Goal: Task Accomplishment & Management: Complete application form

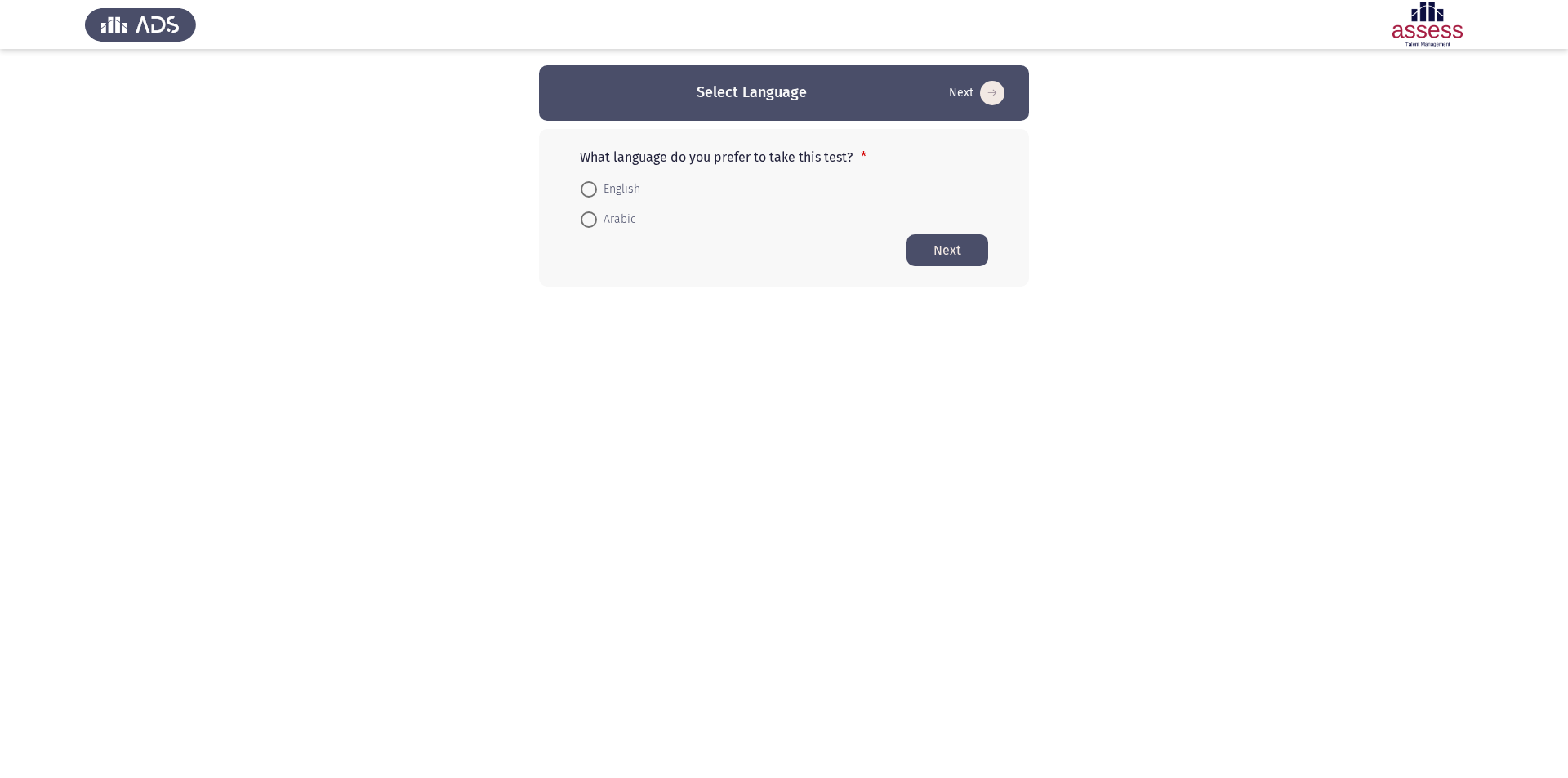
click at [584, 194] on span at bounding box center [588, 189] width 16 height 16
click at [584, 194] on input "English" at bounding box center [588, 189] width 16 height 16
radio input "true"
click at [960, 251] on button "Next" at bounding box center [947, 249] width 81 height 32
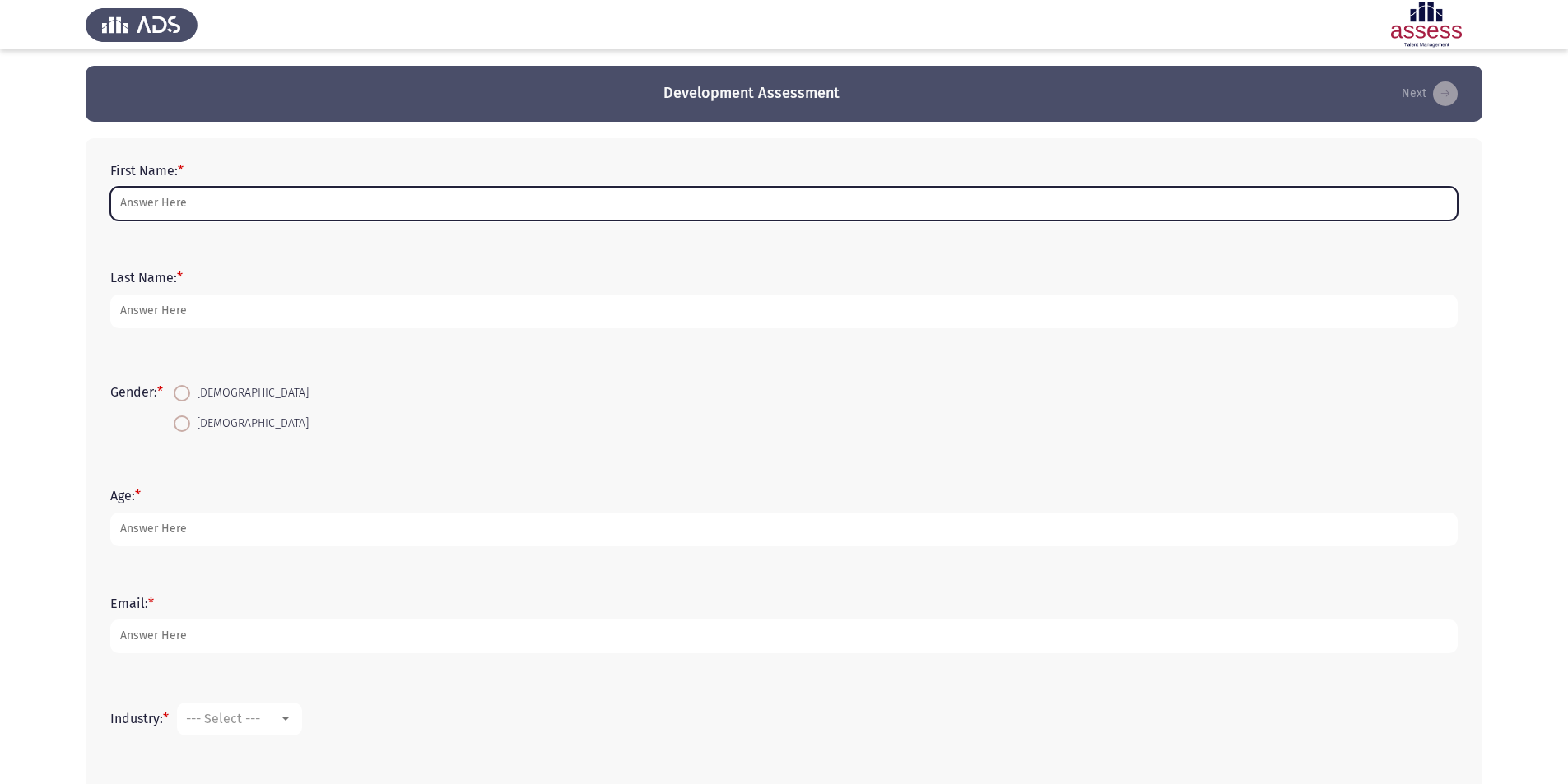
click at [247, 206] on input "First Name: *" at bounding box center [784, 203] width 1347 height 34
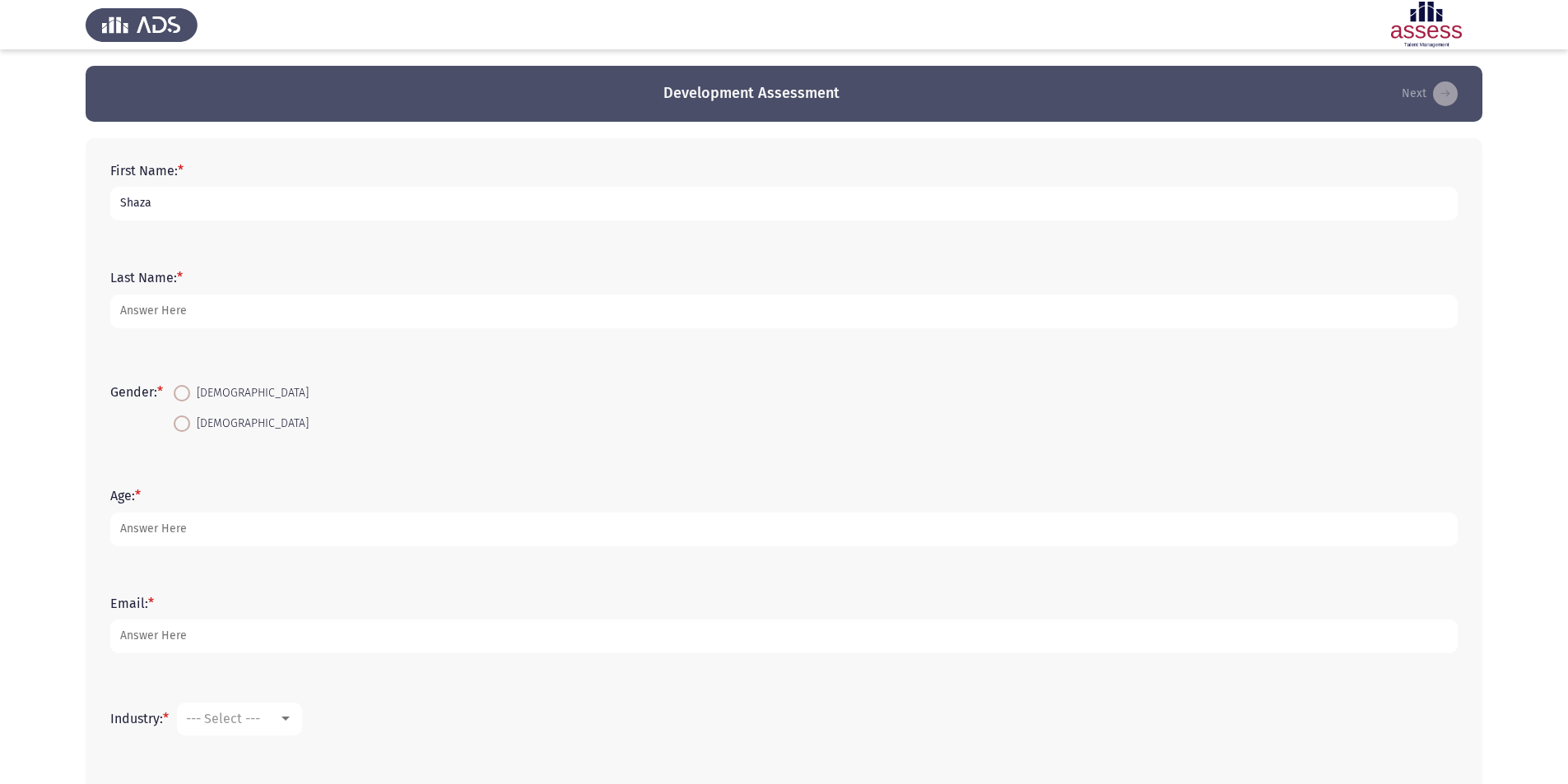
type input "Shaza"
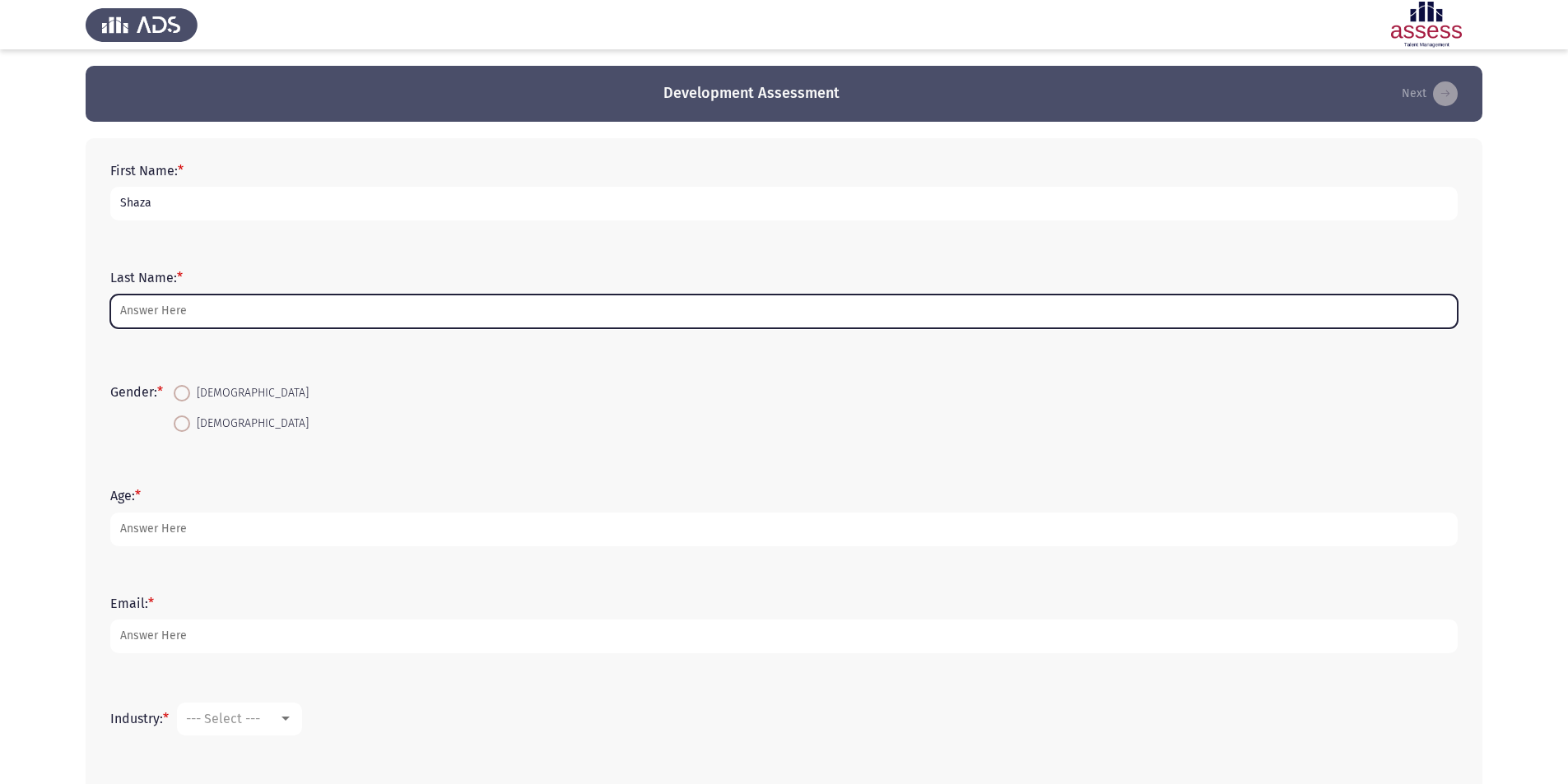
click at [274, 306] on input "Last Name: *" at bounding box center [784, 311] width 1347 height 34
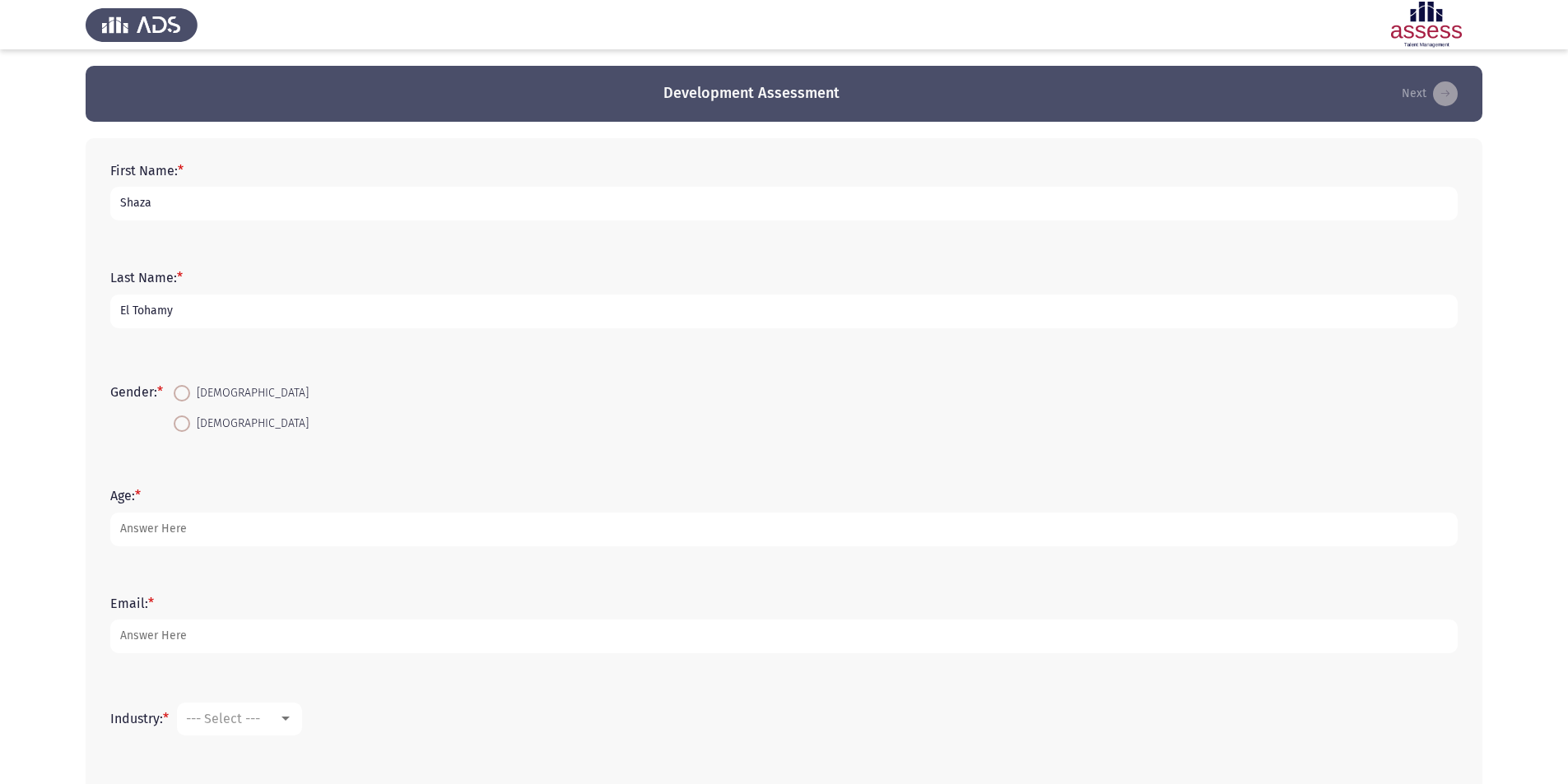
type input "El Tohamy"
click at [185, 396] on span at bounding box center [181, 393] width 16 height 16
click at [185, 396] on input "[DEMOGRAPHIC_DATA]" at bounding box center [181, 393] width 16 height 16
radio input "true"
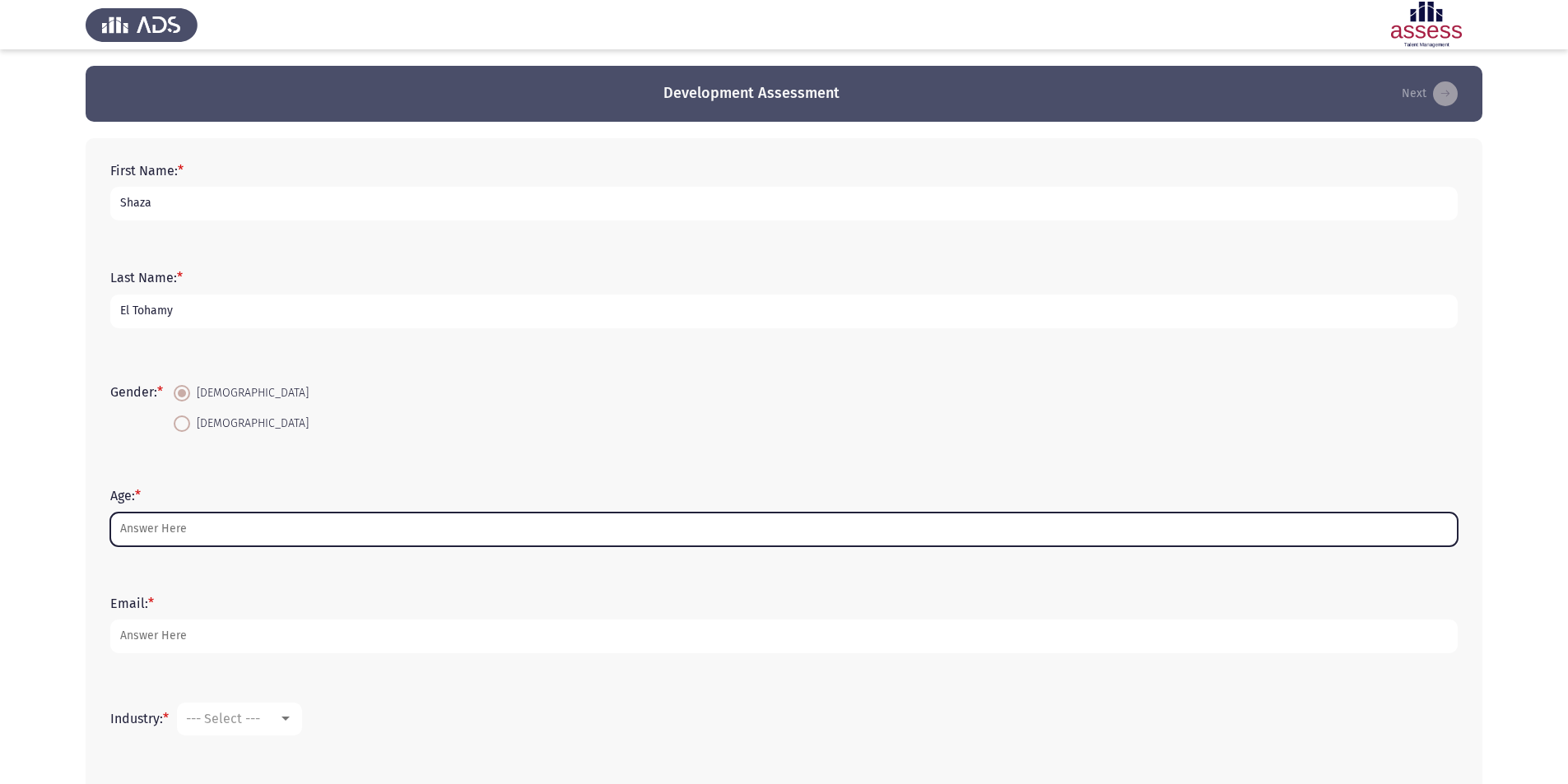
click at [203, 527] on input "Age: *" at bounding box center [784, 529] width 1347 height 34
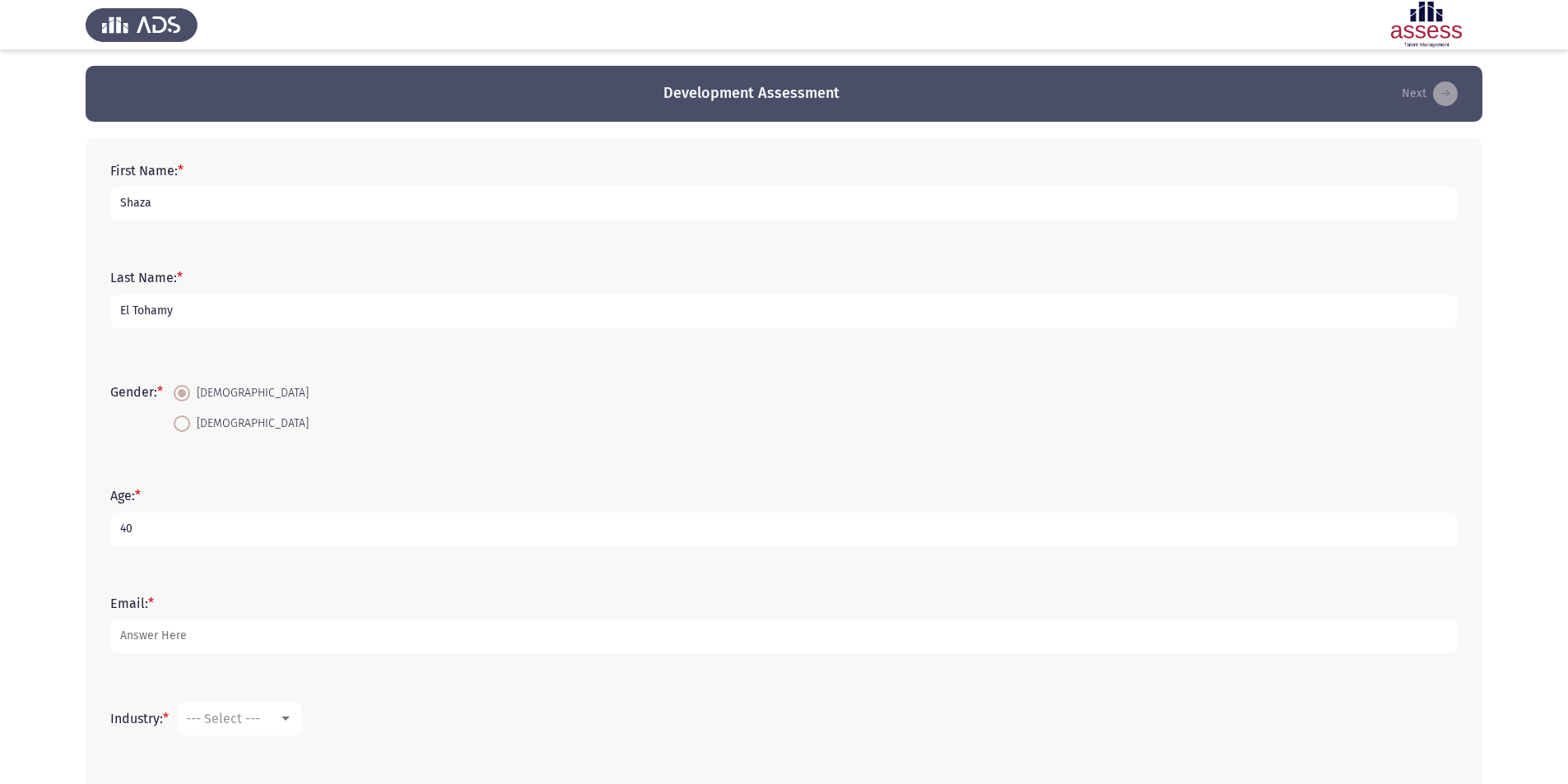
type input "40"
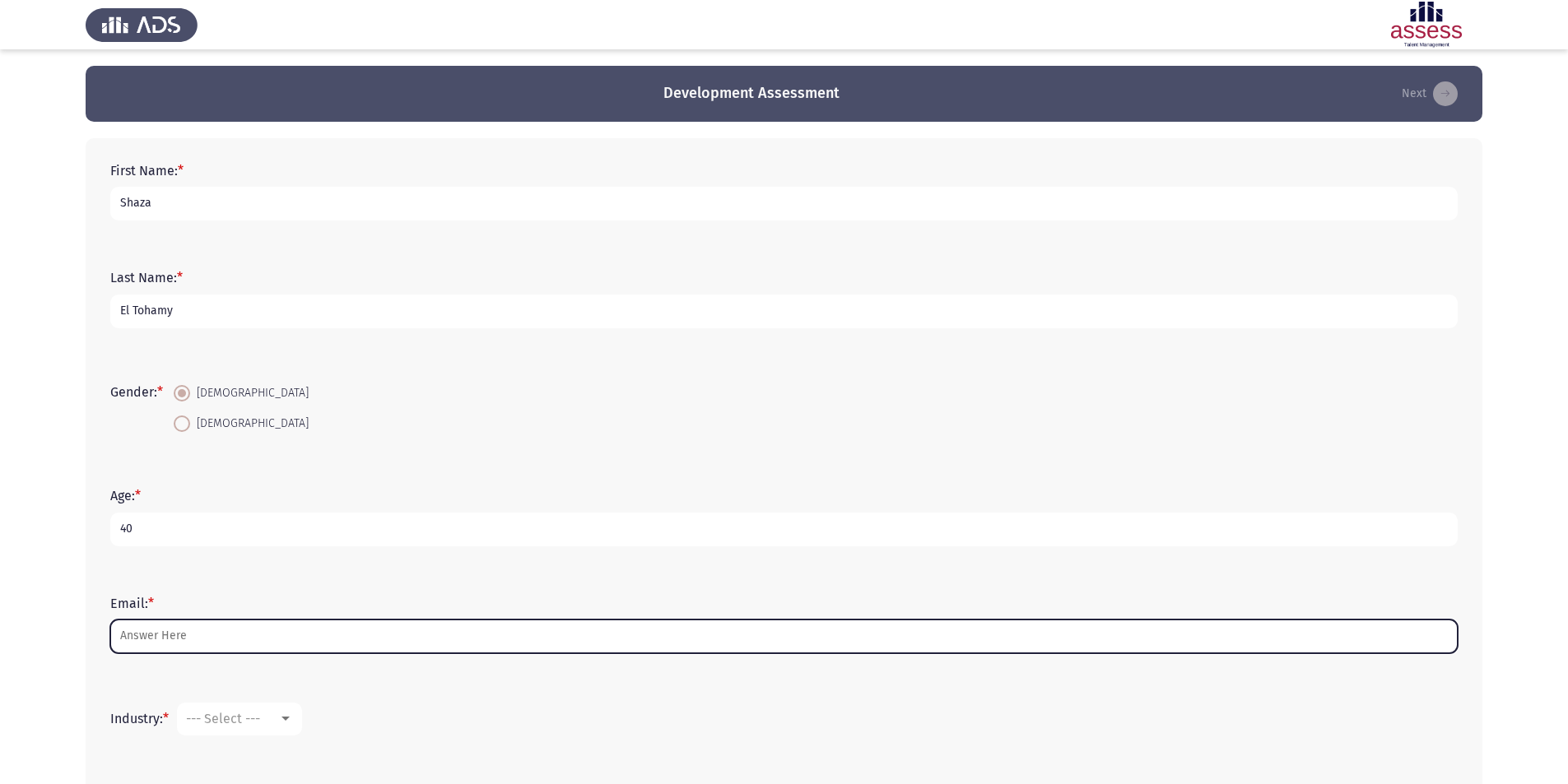
click at [257, 638] on input "Email: *" at bounding box center [784, 636] width 1347 height 34
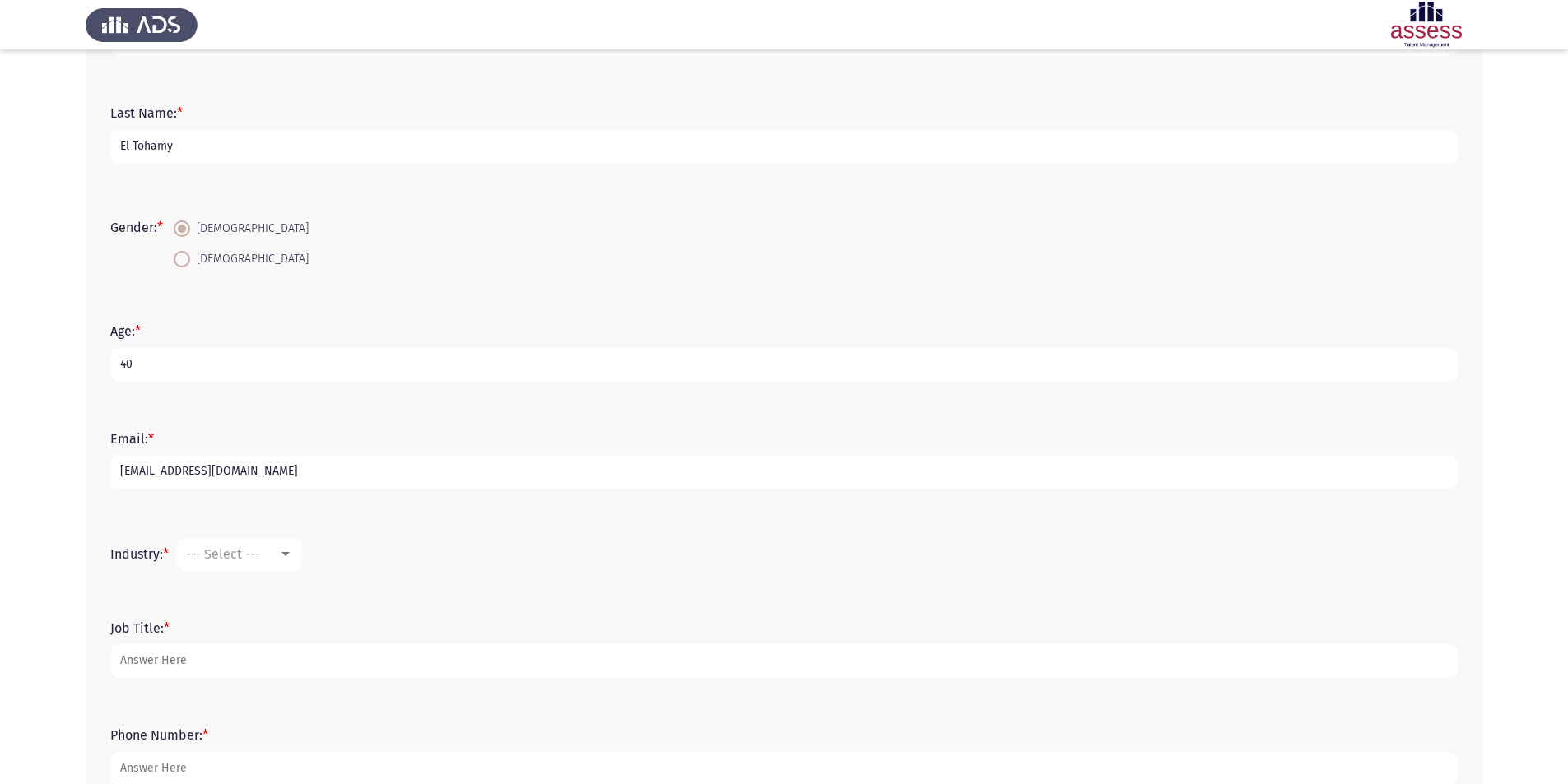
scroll to position [247, 0]
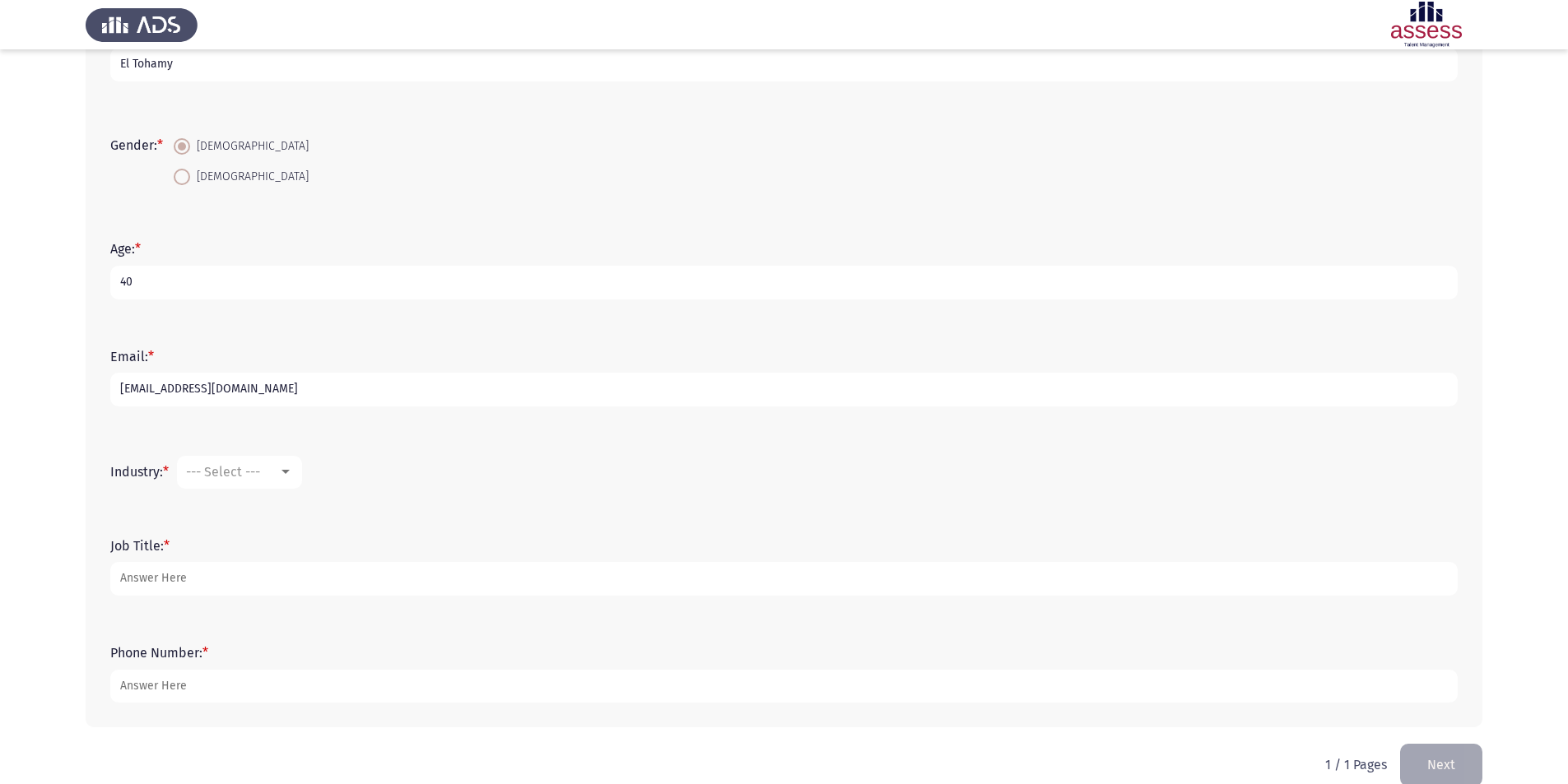
type input "[EMAIL_ADDRESS][DOMAIN_NAME]"
click at [291, 477] on div at bounding box center [285, 472] width 14 height 13
click at [291, 637] on span "Other" at bounding box center [294, 642] width 214 height 39
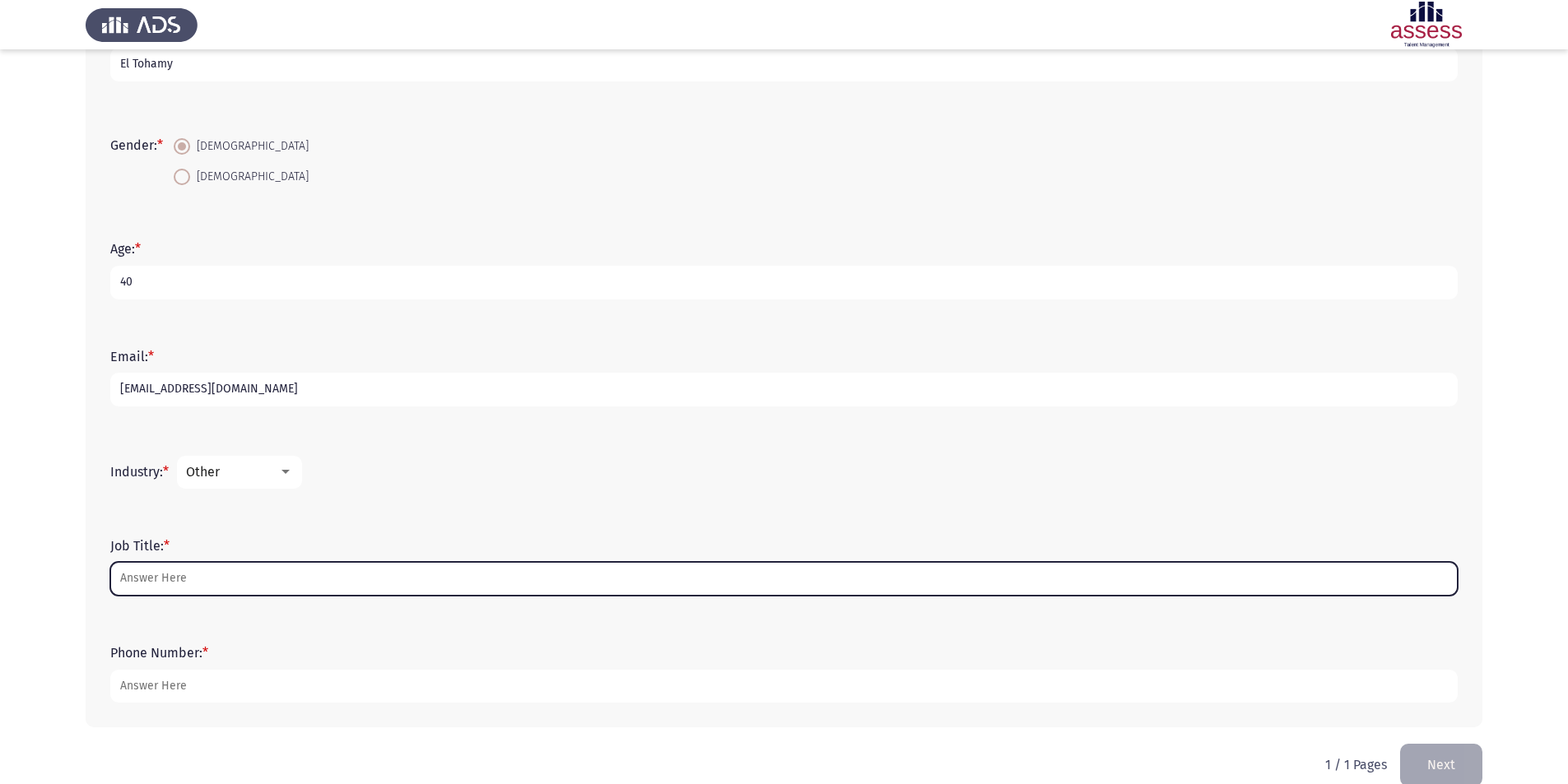
click at [213, 575] on input "Job Title: *" at bounding box center [784, 578] width 1347 height 34
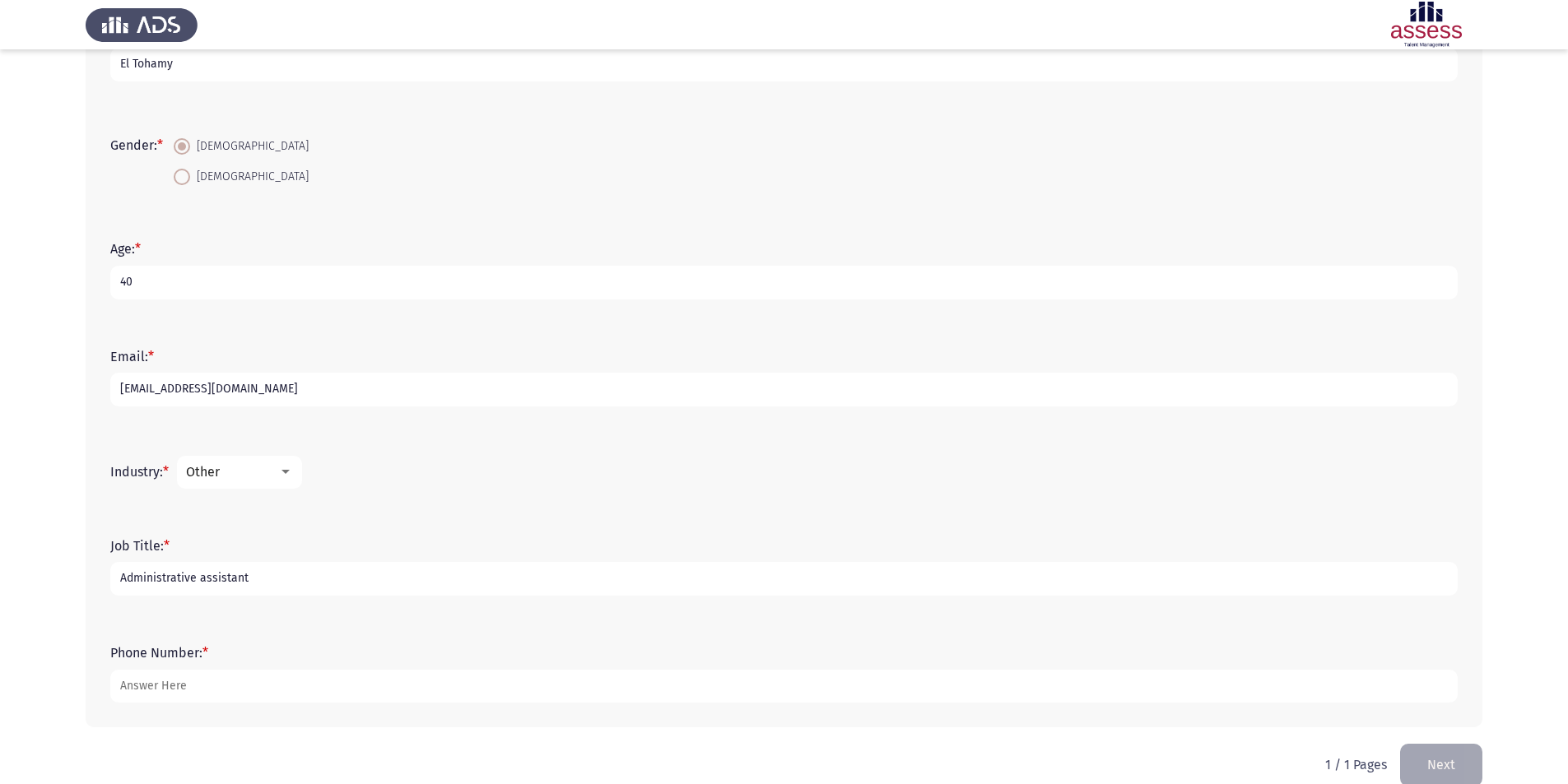
click at [200, 576] on input "Administrative assistant" at bounding box center [784, 578] width 1347 height 34
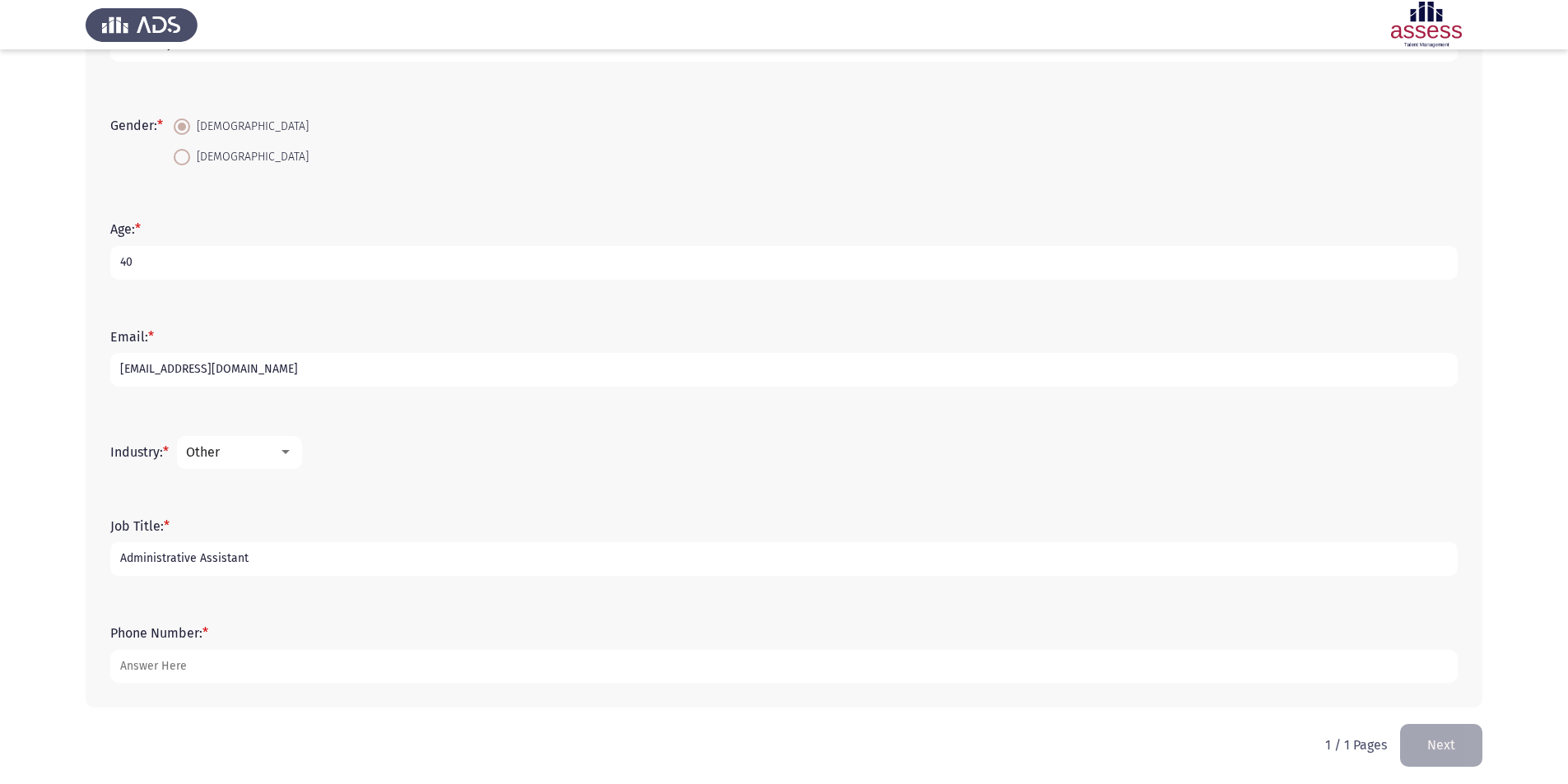
scroll to position [273, 0]
type input "Administrative Assistant"
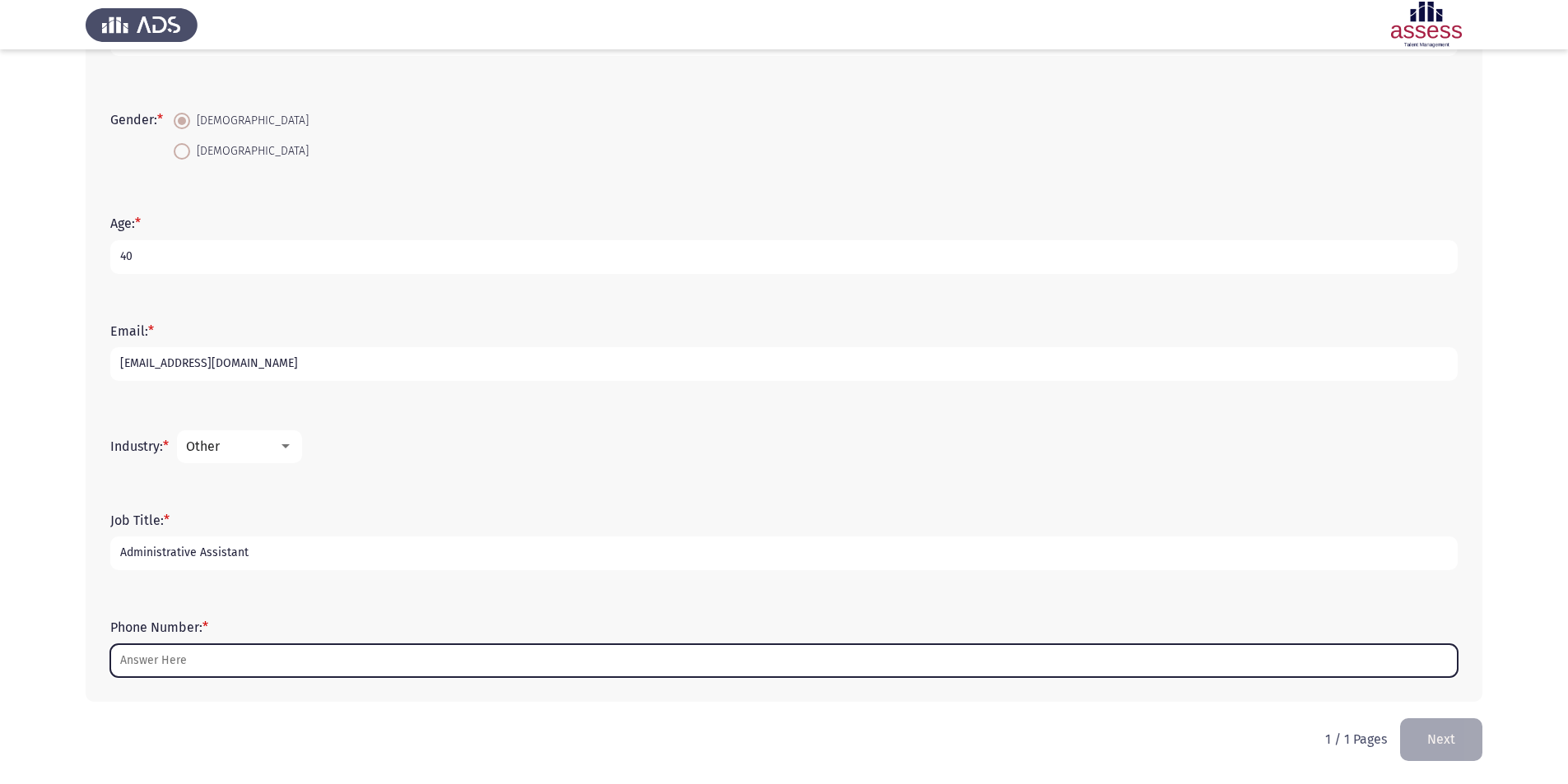
click at [240, 656] on input "Phone Number: *" at bounding box center [784, 661] width 1347 height 34
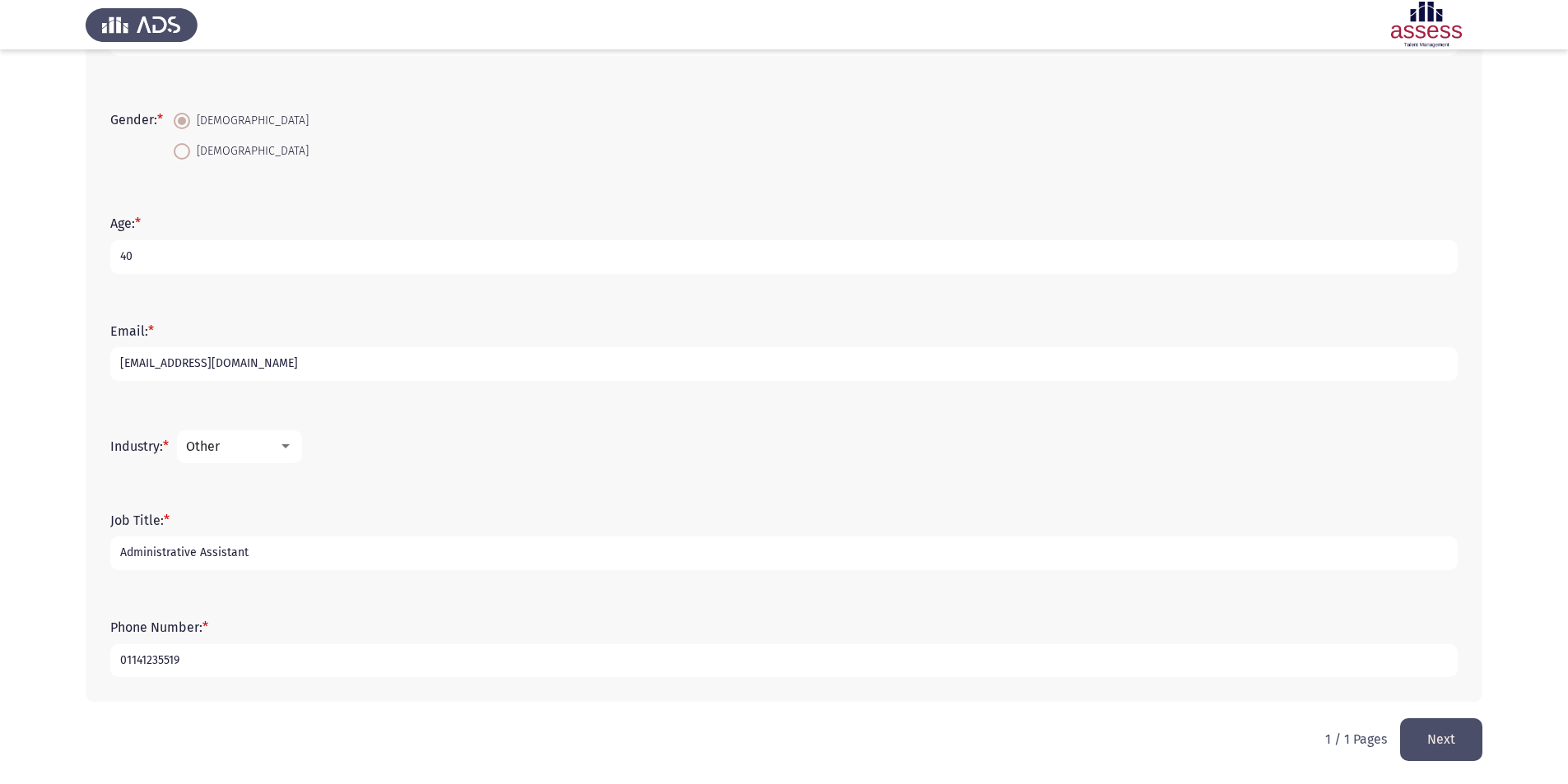
type input "01141235519"
click at [1450, 745] on button "Next" at bounding box center [1441, 740] width 82 height 42
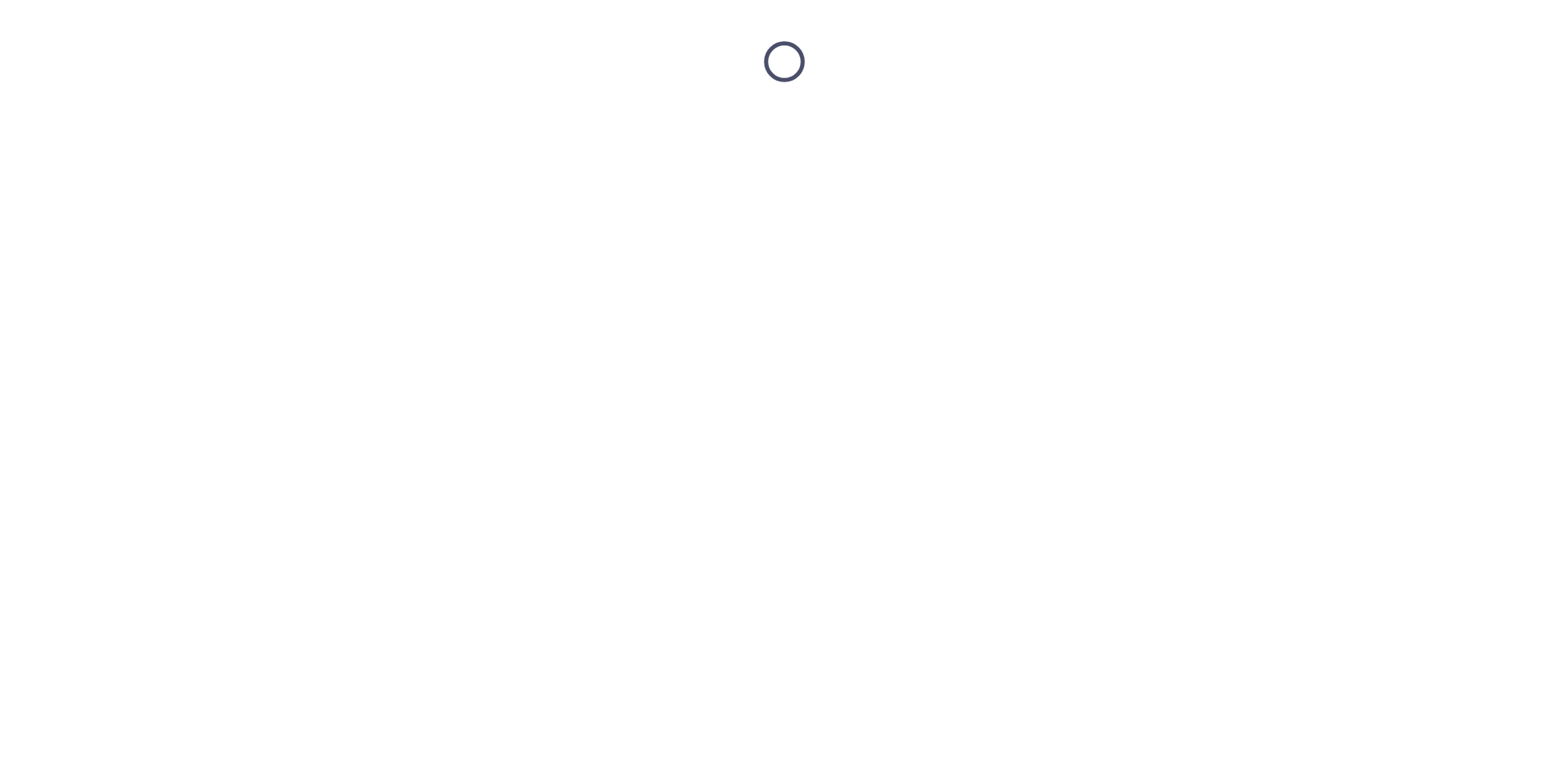
scroll to position [0, 0]
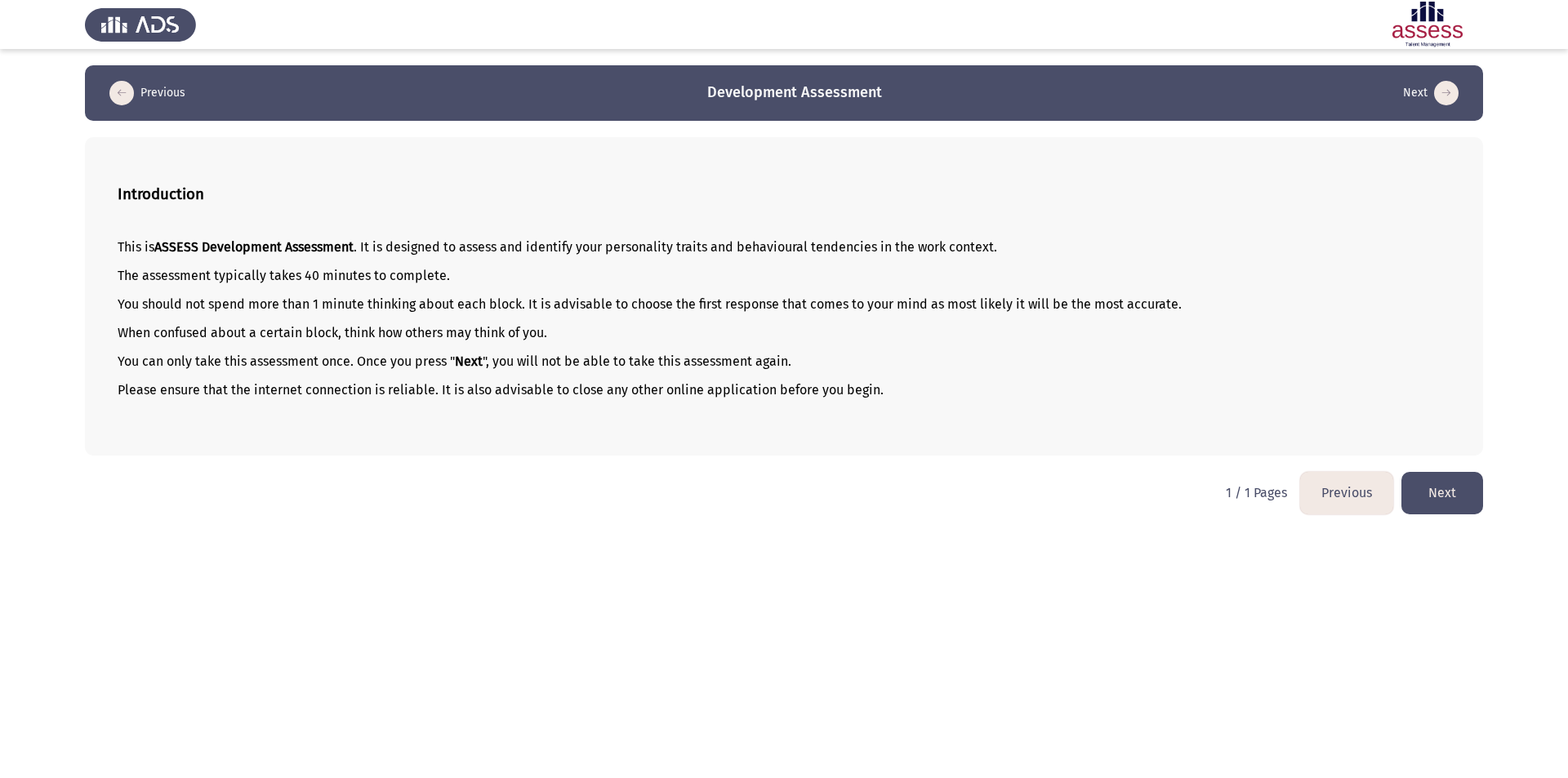
click at [1445, 495] on button "Next" at bounding box center [1442, 493] width 81 height 42
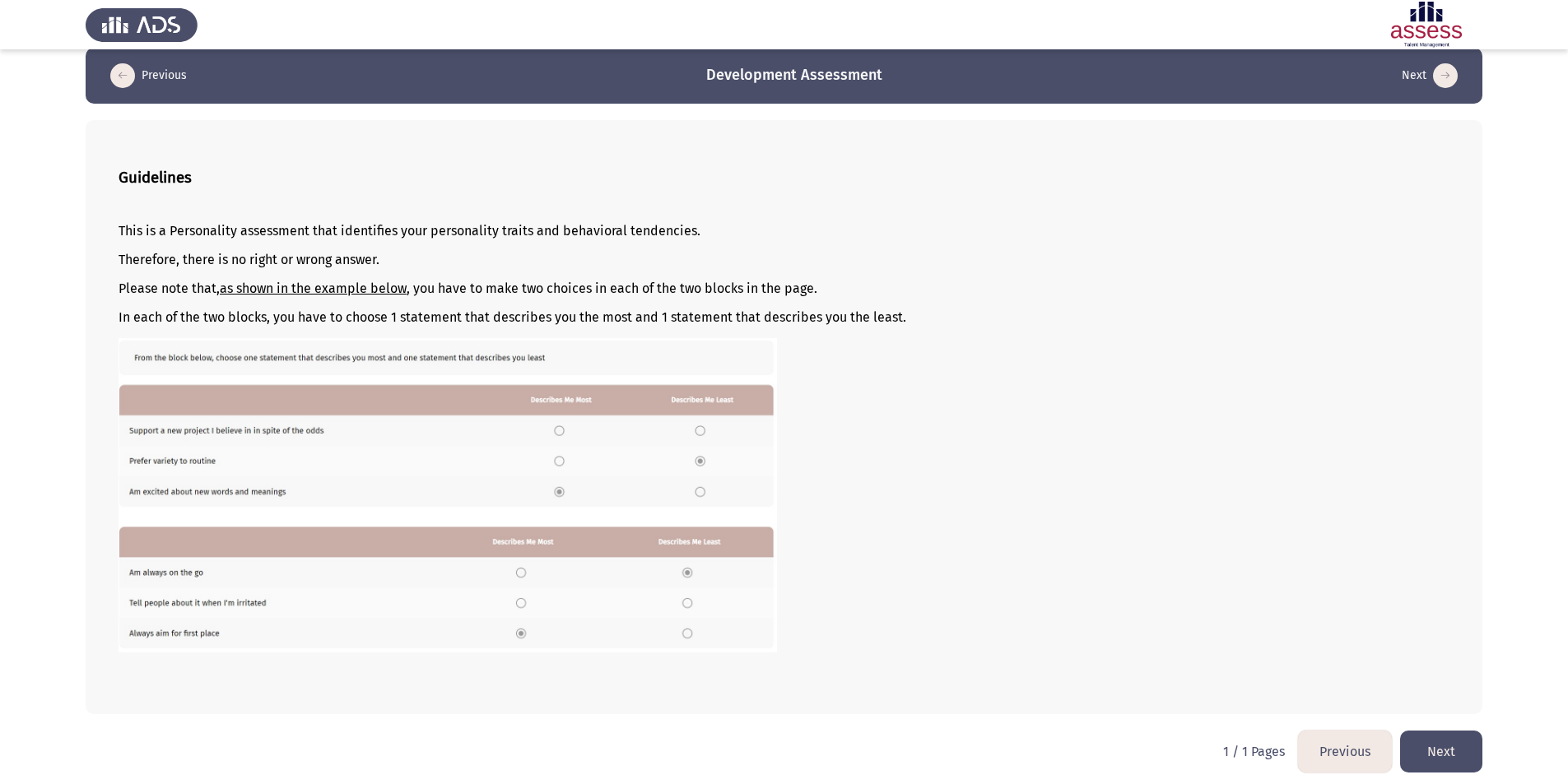
scroll to position [23, 0]
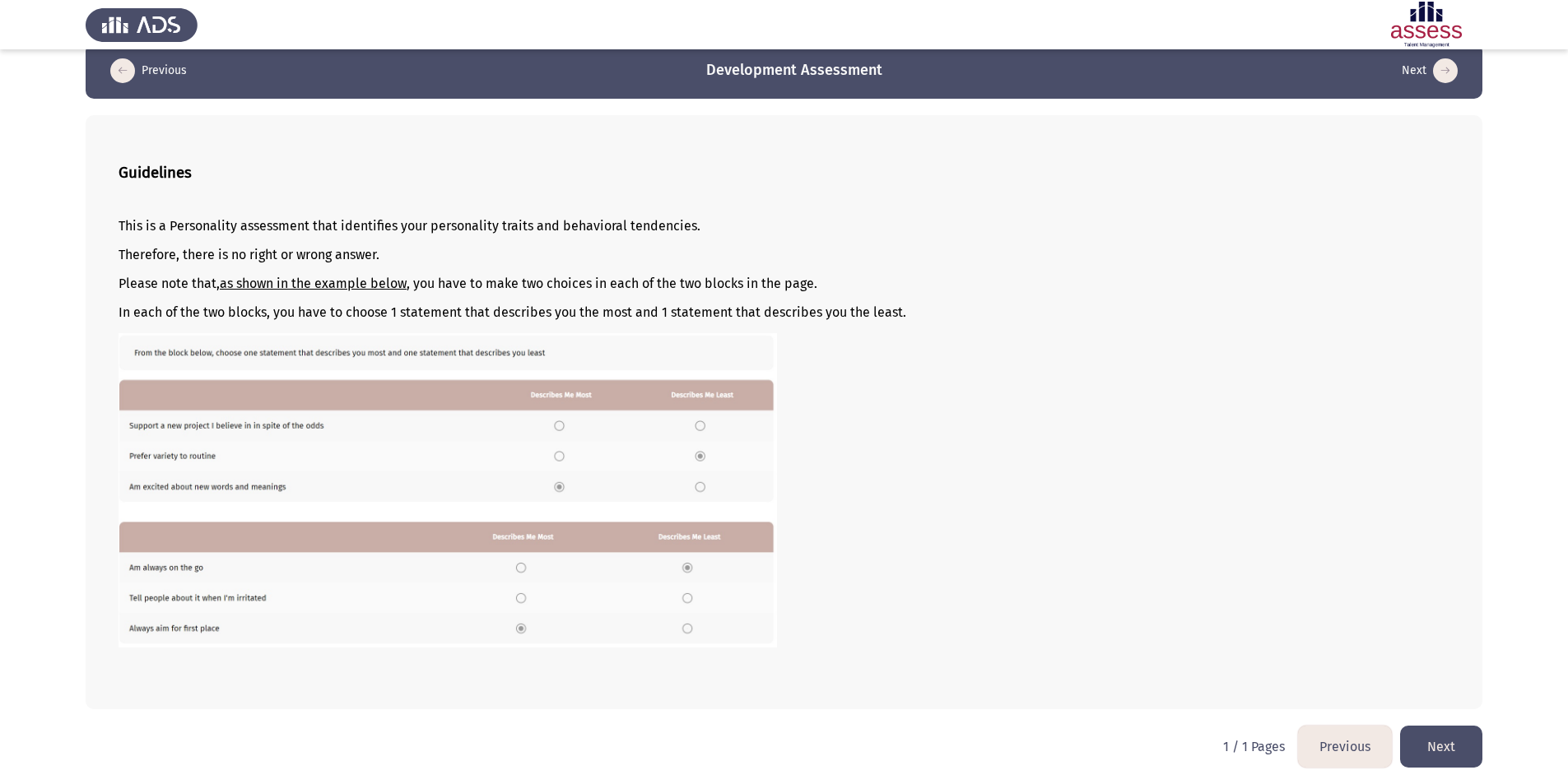
click at [1439, 752] on button "Next" at bounding box center [1441, 746] width 82 height 42
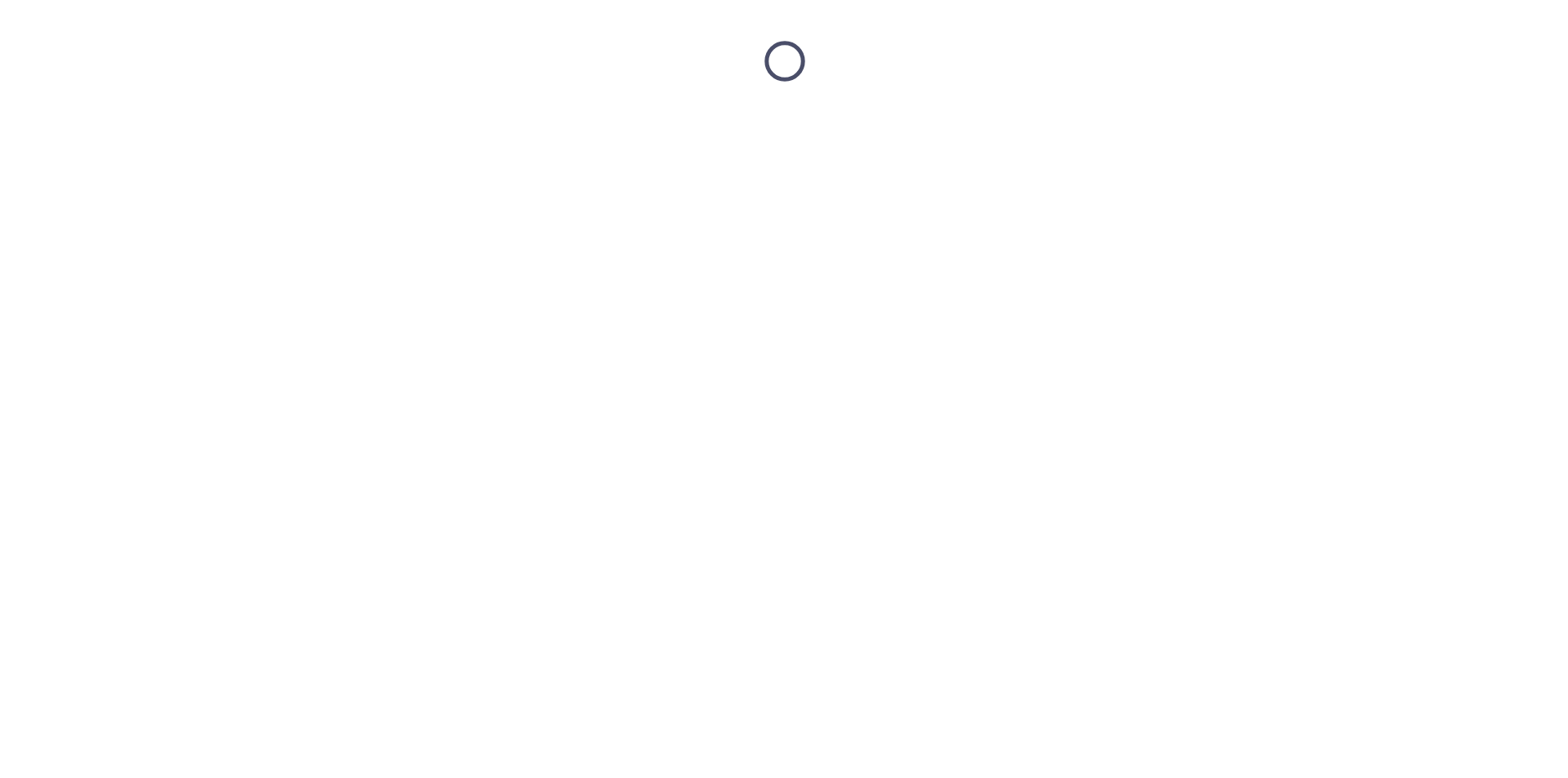
scroll to position [0, 0]
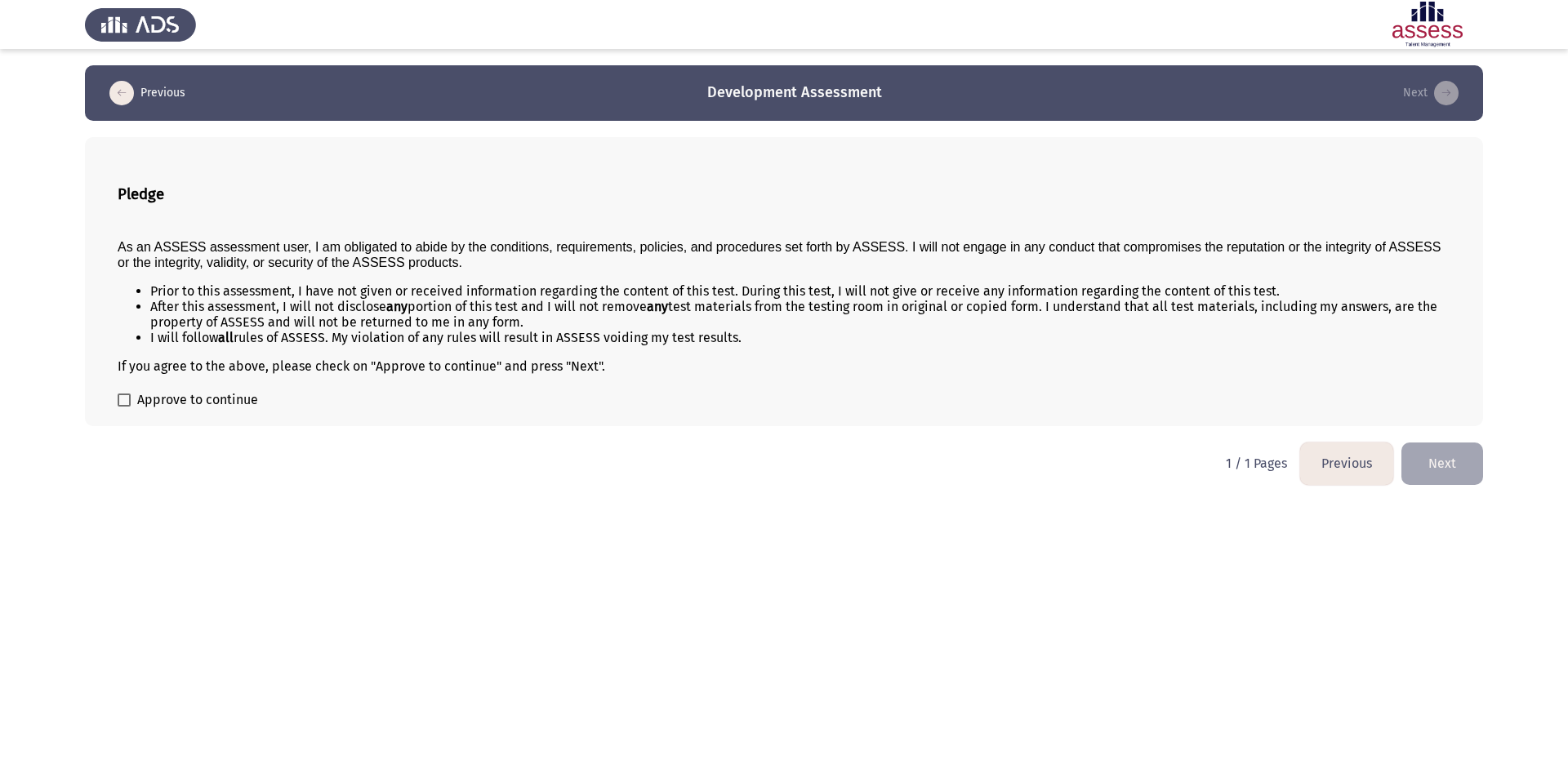
drag, startPoint x: 115, startPoint y: 244, endPoint x: 571, endPoint y: 244, distance: 456.0
click at [571, 244] on div "Pledge As an ASSESS assessment user, I am obligated to abide by the conditions,…" at bounding box center [784, 281] width 1398 height 289
drag, startPoint x: 264, startPoint y: 399, endPoint x: 113, endPoint y: 347, distance: 159.7
click at [113, 347] on div "Pledge As an ASSESS assessment user, I am obligated to abide by the conditions,…" at bounding box center [784, 281] width 1398 height 289
drag, startPoint x: 596, startPoint y: 364, endPoint x: 220, endPoint y: 240, distance: 395.9
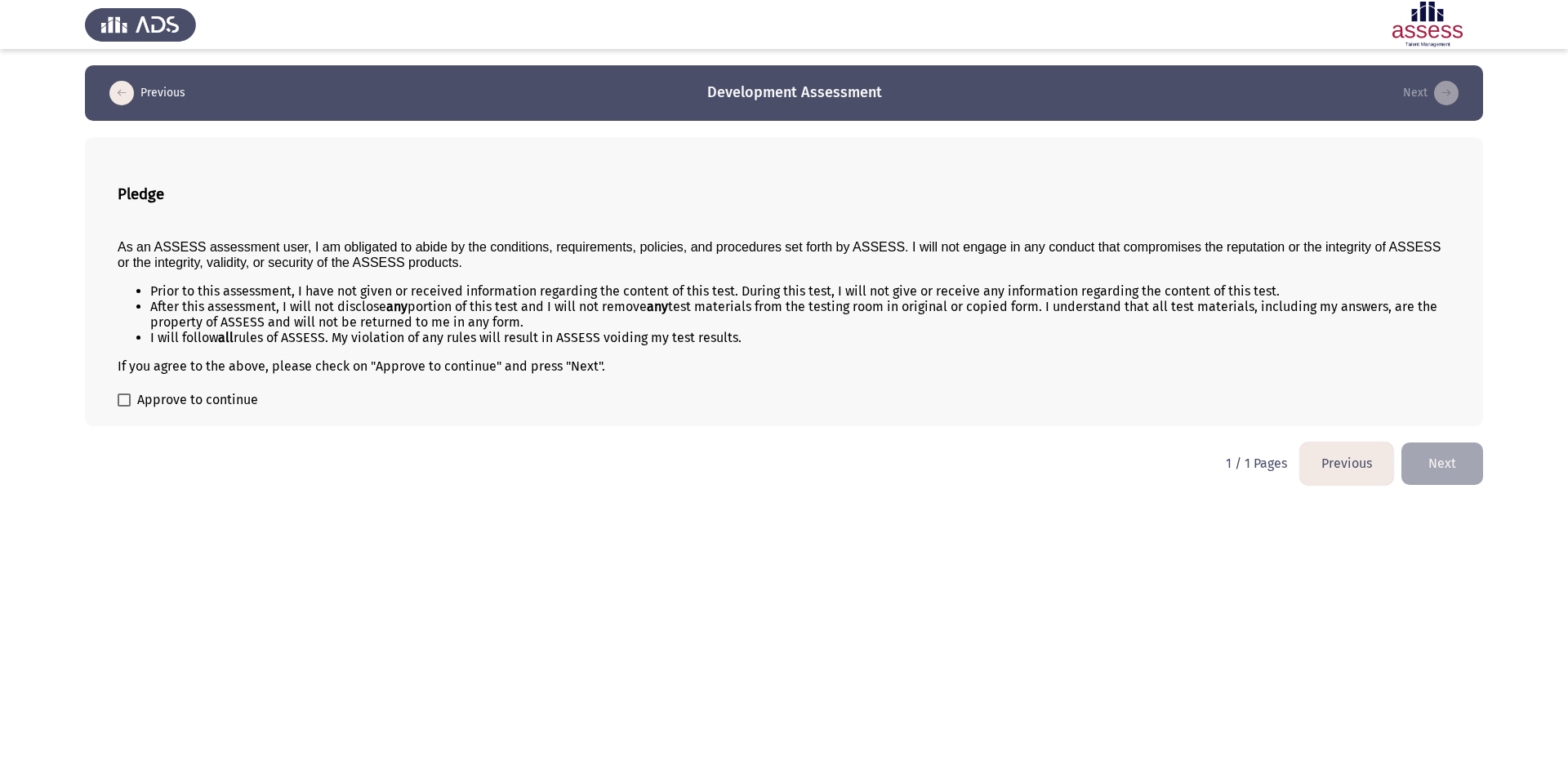
click at [232, 247] on div "As an ASSESS assessment user, I am obligated to abide by the conditions, requir…" at bounding box center [784, 300] width 1333 height 148
click at [126, 243] on span "As an ASSESS assessment user, I am obligated to abide by the conditions, requir…" at bounding box center [779, 254] width 1323 height 30
click at [120, 243] on span "As an ASSESS assessment user, I am obligated to abide by the conditions, requir…" at bounding box center [779, 254] width 1323 height 30
drag, startPoint x: 121, startPoint y: 247, endPoint x: 492, endPoint y: 333, distance: 380.8
click at [492, 333] on div "As an ASSESS assessment user, I am obligated to abide by the conditions, requir…" at bounding box center [784, 300] width 1333 height 148
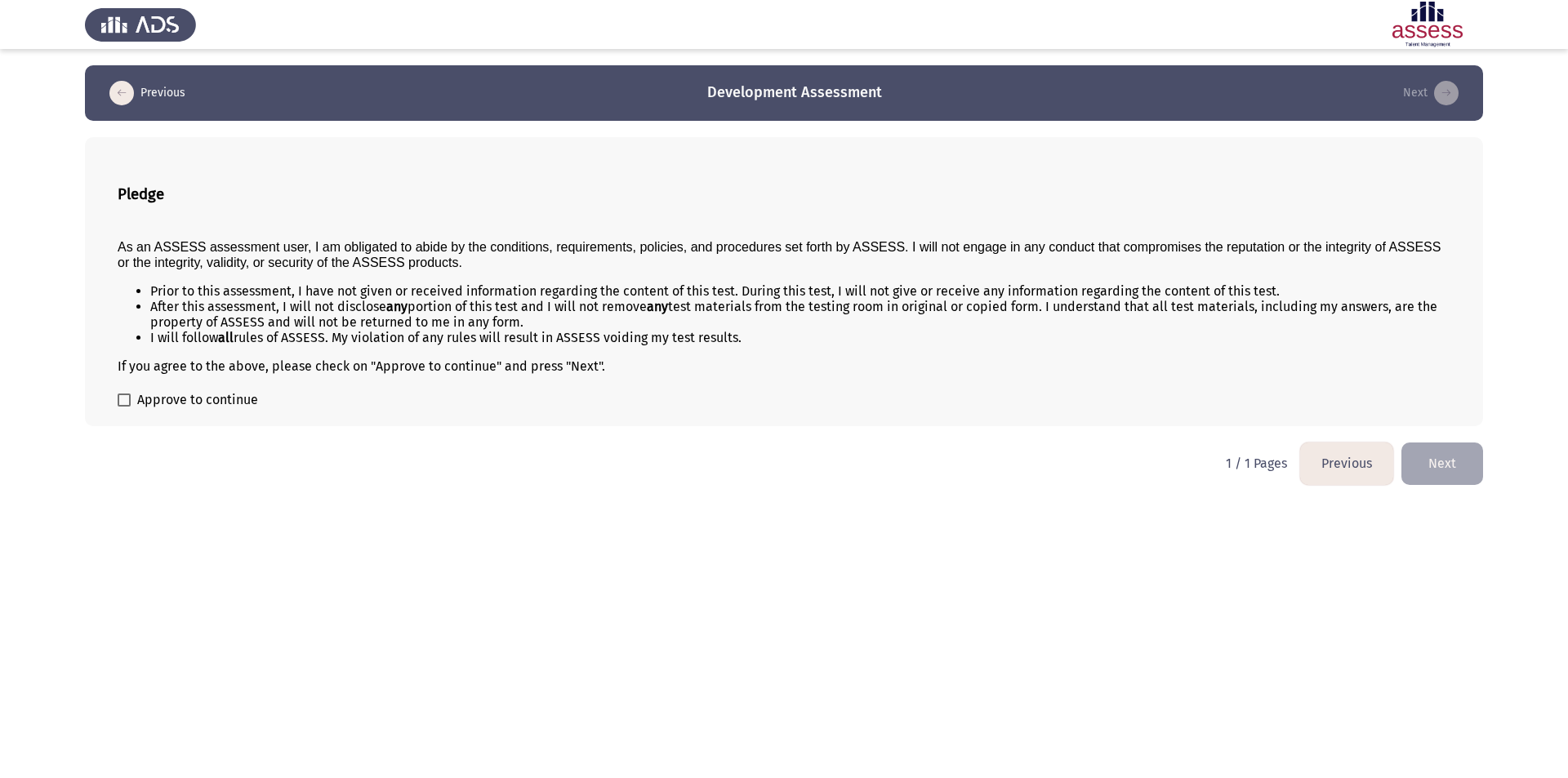
click at [601, 398] on form "Approve to continue" at bounding box center [784, 400] width 1333 height 19
click at [126, 393] on label "Approve to continue" at bounding box center [187, 400] width 141 height 19
click at [124, 406] on input "Approve to continue" at bounding box center [123, 406] width 1 height 1
checkbox input "true"
click at [1458, 472] on button "Next" at bounding box center [1442, 464] width 81 height 42
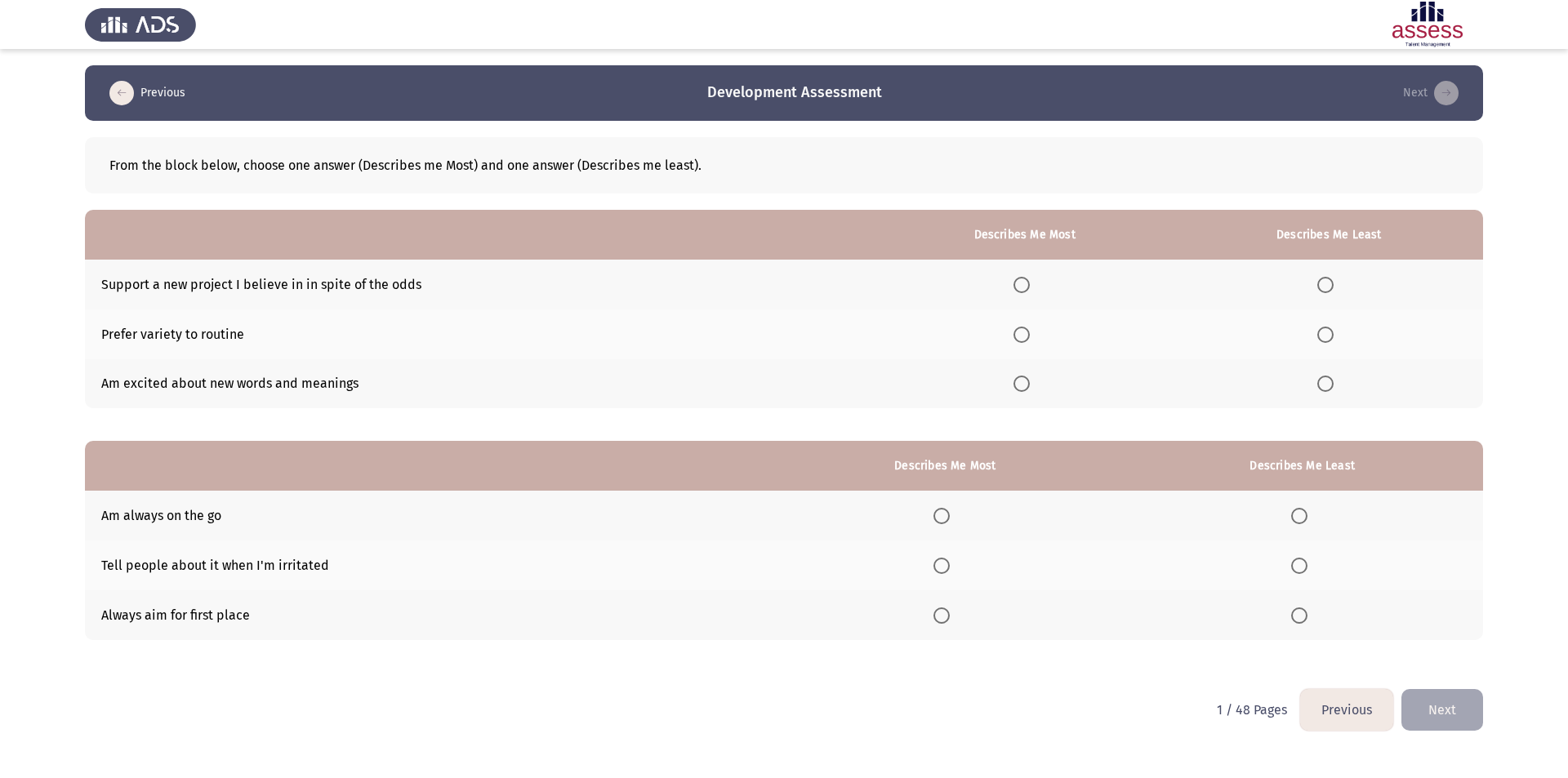
drag, startPoint x: 100, startPoint y: 286, endPoint x: 392, endPoint y: 307, distance: 292.8
click at [387, 300] on td "Support a new project I believe in in spite of the odds" at bounding box center [480, 285] width 790 height 50
click at [1030, 288] on span "Select an option" at bounding box center [1021, 285] width 16 height 16
click at [1030, 288] on input "Select an option" at bounding box center [1021, 285] width 16 height 16
click at [1021, 335] on span "Select an option" at bounding box center [1021, 335] width 16 height 16
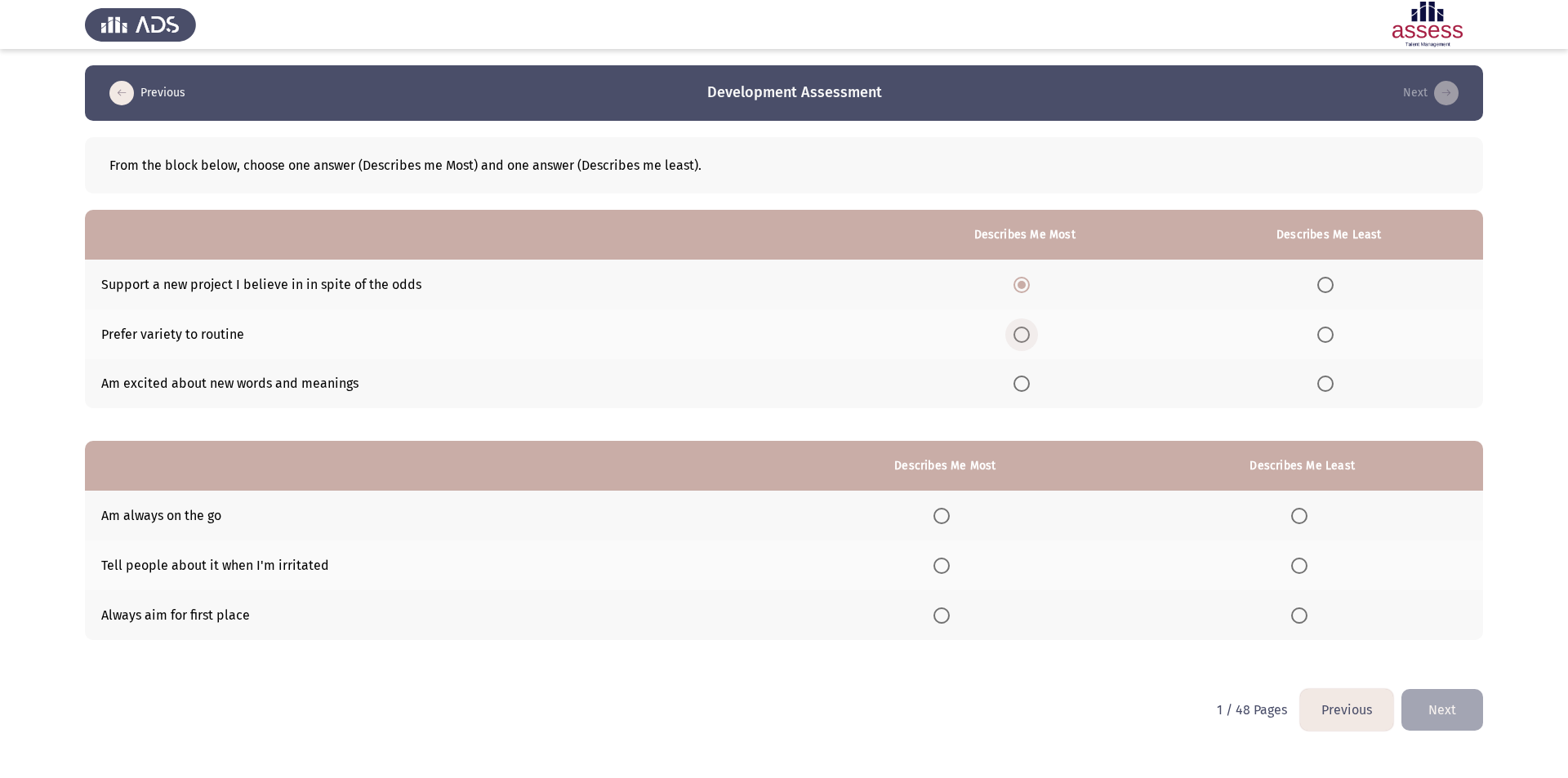
click at [1021, 335] on input "Select an option" at bounding box center [1021, 335] width 16 height 16
click at [946, 517] on span "Select an option" at bounding box center [941, 515] width 16 height 16
click at [946, 517] on input "Select an option" at bounding box center [941, 515] width 16 height 16
click at [1325, 383] on span "Select an option" at bounding box center [1325, 383] width 0 height 0
click at [1327, 383] on input "Select an option" at bounding box center [1325, 383] width 16 height 16
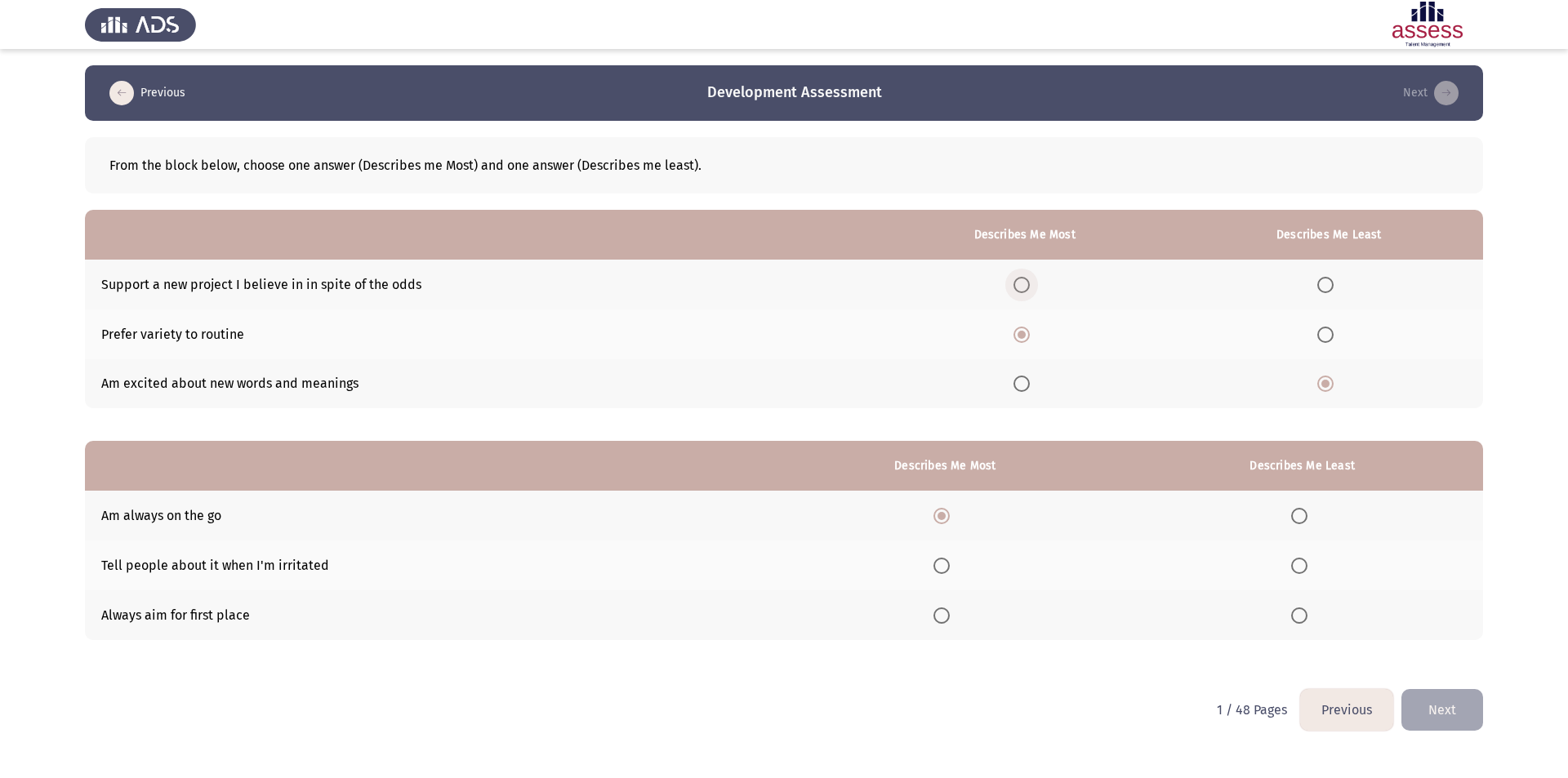
click at [1021, 285] on span "Select an option" at bounding box center [1021, 285] width 0 height 0
click at [1026, 284] on input "Select an option" at bounding box center [1021, 285] width 16 height 16
click at [1030, 333] on span "Select an option" at bounding box center [1021, 335] width 16 height 16
click at [1030, 333] on input "Select an option" at bounding box center [1021, 335] width 16 height 16
click at [1298, 618] on span "Select an option" at bounding box center [1298, 615] width 16 height 16
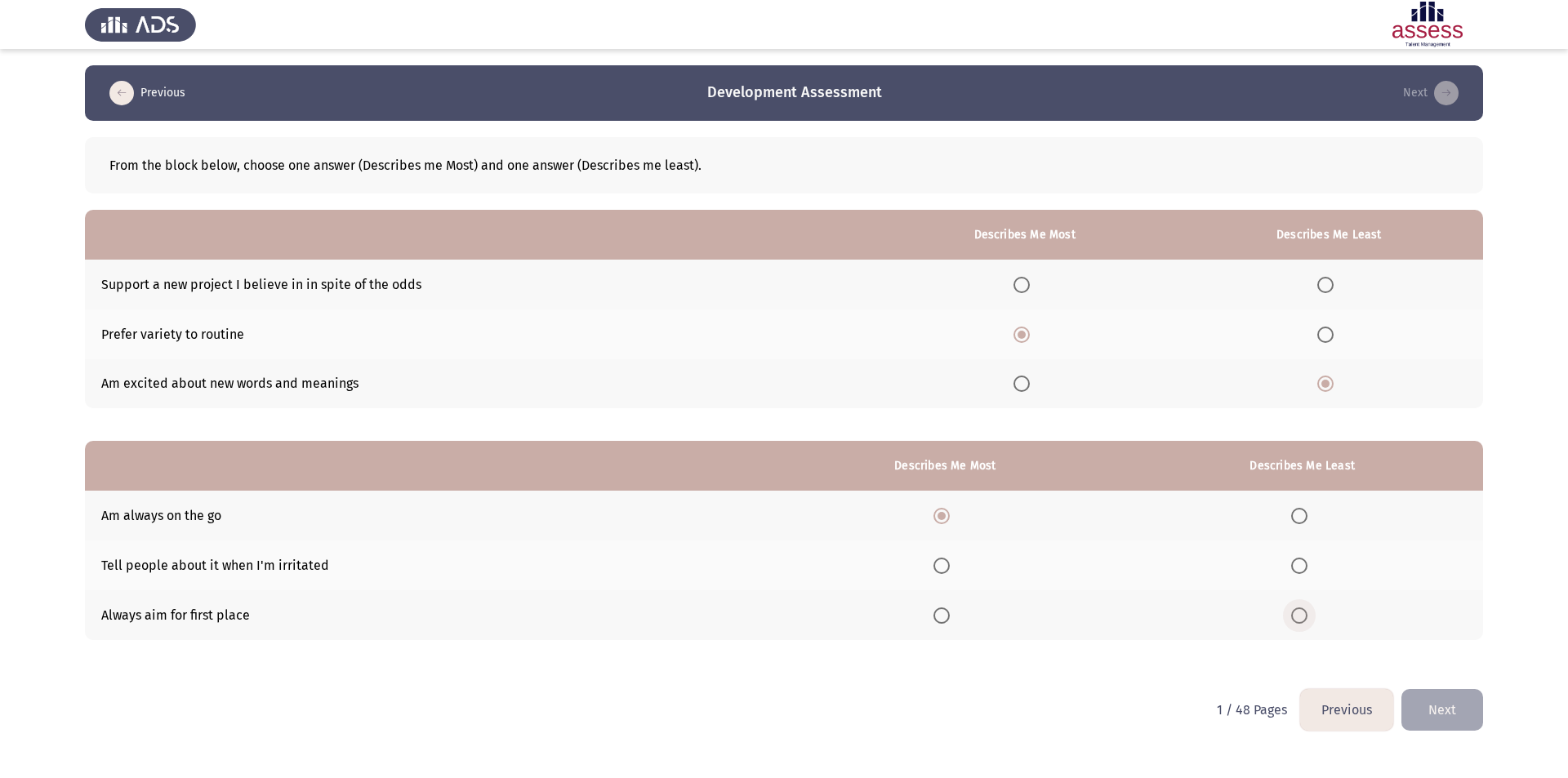
click at [1298, 618] on input "Select an option" at bounding box center [1298, 615] width 16 height 16
click at [1429, 702] on button "Next" at bounding box center [1442, 710] width 81 height 42
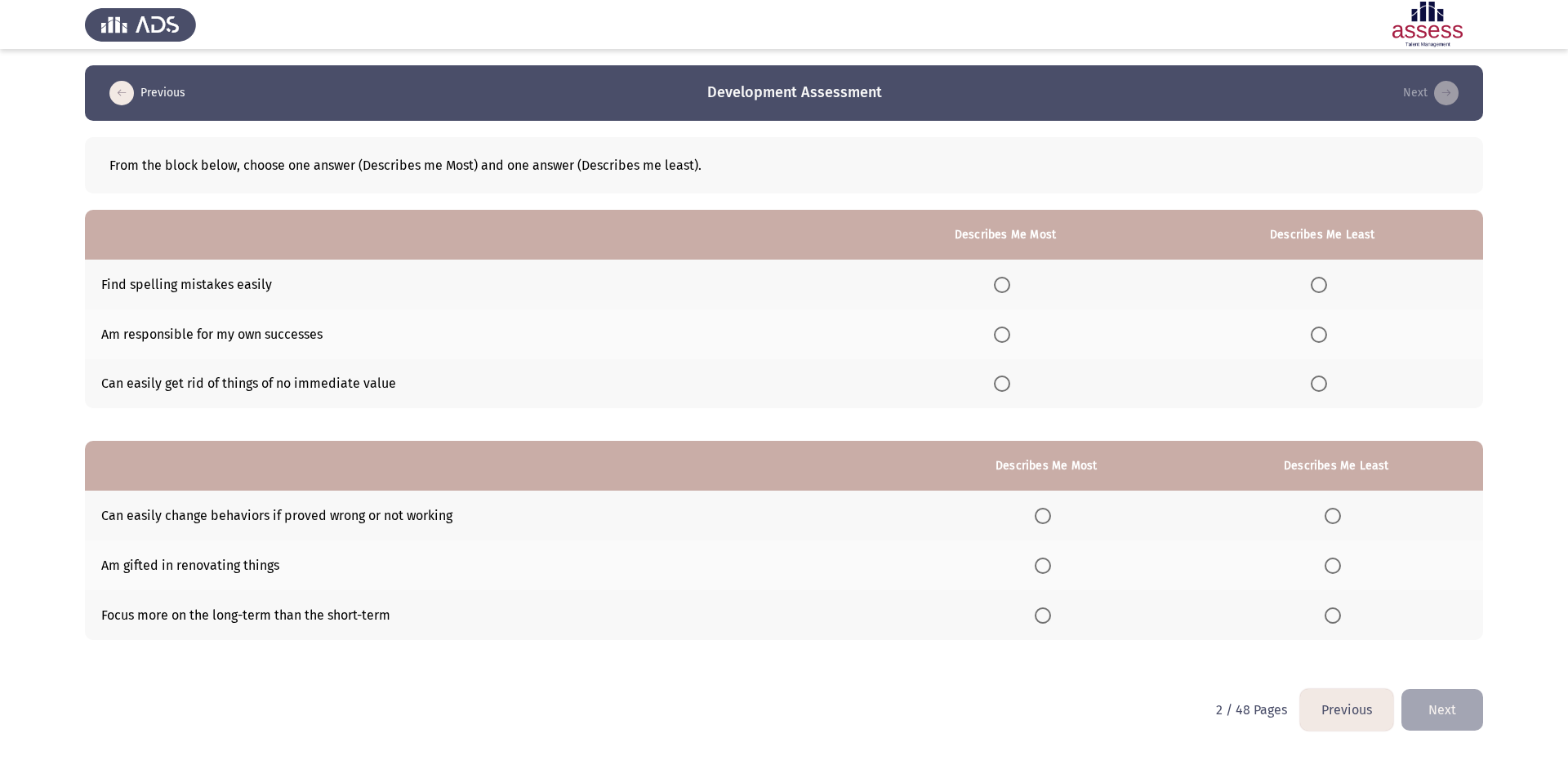
click at [1004, 291] on span "Select an option" at bounding box center [1001, 285] width 16 height 16
click at [1004, 291] on input "Select an option" at bounding box center [1001, 285] width 16 height 16
click at [1323, 335] on span "Select an option" at bounding box center [1318, 335] width 16 height 16
click at [1323, 335] on input "Select an option" at bounding box center [1318, 335] width 16 height 16
click at [1329, 392] on label "Select an option" at bounding box center [1322, 383] width 23 height 16
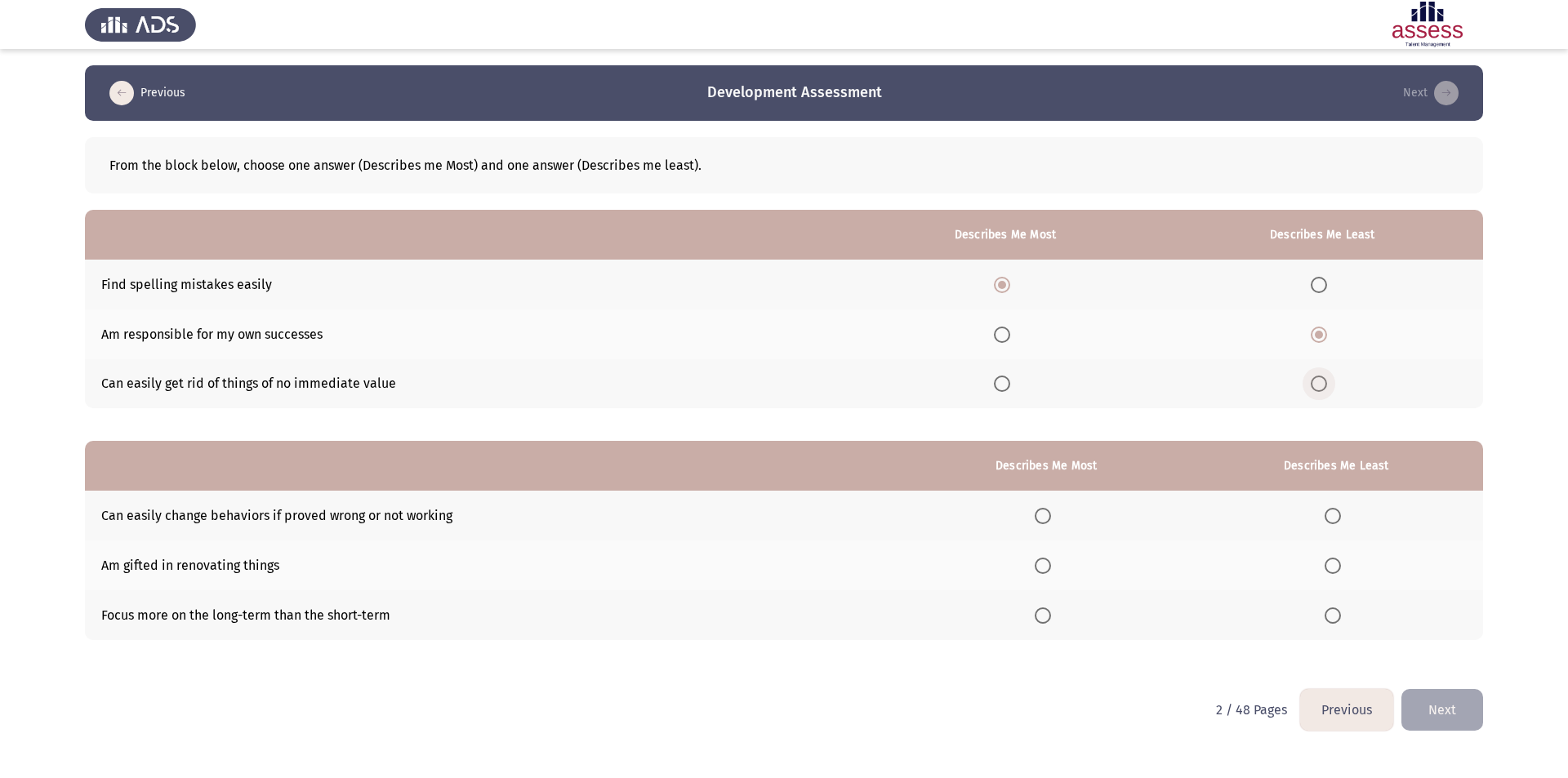
click at [1327, 392] on input "Select an option" at bounding box center [1318, 383] width 16 height 16
click at [1319, 339] on span "Select an option" at bounding box center [1318, 335] width 16 height 16
click at [1319, 339] on input "Select an option" at bounding box center [1318, 335] width 16 height 16
click at [1050, 518] on span "Select an option" at bounding box center [1042, 515] width 16 height 16
click at [1050, 518] on input "Select an option" at bounding box center [1042, 515] width 16 height 16
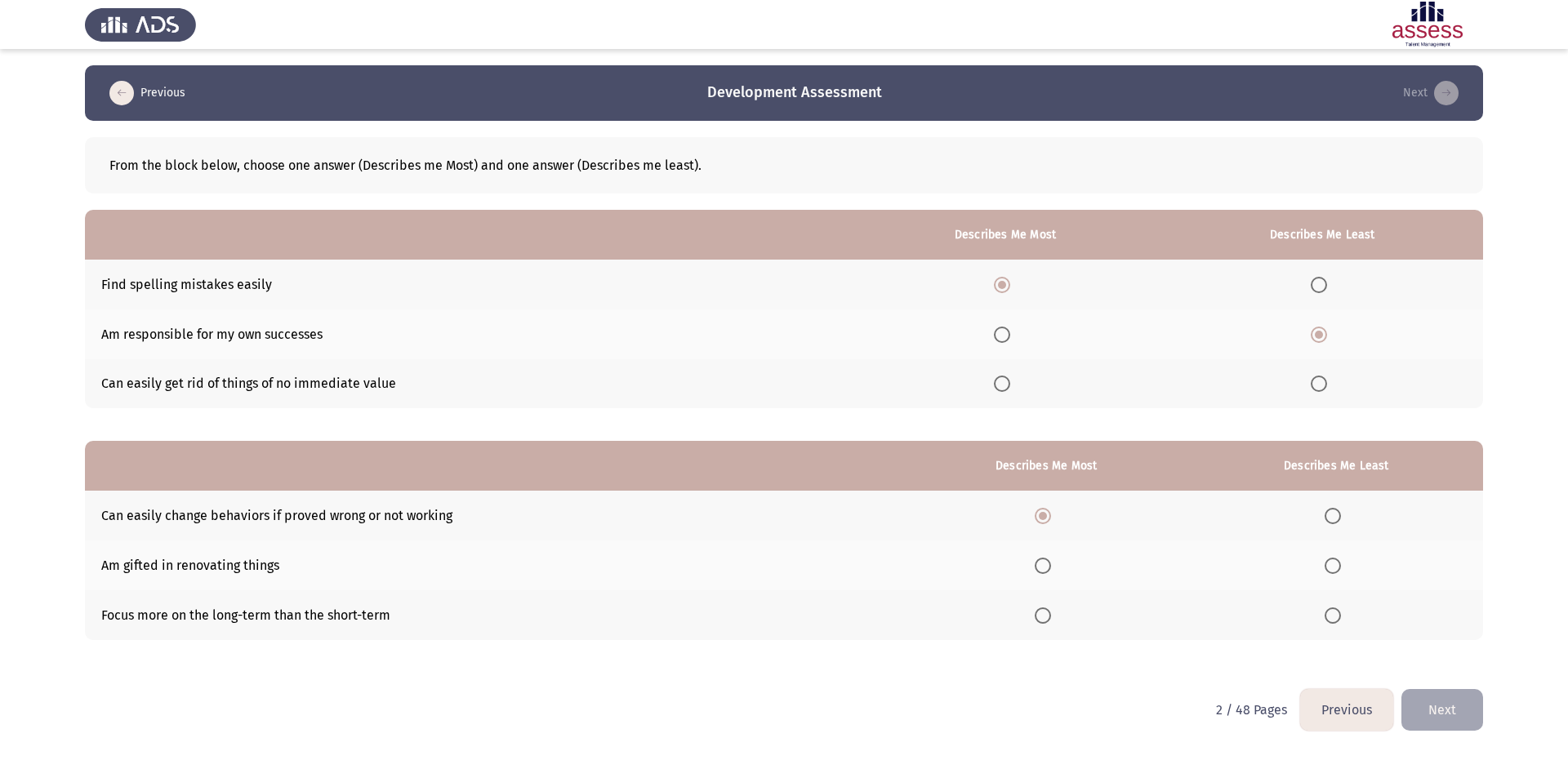
drag, startPoint x: 291, startPoint y: 566, endPoint x: 123, endPoint y: 572, distance: 168.1
click at [123, 572] on td "Am gifted in renovating things" at bounding box center [494, 565] width 818 height 50
click at [1344, 618] on label "Select an option" at bounding box center [1336, 615] width 23 height 16
click at [1340, 618] on input "Select an option" at bounding box center [1332, 615] width 16 height 16
click at [1452, 705] on button "Next" at bounding box center [1442, 710] width 81 height 42
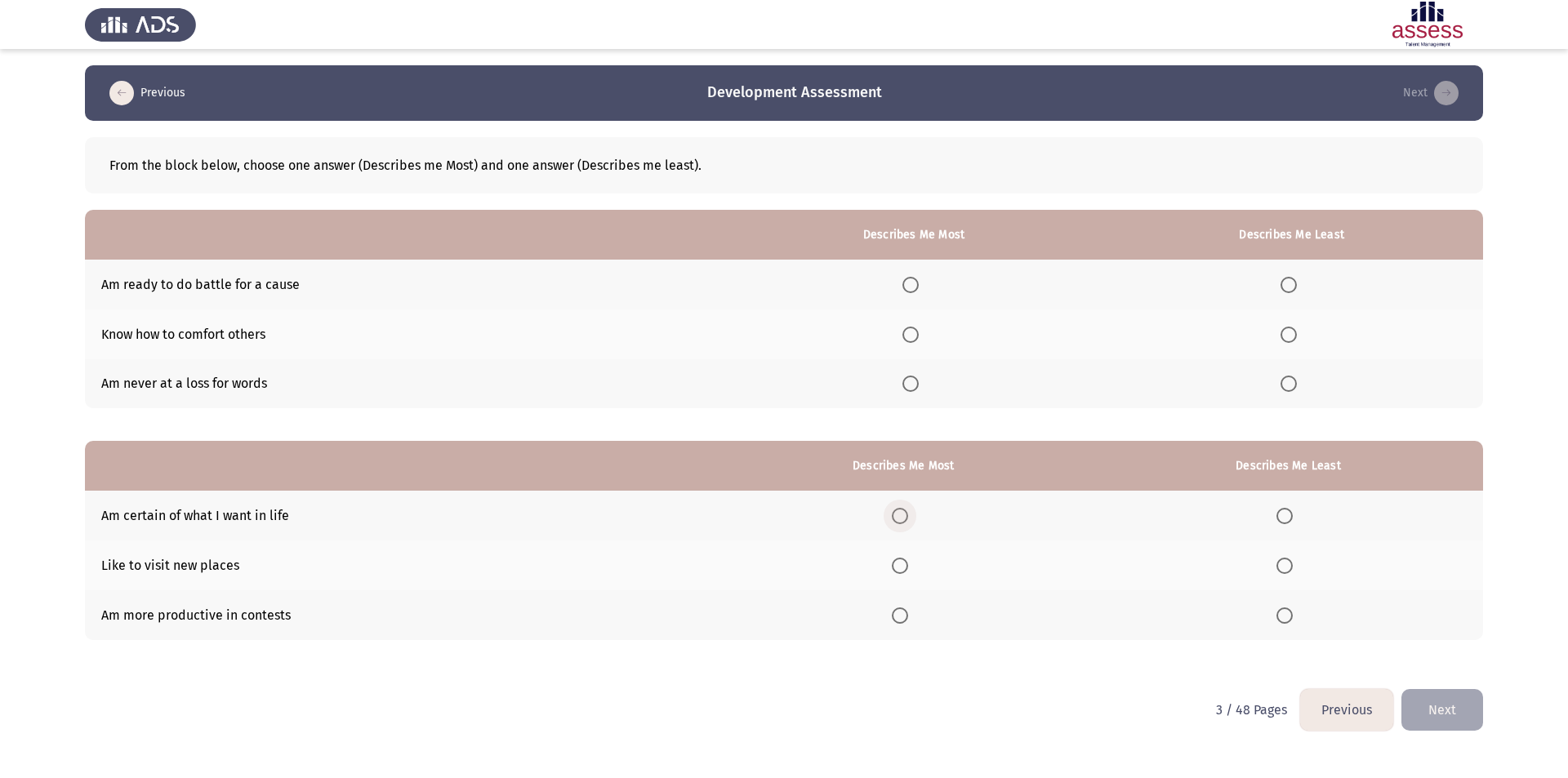
click at [904, 513] on span "Select an option" at bounding box center [900, 515] width 16 height 16
click at [904, 513] on input "Select an option" at bounding box center [900, 515] width 16 height 16
click at [905, 569] on span "Select an option" at bounding box center [900, 565] width 16 height 16
click at [905, 569] on input "Select an option" at bounding box center [900, 565] width 16 height 16
click at [917, 283] on span "Select an option" at bounding box center [910, 285] width 16 height 16
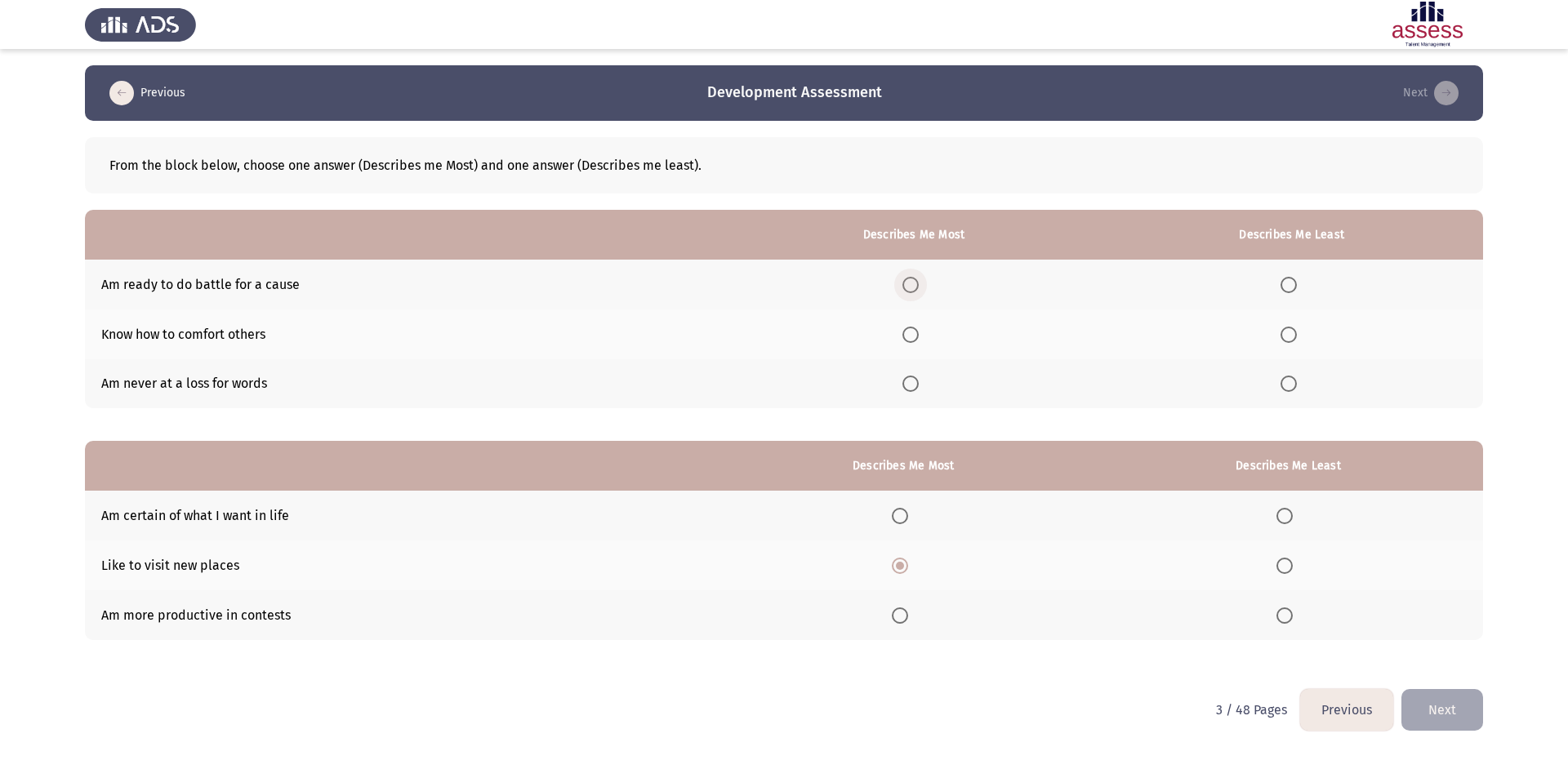
click at [917, 283] on input "Select an option" at bounding box center [910, 285] width 16 height 16
drag, startPoint x: 1282, startPoint y: 368, endPoint x: 1306, endPoint y: 424, distance: 60.9
click at [1291, 389] on th at bounding box center [1291, 384] width 383 height 50
click at [1296, 383] on span "Select an option" at bounding box center [1288, 383] width 16 height 16
click at [1296, 383] on input "Select an option" at bounding box center [1288, 383] width 16 height 16
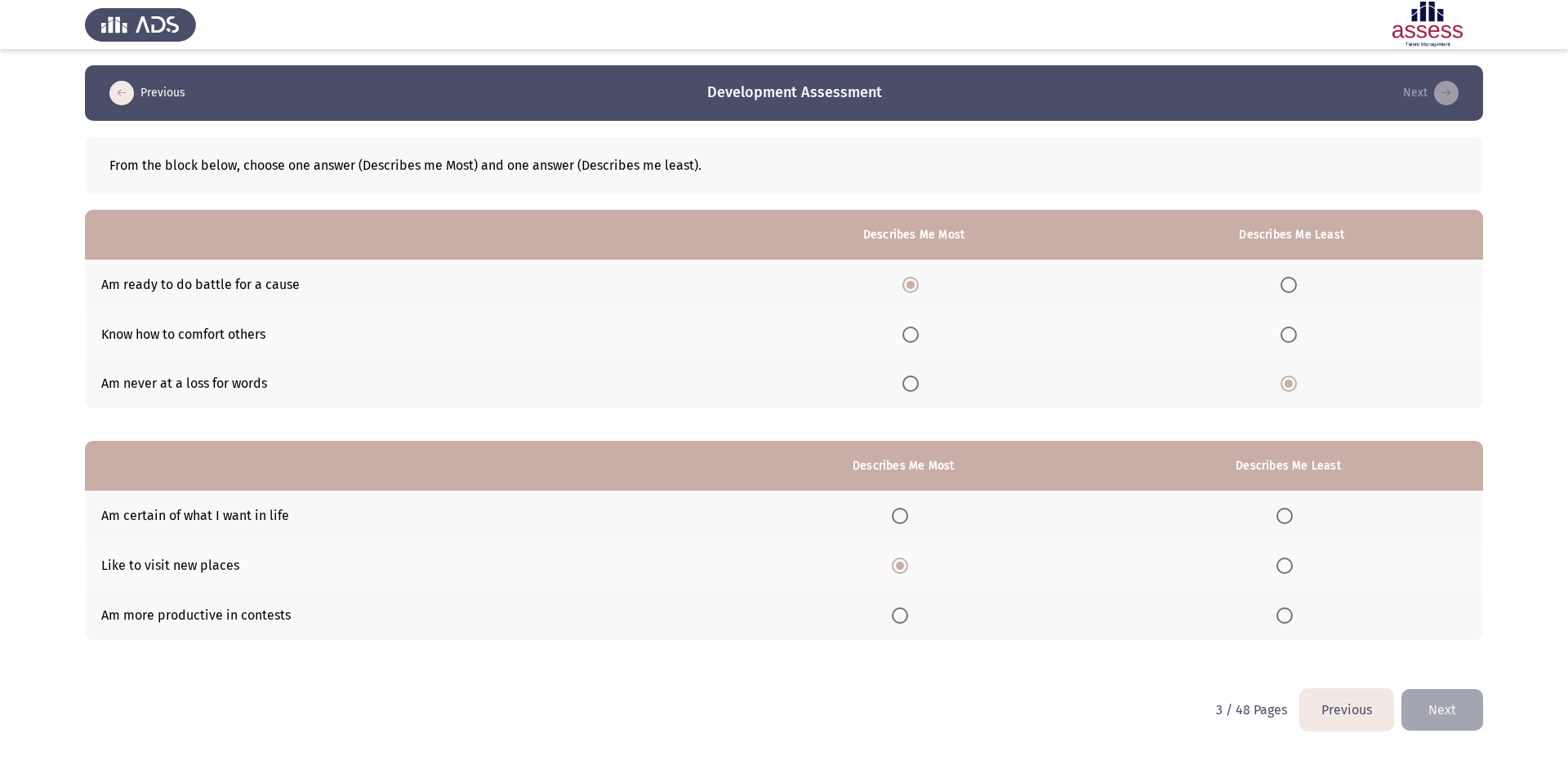
click at [1286, 512] on span "Select an option" at bounding box center [1284, 515] width 16 height 16
click at [1286, 512] on input "Select an option" at bounding box center [1284, 515] width 16 height 16
click at [1458, 707] on button "Next" at bounding box center [1442, 710] width 81 height 42
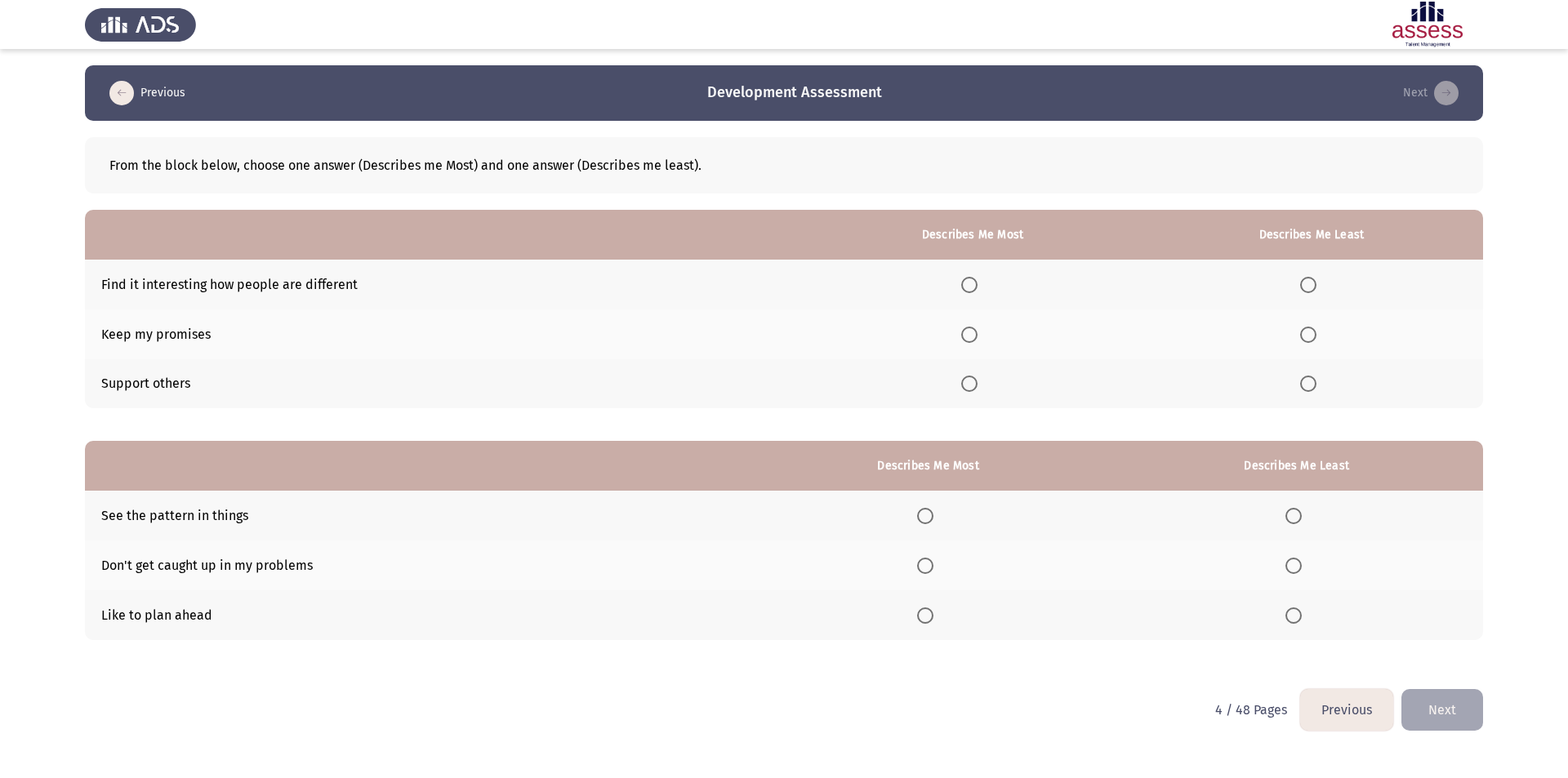
click at [968, 333] on span "Select an option" at bounding box center [969, 335] width 16 height 16
click at [968, 333] on input "Select an option" at bounding box center [969, 335] width 16 height 16
drag, startPoint x: 1299, startPoint y: 291, endPoint x: 1306, endPoint y: 284, distance: 9.9
click at [1301, 288] on th at bounding box center [1311, 285] width 343 height 50
click at [1306, 284] on span "Select an option" at bounding box center [1308, 285] width 16 height 16
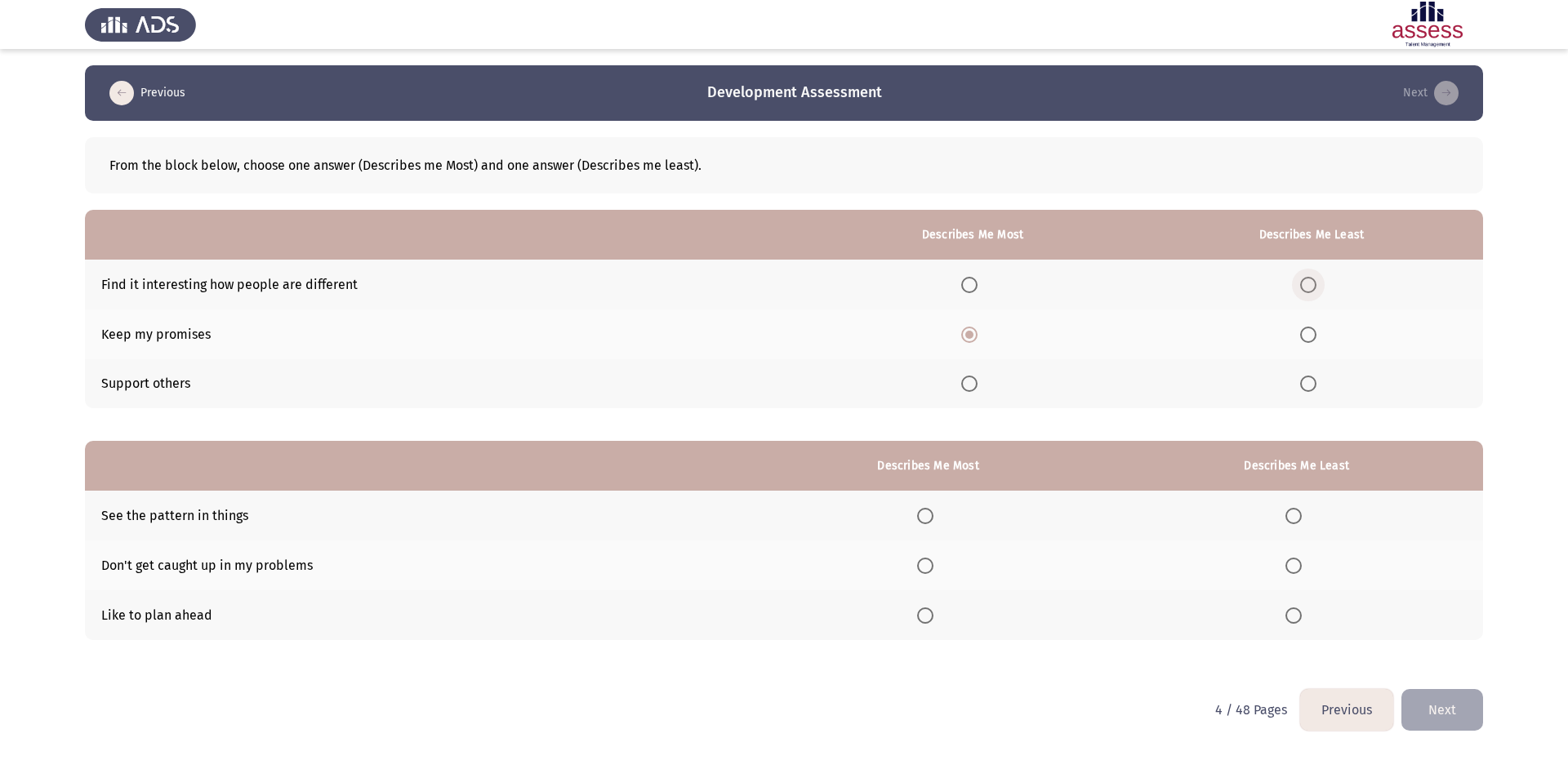
click at [1306, 284] on input "Select an option" at bounding box center [1308, 285] width 16 height 16
click at [1296, 562] on span "Select an option" at bounding box center [1293, 565] width 16 height 16
click at [1296, 562] on input "Select an option" at bounding box center [1293, 565] width 16 height 16
click at [926, 616] on span "Select an option" at bounding box center [925, 615] width 16 height 16
click at [926, 616] on input "Select an option" at bounding box center [925, 615] width 16 height 16
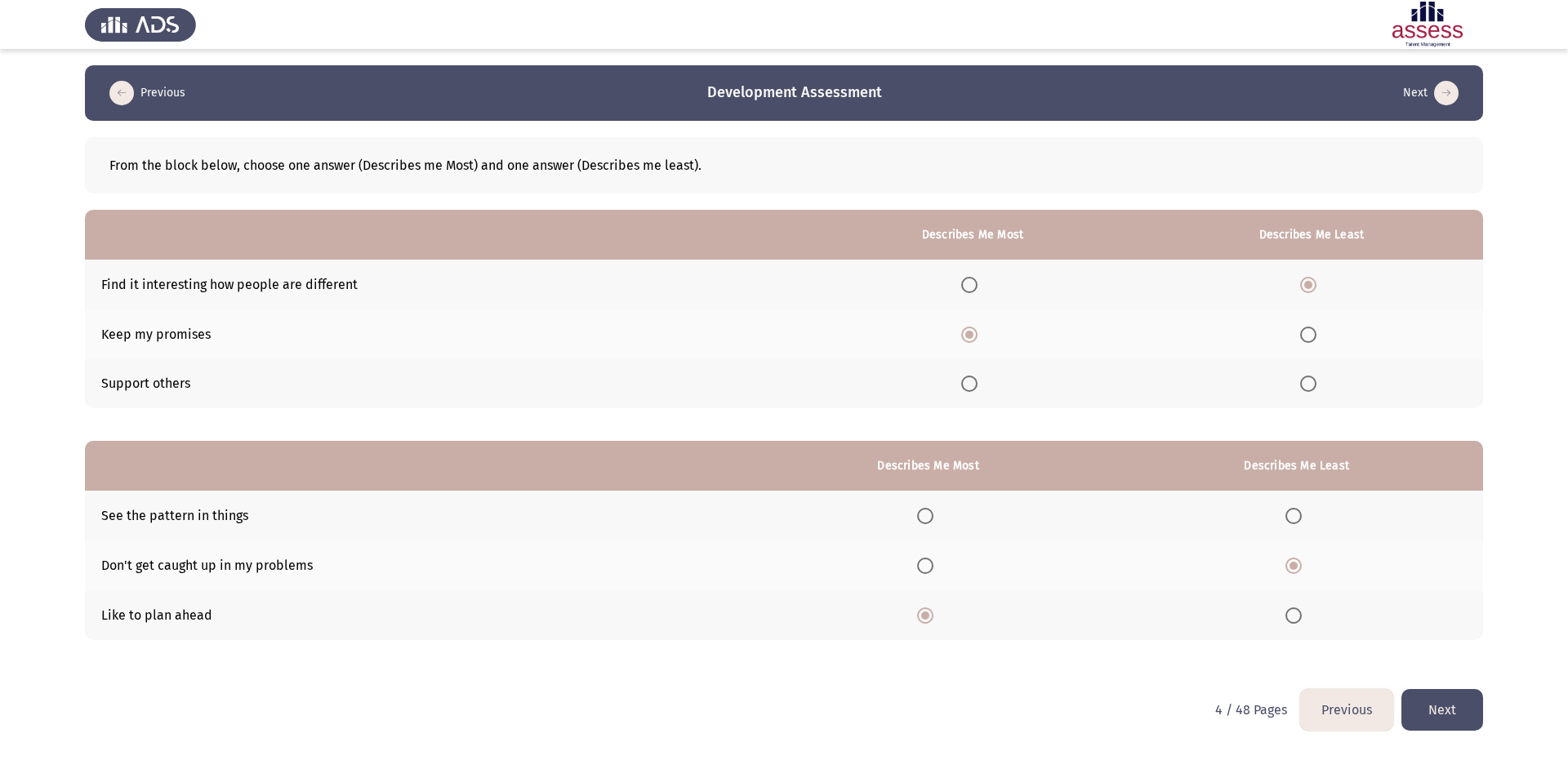
click at [1433, 720] on button "Next" at bounding box center [1442, 710] width 81 height 42
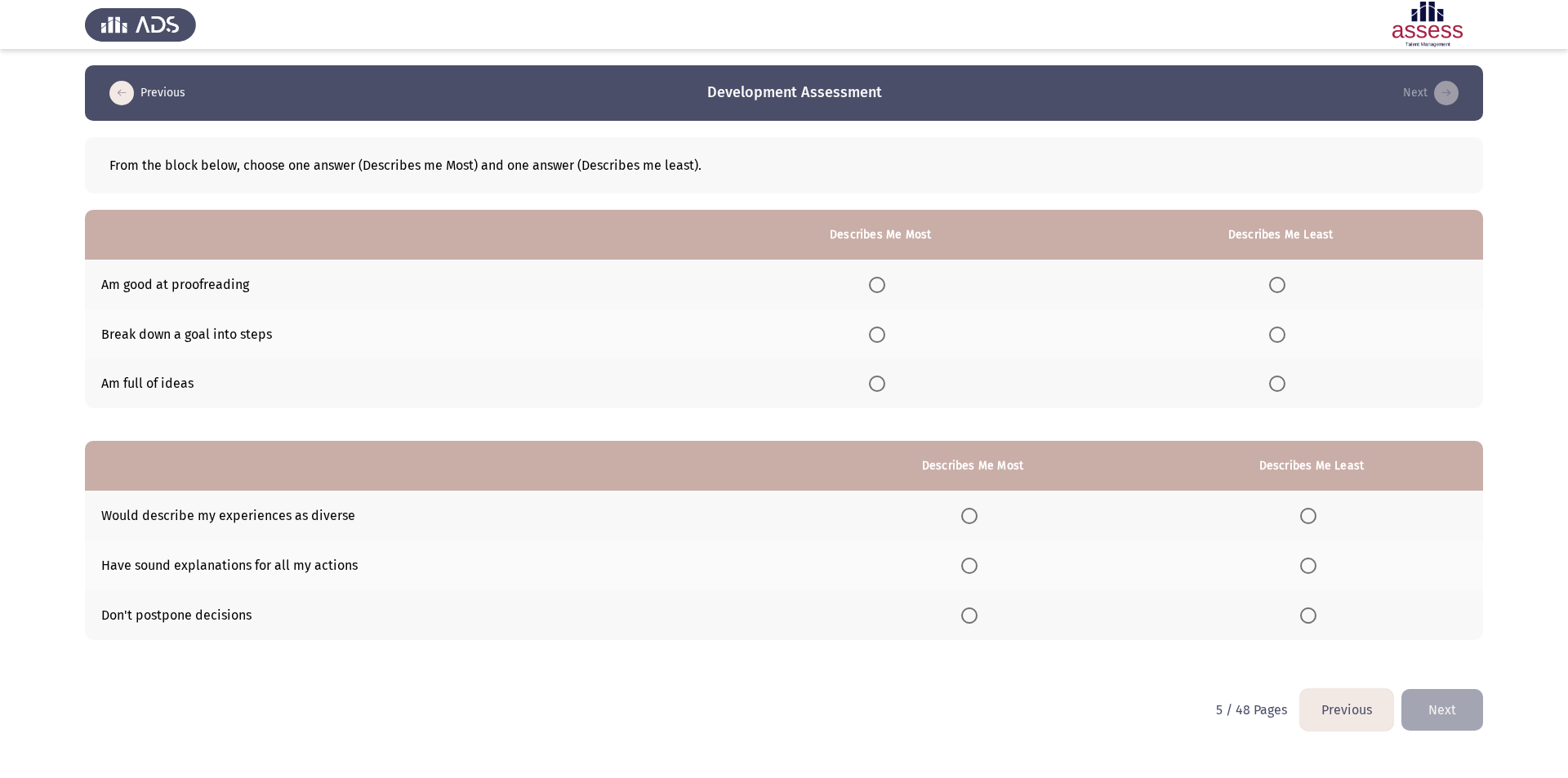
click at [879, 389] on span "Select an option" at bounding box center [877, 383] width 16 height 16
click at [879, 389] on input "Select an option" at bounding box center [877, 383] width 16 height 16
click at [1277, 277] on span "Select an option" at bounding box center [1276, 285] width 16 height 16
click at [1277, 277] on input "Select an option" at bounding box center [1276, 285] width 16 height 16
click at [1313, 613] on span "Select an option" at bounding box center [1308, 615] width 16 height 16
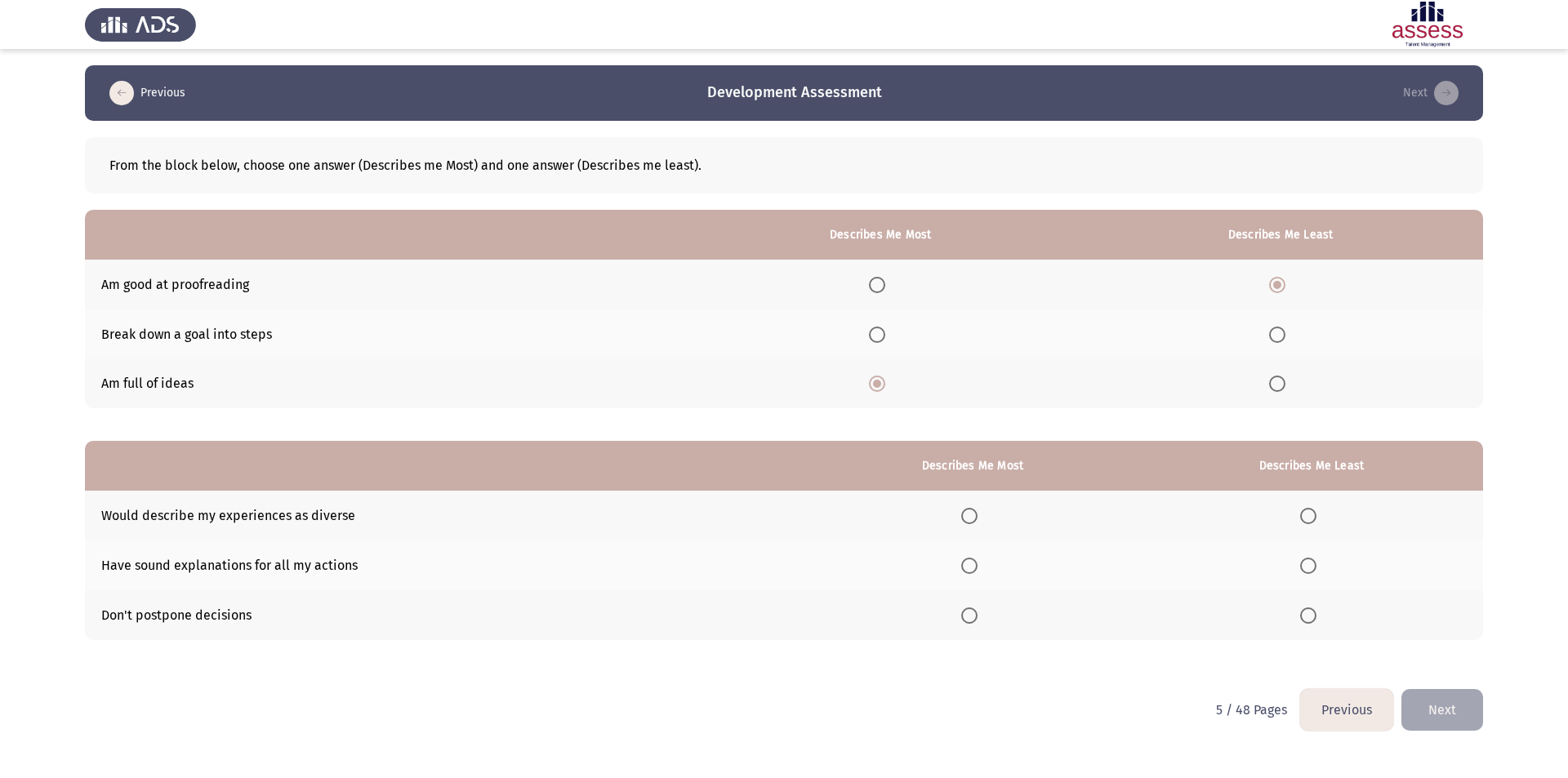
click at [1313, 613] on input "Select an option" at bounding box center [1308, 615] width 16 height 16
click at [977, 569] on span "Select an option" at bounding box center [969, 565] width 16 height 16
click at [977, 569] on input "Select an option" at bounding box center [969, 565] width 16 height 16
click at [1462, 707] on button "Next" at bounding box center [1442, 710] width 81 height 42
click at [898, 287] on span "Select an option" at bounding box center [889, 285] width 16 height 16
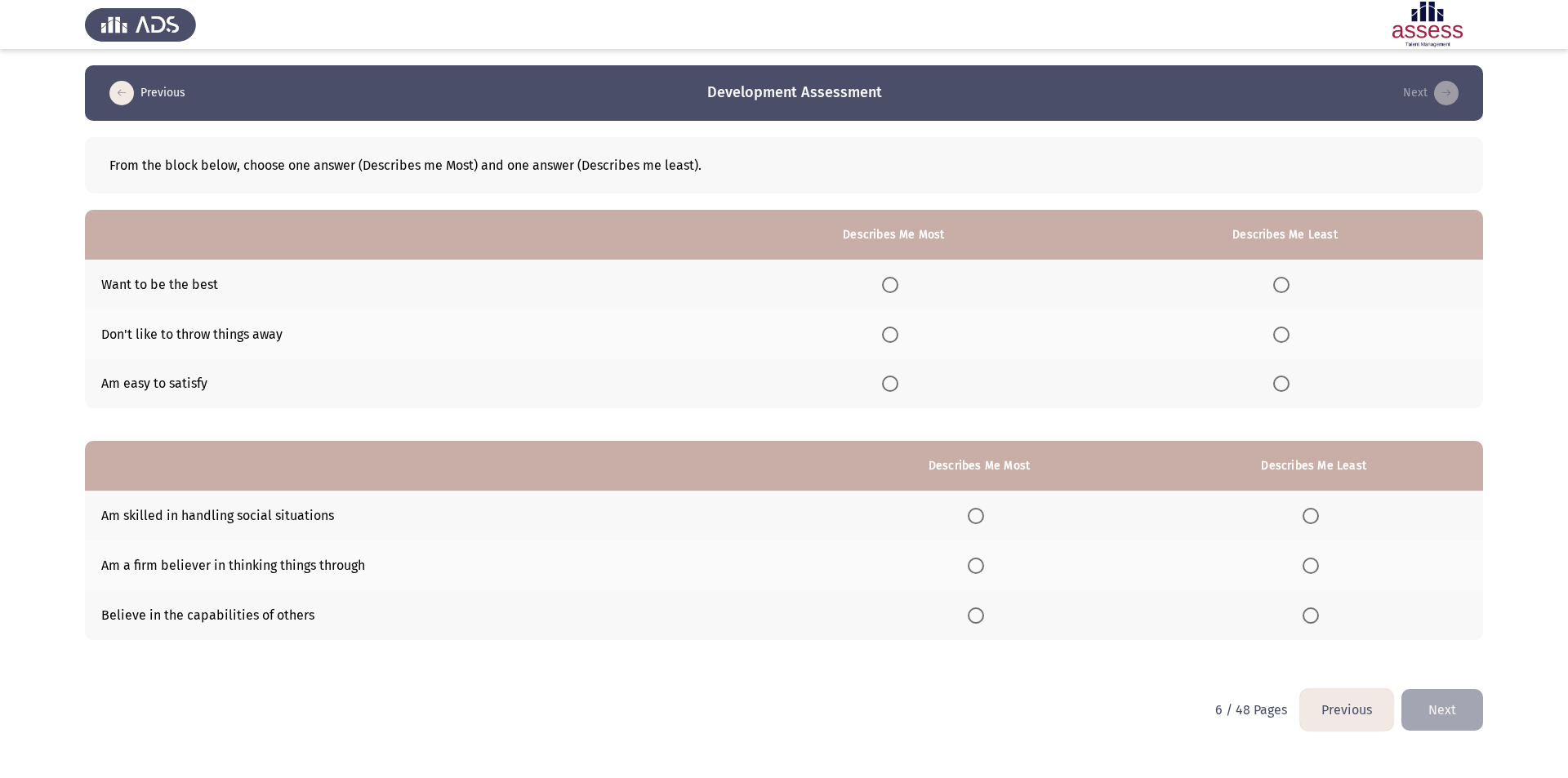
click at [898, 287] on input "Select an option" at bounding box center [889, 285] width 16 height 16
click at [1290, 380] on span "Select an option" at bounding box center [1281, 383] width 16 height 16
click at [1290, 380] on input "Select an option" at bounding box center [1281, 383] width 16 height 16
click at [1283, 333] on span "Select an option" at bounding box center [1281, 335] width 16 height 16
click at [1283, 333] on input "Select an option" at bounding box center [1281, 335] width 16 height 16
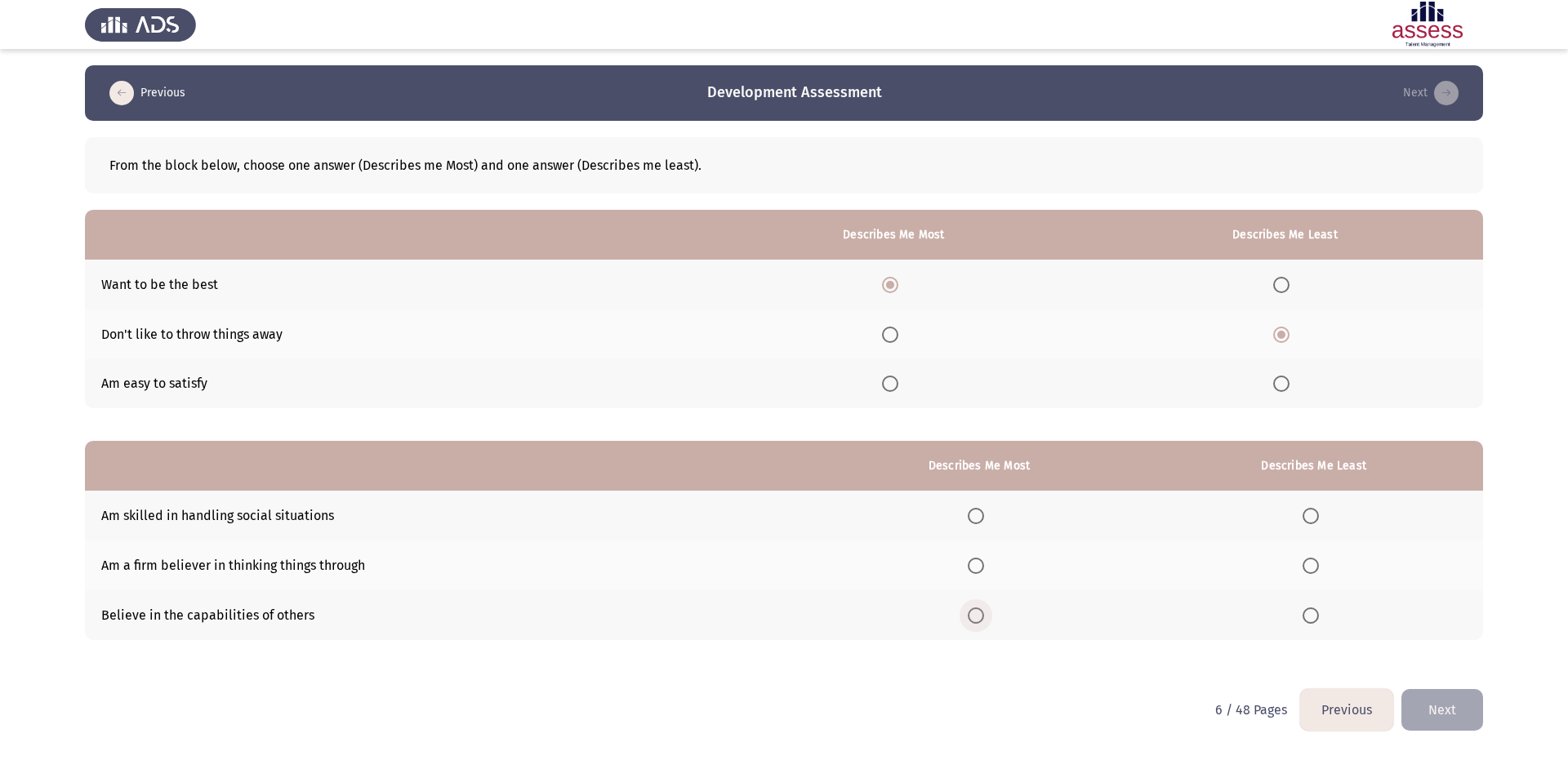
click at [980, 614] on span "Select an option" at bounding box center [975, 615] width 16 height 16
click at [980, 614] on input "Select an option" at bounding box center [975, 615] width 16 height 16
click at [1313, 568] on span "Select an option" at bounding box center [1310, 565] width 16 height 16
click at [1313, 568] on input "Select an option" at bounding box center [1310, 565] width 16 height 16
click at [1439, 700] on button "Next" at bounding box center [1442, 710] width 81 height 42
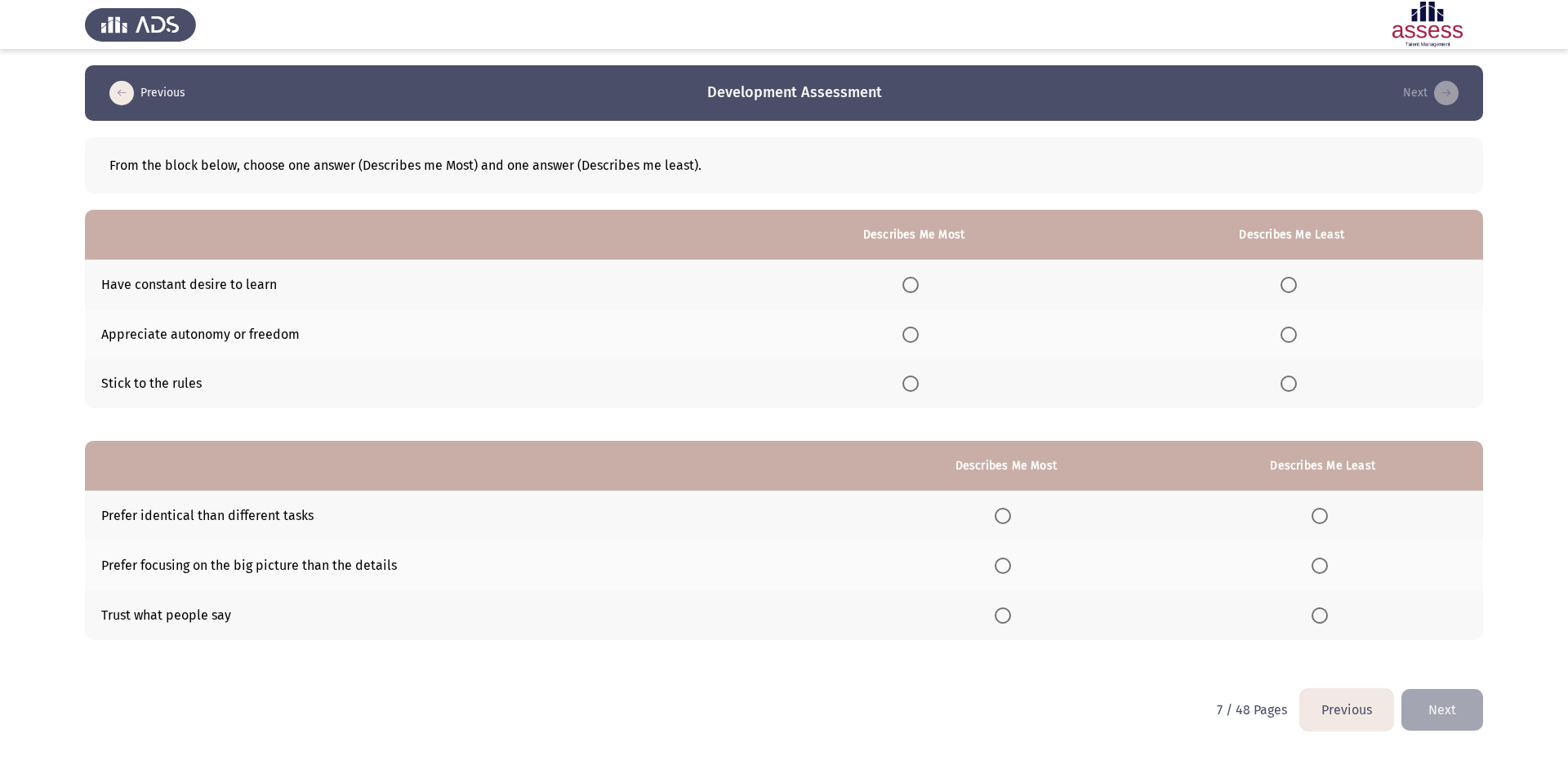
click at [909, 282] on span "Select an option" at bounding box center [910, 285] width 16 height 16
click at [909, 282] on input "Select an option" at bounding box center [910, 285] width 16 height 16
click at [1290, 336] on span "Select an option" at bounding box center [1288, 335] width 16 height 16
click at [1290, 336] on input "Select an option" at bounding box center [1288, 335] width 16 height 16
click at [1324, 517] on span "Select an option" at bounding box center [1319, 515] width 16 height 16
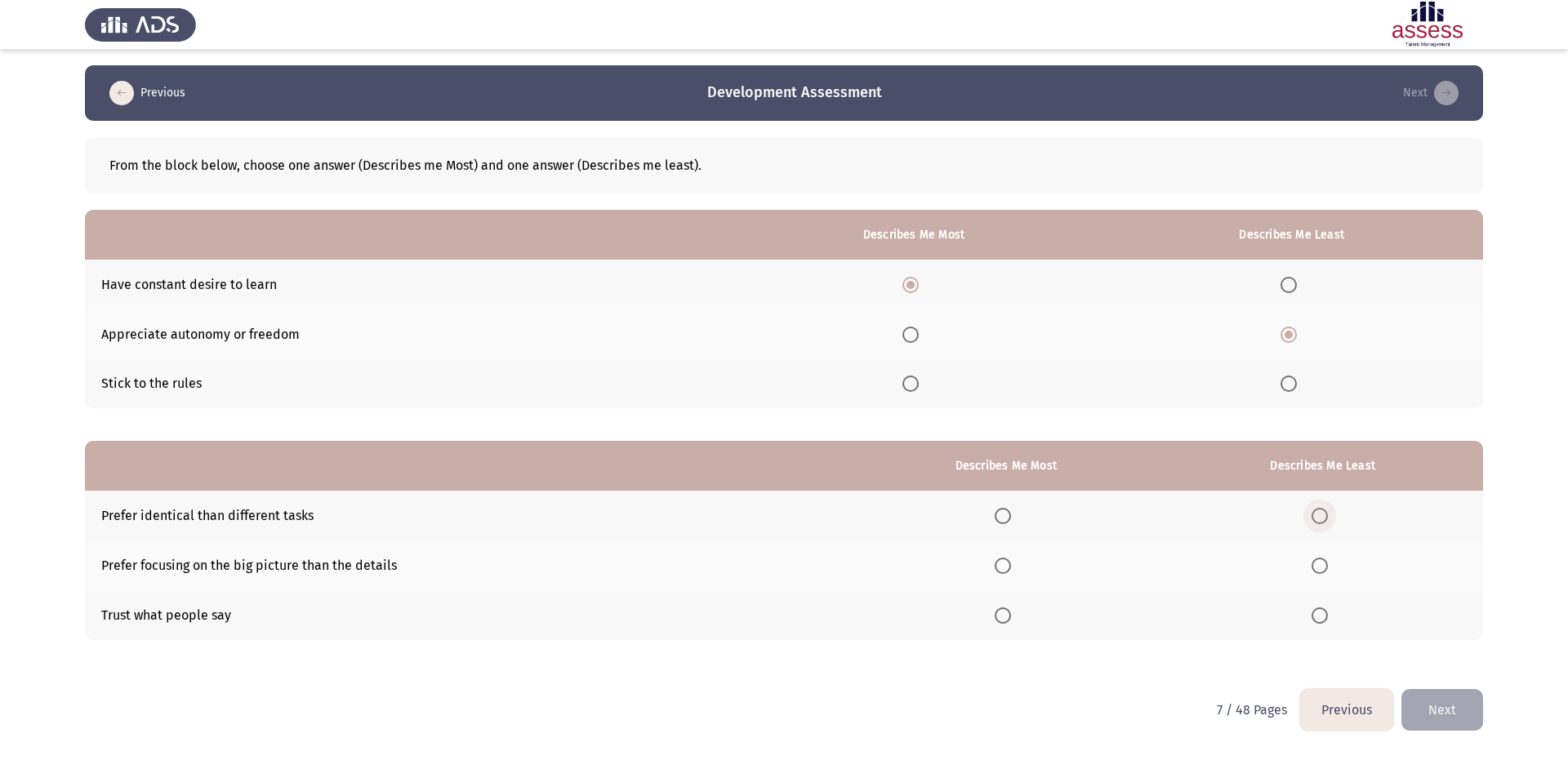
click at [1324, 517] on input "Select an option" at bounding box center [1319, 515] width 16 height 16
click at [1011, 560] on span "Select an option" at bounding box center [1002, 565] width 16 height 16
click at [1011, 560] on input "Select an option" at bounding box center [1002, 565] width 16 height 16
click at [1458, 707] on button "Next" at bounding box center [1442, 710] width 81 height 42
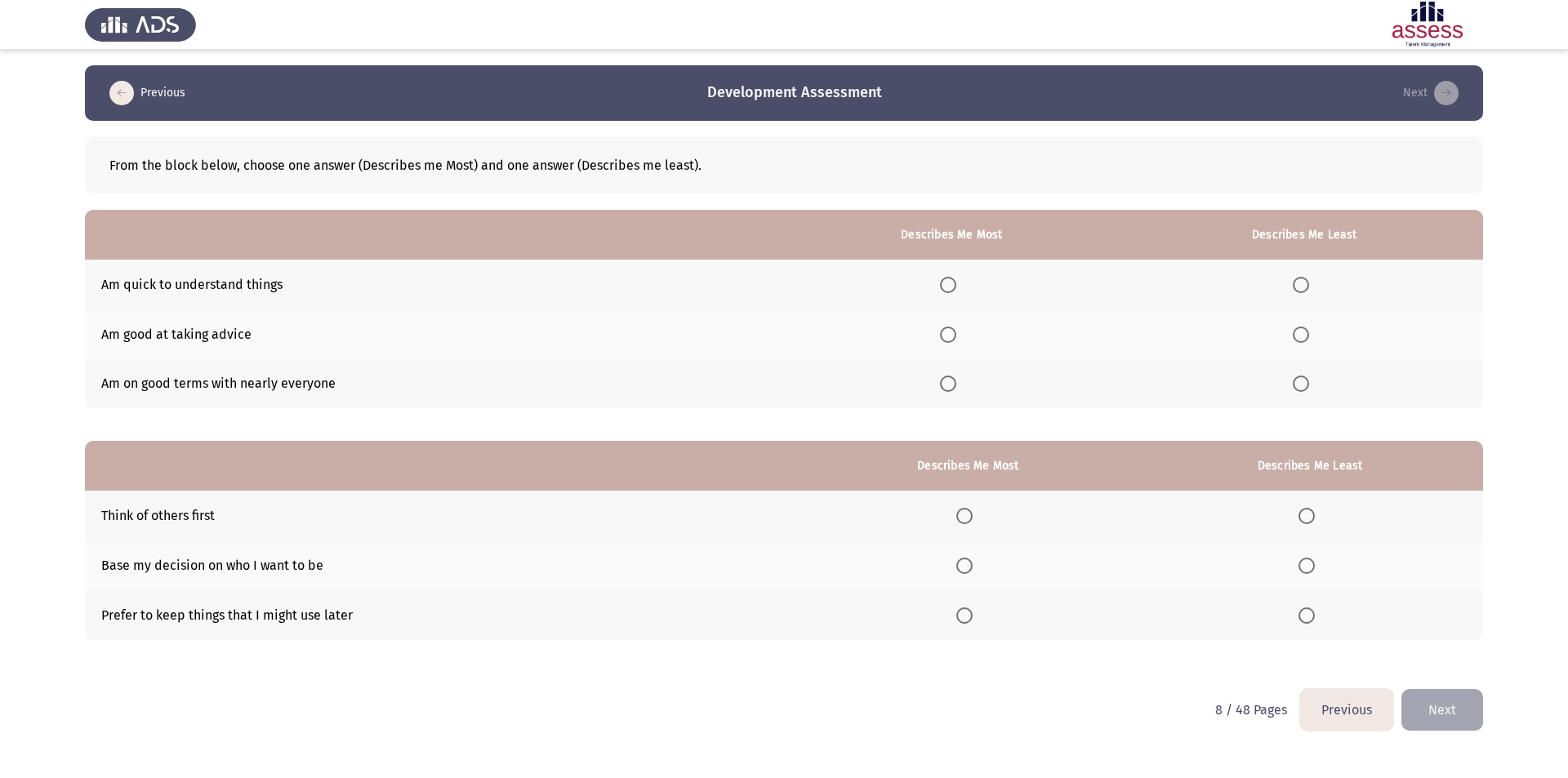
click at [956, 282] on span "Select an option" at bounding box center [947, 285] width 16 height 16
click at [956, 282] on input "Select an option" at bounding box center [947, 285] width 16 height 16
click at [1304, 380] on span "Select an option" at bounding box center [1300, 383] width 16 height 16
click at [1304, 380] on input "Select an option" at bounding box center [1300, 383] width 16 height 16
click at [1301, 616] on th at bounding box center [1310, 616] width 346 height 50
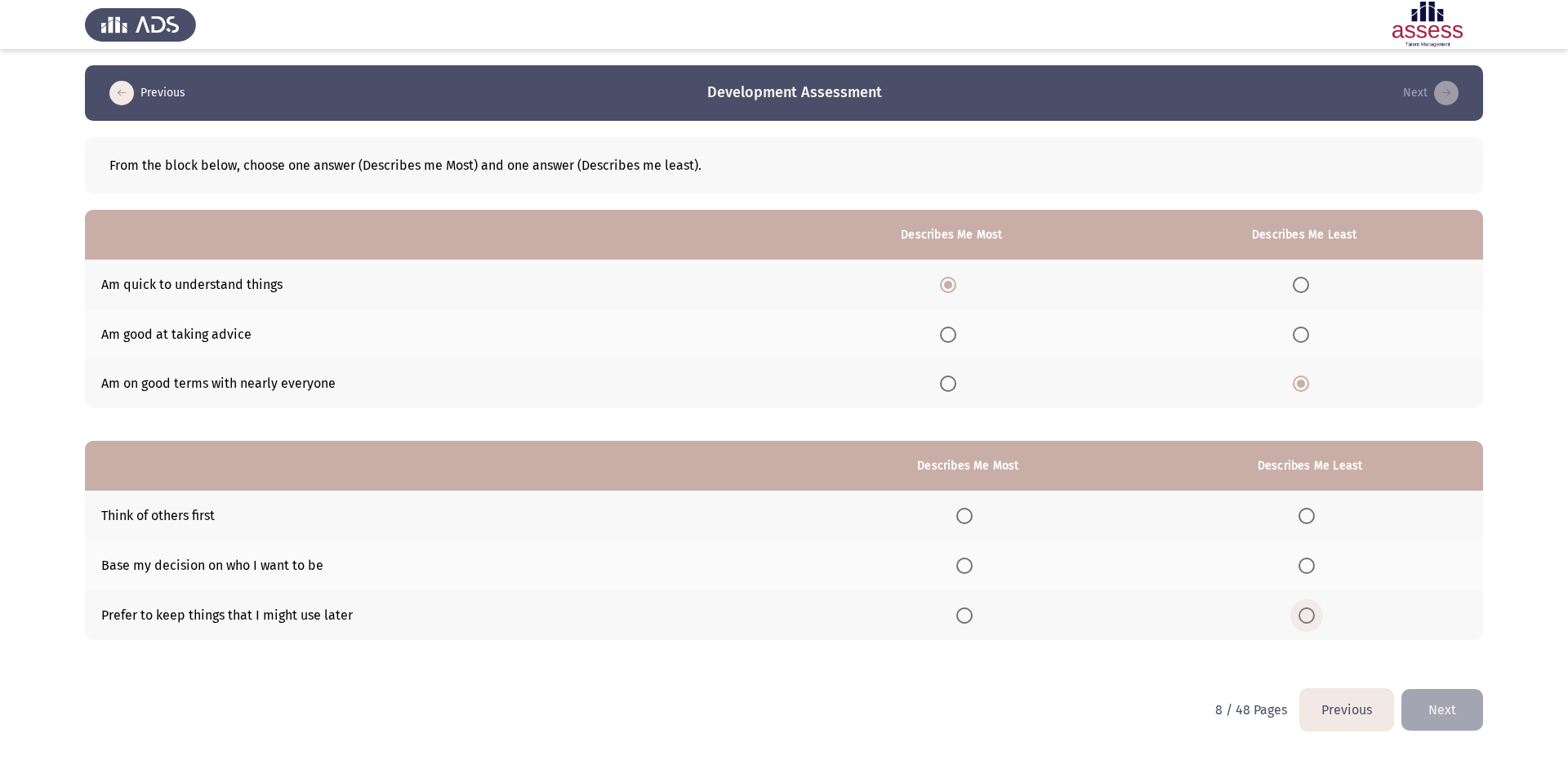
click at [1310, 618] on span "Select an option" at bounding box center [1306, 615] width 16 height 16
click at [1310, 618] on input "Select an option" at bounding box center [1306, 615] width 16 height 16
click at [1314, 518] on span "Select an option" at bounding box center [1306, 515] width 16 height 16
click at [1314, 518] on input "Select an option" at bounding box center [1306, 515] width 16 height 16
click at [970, 512] on span "Select an option" at bounding box center [964, 515] width 16 height 16
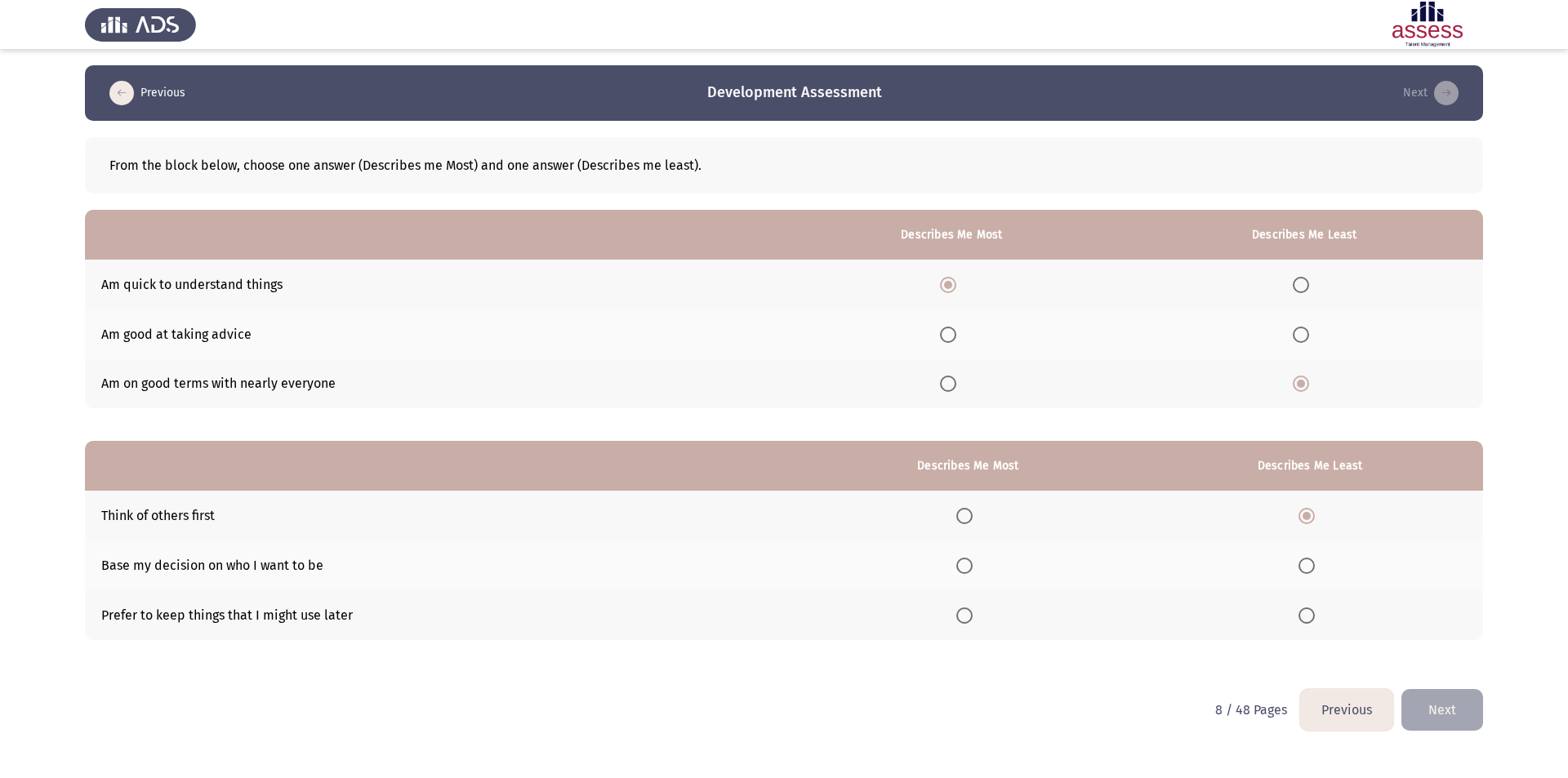
click at [970, 512] on input "Select an option" at bounding box center [964, 515] width 16 height 16
click at [1307, 518] on span "Select an option" at bounding box center [1306, 515] width 16 height 16
click at [1307, 518] on input "Select an option" at bounding box center [1306, 515] width 16 height 16
click at [967, 569] on span "Select an option" at bounding box center [964, 565] width 16 height 16
click at [967, 569] on input "Select an option" at bounding box center [964, 565] width 16 height 16
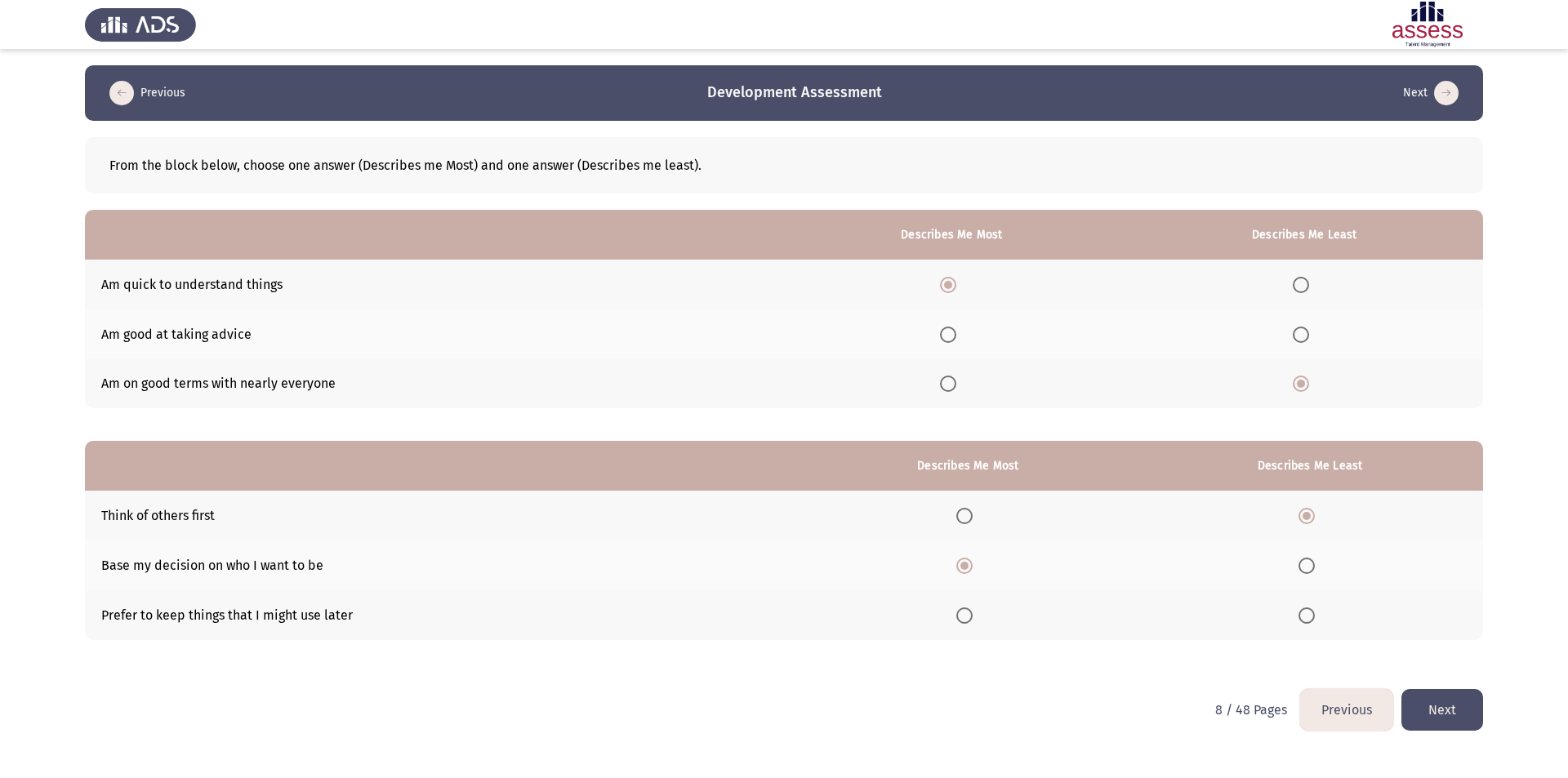
click at [1455, 707] on button "Next" at bounding box center [1442, 710] width 81 height 42
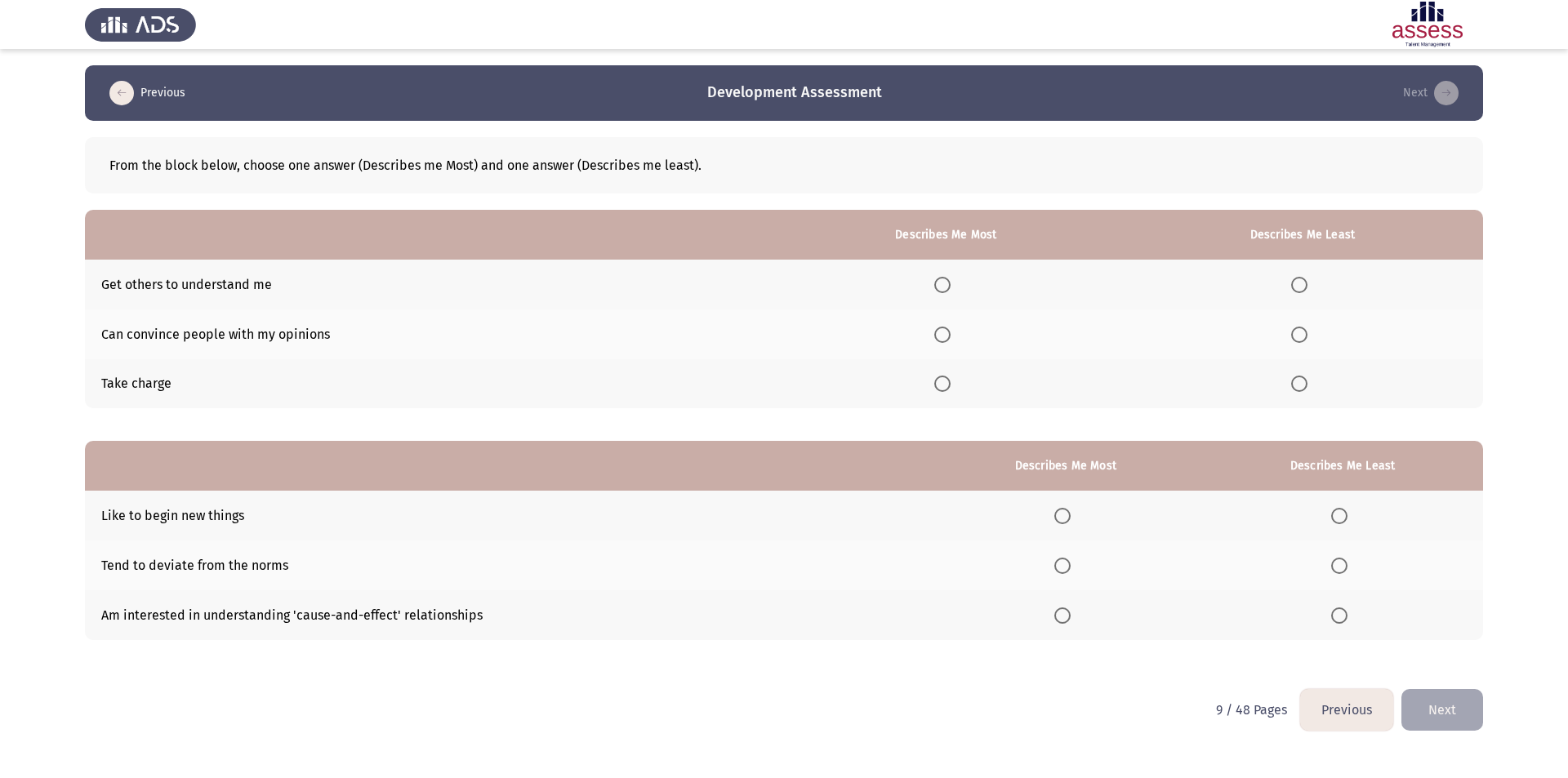
click at [950, 333] on span "Select an option" at bounding box center [942, 335] width 16 height 16
click at [950, 333] on input "Select an option" at bounding box center [942, 335] width 16 height 16
click at [1307, 386] on span "Select an option" at bounding box center [1298, 383] width 16 height 16
click at [1307, 386] on input "Select an option" at bounding box center [1298, 383] width 16 height 16
click at [1340, 617] on span "Select an option" at bounding box center [1339, 615] width 16 height 16
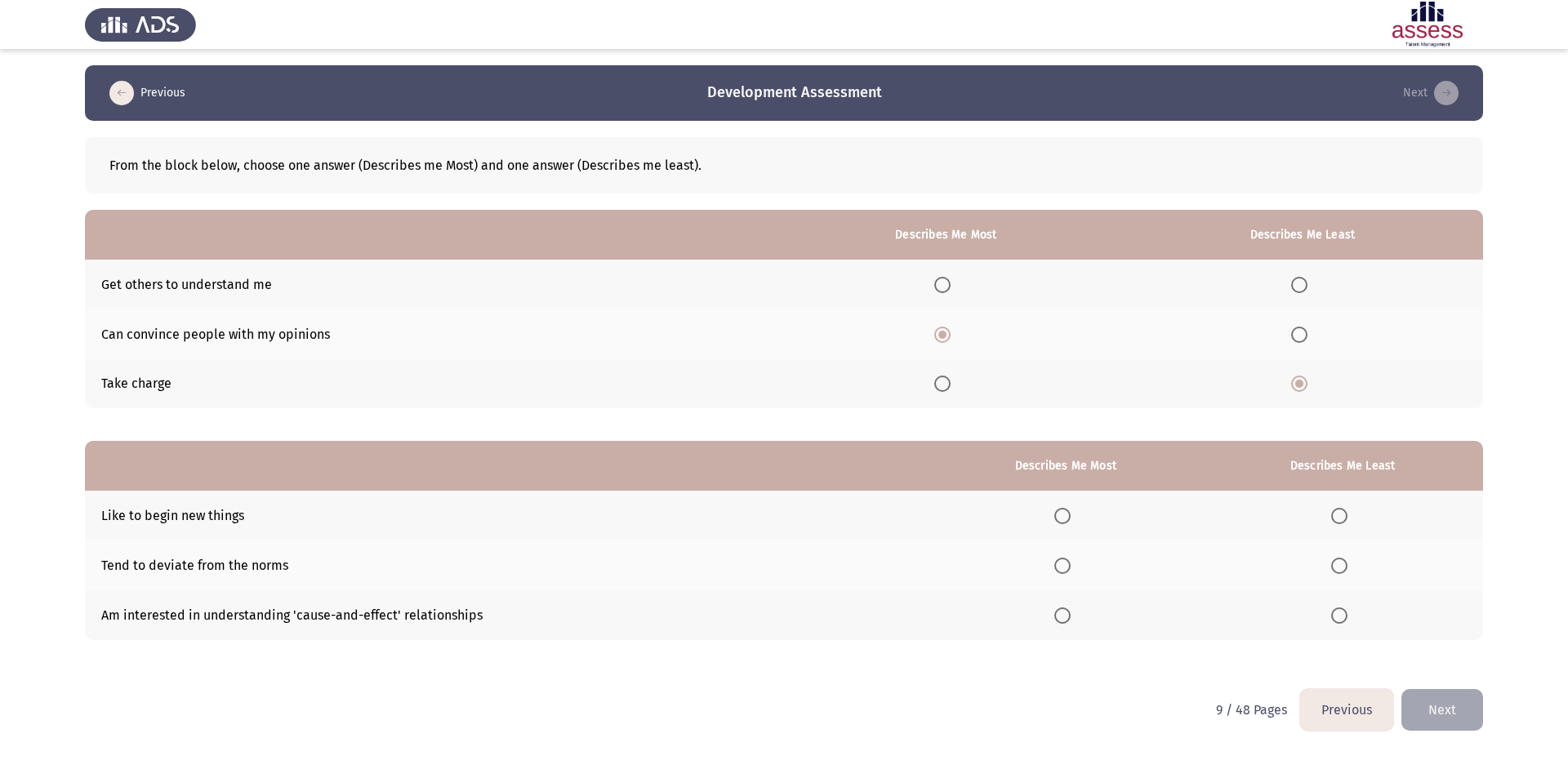
click at [1340, 617] on input "Select an option" at bounding box center [1339, 615] width 16 height 16
click at [1066, 512] on span "Select an option" at bounding box center [1062, 515] width 16 height 16
click at [1066, 512] on input "Select an option" at bounding box center [1062, 515] width 16 height 16
click at [1427, 722] on button "Next" at bounding box center [1442, 710] width 81 height 42
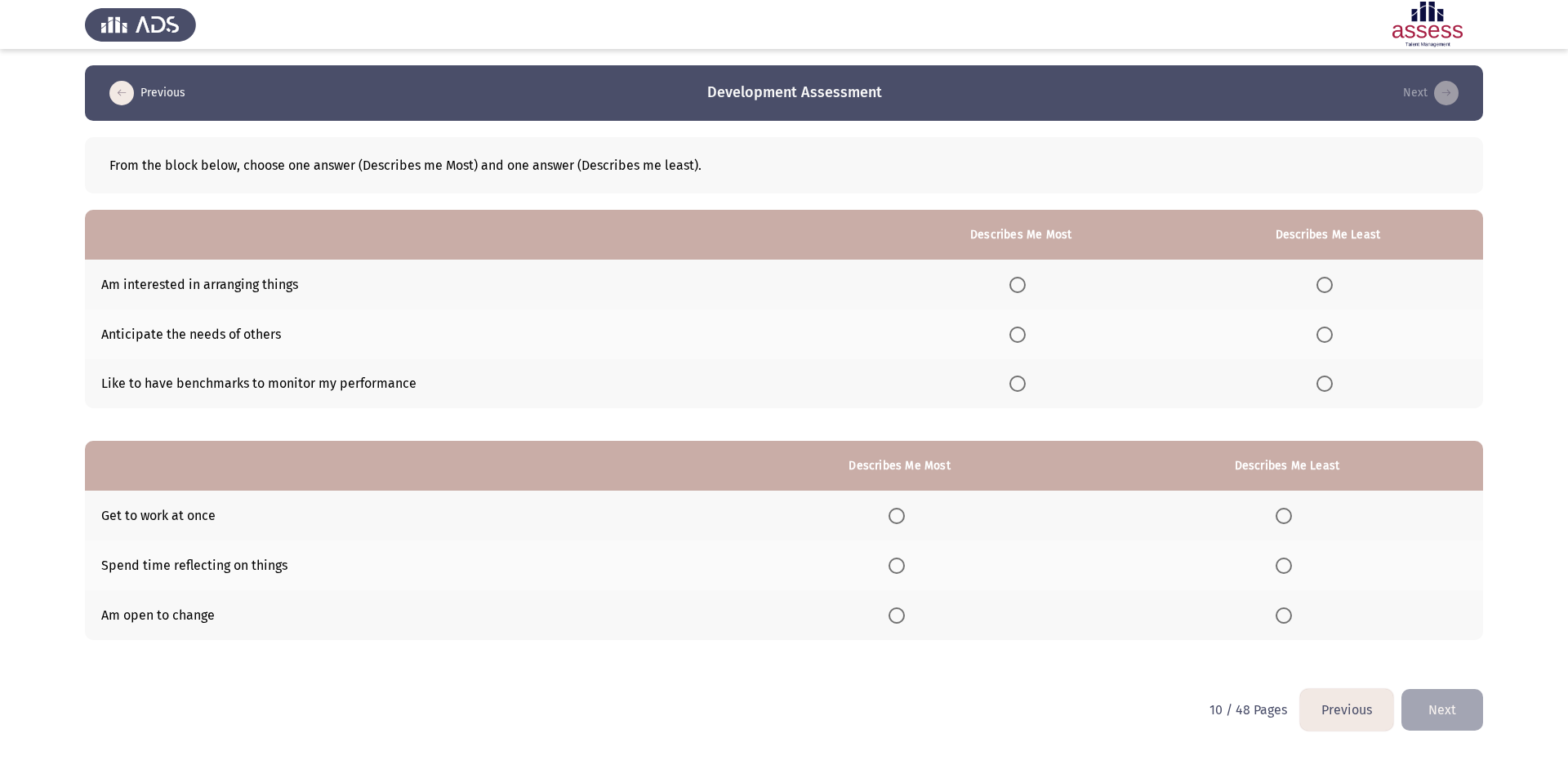
click at [1278, 515] on span "Select an option" at bounding box center [1283, 515] width 16 height 16
click at [1278, 515] on input "Select an option" at bounding box center [1283, 515] width 16 height 16
click at [904, 613] on span "Select an option" at bounding box center [896, 615] width 16 height 16
click at [904, 613] on input "Select an option" at bounding box center [896, 615] width 16 height 16
click at [1023, 384] on span "Select an option" at bounding box center [1017, 383] width 16 height 16
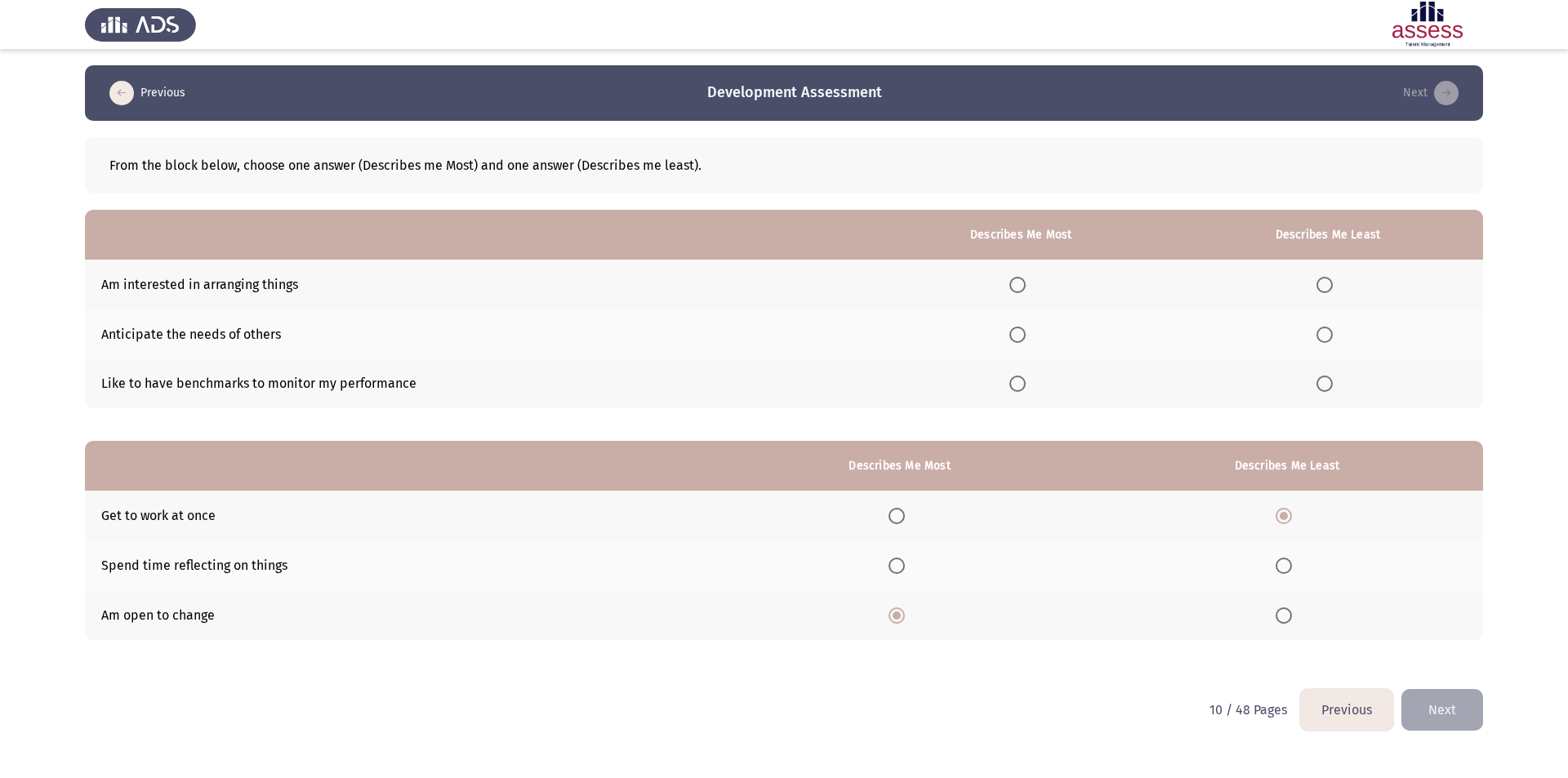
click at [1023, 384] on input "Select an option" at bounding box center [1017, 383] width 16 height 16
click at [1325, 286] on span "Select an option" at bounding box center [1324, 285] width 16 height 16
click at [1325, 286] on input "Select an option" at bounding box center [1324, 285] width 16 height 16
click at [1329, 284] on span "Select an option" at bounding box center [1324, 285] width 9 height 9
click at [1329, 284] on input "Select an option" at bounding box center [1324, 285] width 16 height 16
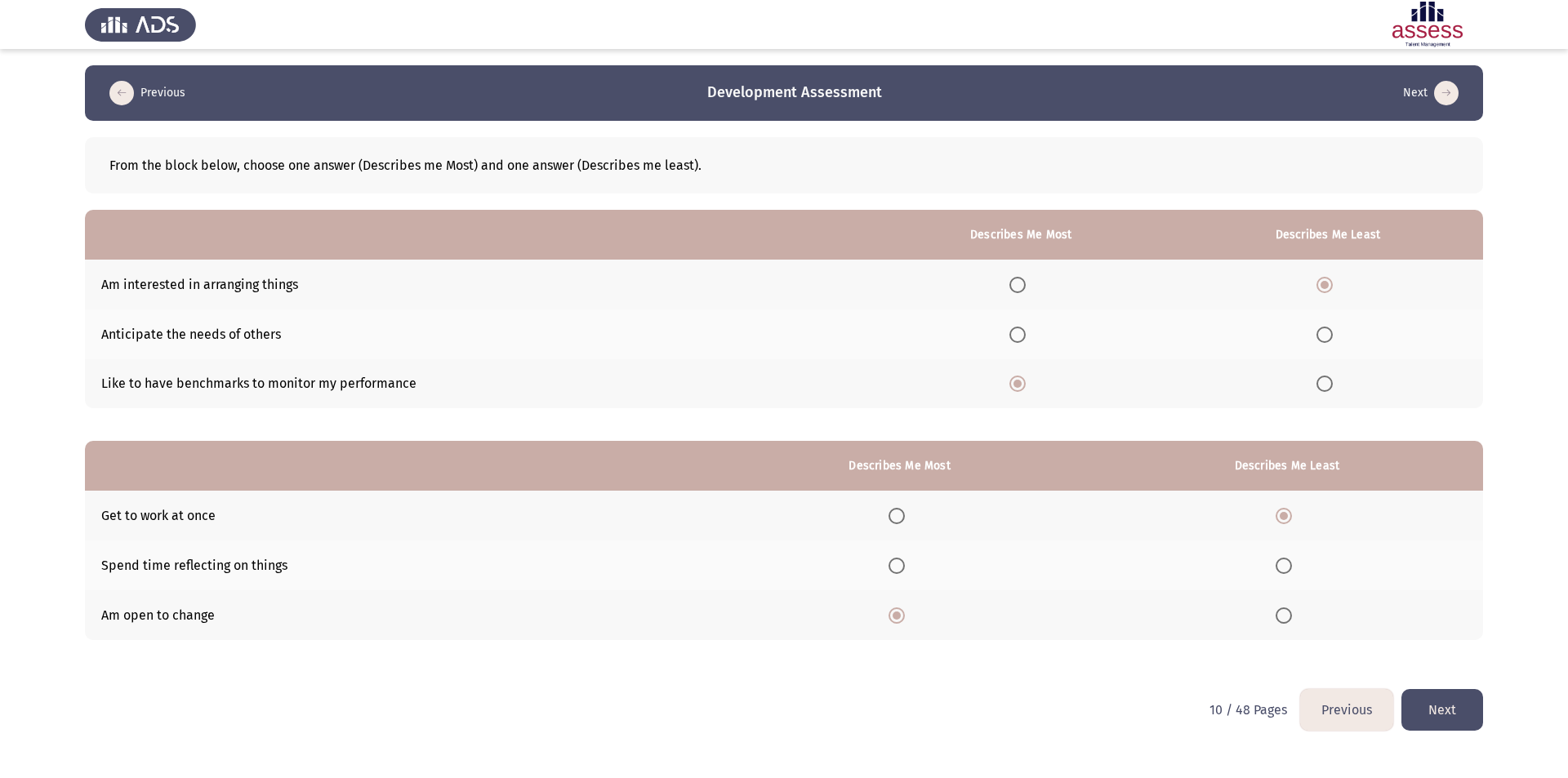
click at [1326, 345] on th at bounding box center [1327, 335] width 311 height 50
click at [1326, 335] on span "Select an option" at bounding box center [1324, 335] width 16 height 16
click at [1326, 335] on input "Select an option" at bounding box center [1324, 335] width 16 height 16
click at [1439, 702] on button "Next" at bounding box center [1442, 710] width 81 height 42
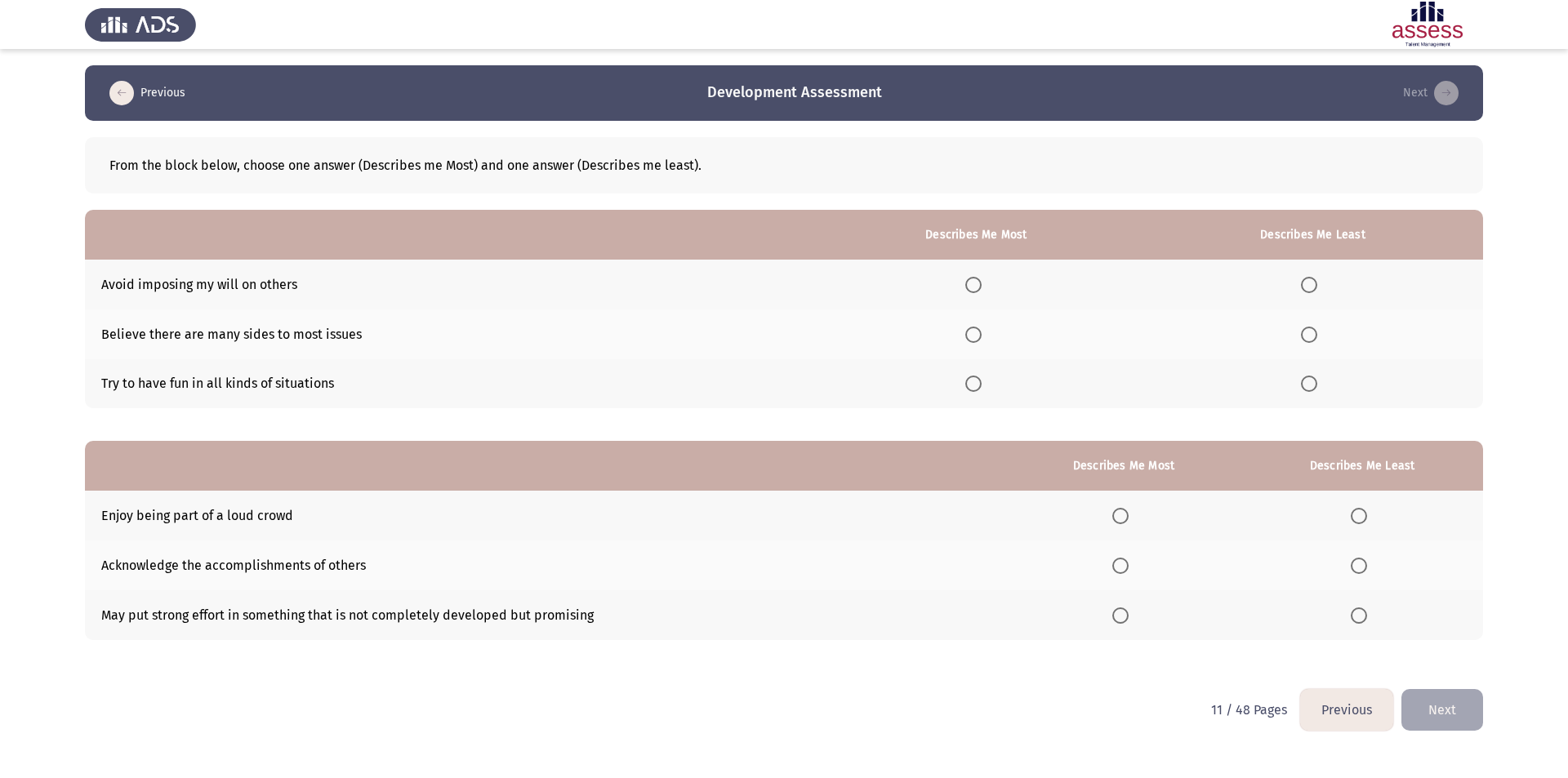
click at [1319, 382] on label "Select an option" at bounding box center [1313, 383] width 23 height 16
click at [1318, 382] on input "Select an option" at bounding box center [1309, 383] width 16 height 16
click at [977, 332] on span "Select an option" at bounding box center [973, 335] width 16 height 16
click at [977, 332] on input "Select an option" at bounding box center [973, 335] width 16 height 16
click at [1122, 563] on span "Select an option" at bounding box center [1120, 565] width 16 height 16
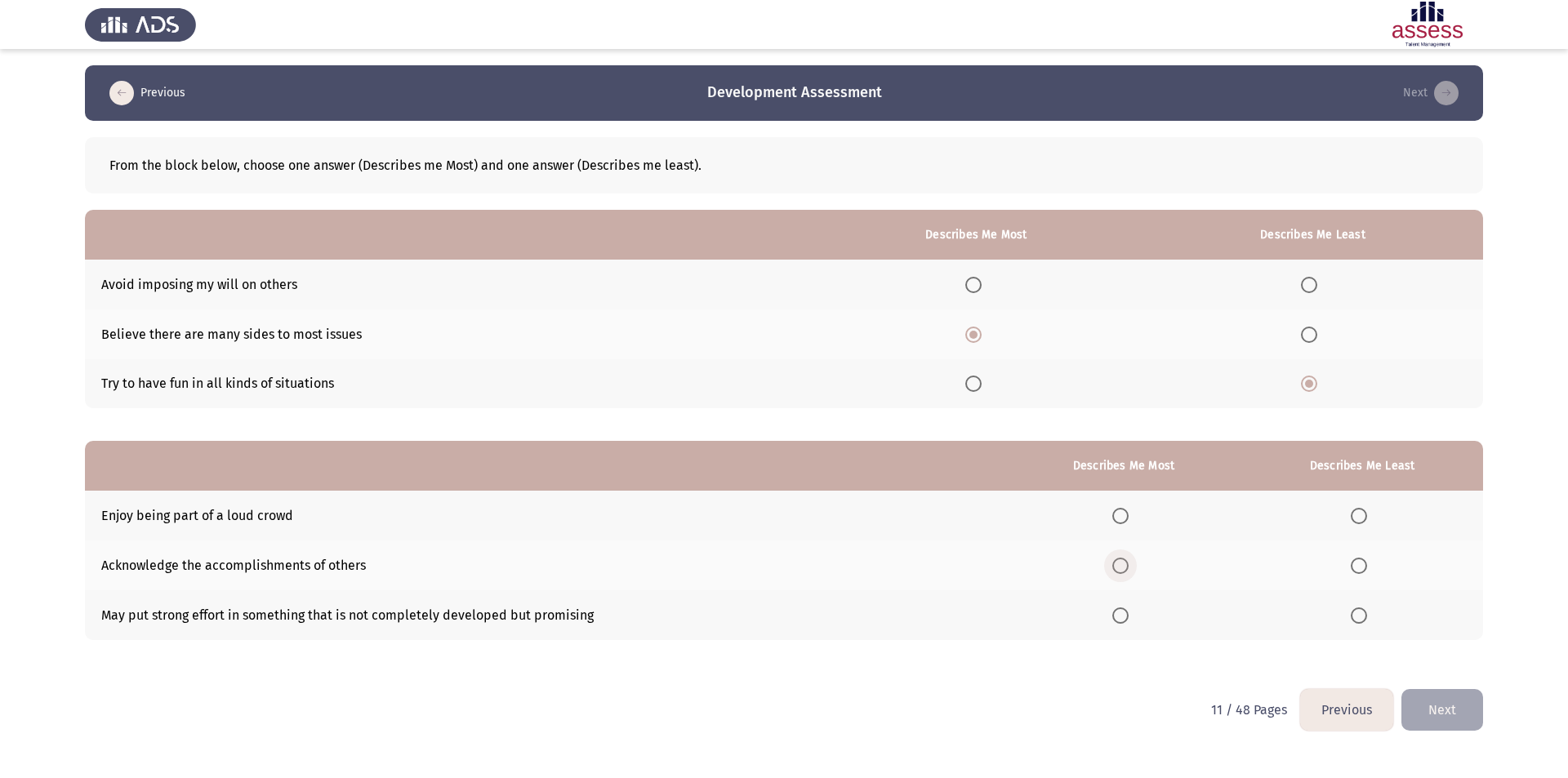
click at [1122, 563] on input "Select an option" at bounding box center [1120, 565] width 16 height 16
click at [1353, 618] on span "Select an option" at bounding box center [1359, 615] width 16 height 16
click at [1353, 618] on input "Select an option" at bounding box center [1359, 615] width 16 height 16
click at [1452, 710] on button "Next" at bounding box center [1442, 710] width 81 height 42
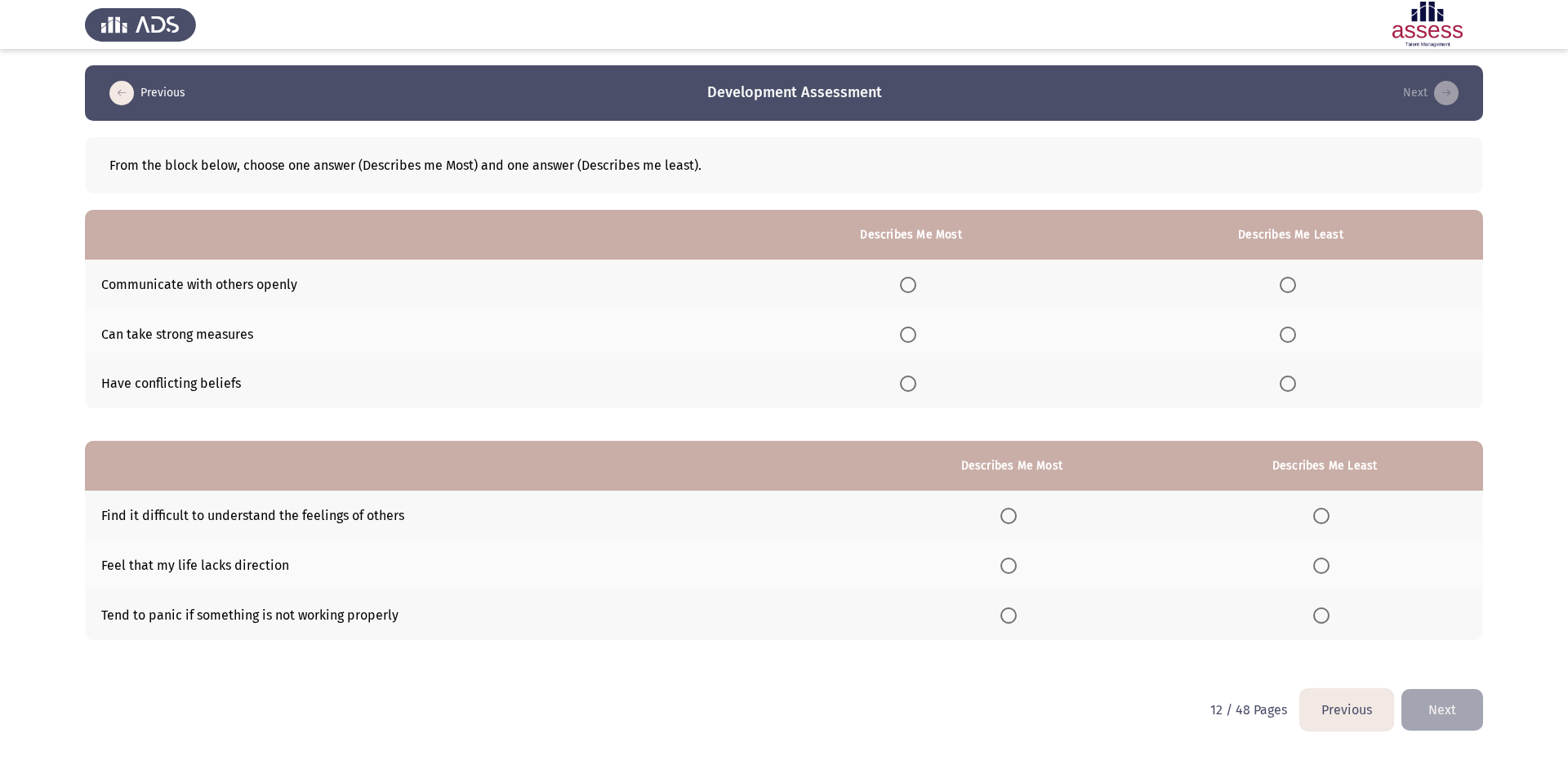
click at [921, 290] on label "Select an option" at bounding box center [911, 285] width 23 height 16
click at [916, 290] on input "Select an option" at bounding box center [907, 285] width 16 height 16
click at [1293, 378] on span "Select an option" at bounding box center [1287, 383] width 16 height 16
click at [1293, 378] on input "Select an option" at bounding box center [1287, 383] width 16 height 16
click at [1329, 512] on span "Select an option" at bounding box center [1320, 515] width 16 height 16
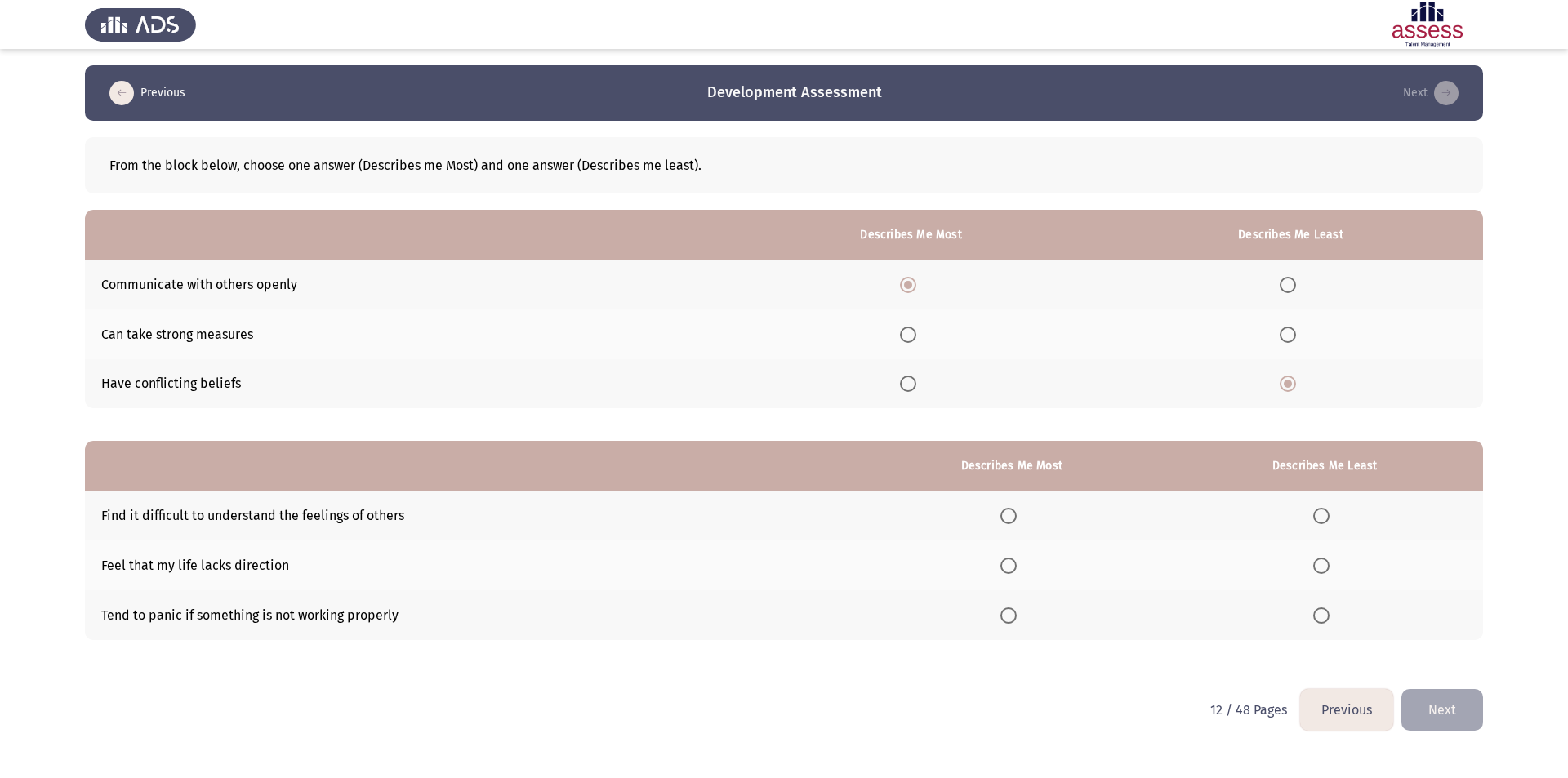
click at [1329, 512] on input "Select an option" at bounding box center [1320, 515] width 16 height 16
click at [1023, 608] on label "Select an option" at bounding box center [1012, 615] width 23 height 16
click at [1016, 608] on input "Select an option" at bounding box center [1008, 615] width 16 height 16
click at [1445, 707] on button "Next" at bounding box center [1442, 710] width 81 height 42
click at [1289, 333] on span "Select an option" at bounding box center [1288, 335] width 16 height 16
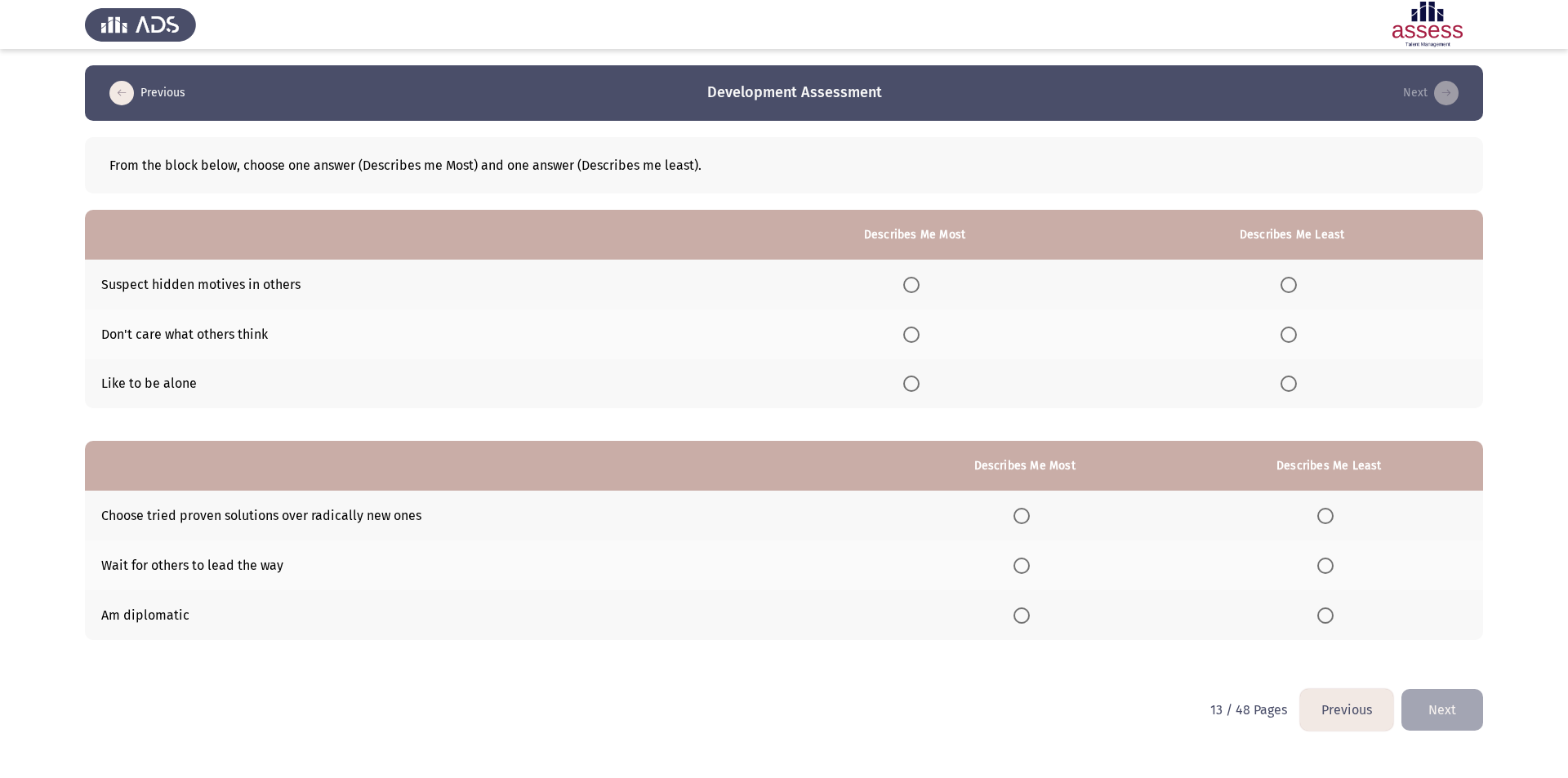
click at [1289, 333] on input "Select an option" at bounding box center [1288, 335] width 16 height 16
click at [915, 292] on span "Select an option" at bounding box center [911, 285] width 16 height 16
click at [915, 292] on input "Select an option" at bounding box center [911, 285] width 16 height 16
click at [1330, 567] on span "Select an option" at bounding box center [1325, 565] width 16 height 16
click at [1330, 567] on input "Select an option" at bounding box center [1325, 565] width 16 height 16
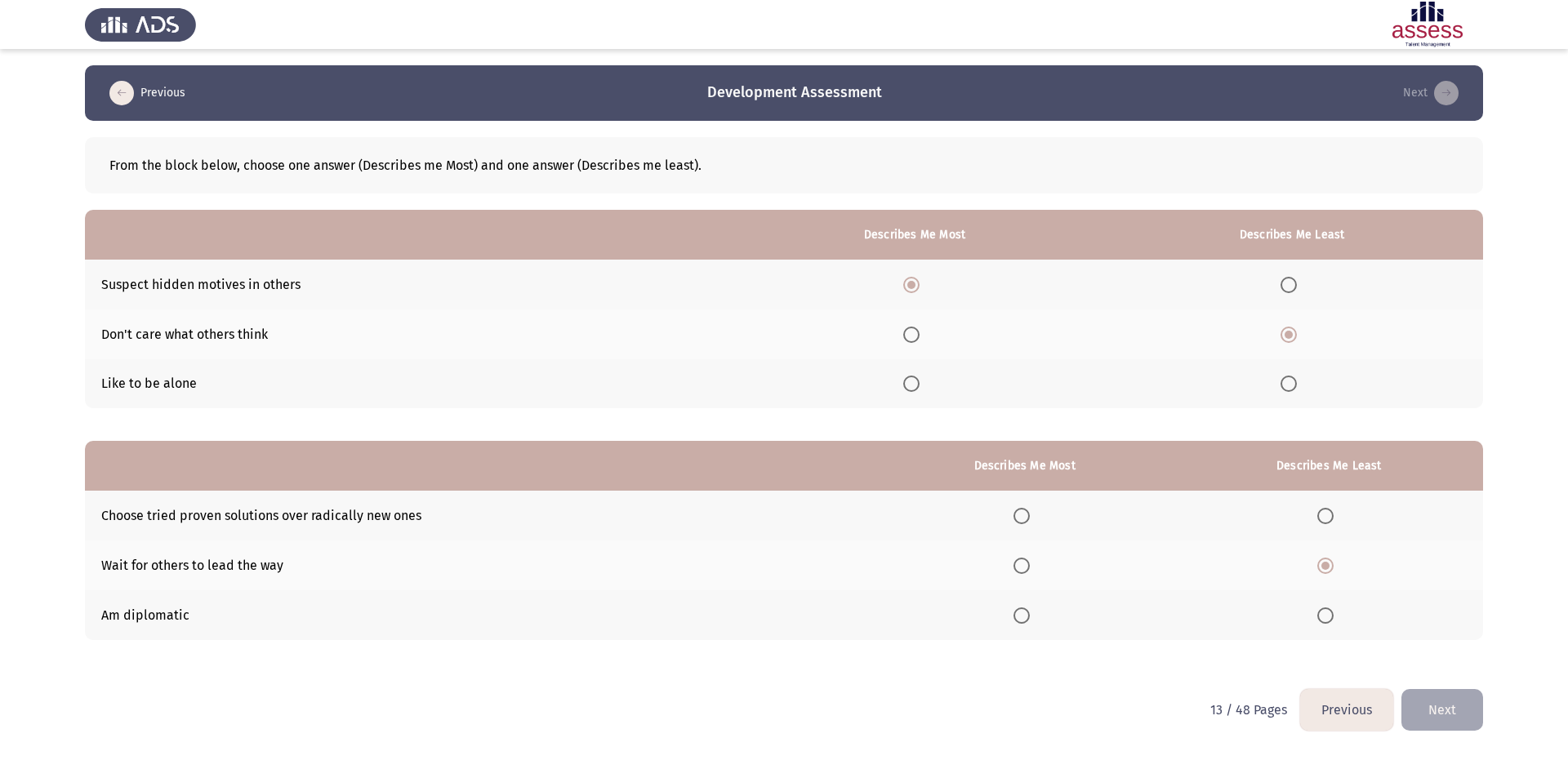
click at [1026, 617] on span "Select an option" at bounding box center [1021, 615] width 16 height 16
click at [1026, 617] on input "Select an option" at bounding box center [1021, 615] width 16 height 16
click at [1442, 716] on button "Next" at bounding box center [1442, 710] width 81 height 42
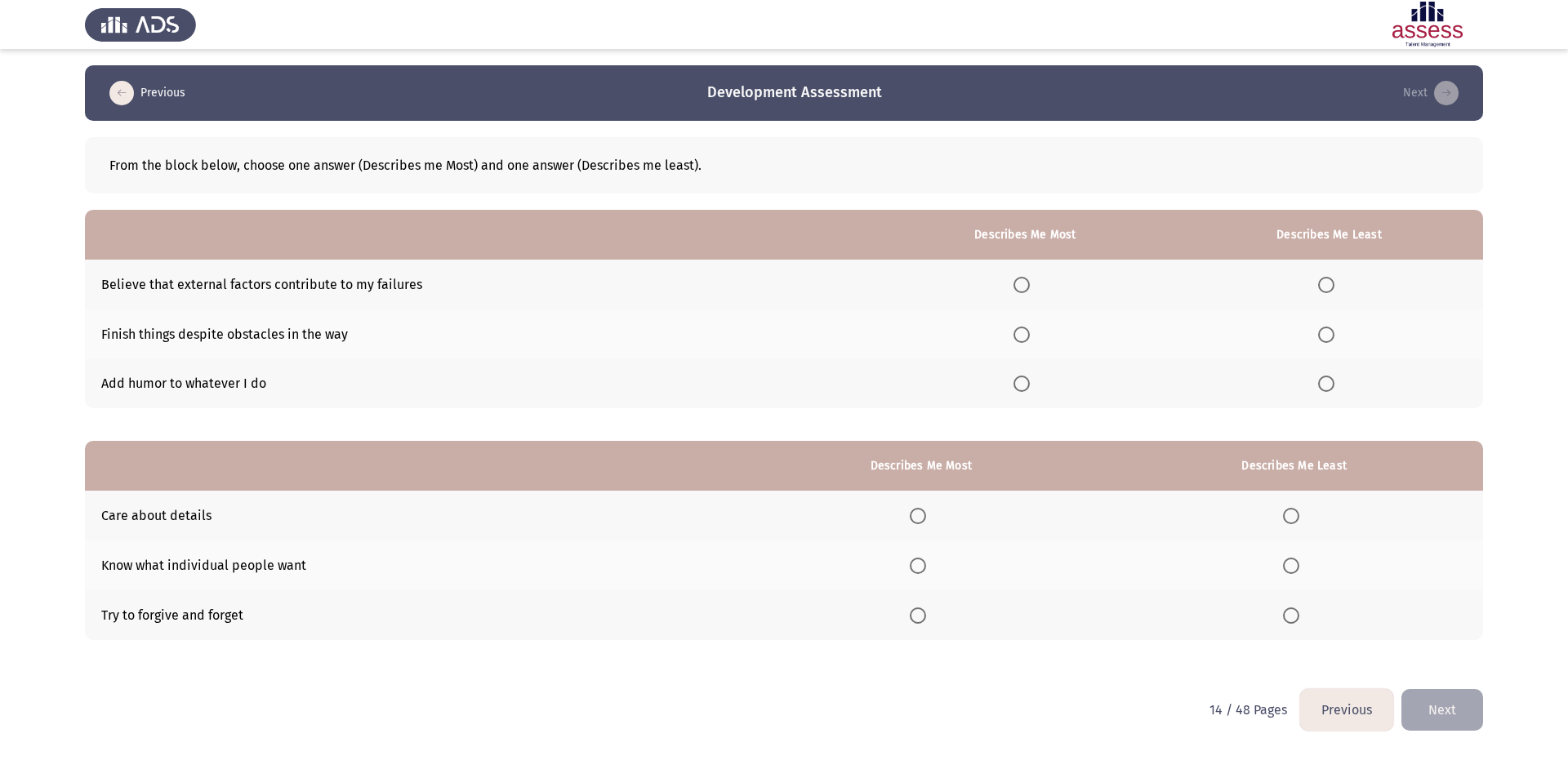
click at [1030, 337] on span "Select an option" at bounding box center [1021, 335] width 16 height 16
click at [1030, 337] on input "Select an option" at bounding box center [1021, 335] width 16 height 16
click at [1331, 383] on span "Select an option" at bounding box center [1325, 383] width 16 height 16
click at [1331, 383] on input "Select an option" at bounding box center [1325, 383] width 16 height 16
click at [917, 515] on span "Select an option" at bounding box center [917, 515] width 16 height 16
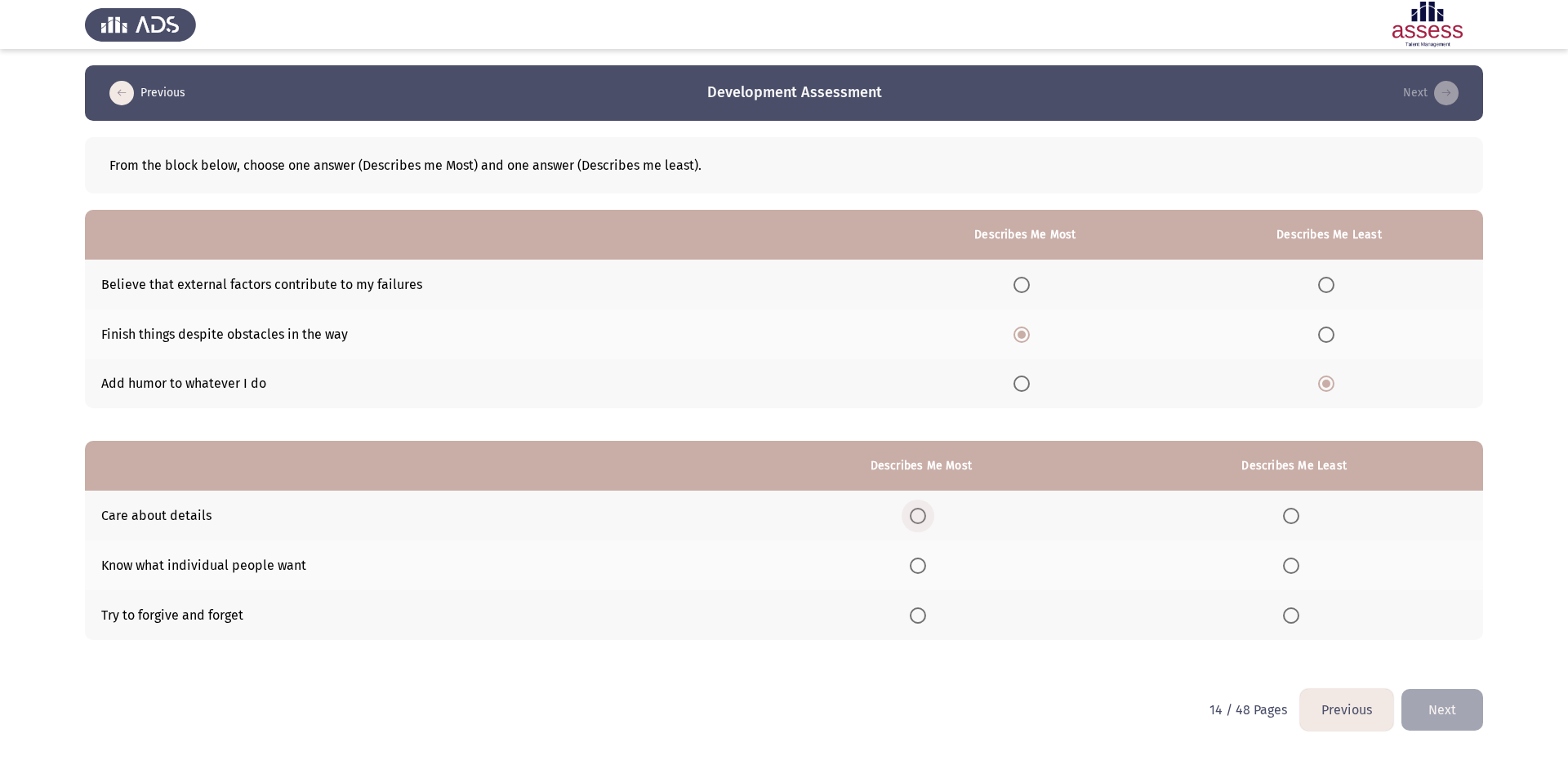
click at [917, 515] on input "Select an option" at bounding box center [917, 515] width 16 height 16
click at [1299, 621] on span "Select an option" at bounding box center [1291, 615] width 16 height 16
click at [1299, 621] on input "Select an option" at bounding box center [1291, 615] width 16 height 16
click at [1297, 565] on span "Select an option" at bounding box center [1291, 565] width 16 height 16
click at [1297, 565] on input "Select an option" at bounding box center [1291, 565] width 16 height 16
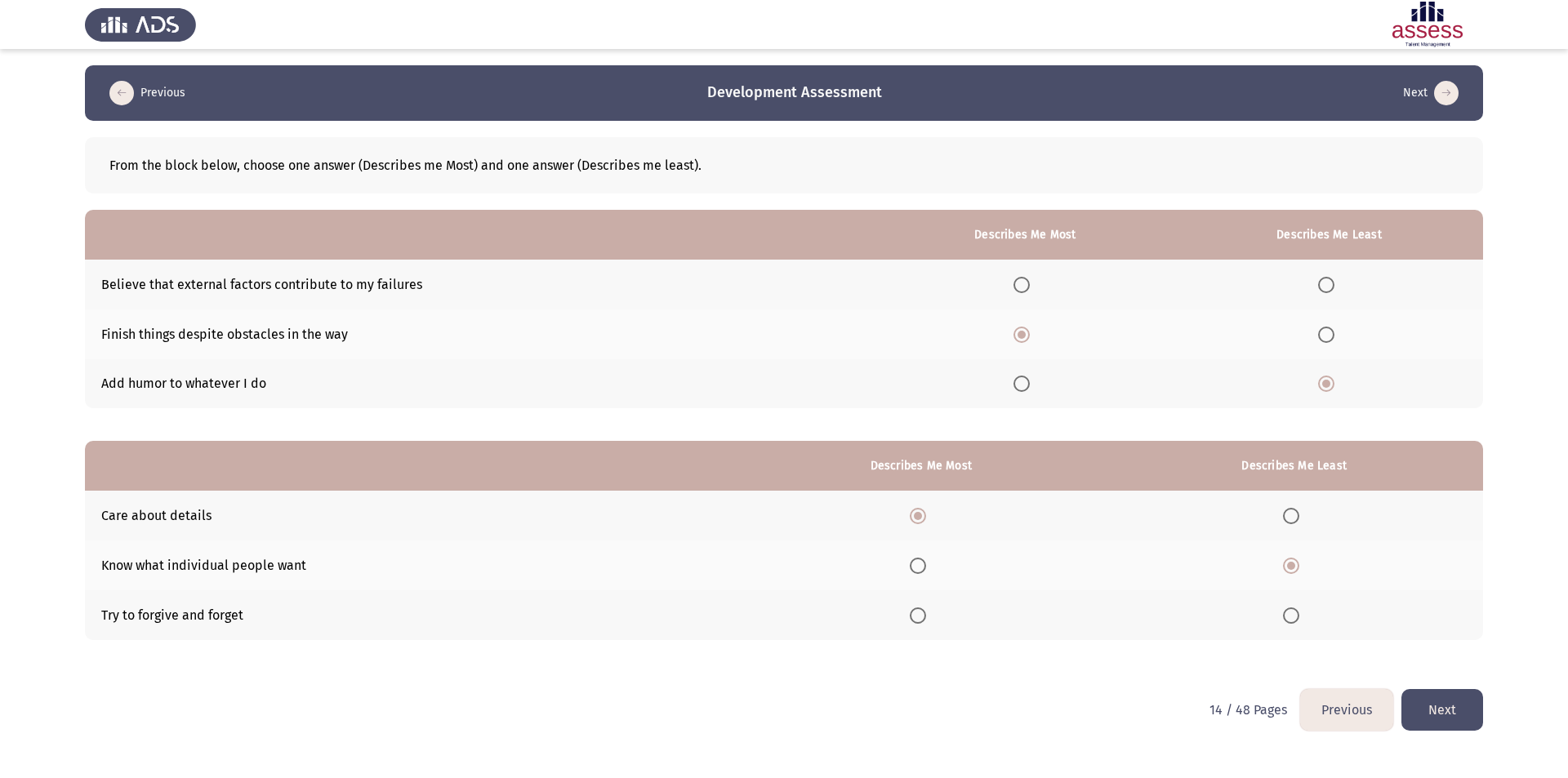
click at [1433, 707] on button "Next" at bounding box center [1442, 710] width 81 height 42
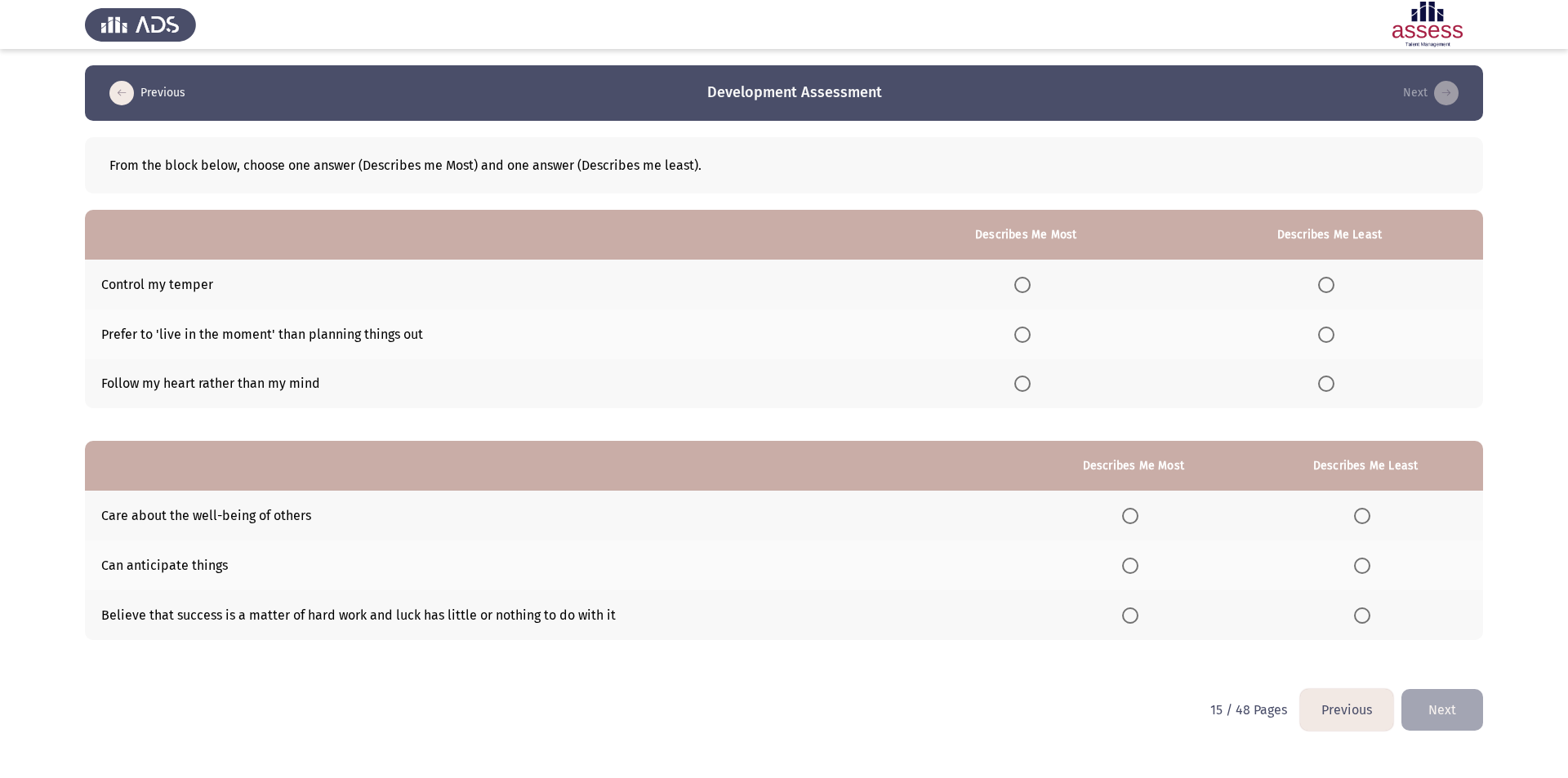
click at [1337, 336] on label "Select an option" at bounding box center [1329, 335] width 23 height 16
click at [1335, 336] on input "Select an option" at bounding box center [1325, 335] width 16 height 16
click at [1026, 387] on span "Select an option" at bounding box center [1022, 383] width 16 height 16
click at [1026, 387] on input "Select an option" at bounding box center [1022, 383] width 16 height 16
click at [1133, 514] on span "Select an option" at bounding box center [1130, 515] width 16 height 16
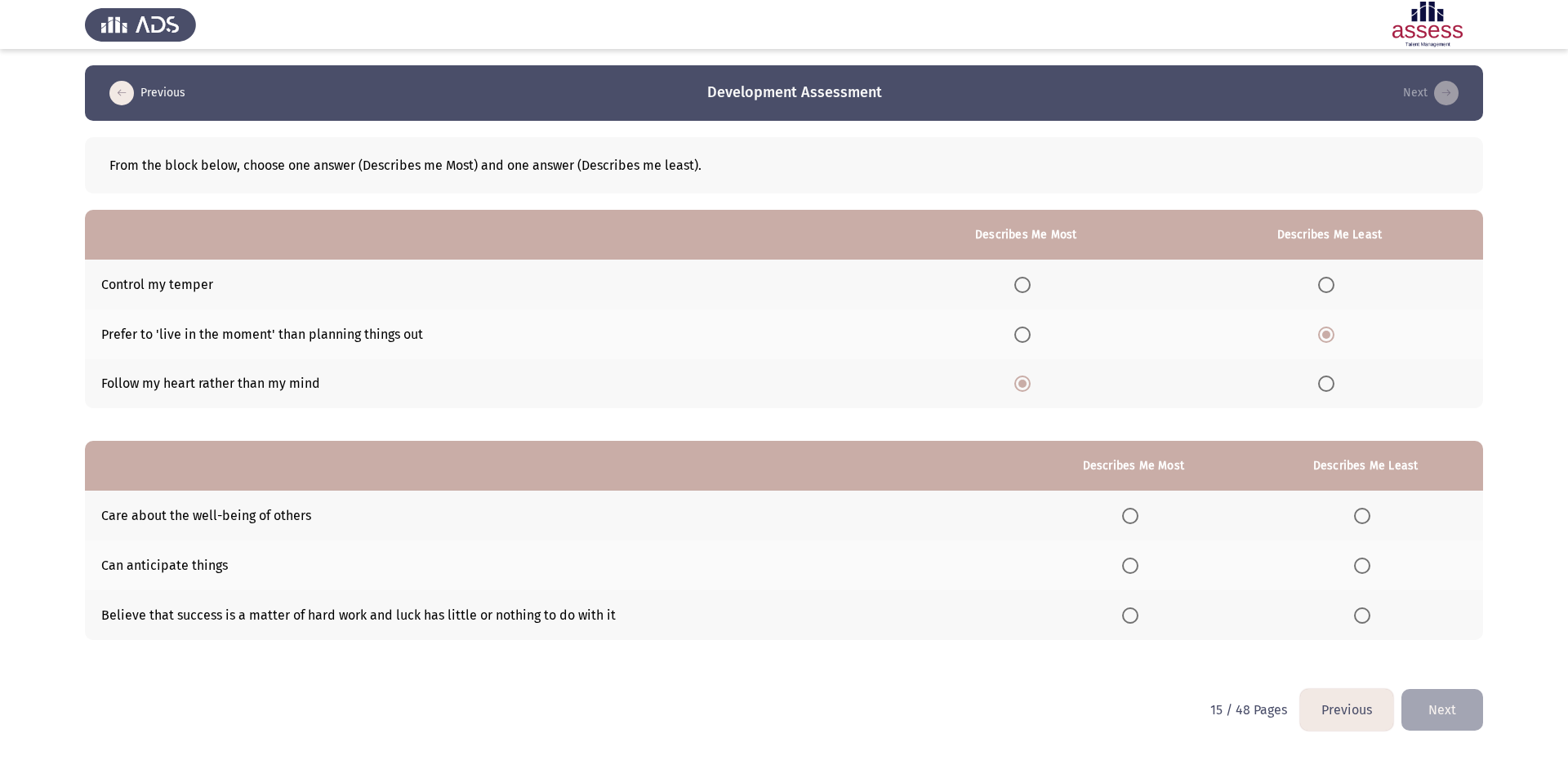
click at [1133, 514] on input "Select an option" at bounding box center [1130, 515] width 16 height 16
click at [1362, 565] on span "Select an option" at bounding box center [1361, 565] width 16 height 16
click at [1362, 565] on input "Select an option" at bounding box center [1361, 565] width 16 height 16
click at [1450, 708] on button "Next" at bounding box center [1442, 710] width 81 height 42
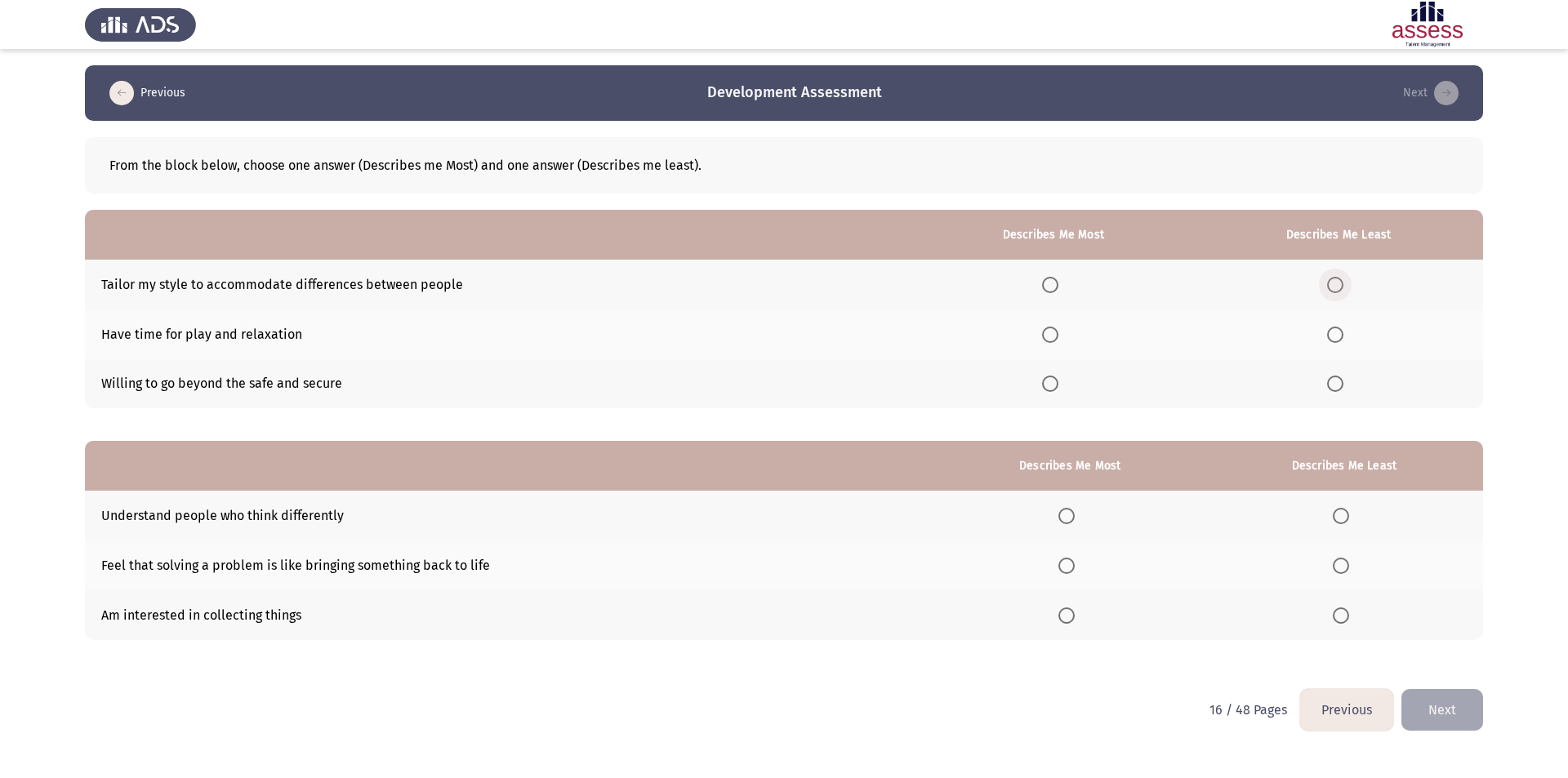
click at [1338, 288] on span "Select an option" at bounding box center [1335, 285] width 16 height 16
click at [1338, 288] on input "Select an option" at bounding box center [1335, 285] width 16 height 16
click at [1058, 345] on th at bounding box center [1053, 335] width 282 height 50
click at [1057, 335] on span "Select an option" at bounding box center [1050, 335] width 16 height 16
click at [1057, 335] on input "Select an option" at bounding box center [1050, 335] width 16 height 16
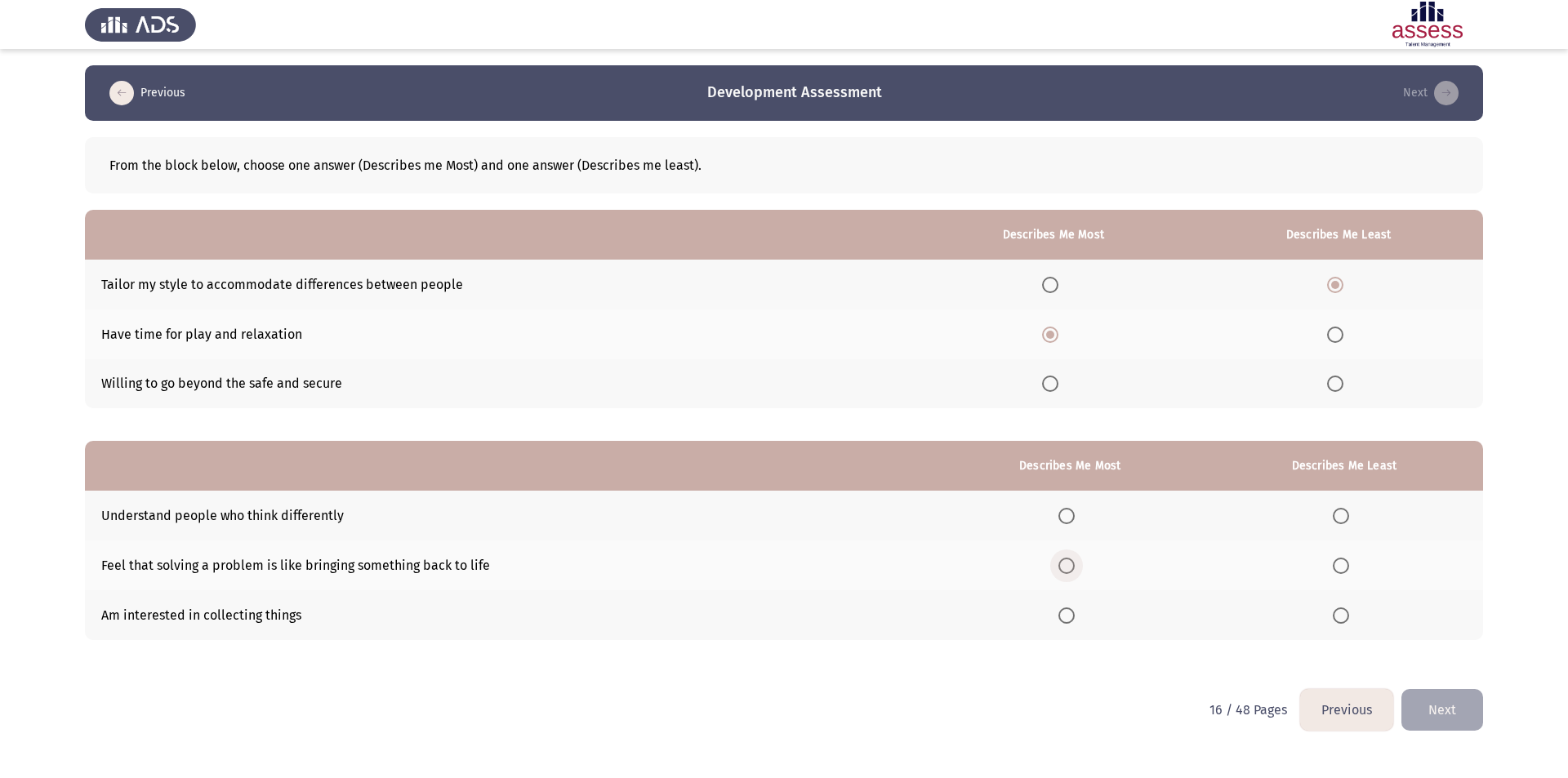
click at [1072, 565] on span "Select an option" at bounding box center [1066, 565] width 16 height 16
click at [1072, 565] on input "Select an option" at bounding box center [1066, 565] width 16 height 16
click at [1339, 512] on span "Select an option" at bounding box center [1340, 515] width 16 height 16
click at [1339, 512] on input "Select an option" at bounding box center [1340, 515] width 16 height 16
click at [1458, 709] on button "Next" at bounding box center [1442, 710] width 81 height 42
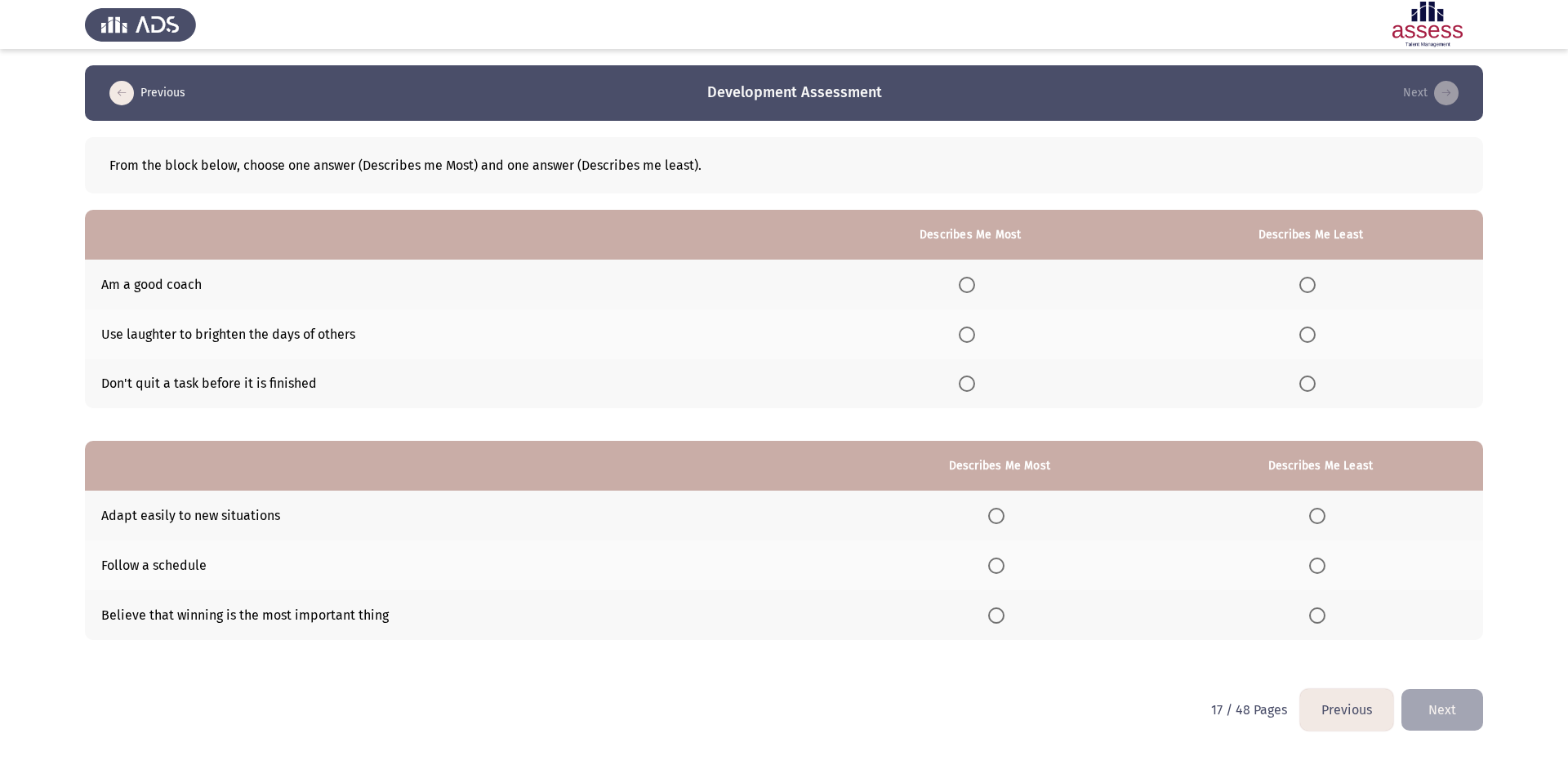
click at [975, 337] on span "Select an option" at bounding box center [967, 335] width 16 height 16
click at [975, 337] on input "Select an option" at bounding box center [967, 335] width 16 height 16
click at [1304, 284] on span "Select an option" at bounding box center [1307, 285] width 16 height 16
click at [1304, 284] on input "Select an option" at bounding box center [1307, 285] width 16 height 16
click at [1002, 563] on span "Select an option" at bounding box center [995, 565] width 16 height 16
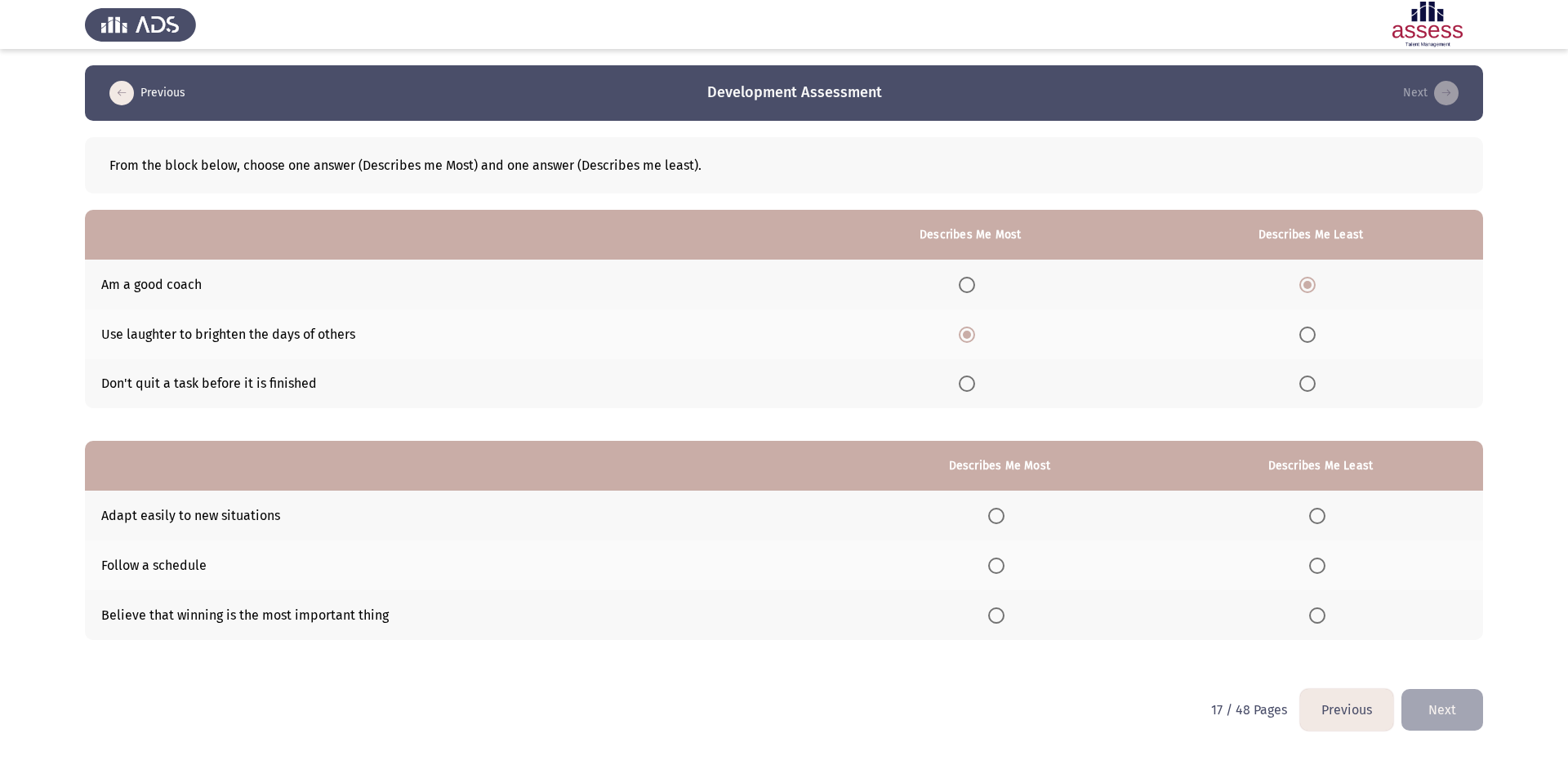
click at [1002, 563] on input "Select an option" at bounding box center [995, 565] width 16 height 16
click at [1312, 518] on span "Select an option" at bounding box center [1317, 515] width 16 height 16
click at [1312, 518] on input "Select an option" at bounding box center [1317, 515] width 16 height 16
click at [1447, 719] on button "Next" at bounding box center [1442, 710] width 81 height 42
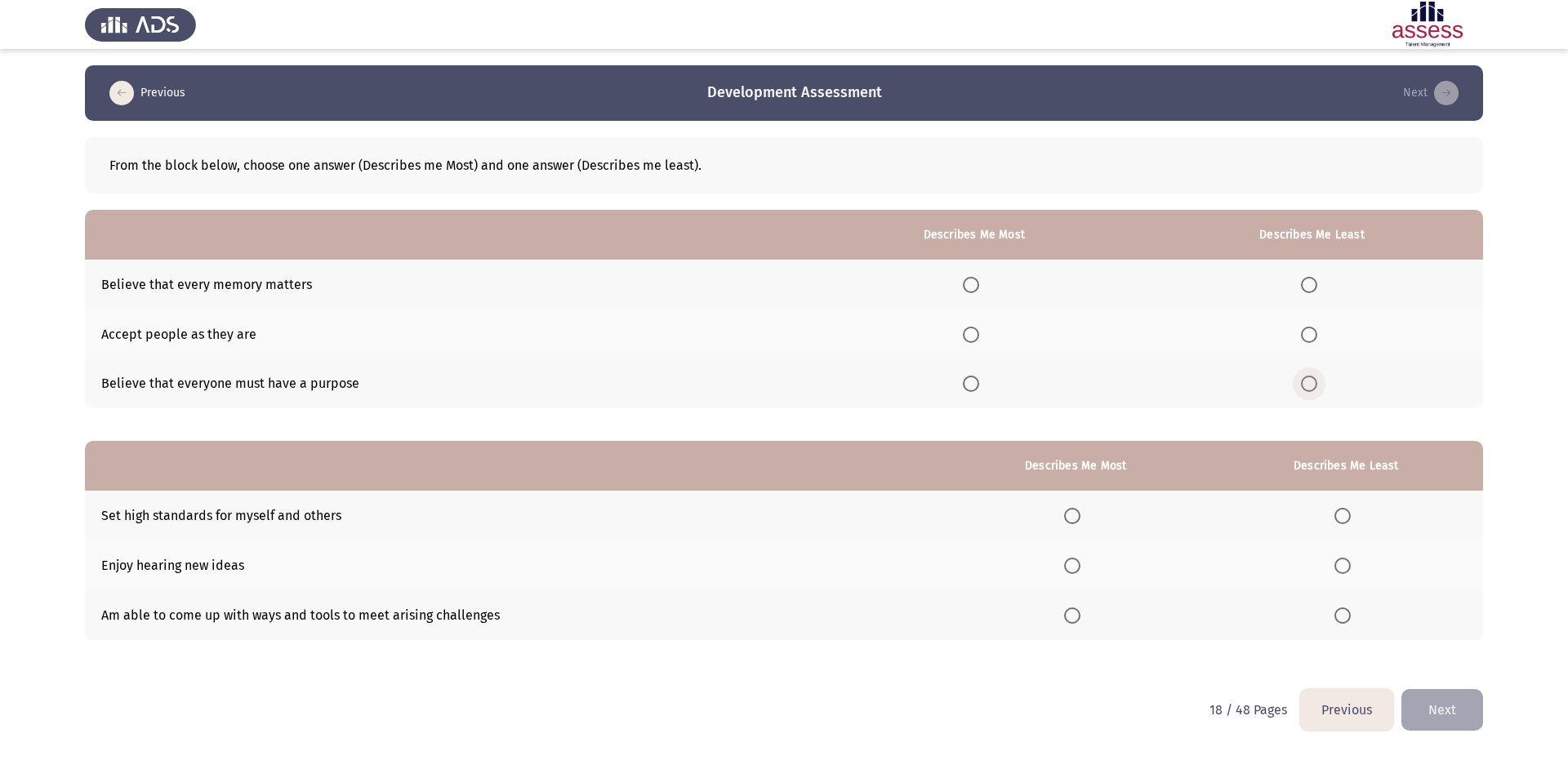
click at [1310, 386] on span "Select an option" at bounding box center [1309, 383] width 16 height 16
click at [1310, 386] on input "Select an option" at bounding box center [1309, 383] width 16 height 16
click at [969, 284] on span "Select an option" at bounding box center [970, 285] width 16 height 16
click at [969, 284] on input "Select an option" at bounding box center [970, 285] width 16 height 16
click at [979, 330] on span "Select an option" at bounding box center [970, 335] width 16 height 16
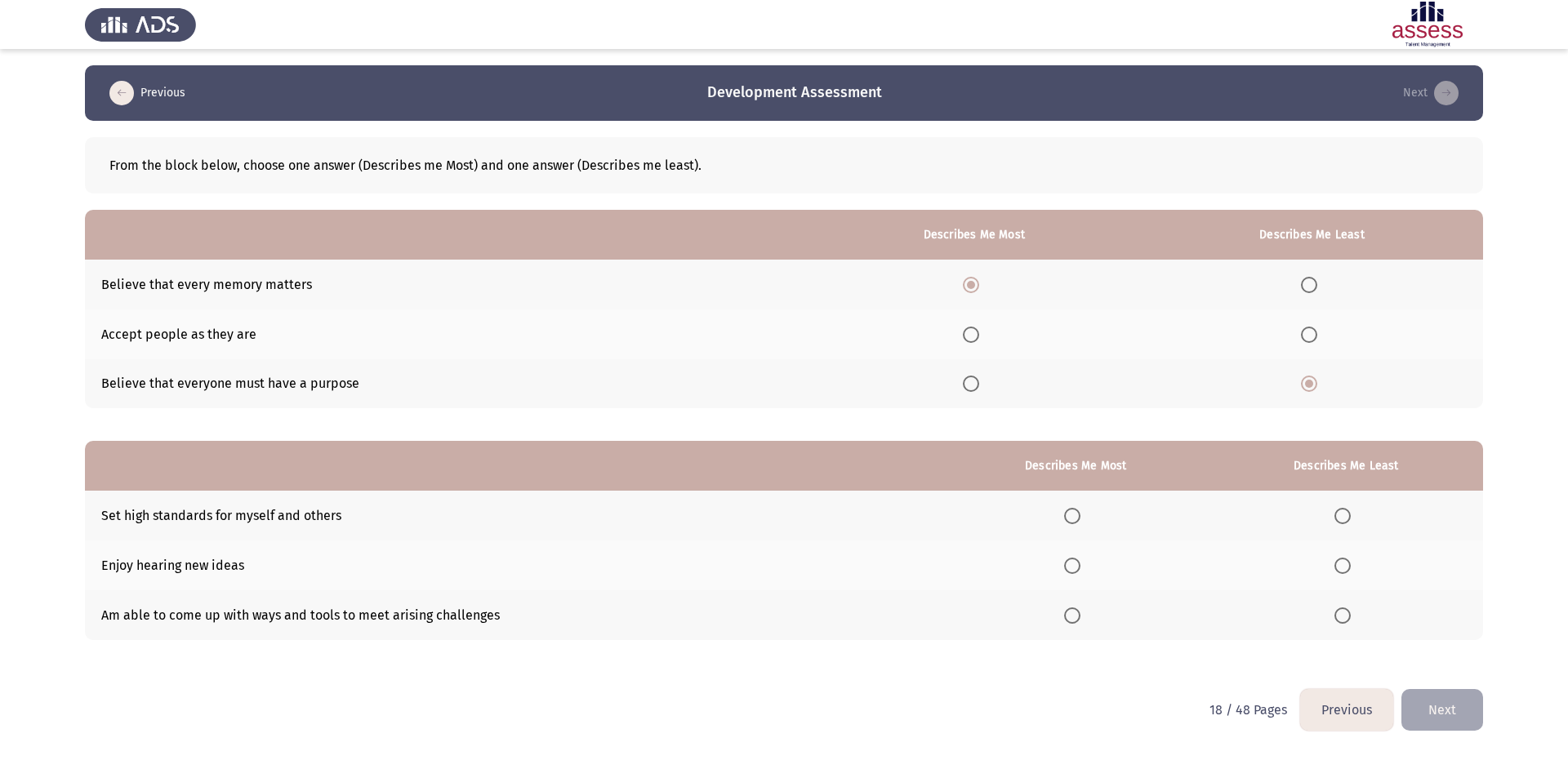
click at [979, 330] on input "Select an option" at bounding box center [970, 335] width 16 height 16
click at [967, 290] on span "Select an option" at bounding box center [970, 285] width 16 height 16
click at [967, 290] on input "Select an option" at bounding box center [970, 285] width 16 height 16
click at [1071, 561] on span "Select an option" at bounding box center [1072, 565] width 16 height 16
click at [1071, 561] on input "Select an option" at bounding box center [1072, 565] width 16 height 16
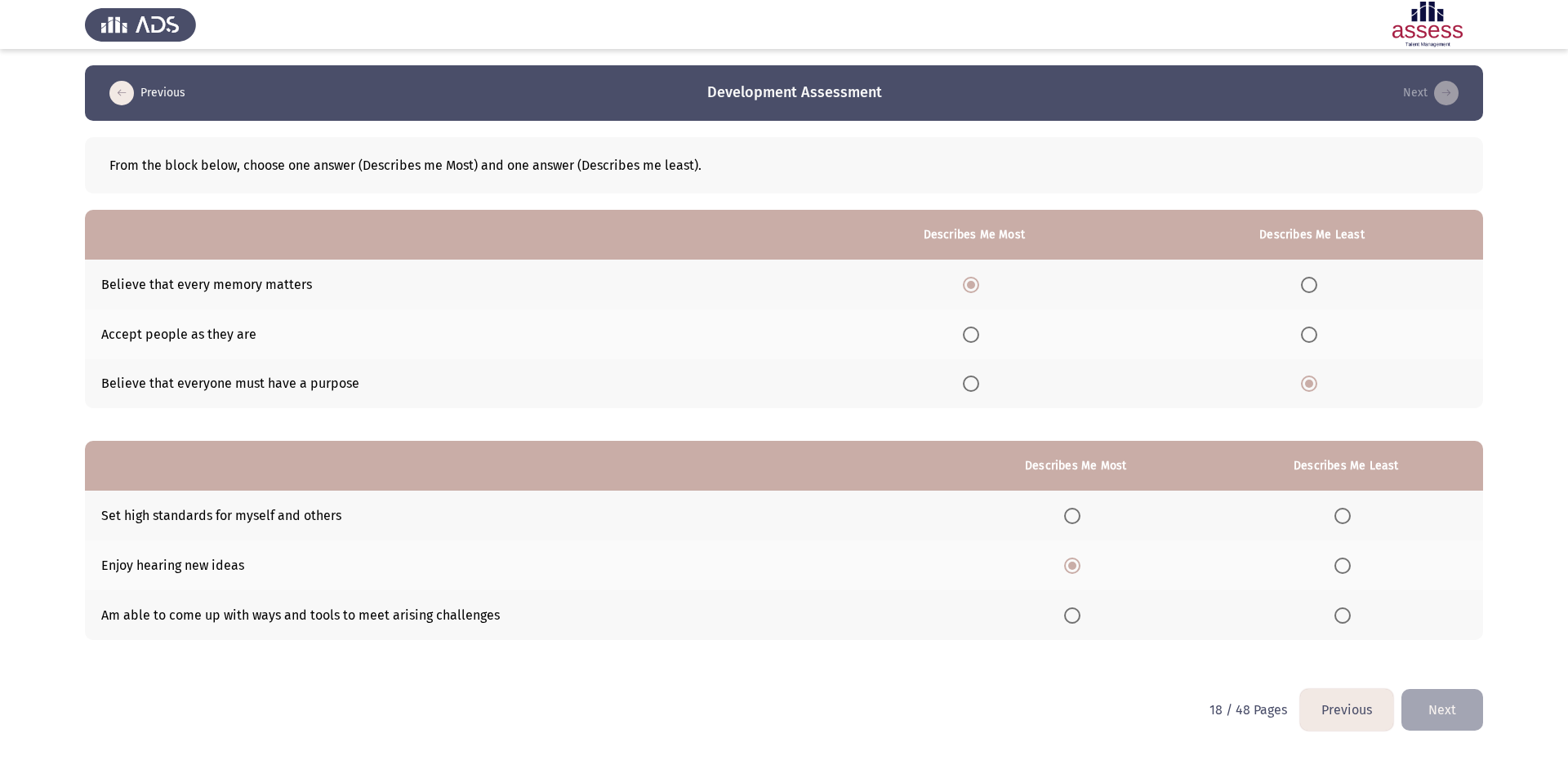
click at [1351, 516] on span "Select an option" at bounding box center [1342, 515] width 16 height 16
click at [1351, 516] on input "Select an option" at bounding box center [1342, 515] width 16 height 16
click at [1436, 713] on button "Next" at bounding box center [1442, 710] width 81 height 42
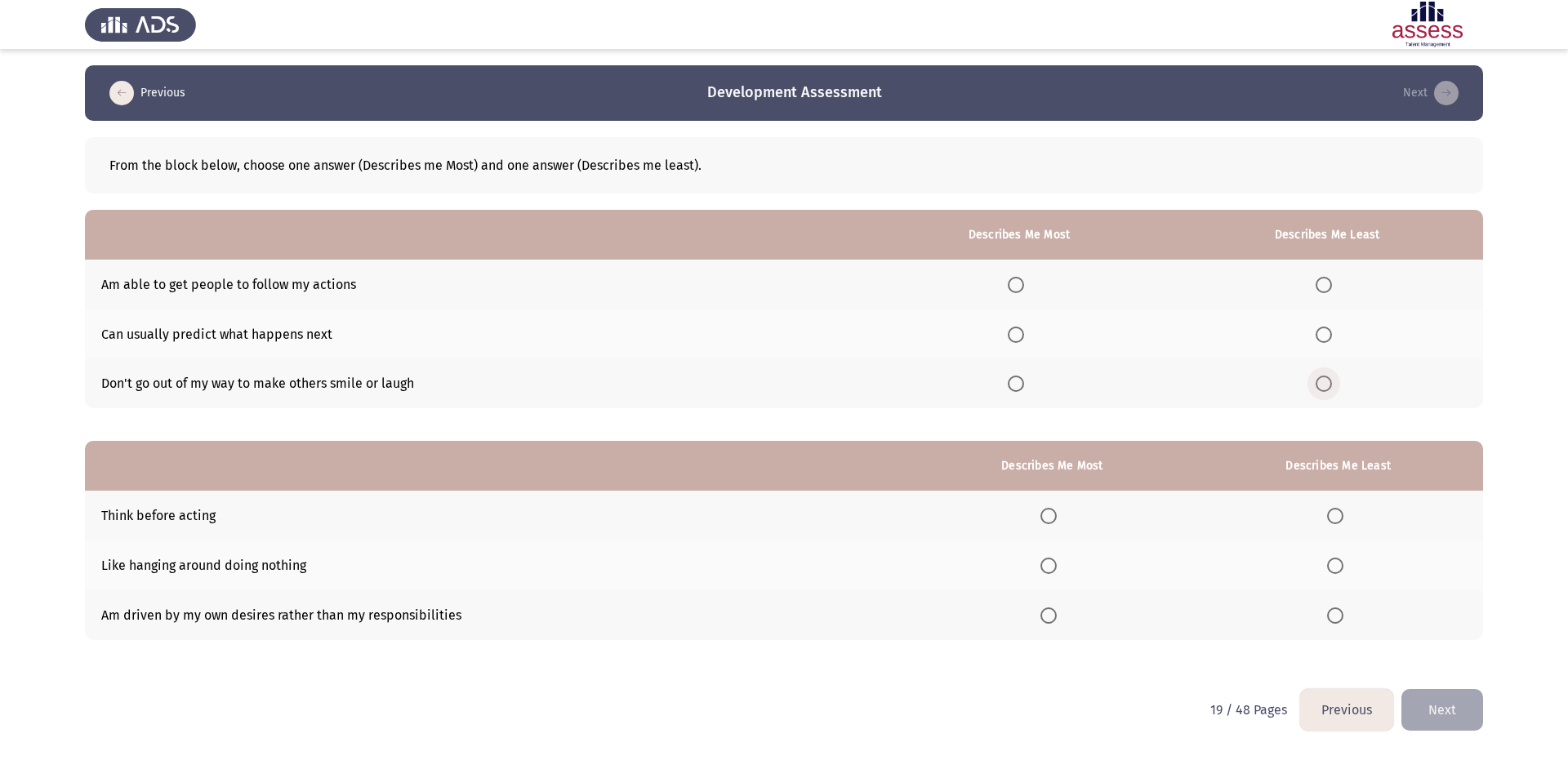
click at [1330, 384] on span "Select an option" at bounding box center [1323, 383] width 16 height 16
click at [1330, 384] on input "Select an option" at bounding box center [1323, 383] width 16 height 16
click at [1321, 331] on span "Select an option" at bounding box center [1323, 335] width 16 height 16
click at [1321, 331] on input "Select an option" at bounding box center [1323, 335] width 16 height 16
click at [1024, 283] on span "Select an option" at bounding box center [1015, 285] width 16 height 16
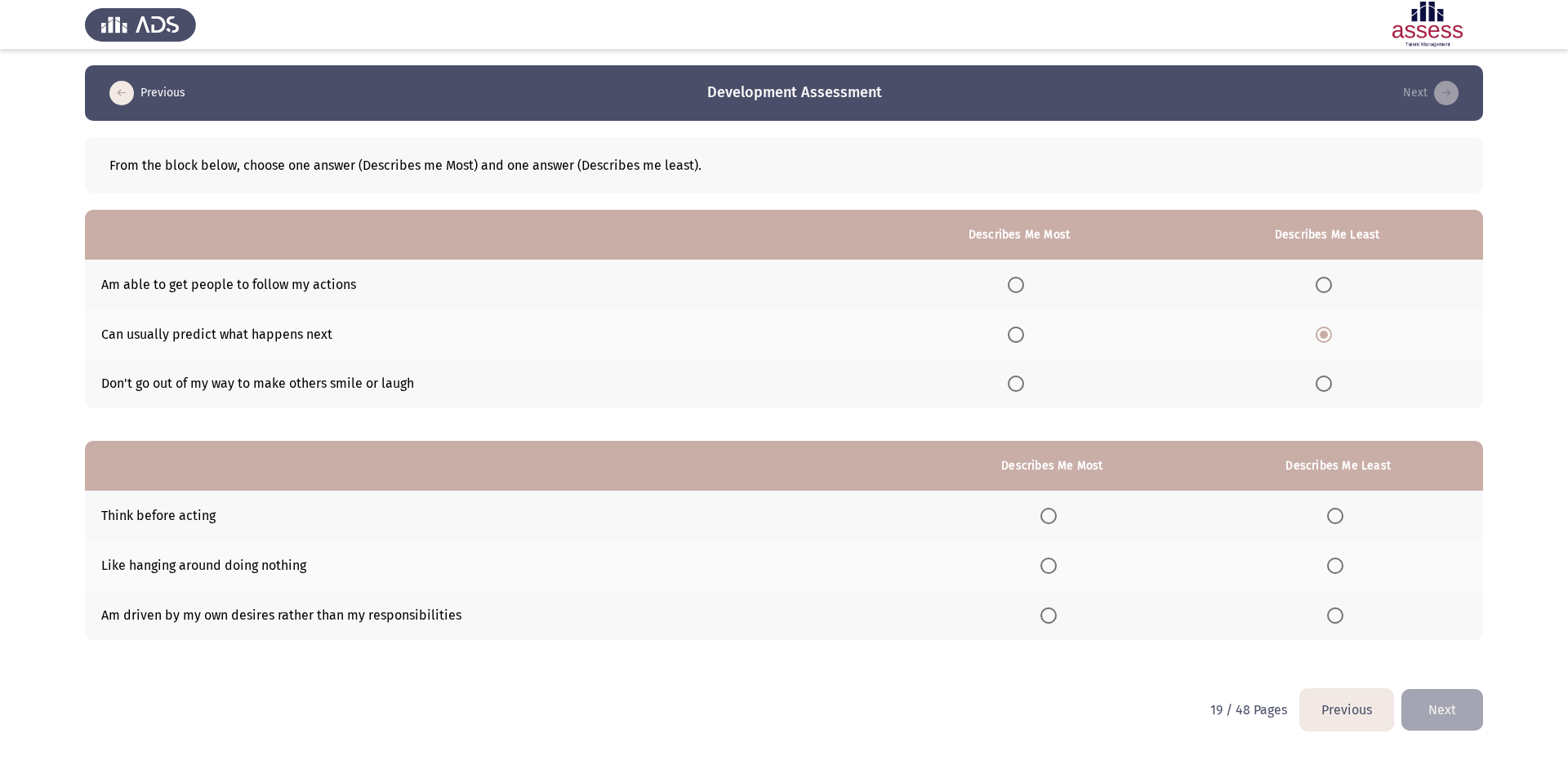
click at [1024, 283] on input "Select an option" at bounding box center [1015, 285] width 16 height 16
click at [1335, 616] on span "Select an option" at bounding box center [1335, 615] width 16 height 16
click at [1335, 616] on input "Select an option" at bounding box center [1335, 615] width 16 height 16
click at [1056, 513] on span "Select an option" at bounding box center [1048, 515] width 16 height 16
click at [1056, 513] on input "Select an option" at bounding box center [1048, 515] width 16 height 16
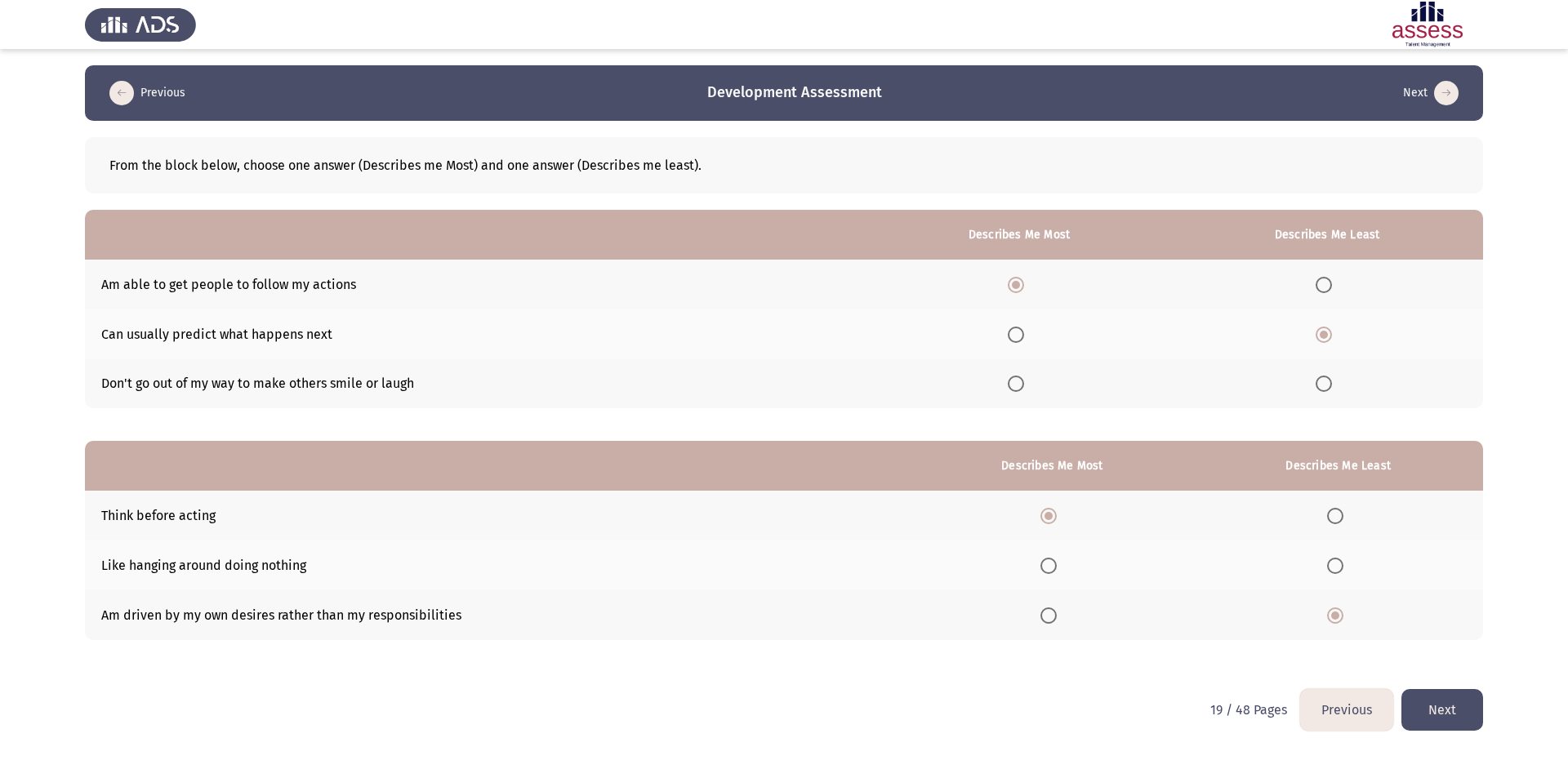
click at [1453, 719] on button "Next" at bounding box center [1442, 710] width 81 height 42
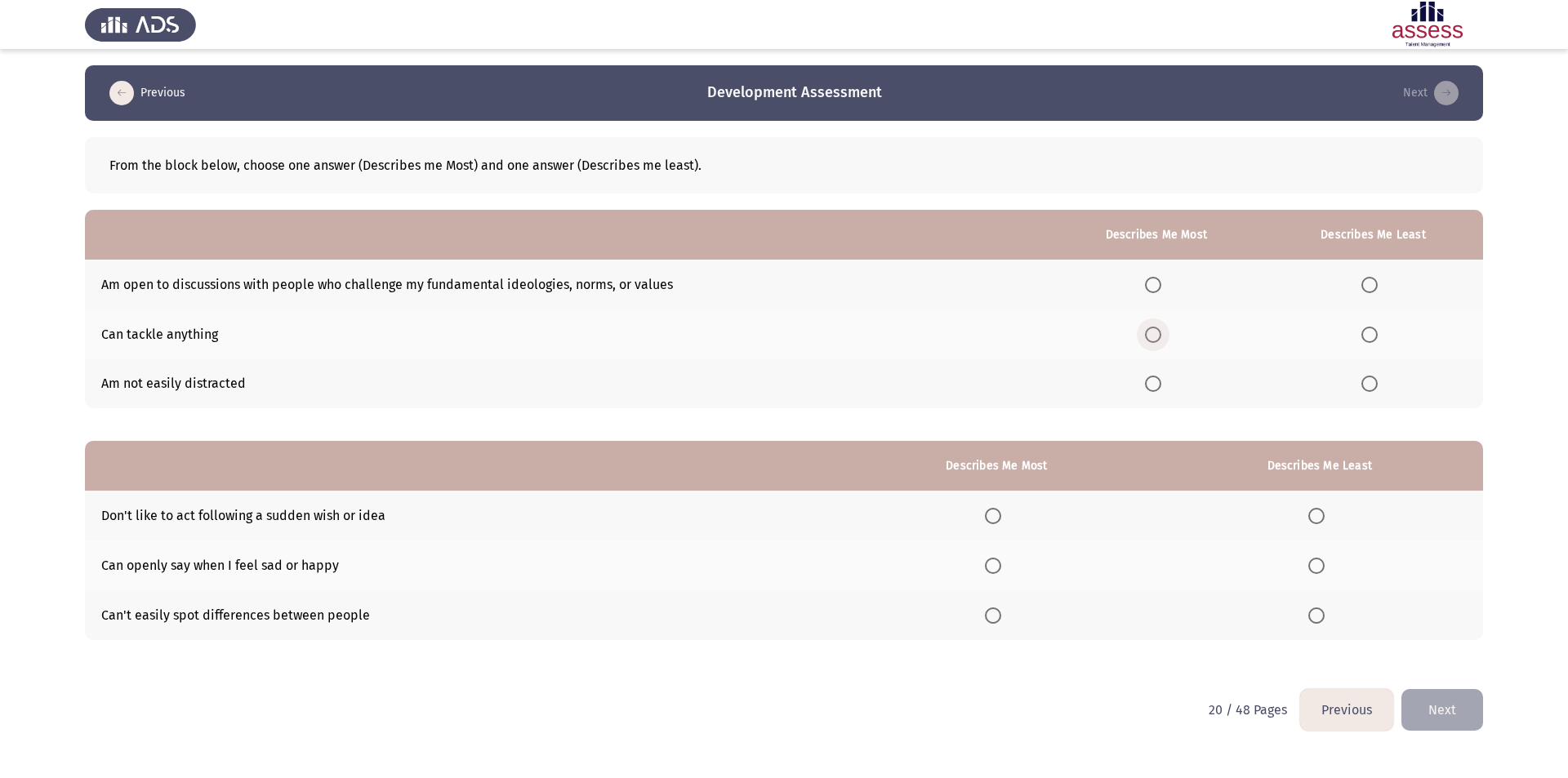
click at [1162, 334] on span "Select an option" at bounding box center [1152, 335] width 16 height 16
click at [1162, 334] on input "Select an option" at bounding box center [1152, 335] width 16 height 16
click at [1375, 283] on span "Select an option" at bounding box center [1369, 285] width 16 height 16
click at [1375, 283] on input "Select an option" at bounding box center [1369, 285] width 16 height 16
click at [998, 569] on span "Select an option" at bounding box center [992, 565] width 16 height 16
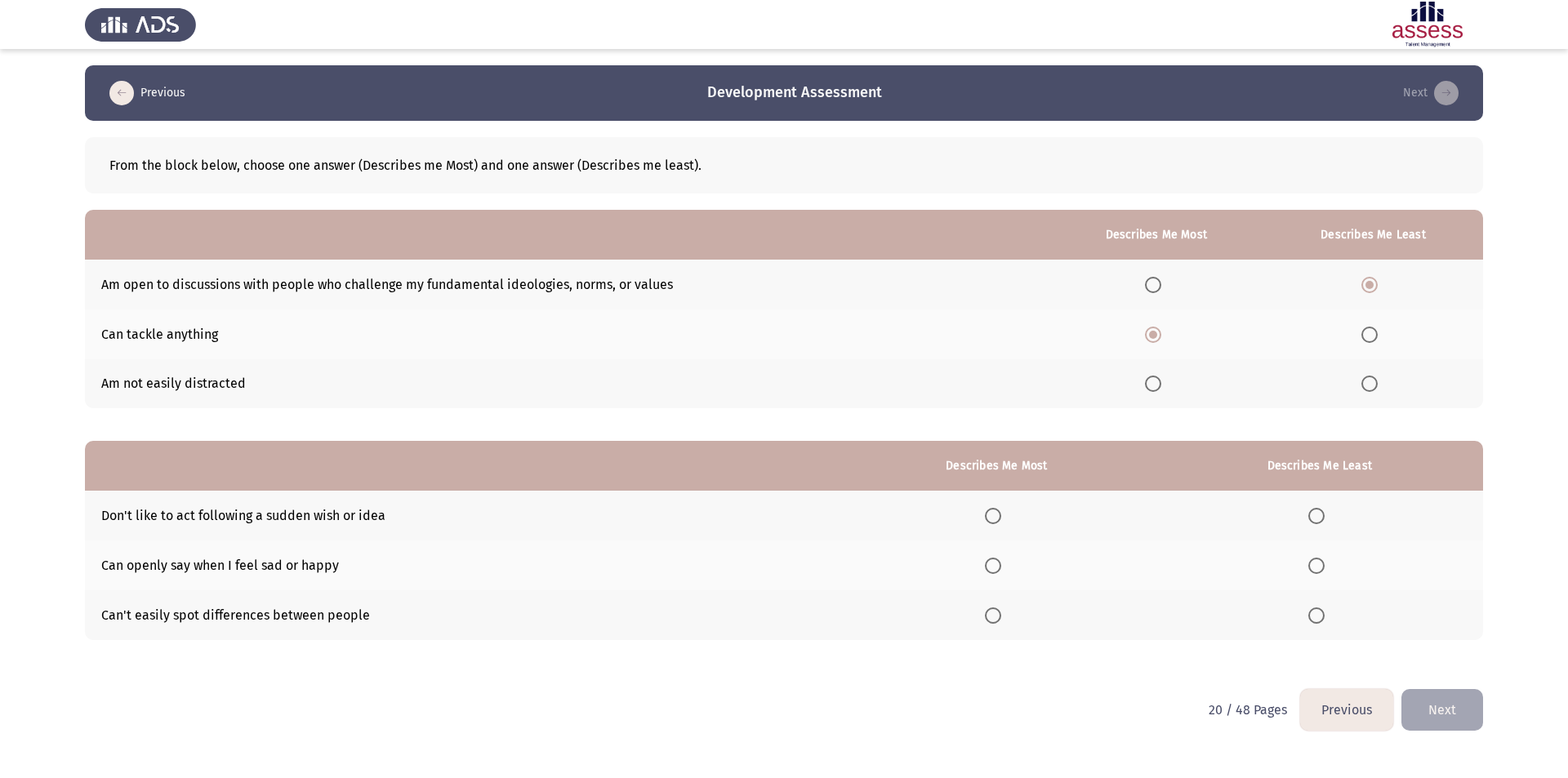
click at [998, 569] on input "Select an option" at bounding box center [992, 565] width 16 height 16
click at [1324, 613] on span "Select an option" at bounding box center [1316, 615] width 16 height 16
click at [1324, 613] on input "Select an option" at bounding box center [1316, 615] width 16 height 16
click at [1472, 700] on button "Next" at bounding box center [1442, 710] width 81 height 42
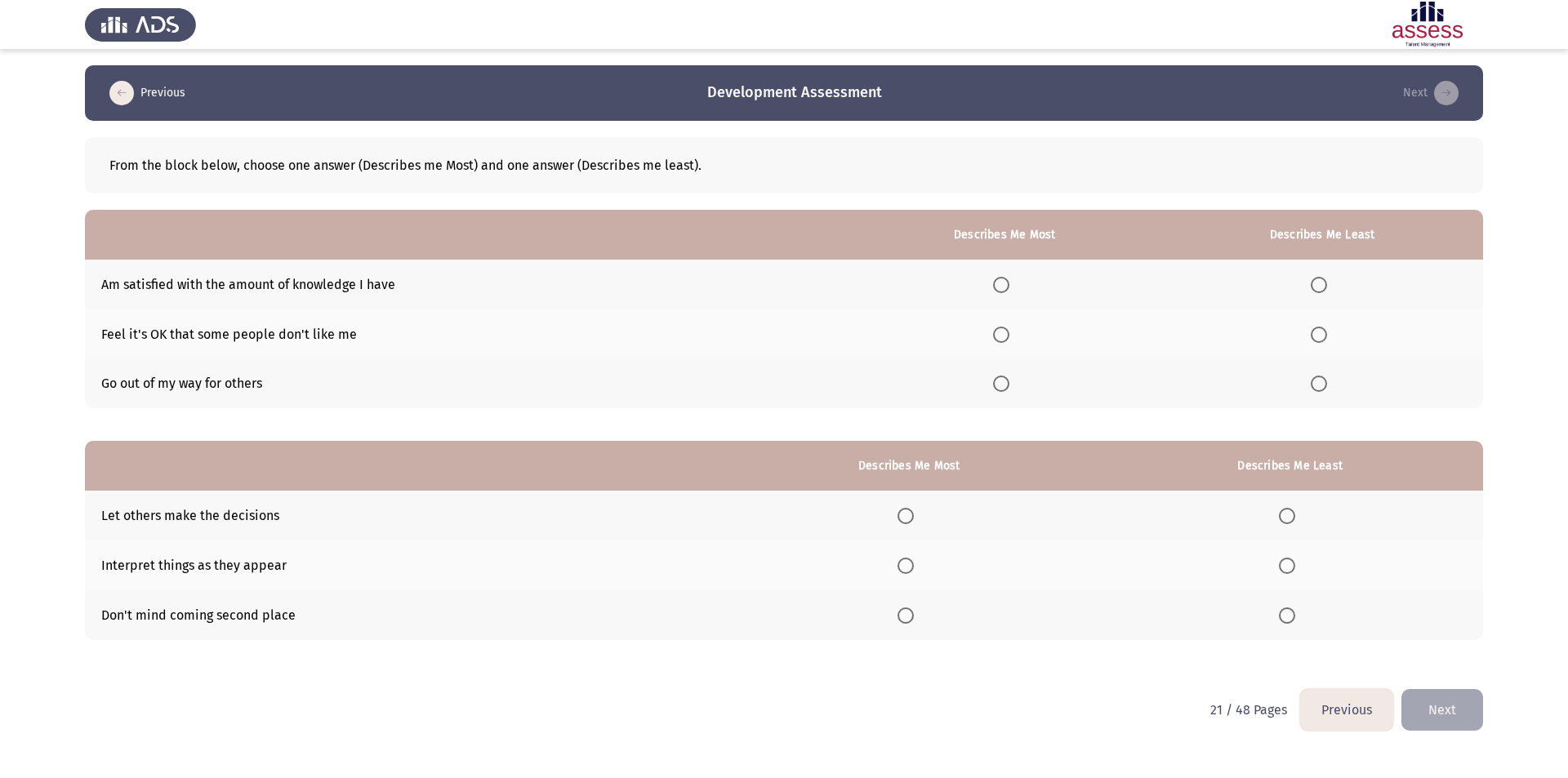
click at [1010, 333] on span "Select an option" at bounding box center [1001, 335] width 16 height 16
click at [1010, 333] on input "Select an option" at bounding box center [1001, 335] width 16 height 16
click at [1323, 384] on span "Select an option" at bounding box center [1318, 383] width 16 height 16
click at [1323, 384] on input "Select an option" at bounding box center [1318, 383] width 16 height 16
click at [911, 613] on span "Select an option" at bounding box center [905, 615] width 16 height 16
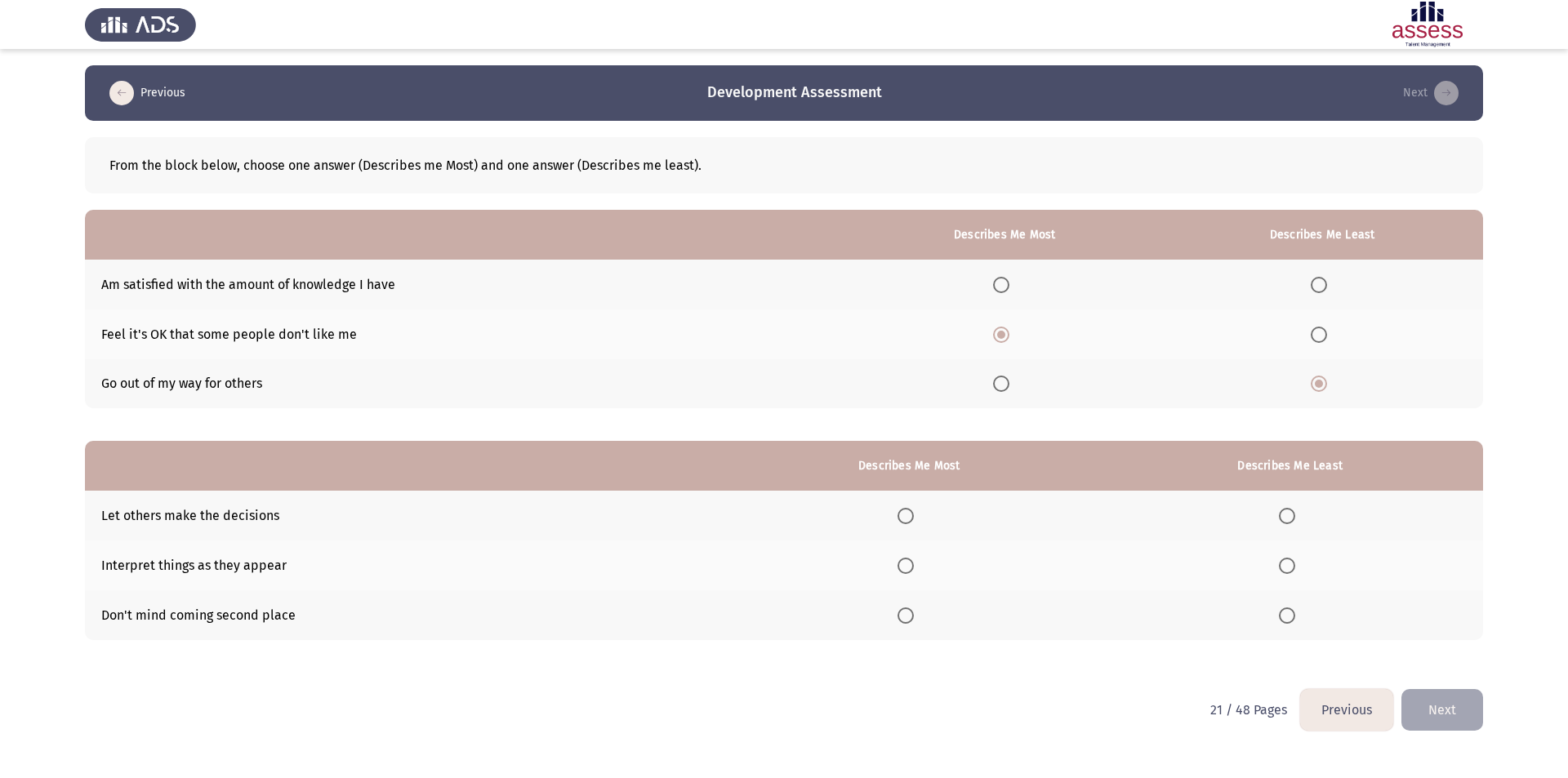
click at [911, 613] on input "Select an option" at bounding box center [905, 615] width 16 height 16
click at [1288, 514] on span "Select an option" at bounding box center [1286, 515] width 16 height 16
click at [1288, 514] on input "Select an option" at bounding box center [1286, 515] width 16 height 16
click at [1458, 713] on button "Next" at bounding box center [1442, 710] width 81 height 42
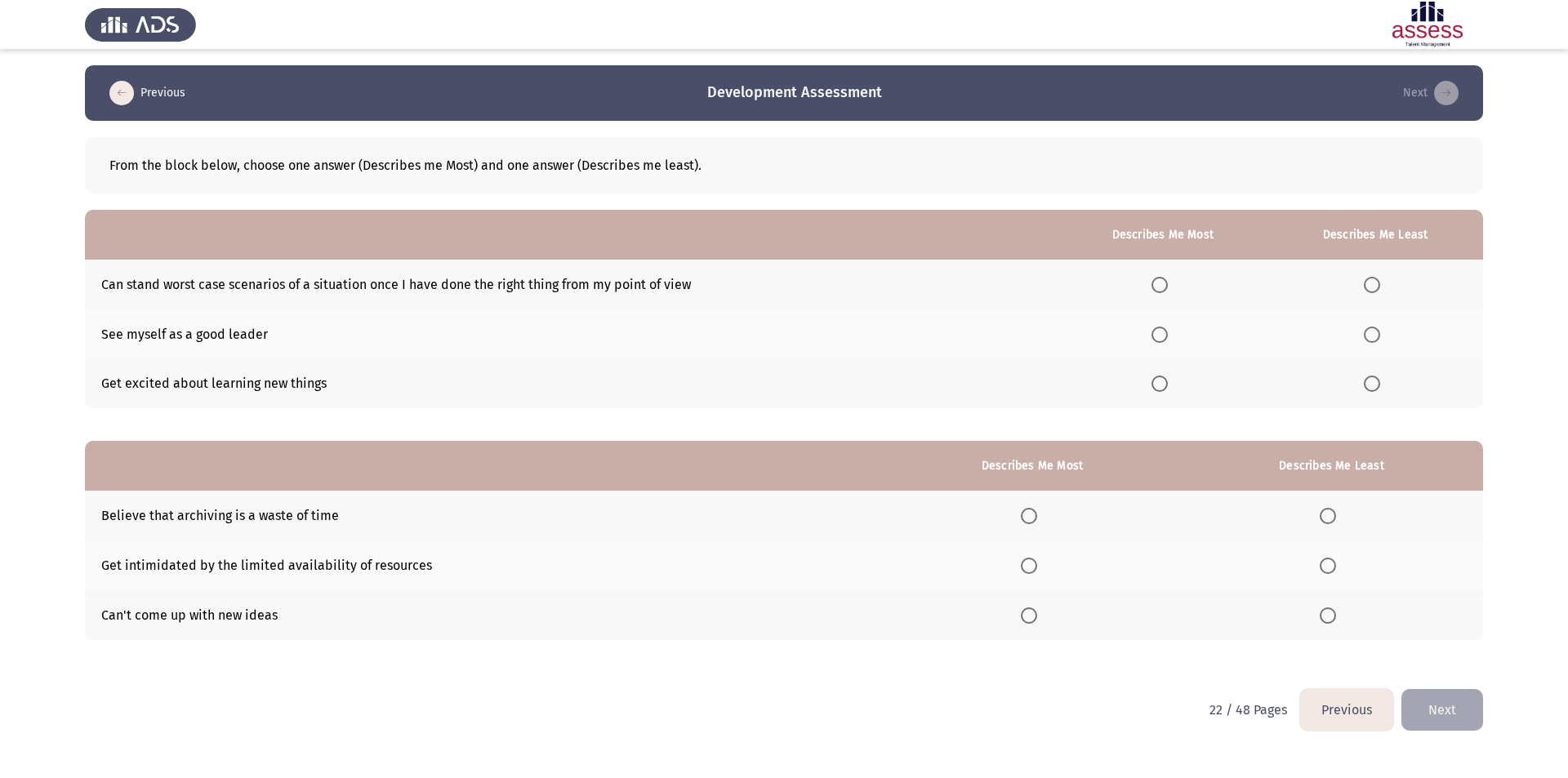
click at [1162, 281] on span "Select an option" at bounding box center [1159, 285] width 16 height 16
click at [1162, 281] on input "Select an option" at bounding box center [1159, 285] width 16 height 16
click at [1166, 385] on span "Select an option" at bounding box center [1159, 383] width 16 height 16
click at [1166, 385] on input "Select an option" at bounding box center [1159, 383] width 16 height 16
click at [1378, 285] on span "Select an option" at bounding box center [1371, 285] width 16 height 16
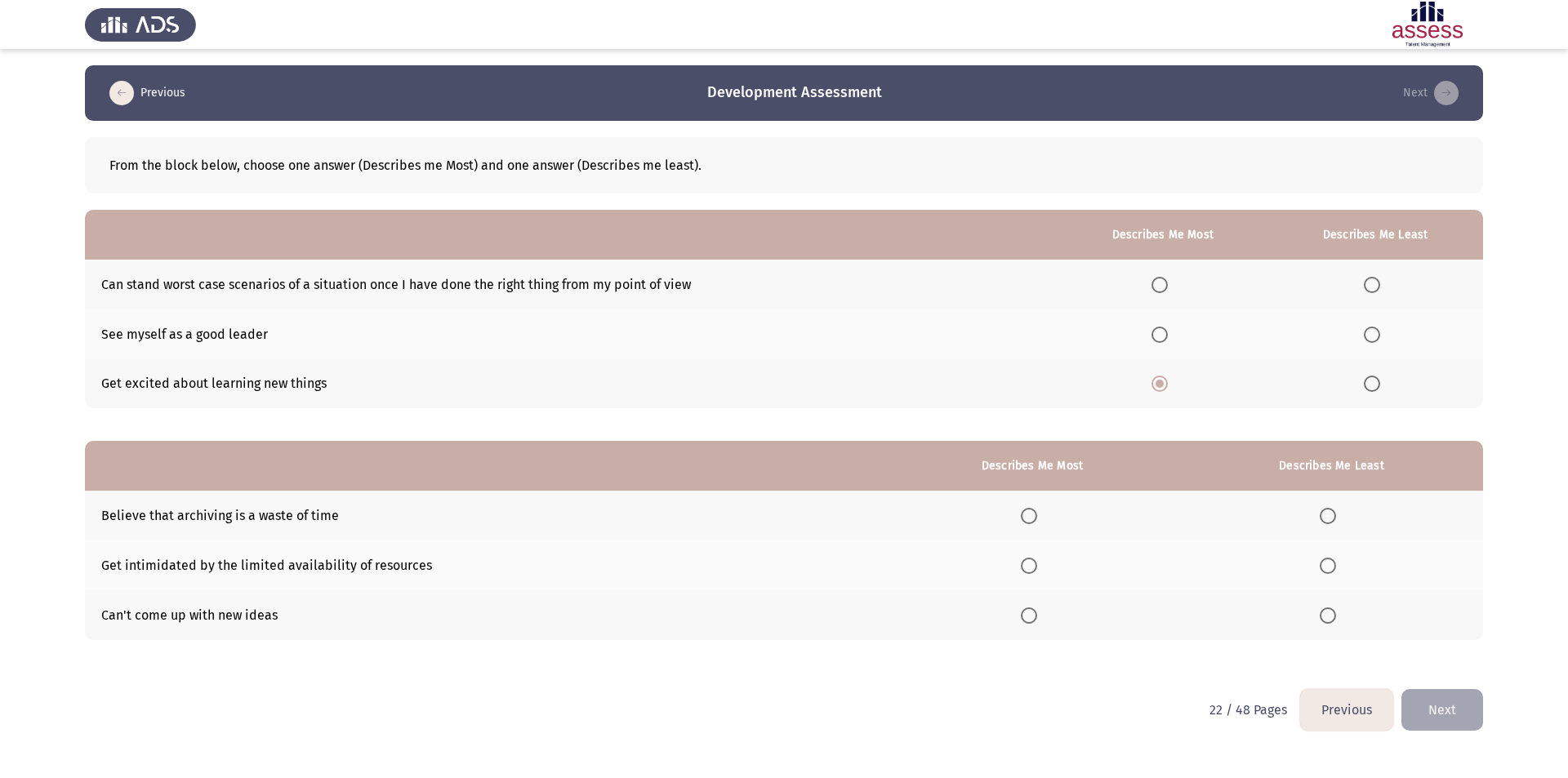
click at [1378, 285] on input "Select an option" at bounding box center [1371, 285] width 16 height 16
click at [1330, 516] on span "Select an option" at bounding box center [1327, 515] width 16 height 16
click at [1330, 516] on input "Select an option" at bounding box center [1327, 515] width 16 height 16
click at [1029, 570] on span "Select an option" at bounding box center [1029, 565] width 16 height 16
click at [1029, 570] on input "Select an option" at bounding box center [1029, 565] width 16 height 16
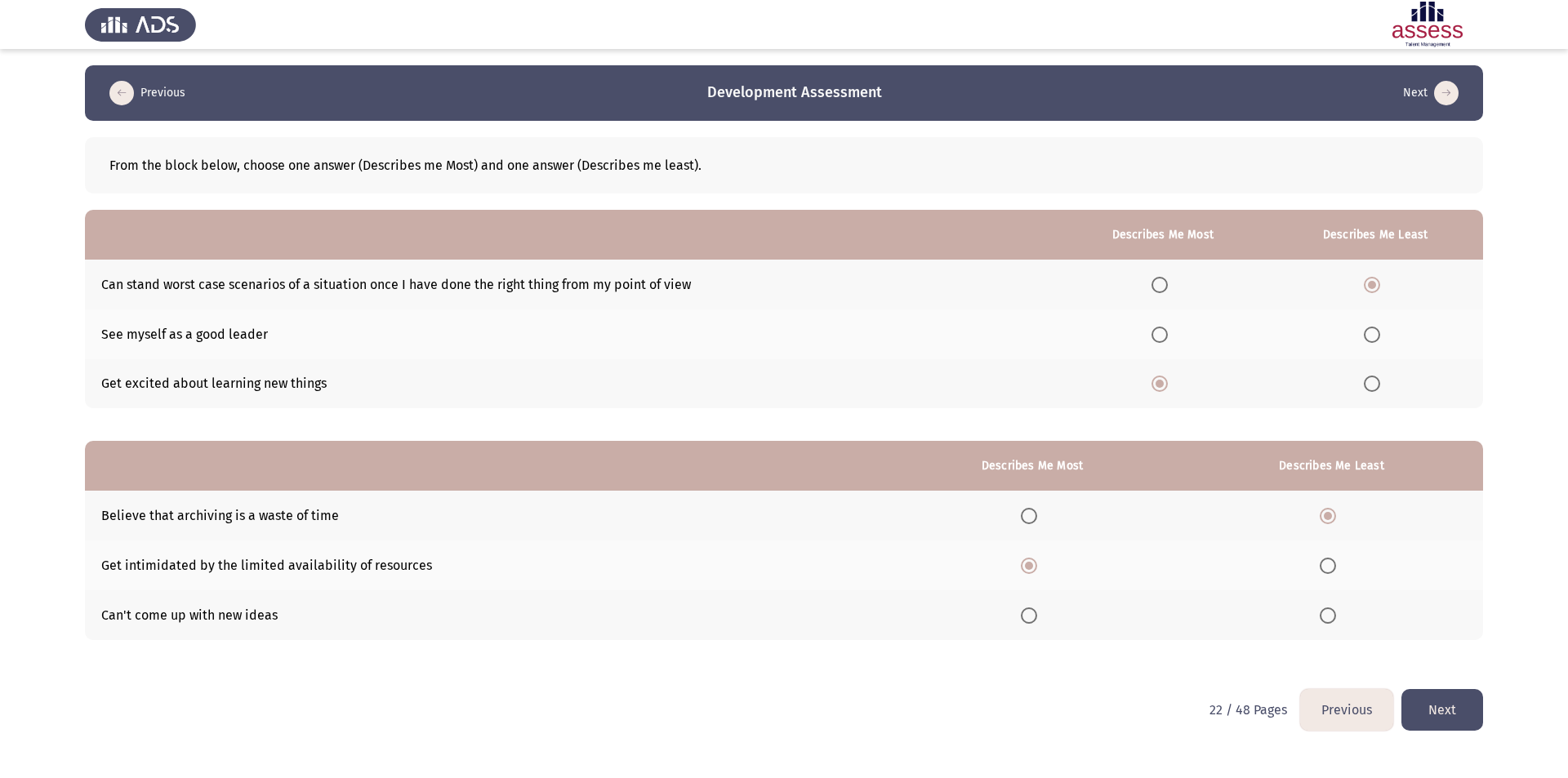
click at [1465, 702] on button "Next" at bounding box center [1442, 710] width 81 height 42
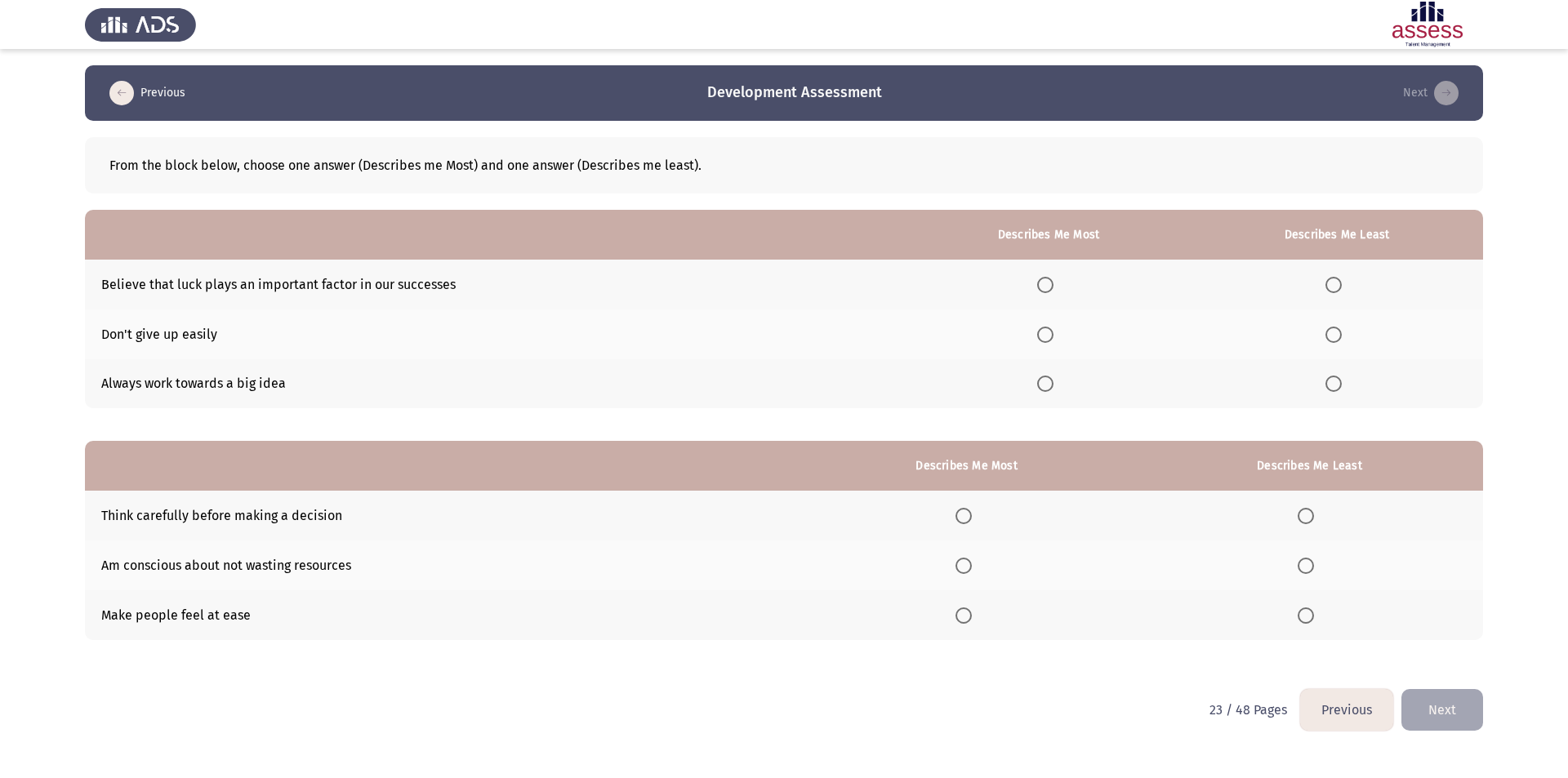
click at [1335, 283] on span "Select an option" at bounding box center [1333, 285] width 16 height 16
click at [1335, 283] on input "Select an option" at bounding box center [1333, 285] width 16 height 16
click at [1049, 335] on span "Select an option" at bounding box center [1045, 335] width 16 height 16
click at [1049, 335] on input "Select an option" at bounding box center [1045, 335] width 16 height 16
click at [1309, 618] on span "Select an option" at bounding box center [1305, 615] width 16 height 16
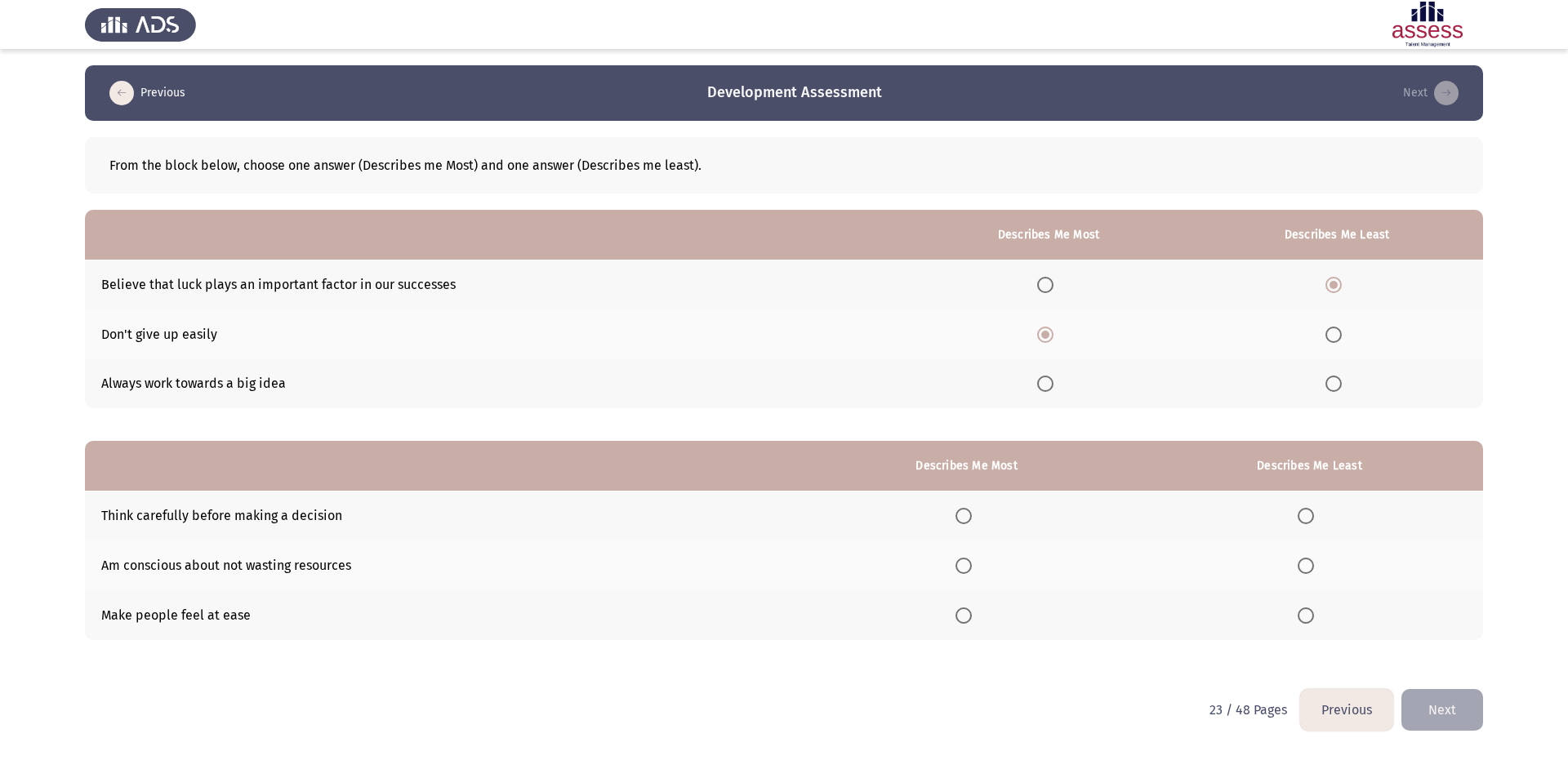
click at [1309, 618] on input "Select an option" at bounding box center [1305, 615] width 16 height 16
click at [967, 615] on span "Select an option" at bounding box center [963, 615] width 16 height 16
click at [967, 615] on input "Select an option" at bounding box center [963, 615] width 16 height 16
click at [1313, 568] on span "Select an option" at bounding box center [1305, 565] width 16 height 16
click at [1313, 568] on input "Select an option" at bounding box center [1305, 565] width 16 height 16
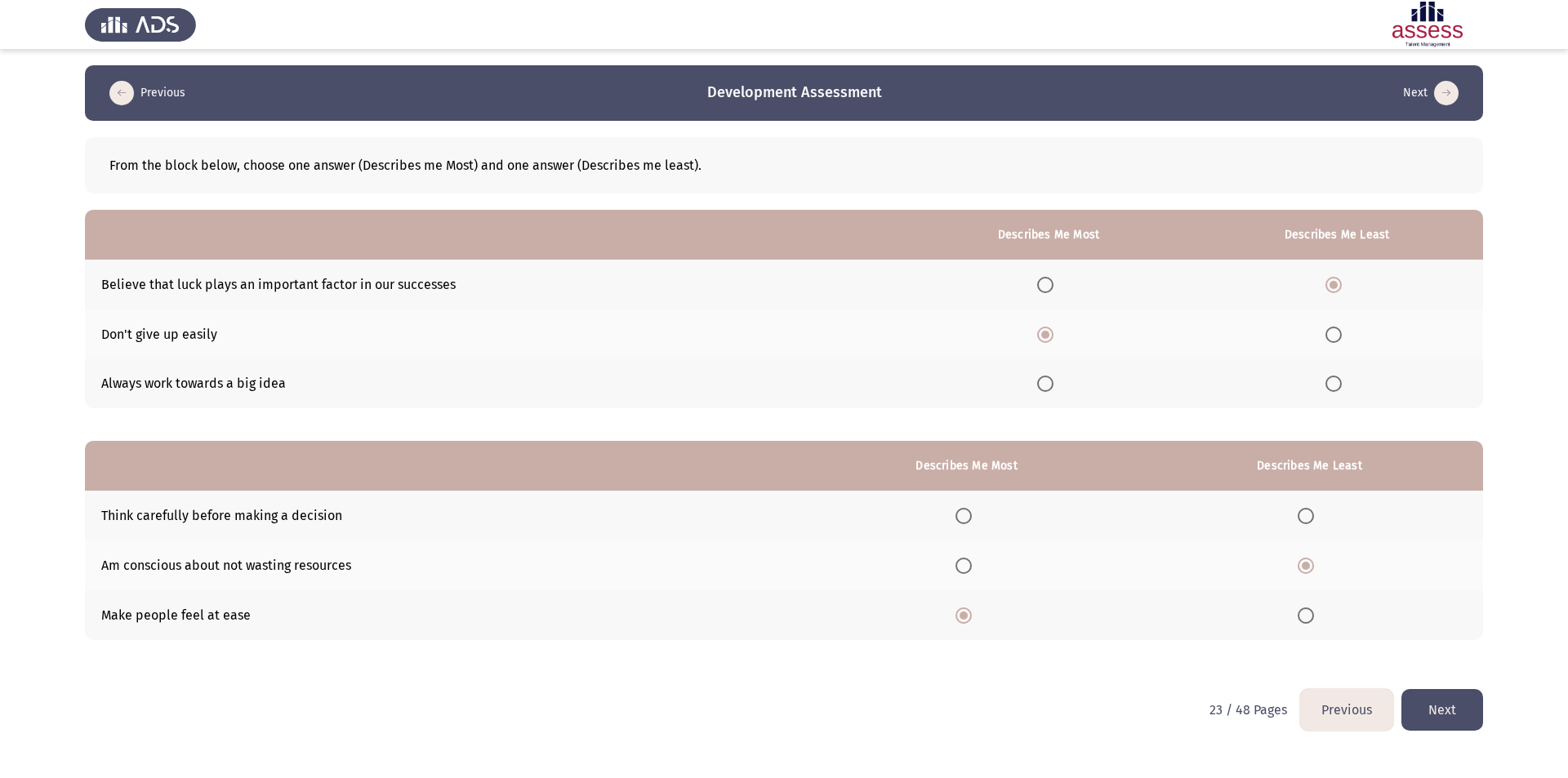
click at [1432, 704] on button "Next" at bounding box center [1442, 710] width 81 height 42
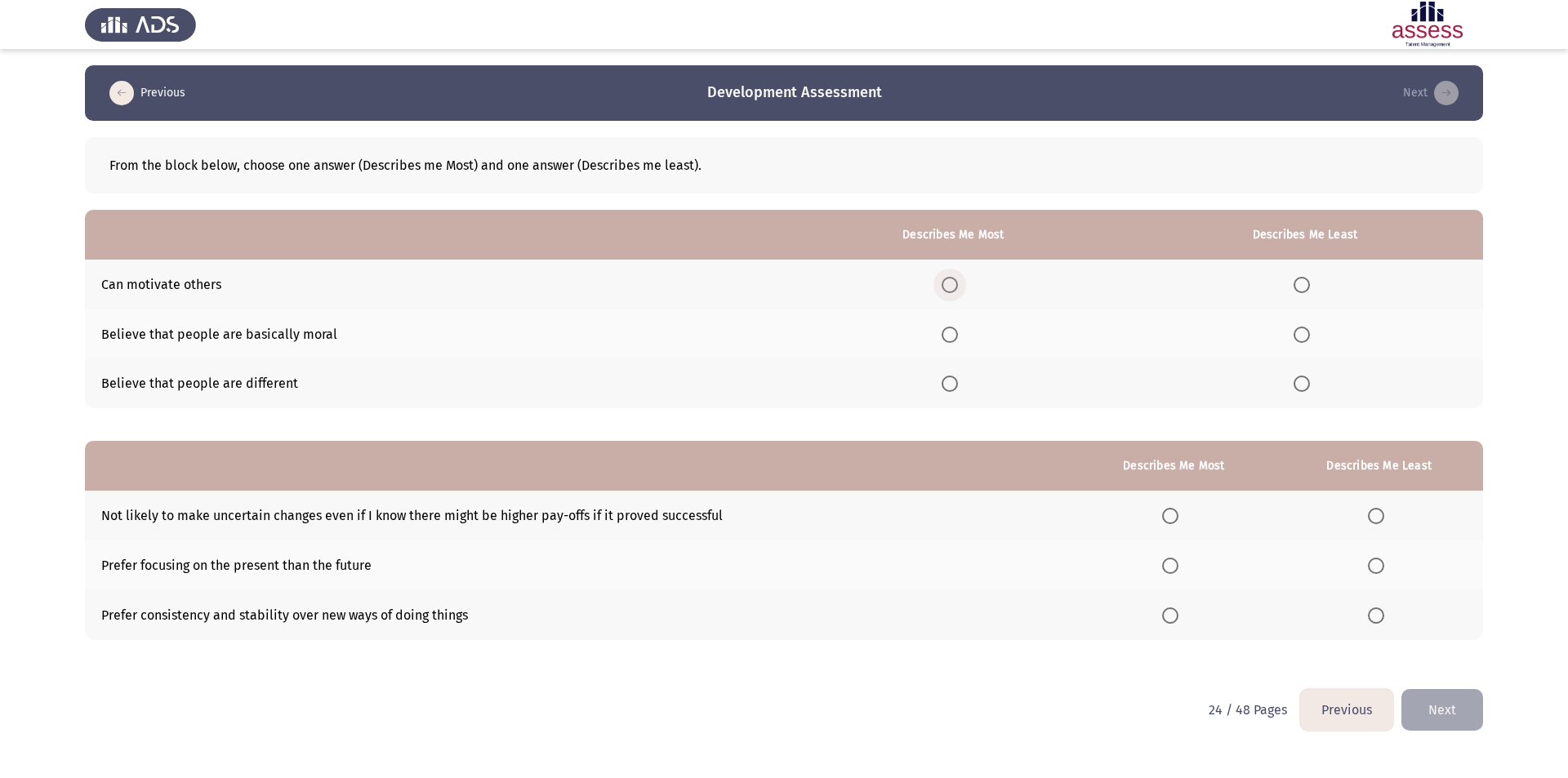
click at [946, 282] on span "Select an option" at bounding box center [949, 285] width 16 height 16
click at [946, 282] on input "Select an option" at bounding box center [949, 285] width 16 height 16
click at [1307, 334] on span "Select an option" at bounding box center [1301, 335] width 16 height 16
click at [1307, 334] on input "Select an option" at bounding box center [1301, 335] width 16 height 16
click at [1171, 613] on span "Select an option" at bounding box center [1169, 615] width 16 height 16
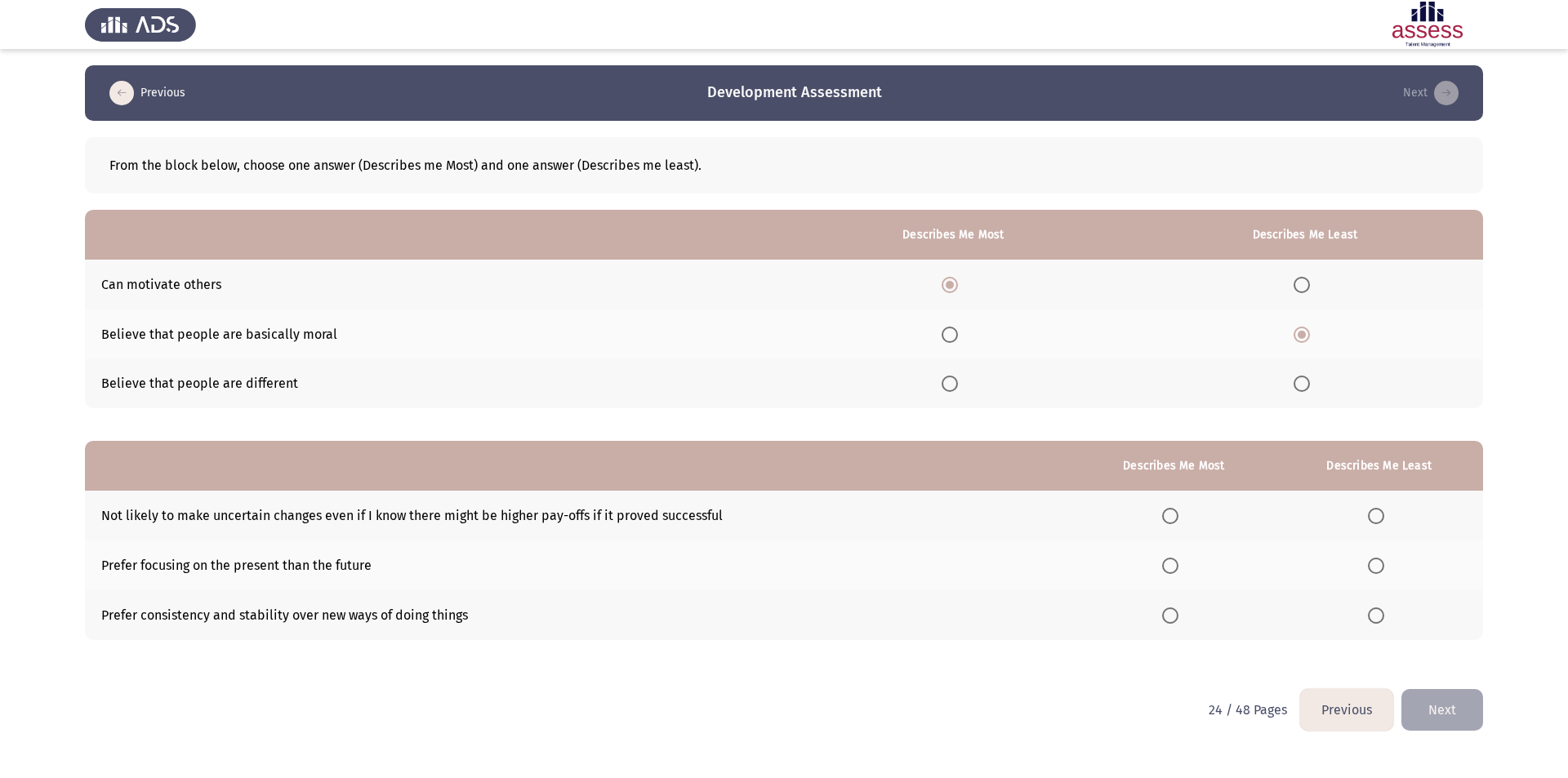
click at [1171, 613] on input "Select an option" at bounding box center [1169, 615] width 16 height 16
click at [1381, 572] on span "Select an option" at bounding box center [1376, 565] width 16 height 16
click at [1381, 572] on input "Select an option" at bounding box center [1376, 565] width 16 height 16
click at [1426, 705] on button "Next" at bounding box center [1442, 710] width 81 height 42
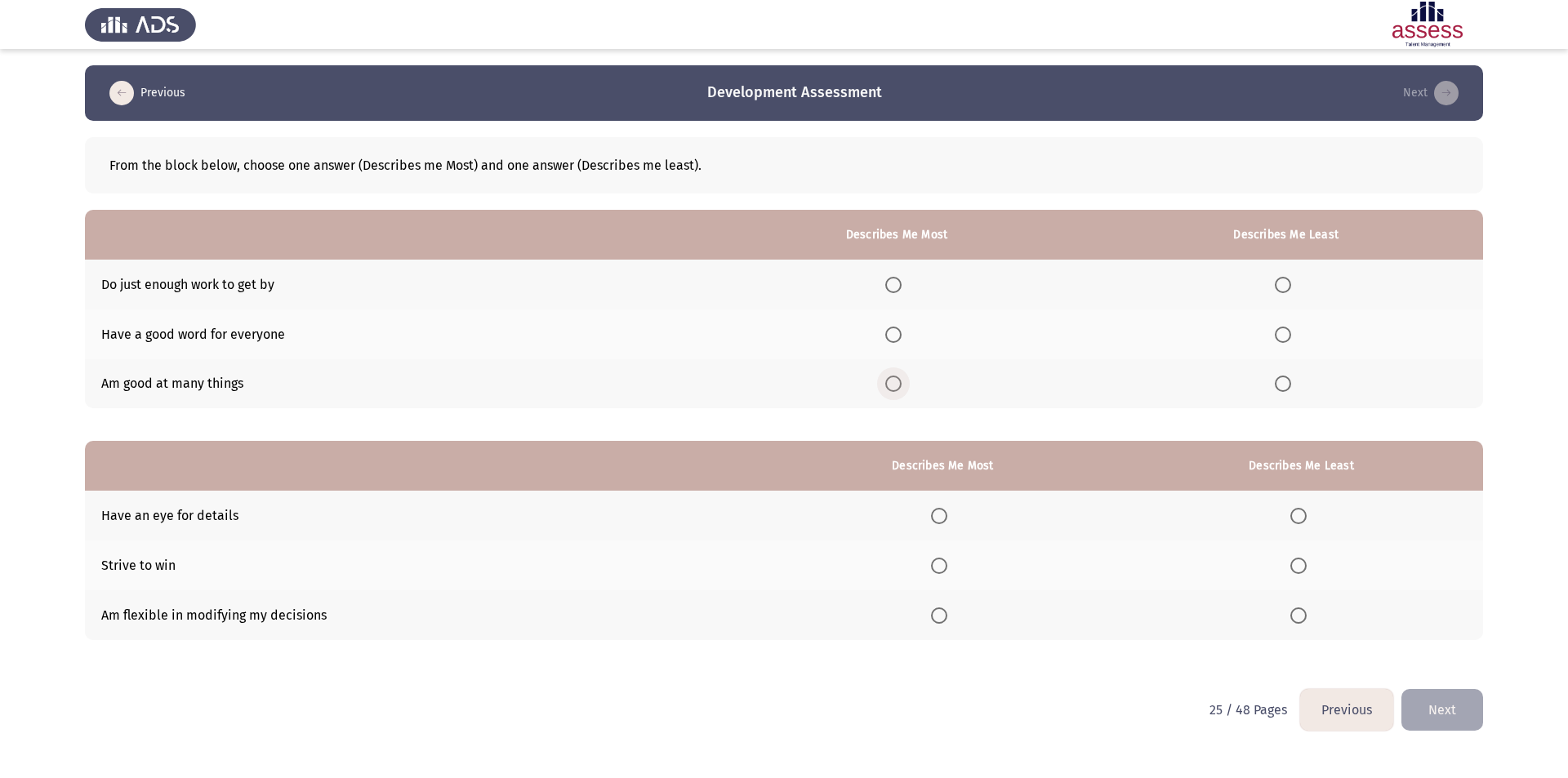
click at [899, 384] on span "Select an option" at bounding box center [893, 383] width 16 height 16
click at [899, 384] on input "Select an option" at bounding box center [893, 383] width 16 height 16
drag, startPoint x: 1301, startPoint y: 331, endPoint x: 1291, endPoint y: 332, distance: 10.0
click at [1300, 331] on th at bounding box center [1285, 335] width 395 height 50
click at [1289, 332] on span "Select an option" at bounding box center [1282, 335] width 16 height 16
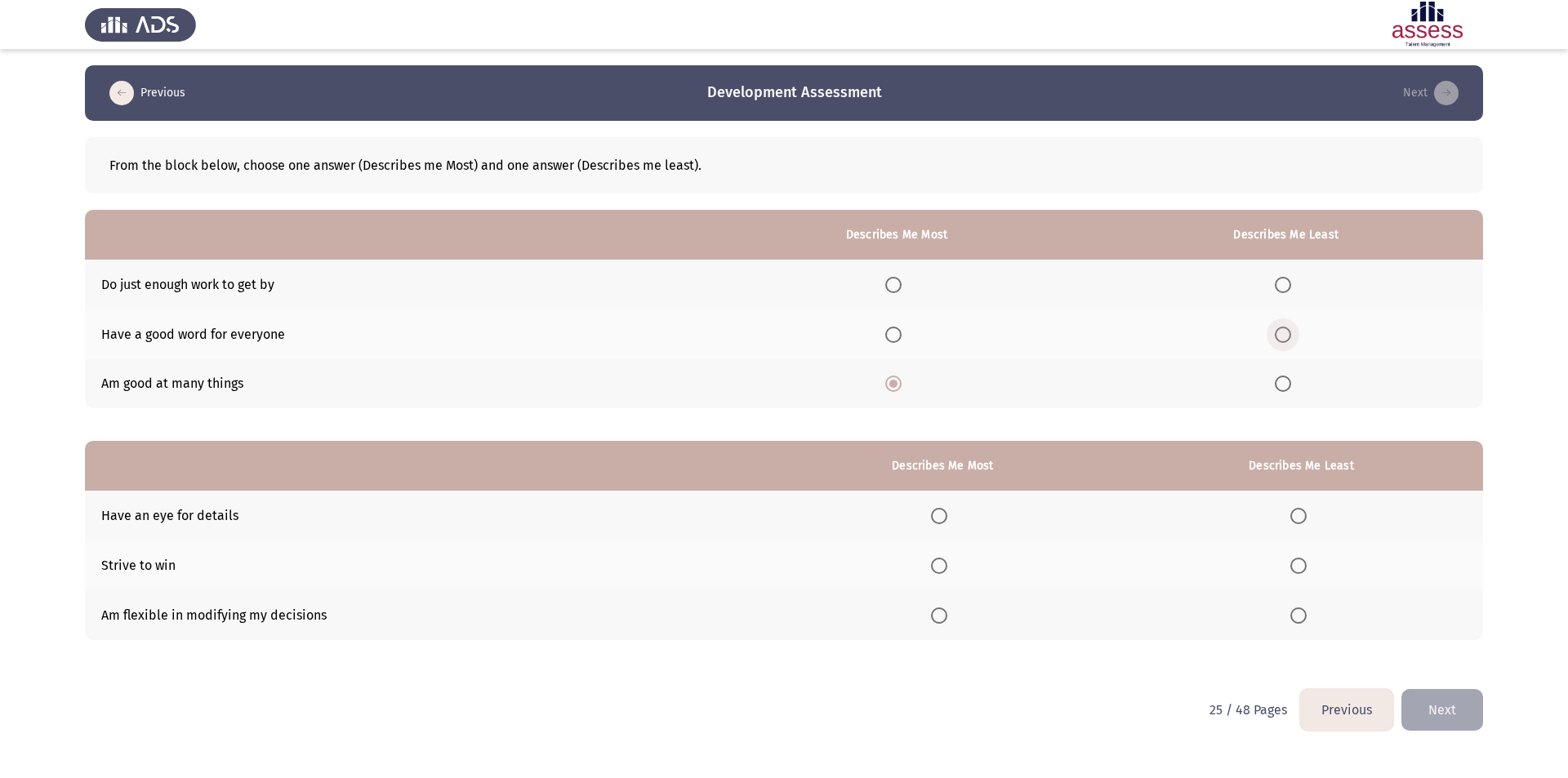
click at [1289, 332] on input "Select an option" at bounding box center [1282, 335] width 16 height 16
click at [1288, 281] on span "Select an option" at bounding box center [1282, 285] width 16 height 16
click at [1288, 281] on input "Select an option" at bounding box center [1282, 285] width 16 height 16
click at [940, 616] on span "Select an option" at bounding box center [939, 615] width 16 height 16
click at [940, 616] on input "Select an option" at bounding box center [939, 615] width 16 height 16
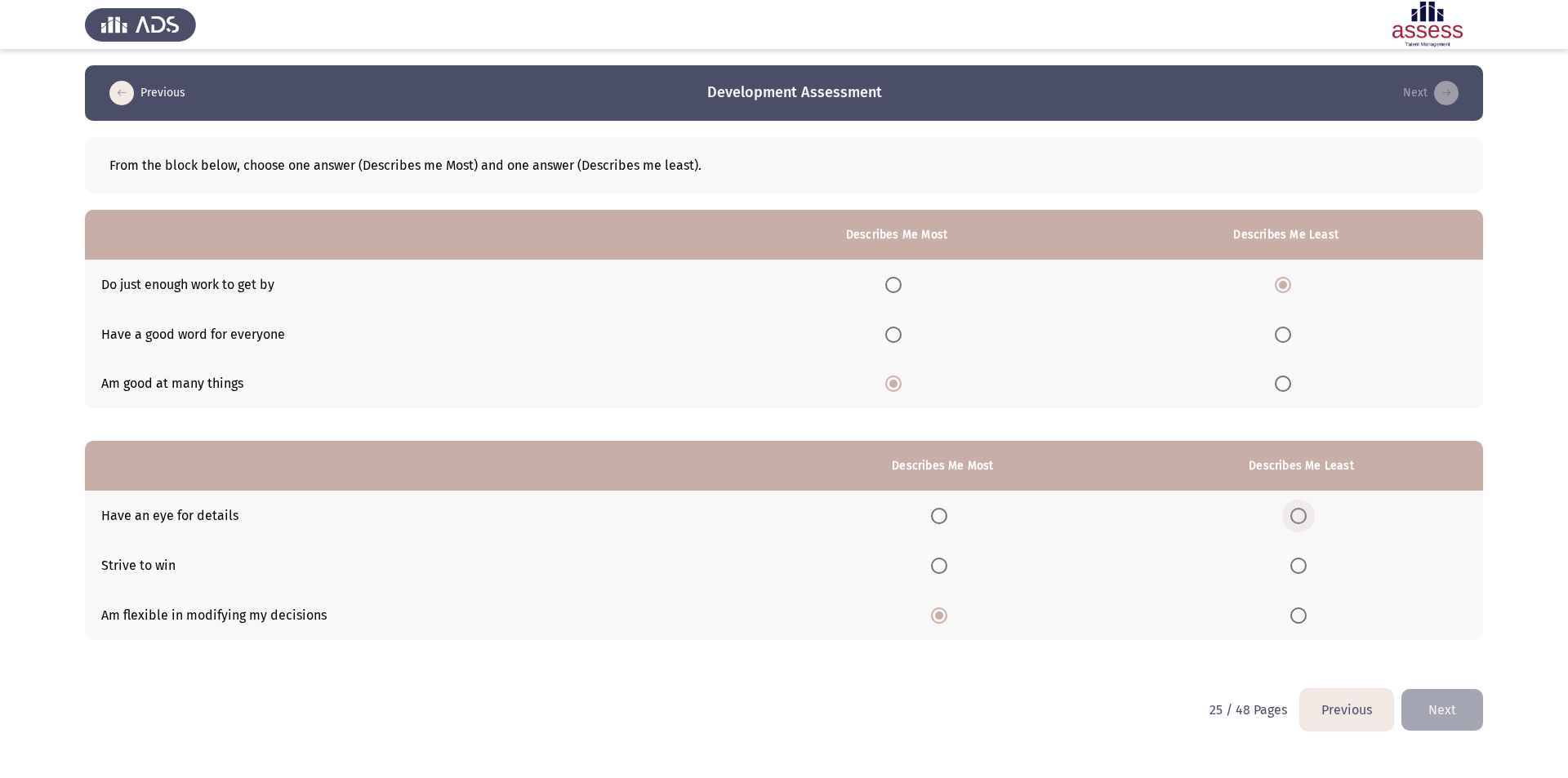
click at [1296, 518] on span "Select an option" at bounding box center [1297, 515] width 16 height 16
click at [1296, 518] on input "Select an option" at bounding box center [1297, 515] width 16 height 16
click at [1429, 706] on button "Next" at bounding box center [1442, 710] width 81 height 42
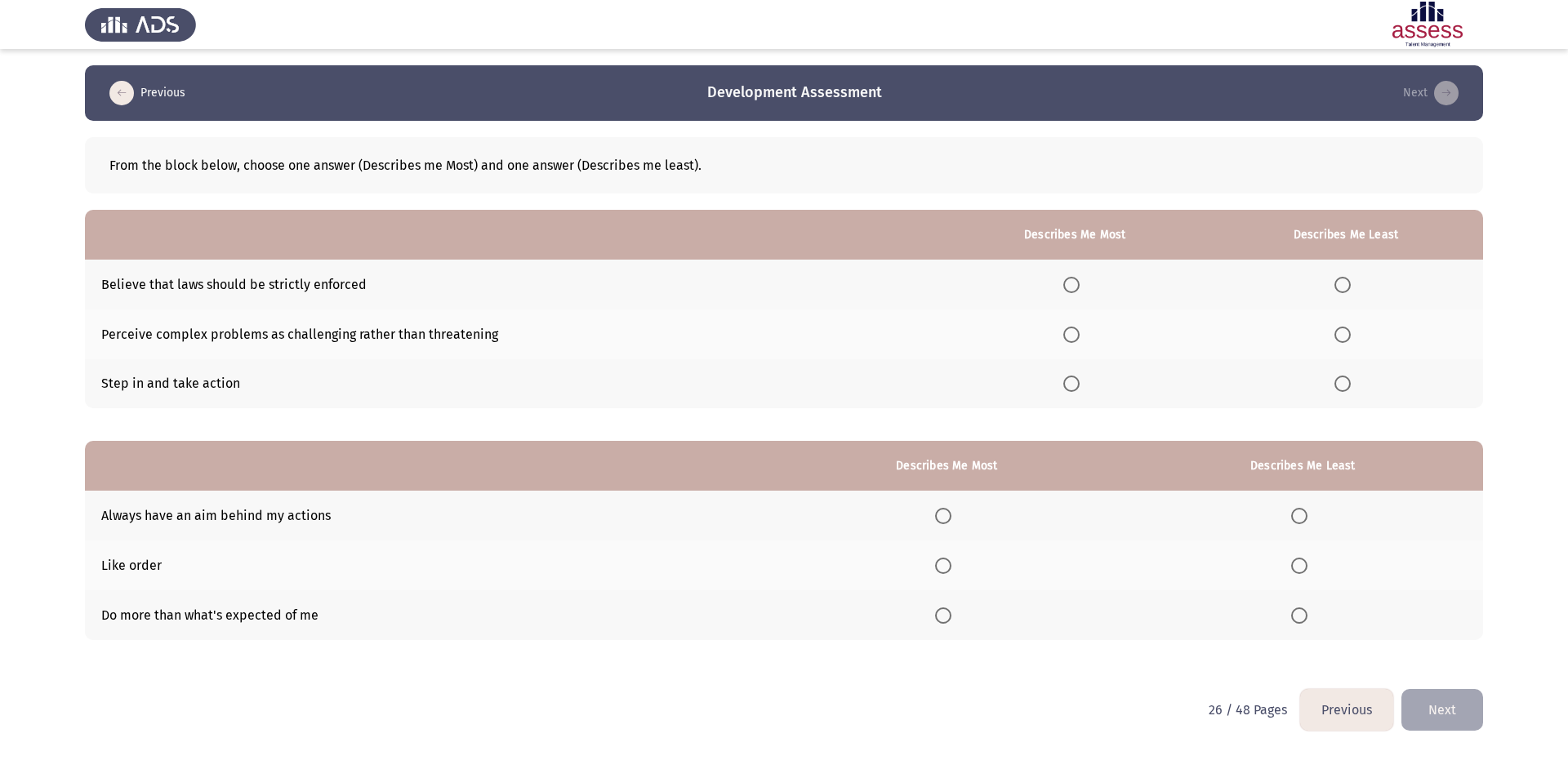
click at [1072, 388] on span "Select an option" at bounding box center [1071, 383] width 16 height 16
click at [1072, 388] on input "Select an option" at bounding box center [1071, 383] width 16 height 16
click at [1340, 332] on span "Select an option" at bounding box center [1342, 335] width 16 height 16
click at [1340, 332] on input "Select an option" at bounding box center [1342, 335] width 16 height 16
click at [1304, 571] on span "Select an option" at bounding box center [1298, 565] width 16 height 16
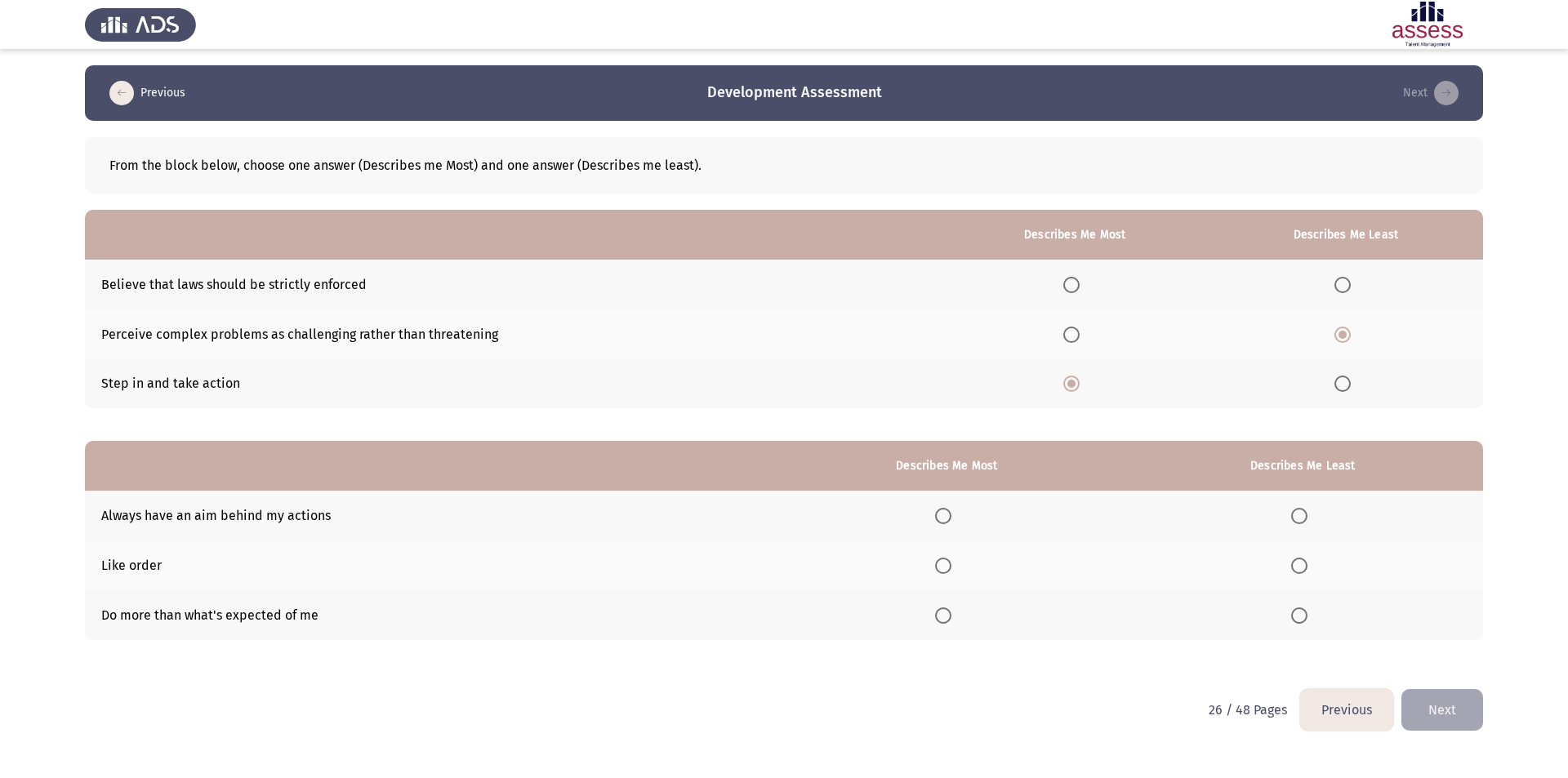
click at [1304, 571] on input "Select an option" at bounding box center [1298, 565] width 16 height 16
click at [1304, 617] on span "Select an option" at bounding box center [1298, 615] width 16 height 16
click at [1304, 617] on input "Select an option" at bounding box center [1298, 615] width 16 height 16
click at [948, 518] on span "Select an option" at bounding box center [943, 515] width 16 height 16
click at [948, 518] on input "Select an option" at bounding box center [943, 515] width 16 height 16
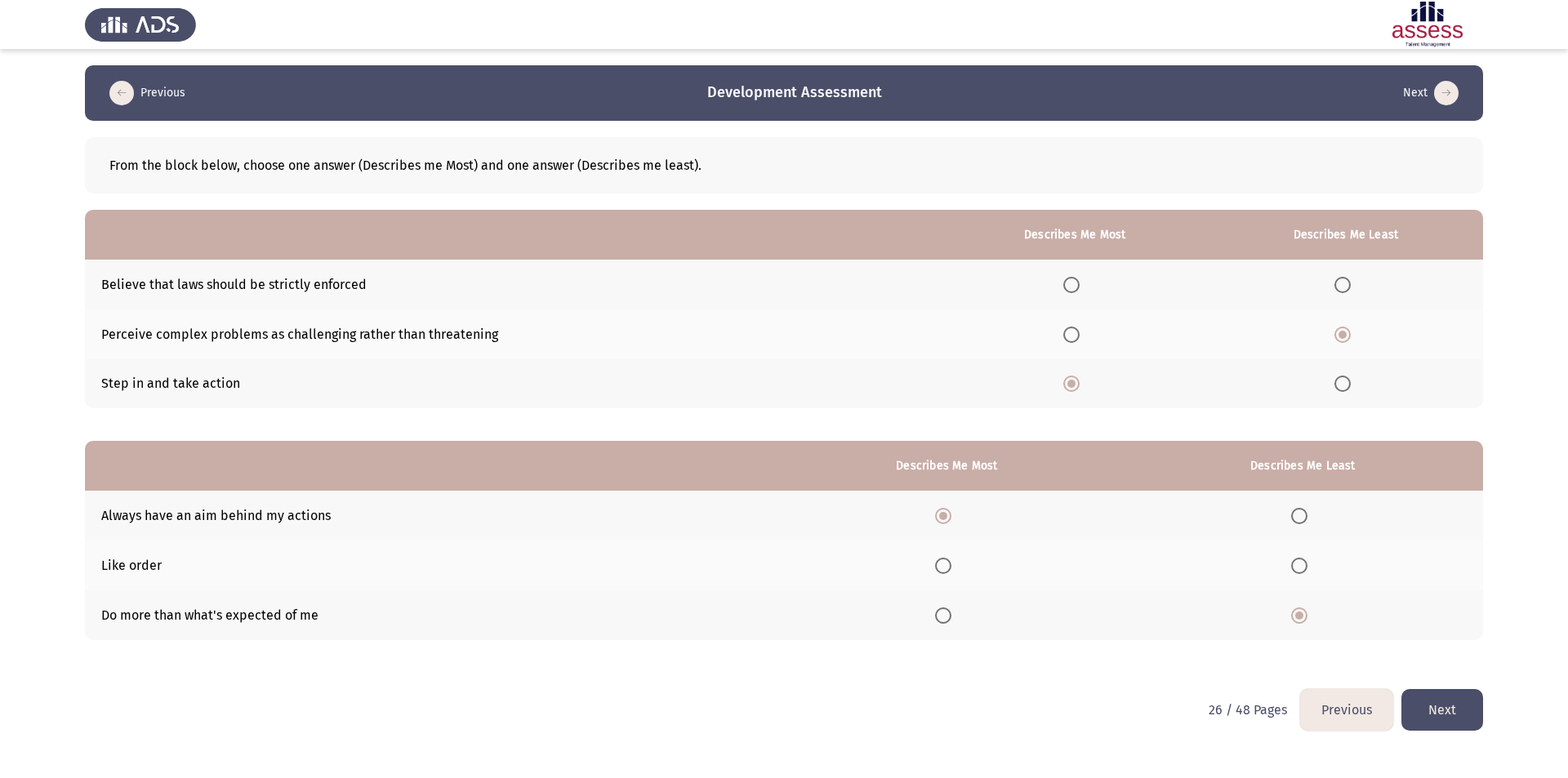
click at [1445, 700] on button "Next" at bounding box center [1442, 710] width 81 height 42
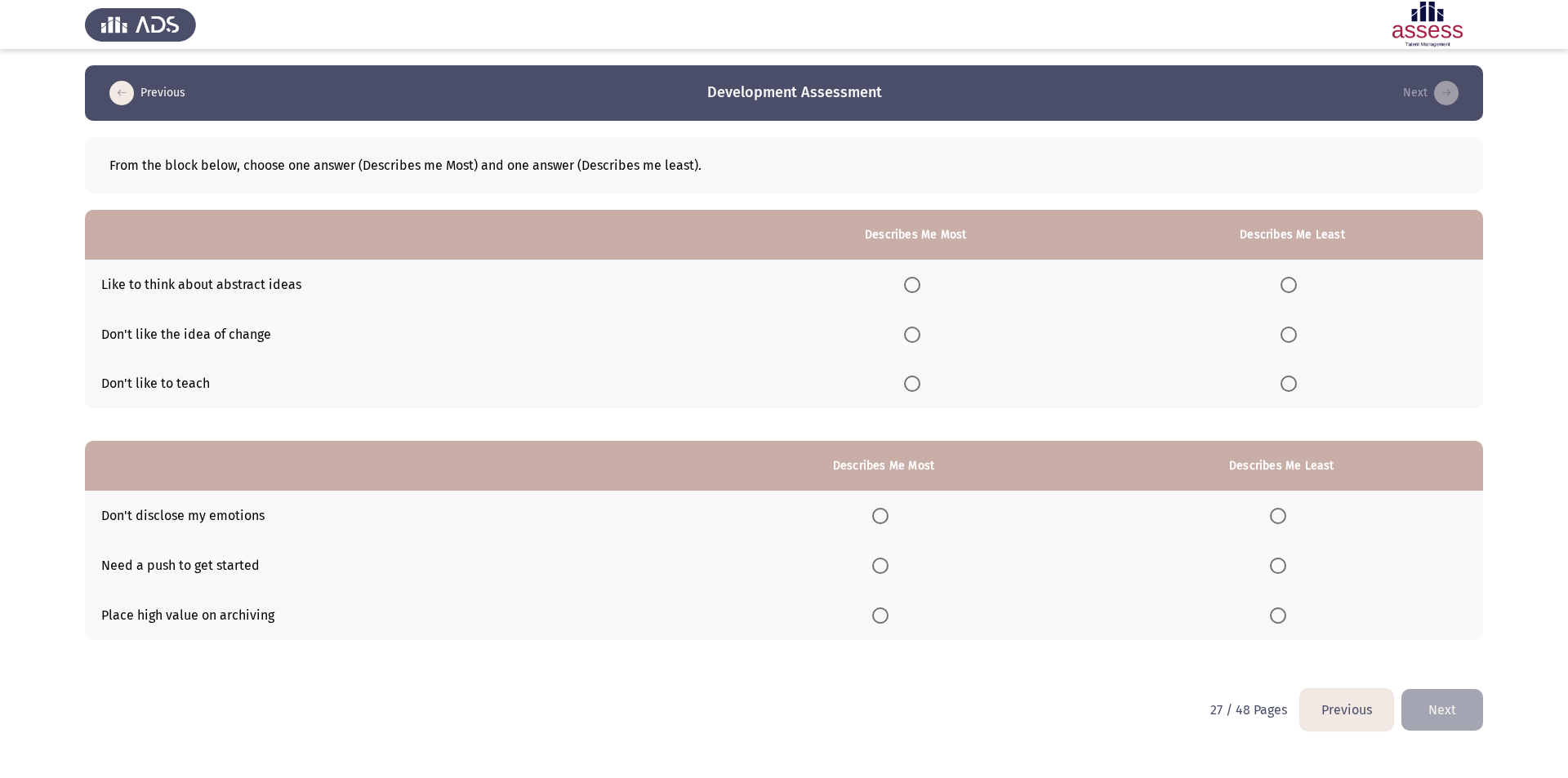
click at [1290, 338] on span "Select an option" at bounding box center [1288, 335] width 16 height 16
click at [1290, 338] on input "Select an option" at bounding box center [1288, 335] width 16 height 16
click at [915, 286] on span "Select an option" at bounding box center [911, 285] width 16 height 16
click at [915, 286] on input "Select an option" at bounding box center [911, 285] width 16 height 16
click at [1291, 564] on label "Select an option" at bounding box center [1281, 565] width 23 height 16
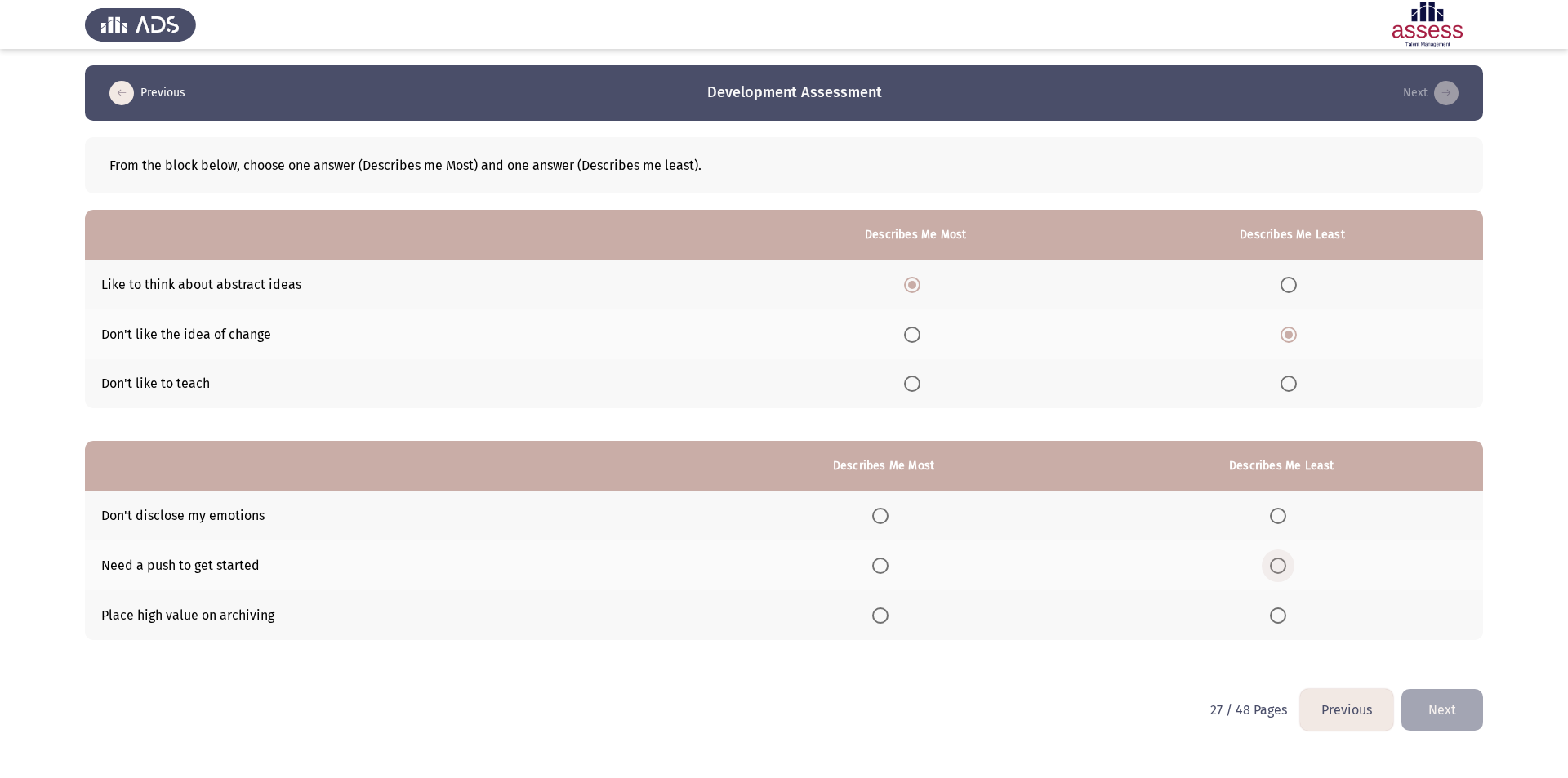
click at [1286, 564] on input "Select an option" at bounding box center [1277, 565] width 16 height 16
click at [888, 620] on span "Select an option" at bounding box center [880, 615] width 16 height 16
click at [888, 620] on input "Select an option" at bounding box center [880, 615] width 16 height 16
click at [1466, 706] on button "Next" at bounding box center [1442, 710] width 81 height 42
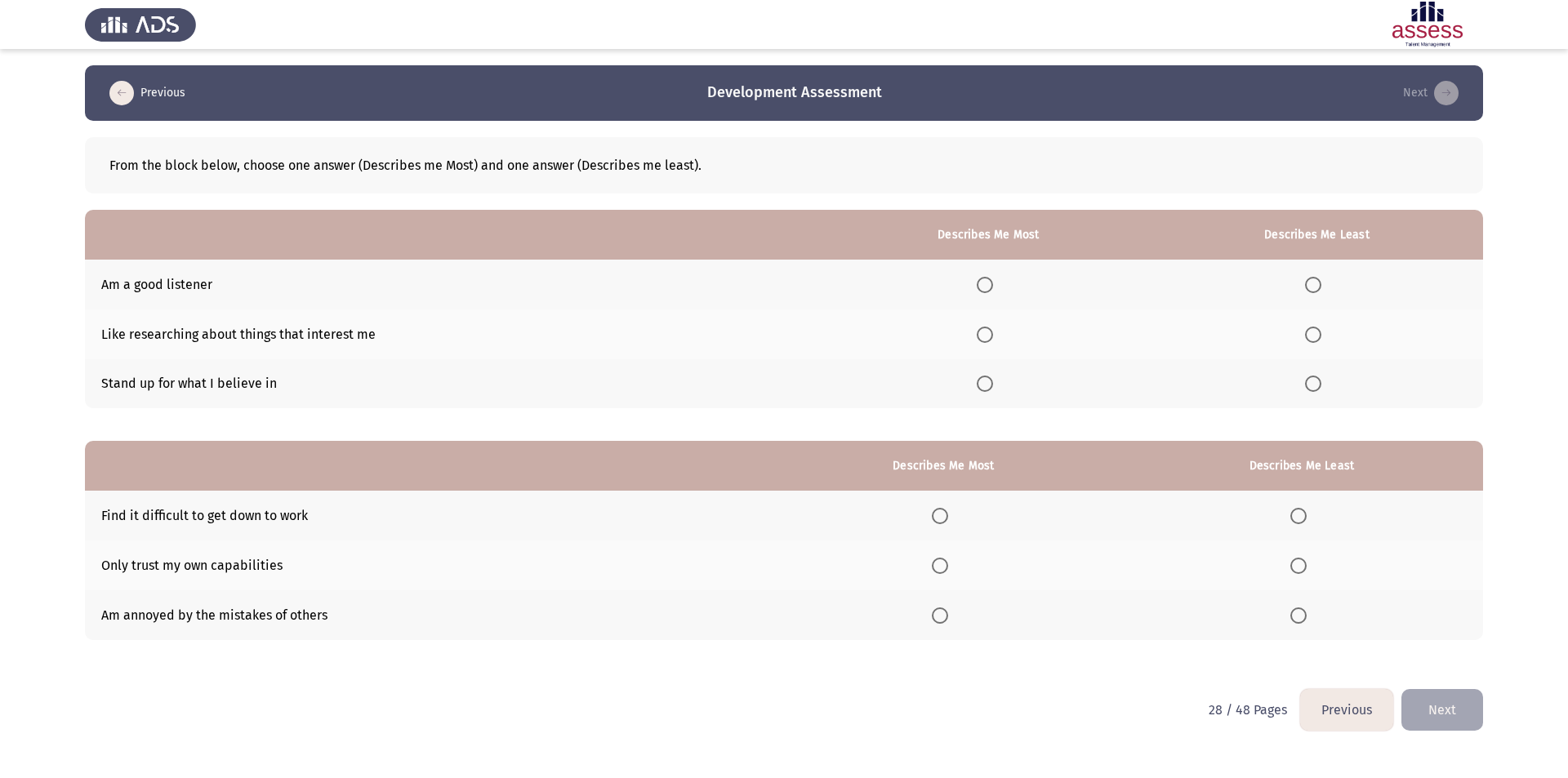
click at [983, 389] on span "Select an option" at bounding box center [984, 383] width 16 height 16
click at [983, 389] on input "Select an option" at bounding box center [984, 383] width 16 height 16
click at [1313, 335] on span "Select an option" at bounding box center [1313, 335] width 16 height 16
click at [1313, 335] on input "Select an option" at bounding box center [1313, 335] width 16 height 16
click at [1307, 565] on span "Select an option" at bounding box center [1297, 565] width 16 height 16
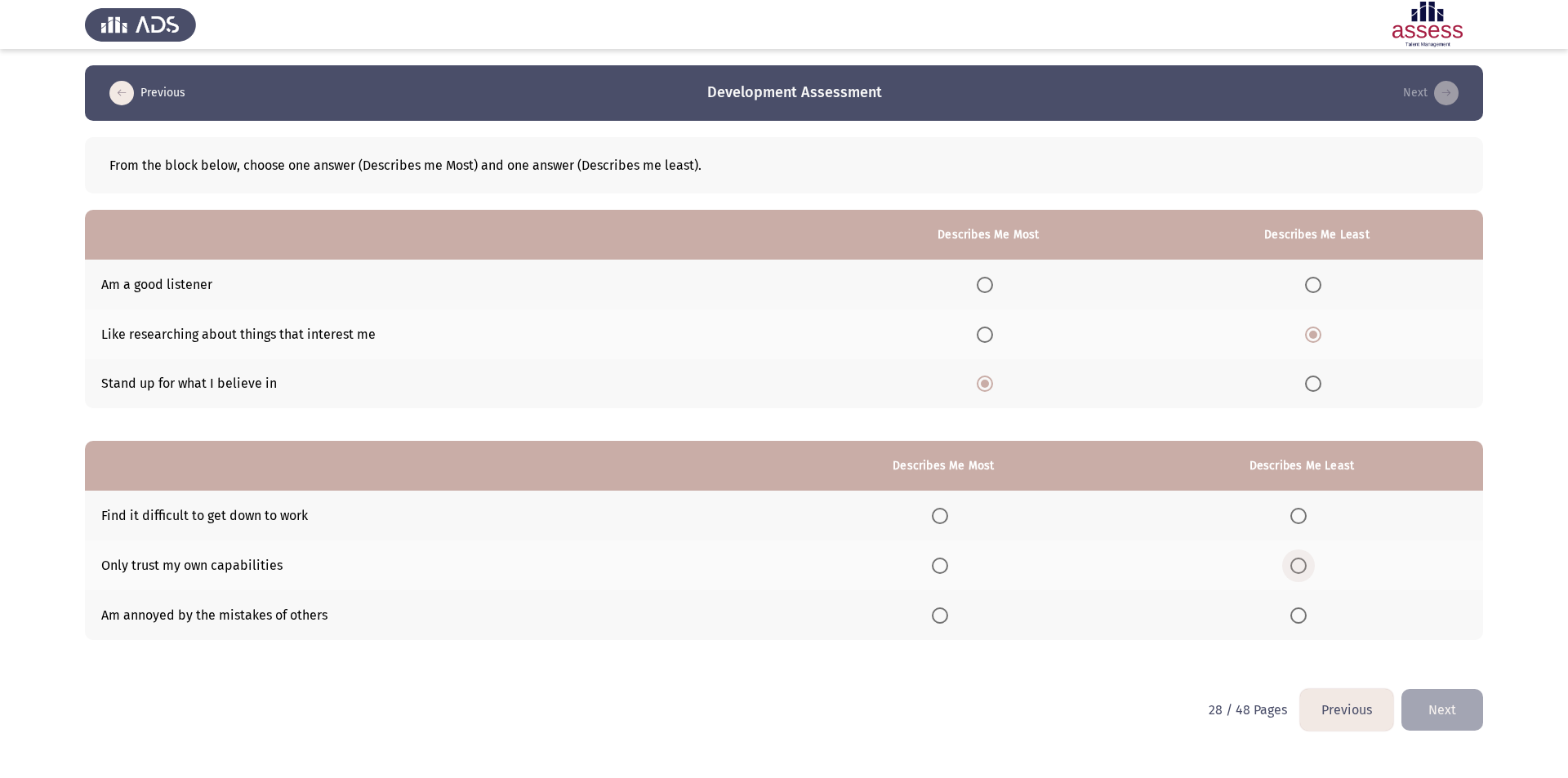
click at [1307, 565] on input "Select an option" at bounding box center [1297, 565] width 16 height 16
click at [947, 618] on span "Select an option" at bounding box center [940, 615] width 16 height 16
click at [947, 618] on input "Select an option" at bounding box center [940, 615] width 16 height 16
click at [1433, 713] on button "Next" at bounding box center [1442, 710] width 81 height 42
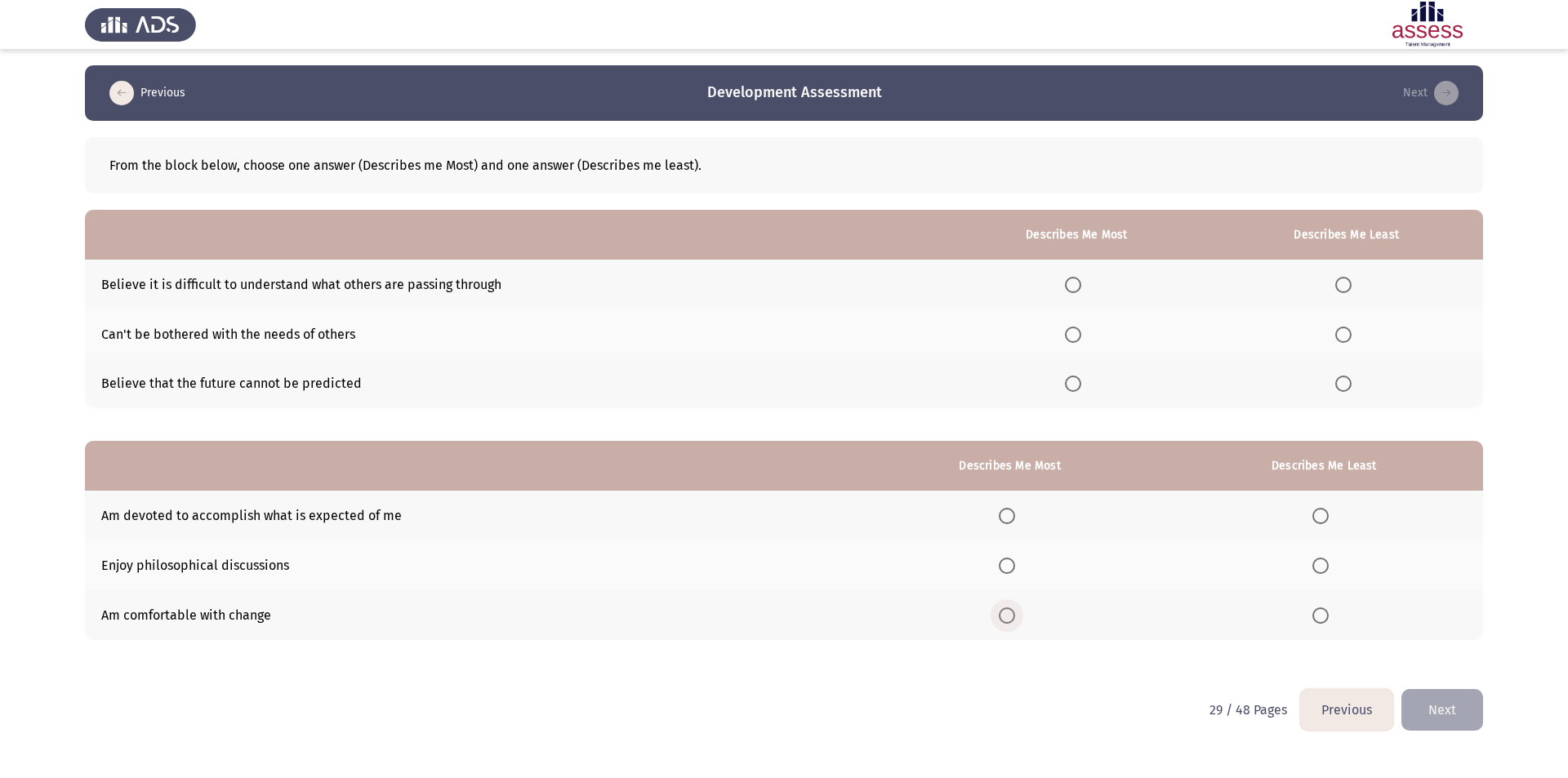
click at [1015, 618] on span "Select an option" at bounding box center [1007, 615] width 16 height 16
click at [1015, 618] on input "Select an option" at bounding box center [1007, 615] width 16 height 16
click at [1008, 513] on span "Select an option" at bounding box center [1007, 515] width 16 height 16
click at [1008, 513] on input "Select an option" at bounding box center [1007, 515] width 16 height 16
click at [1010, 617] on span "Select an option" at bounding box center [1007, 615] width 16 height 16
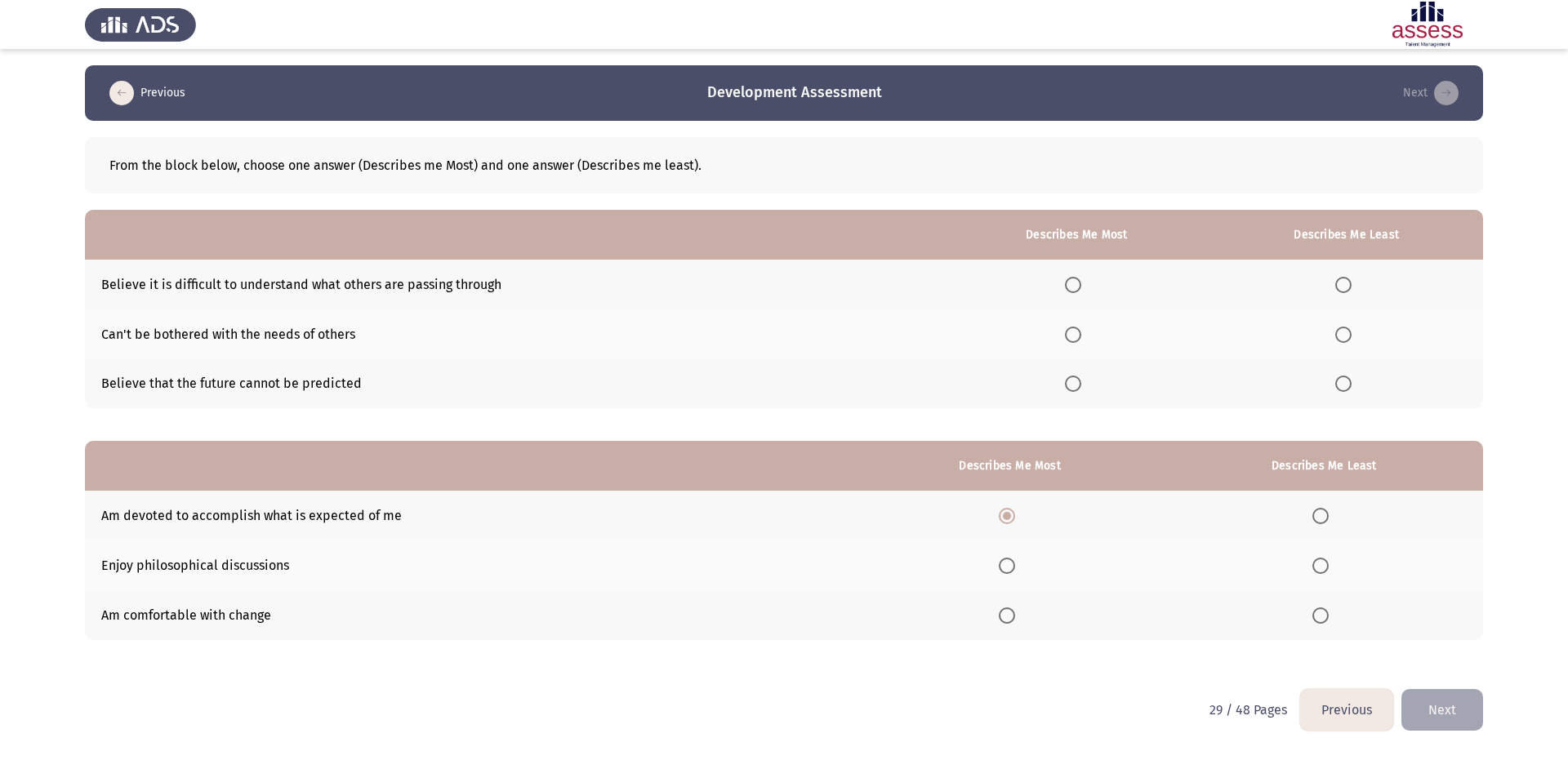
click at [1010, 617] on input "Select an option" at bounding box center [1007, 615] width 16 height 16
click at [1324, 564] on span "Select an option" at bounding box center [1320, 565] width 16 height 16
click at [1324, 564] on input "Select an option" at bounding box center [1320, 565] width 16 height 16
click at [1452, 716] on button "Next" at bounding box center [1442, 710] width 81 height 42
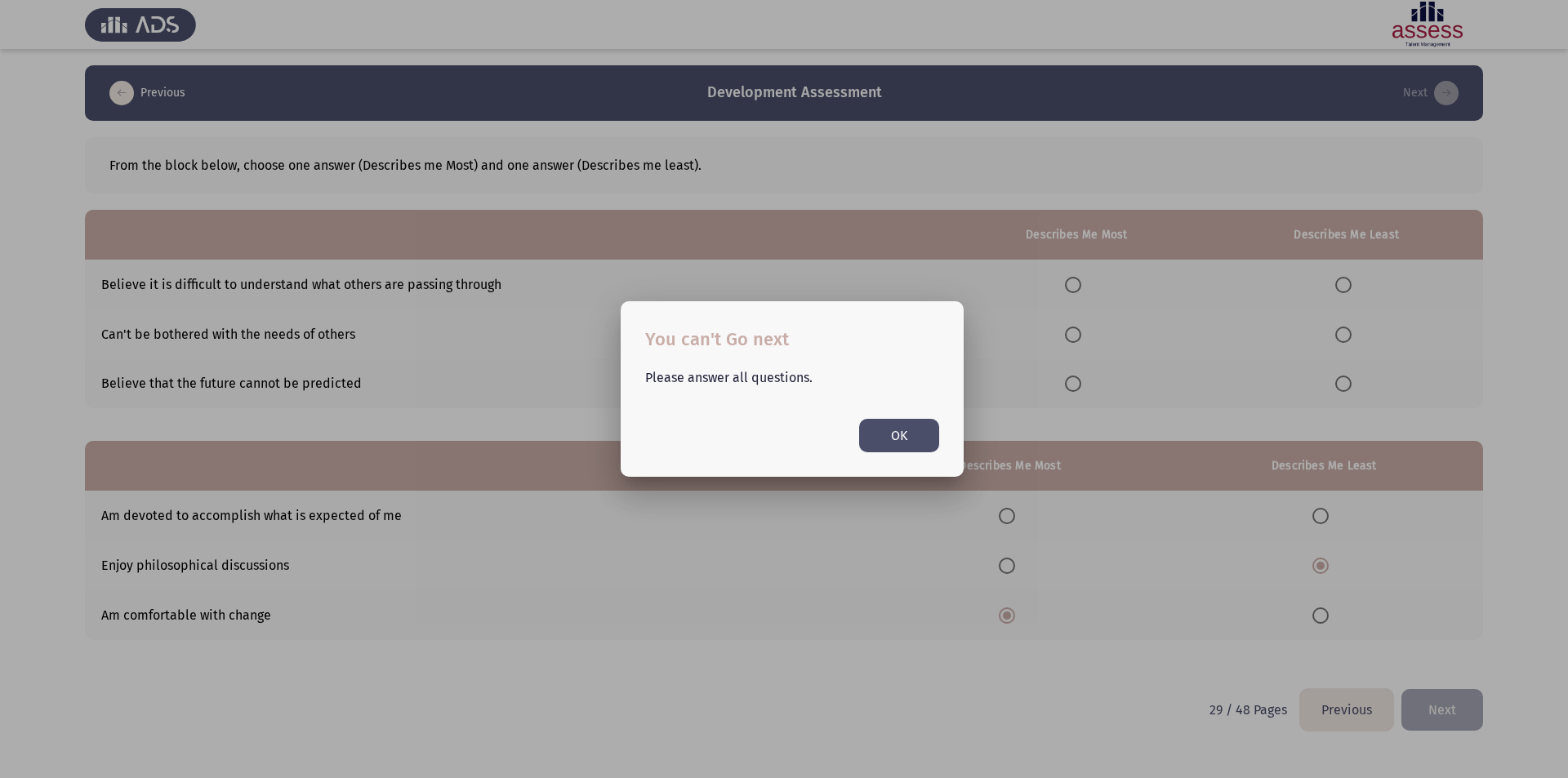
click at [893, 431] on button "OK" at bounding box center [899, 435] width 80 height 33
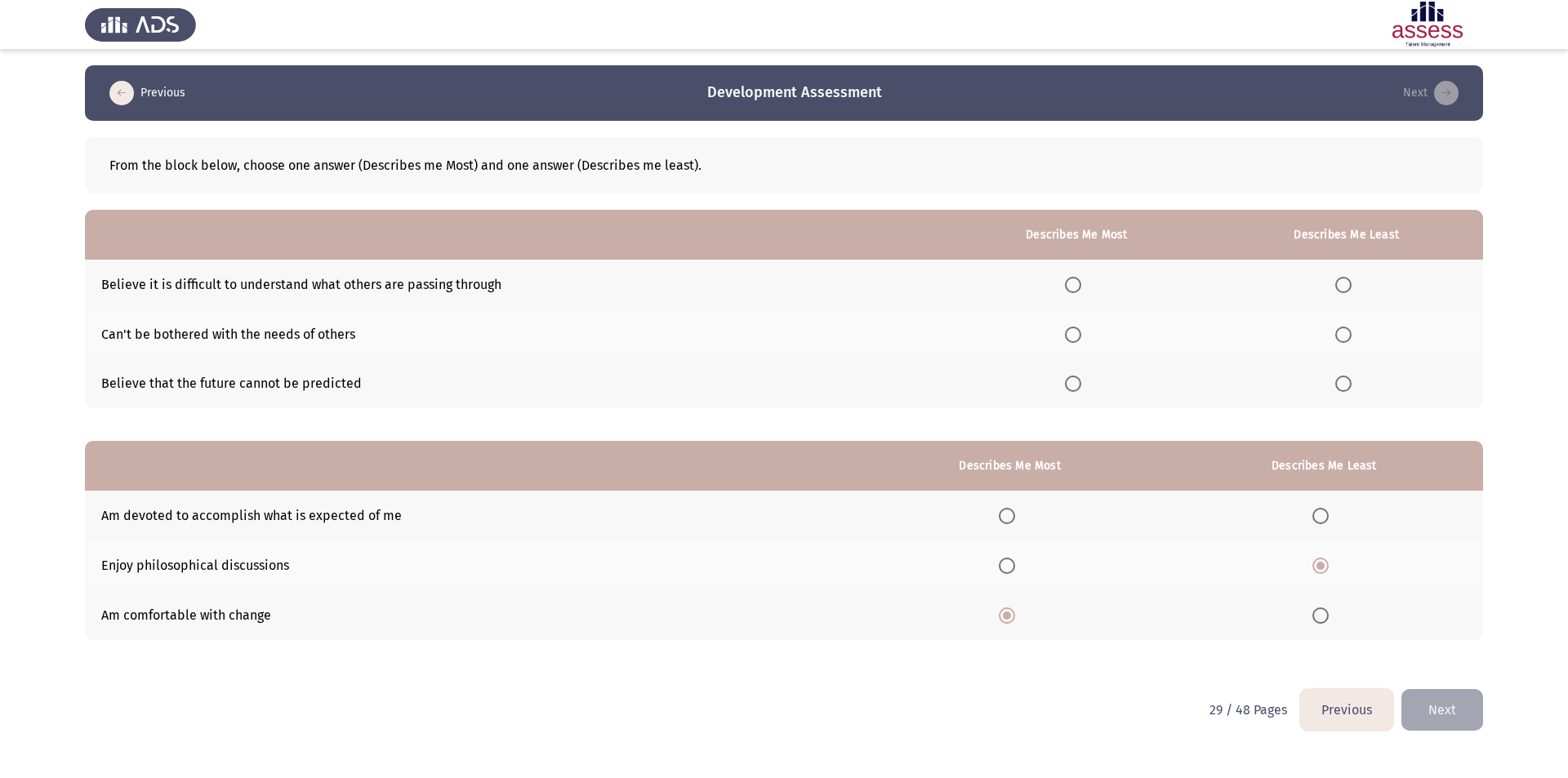
click at [1078, 335] on span "Select an option" at bounding box center [1073, 335] width 16 height 16
click at [1078, 335] on input "Select an option" at bounding box center [1073, 335] width 16 height 16
click at [1349, 383] on span "Select an option" at bounding box center [1342, 383] width 16 height 16
click at [1349, 383] on input "Select an option" at bounding box center [1342, 383] width 16 height 16
click at [1436, 709] on button "Next" at bounding box center [1442, 710] width 81 height 42
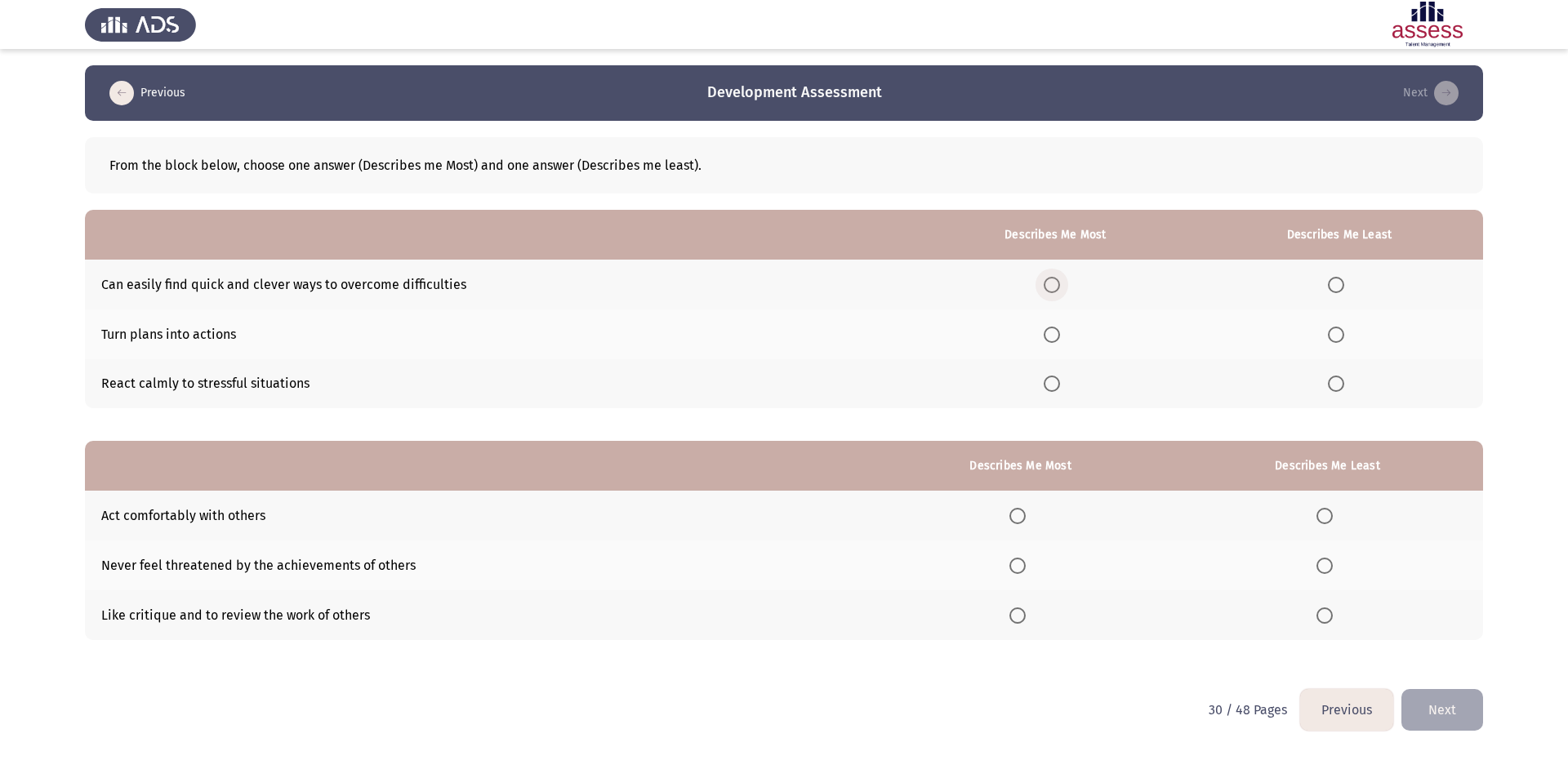
click at [1060, 288] on span "Select an option" at bounding box center [1052, 285] width 16 height 16
click at [1060, 288] on input "Select an option" at bounding box center [1052, 285] width 16 height 16
click at [1053, 387] on span "Select an option" at bounding box center [1052, 383] width 16 height 16
click at [1053, 387] on input "Select an option" at bounding box center [1052, 383] width 16 height 16
click at [1342, 291] on span "Select an option" at bounding box center [1336, 285] width 16 height 16
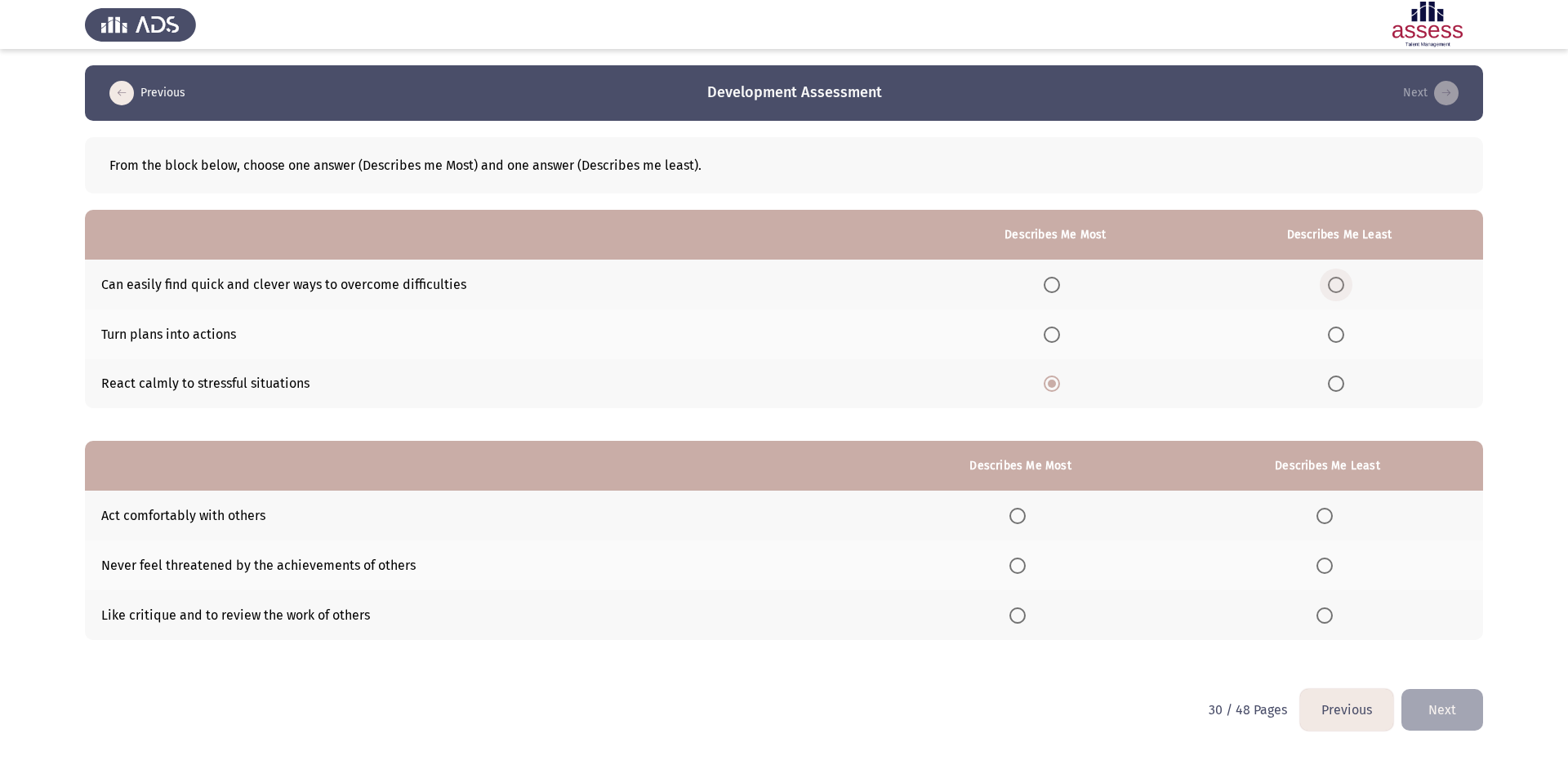
click at [1342, 291] on input "Select an option" at bounding box center [1336, 285] width 16 height 16
click at [1020, 515] on span "Select an option" at bounding box center [1017, 515] width 16 height 16
click at [1020, 515] on input "Select an option" at bounding box center [1017, 515] width 16 height 16
click at [1332, 572] on span "Select an option" at bounding box center [1324, 565] width 16 height 16
click at [1332, 572] on input "Select an option" at bounding box center [1324, 565] width 16 height 16
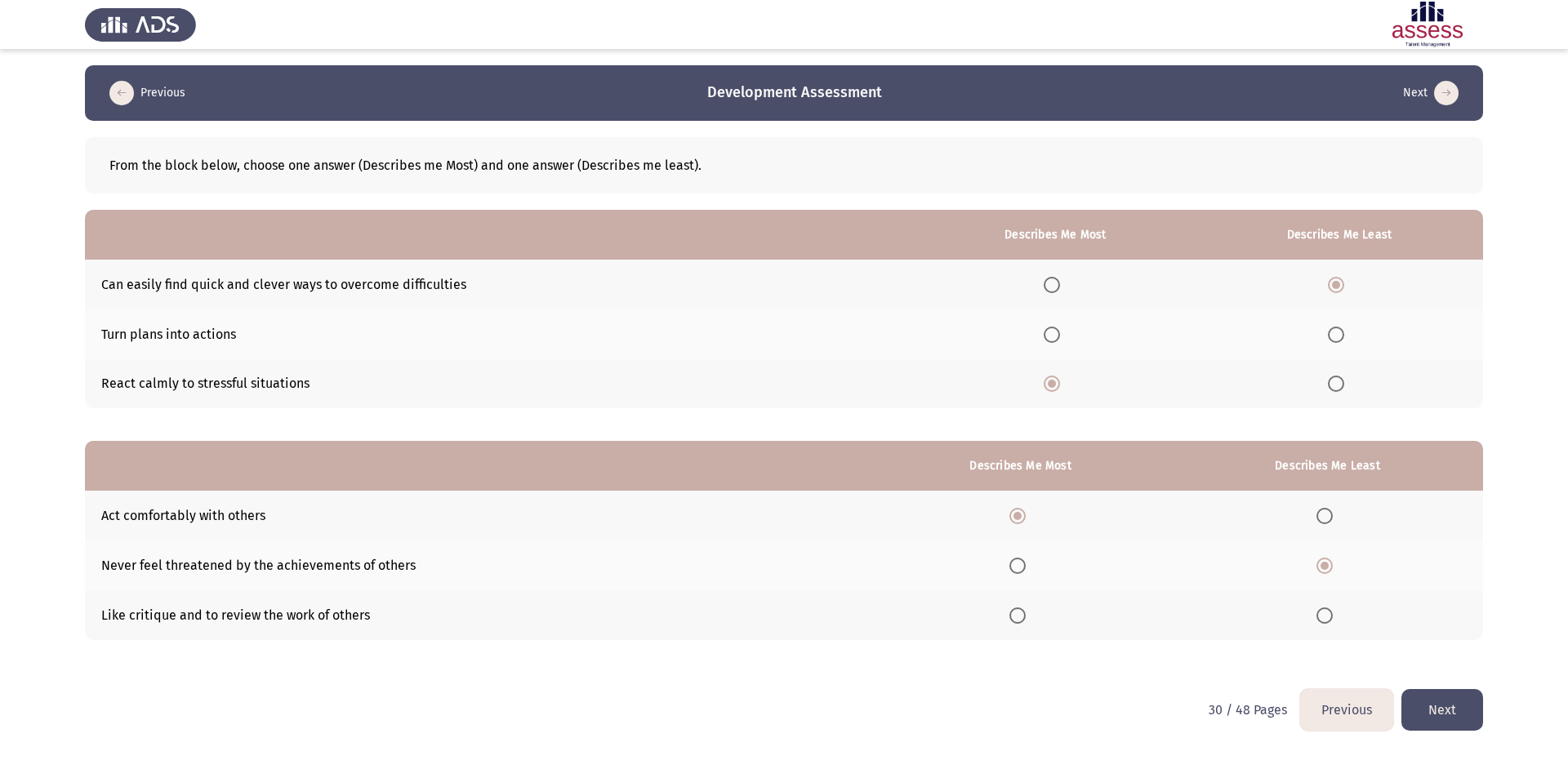
click at [1435, 708] on button "Next" at bounding box center [1442, 710] width 81 height 42
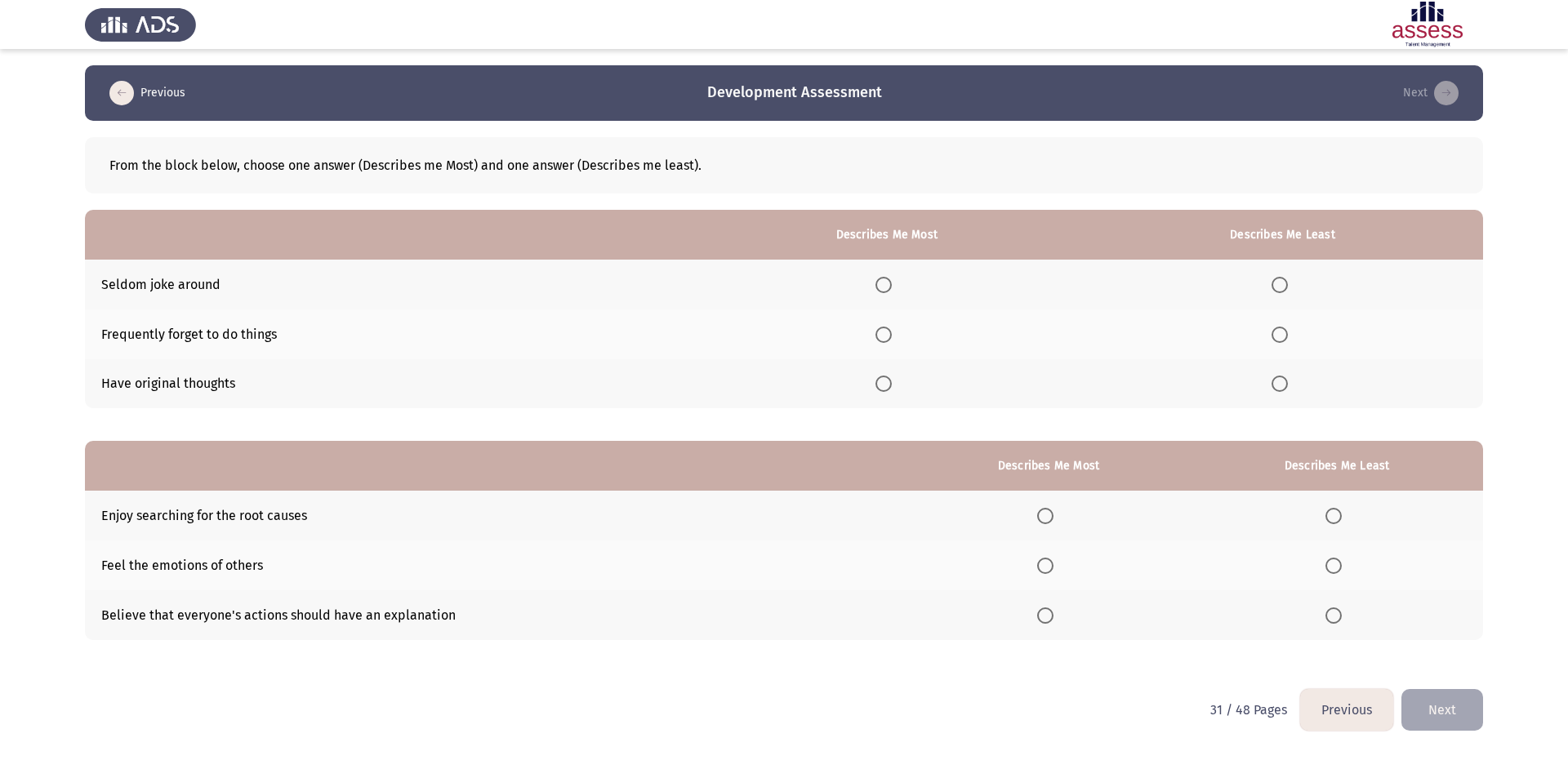
click at [1281, 283] on span "Select an option" at bounding box center [1279, 285] width 16 height 16
click at [1281, 283] on input "Select an option" at bounding box center [1279, 285] width 16 height 16
click at [892, 388] on span "Select an option" at bounding box center [883, 383] width 16 height 16
click at [892, 388] on input "Select an option" at bounding box center [883, 383] width 16 height 16
click at [1334, 610] on span "Select an option" at bounding box center [1333, 615] width 16 height 16
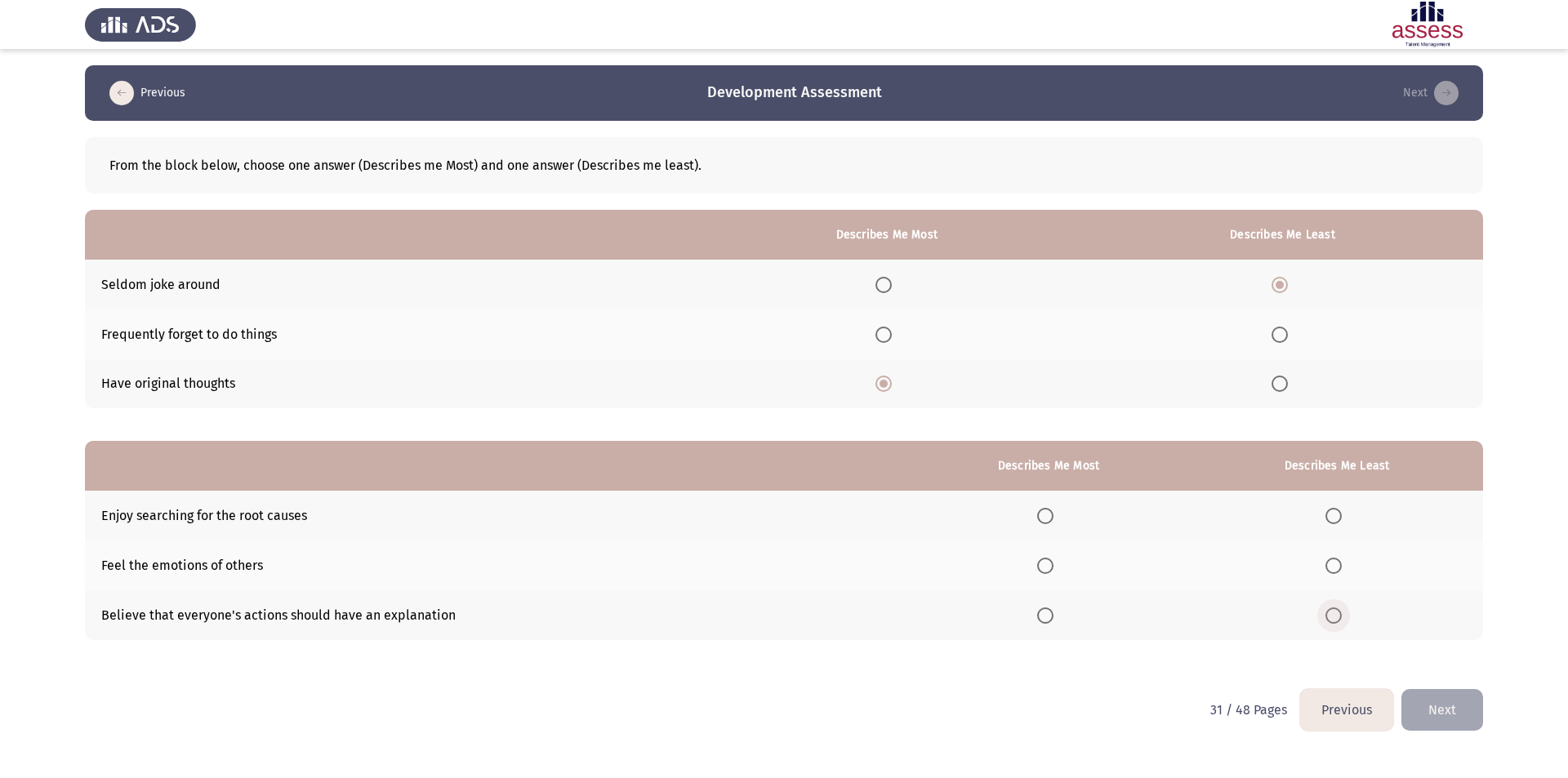
click at [1334, 610] on input "Select an option" at bounding box center [1333, 615] width 16 height 16
click at [1044, 573] on span "Select an option" at bounding box center [1045, 565] width 16 height 16
click at [1044, 573] on input "Select an option" at bounding box center [1045, 565] width 16 height 16
click at [1447, 716] on button "Next" at bounding box center [1442, 710] width 81 height 42
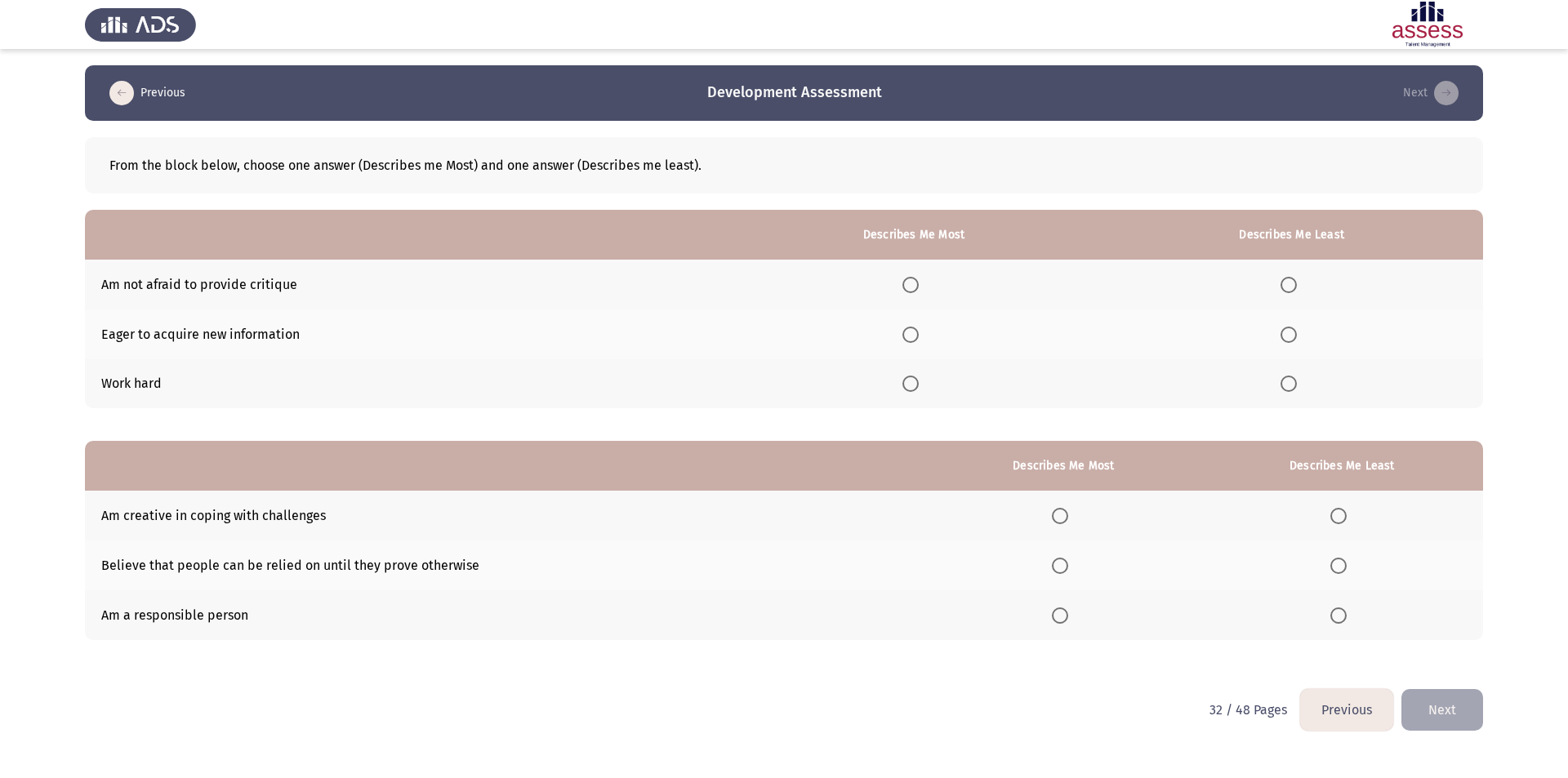
click at [912, 378] on span "Select an option" at bounding box center [910, 383] width 16 height 16
click at [912, 378] on input "Select an option" at bounding box center [910, 383] width 16 height 16
click at [1292, 329] on span "Select an option" at bounding box center [1288, 335] width 16 height 16
click at [1292, 329] on input "Select an option" at bounding box center [1288, 335] width 16 height 16
click at [1059, 517] on span "Select an option" at bounding box center [1059, 515] width 16 height 16
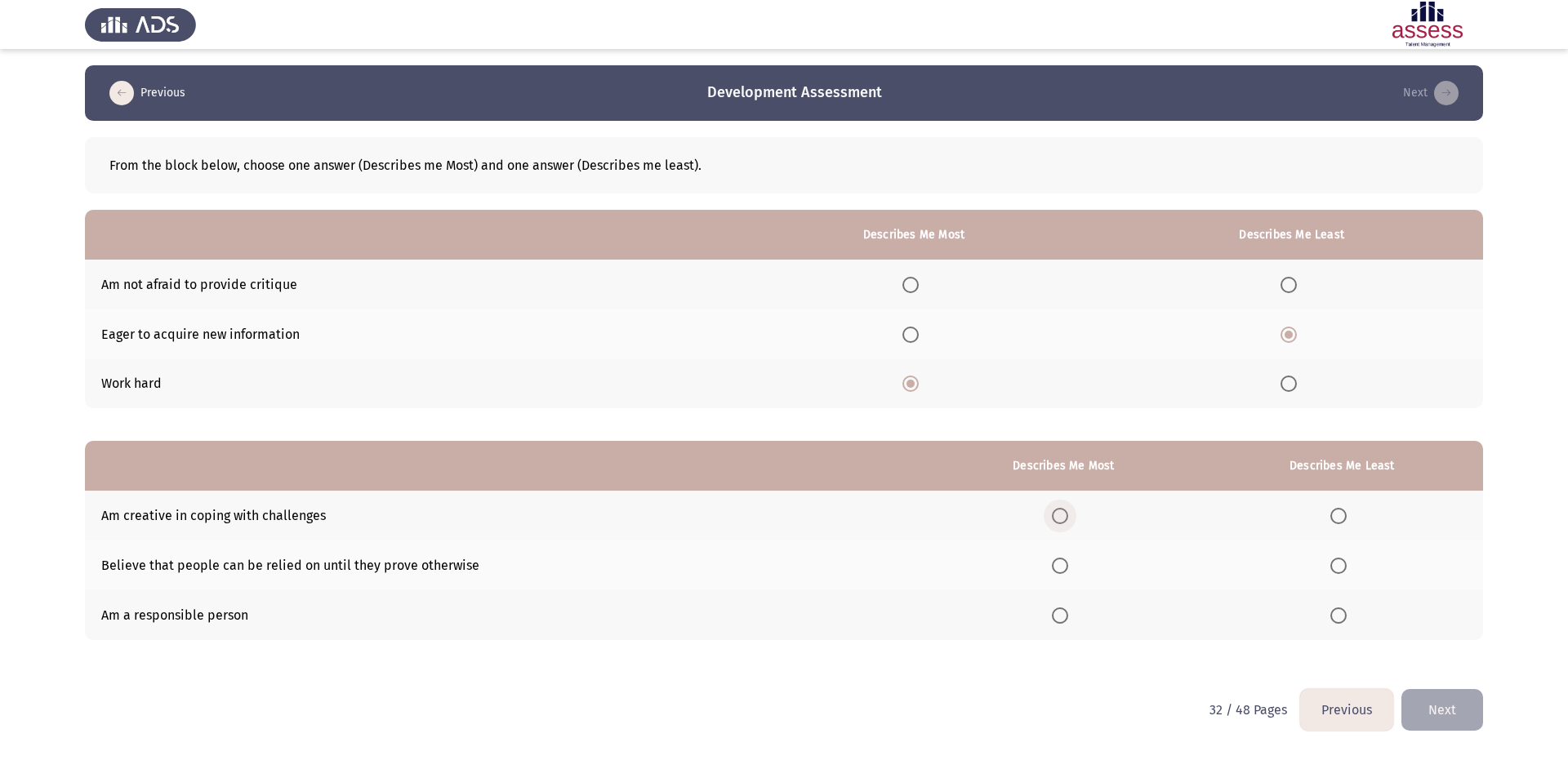
click at [1059, 517] on input "Select an option" at bounding box center [1059, 515] width 16 height 16
click at [1339, 560] on span "Select an option" at bounding box center [1338, 565] width 16 height 16
click at [1339, 560] on input "Select an option" at bounding box center [1338, 565] width 16 height 16
click at [1057, 618] on span "Select an option" at bounding box center [1059, 615] width 16 height 16
click at [1057, 618] on input "Select an option" at bounding box center [1059, 615] width 16 height 16
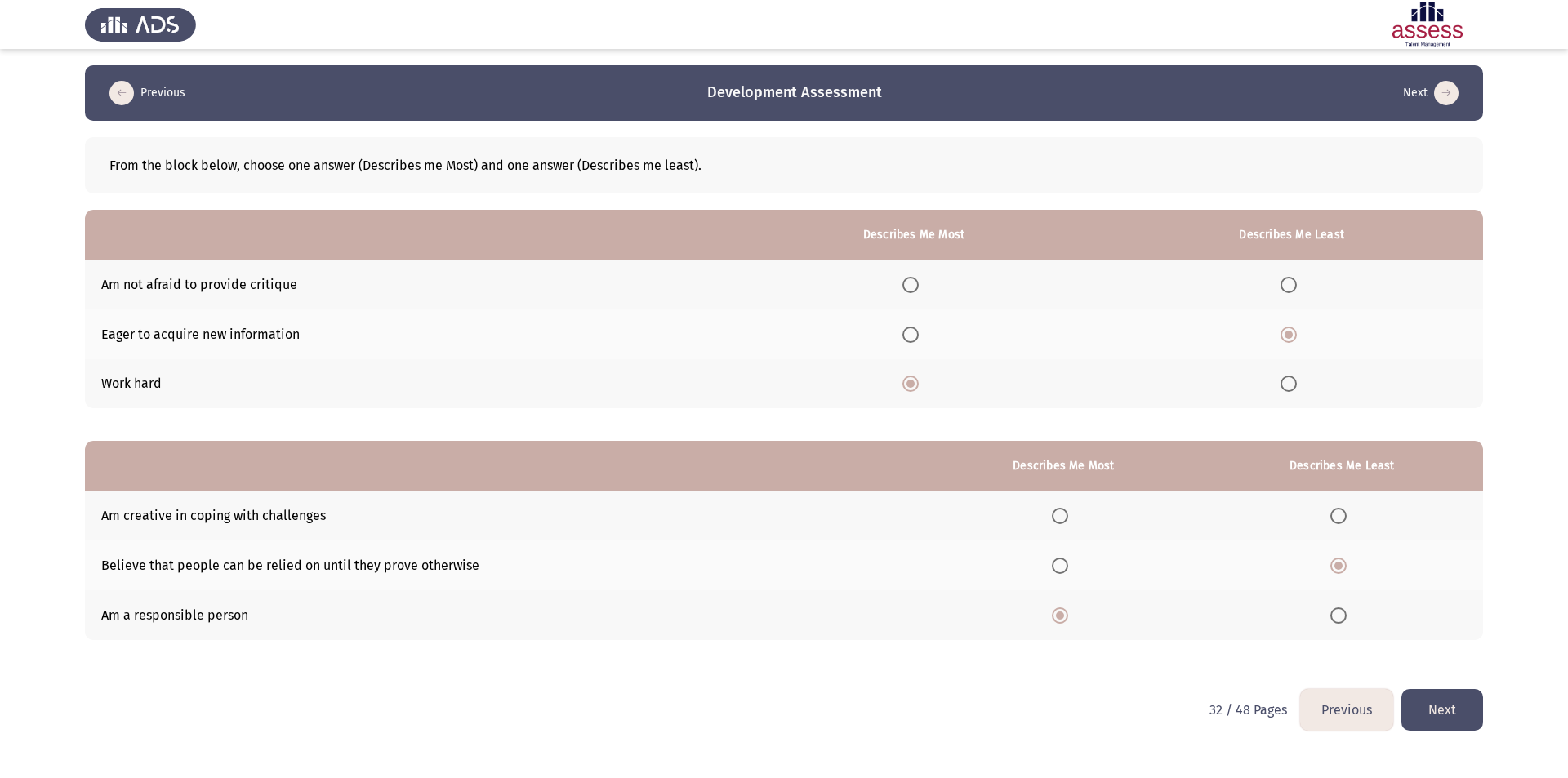
click at [1425, 711] on button "Next" at bounding box center [1442, 710] width 81 height 42
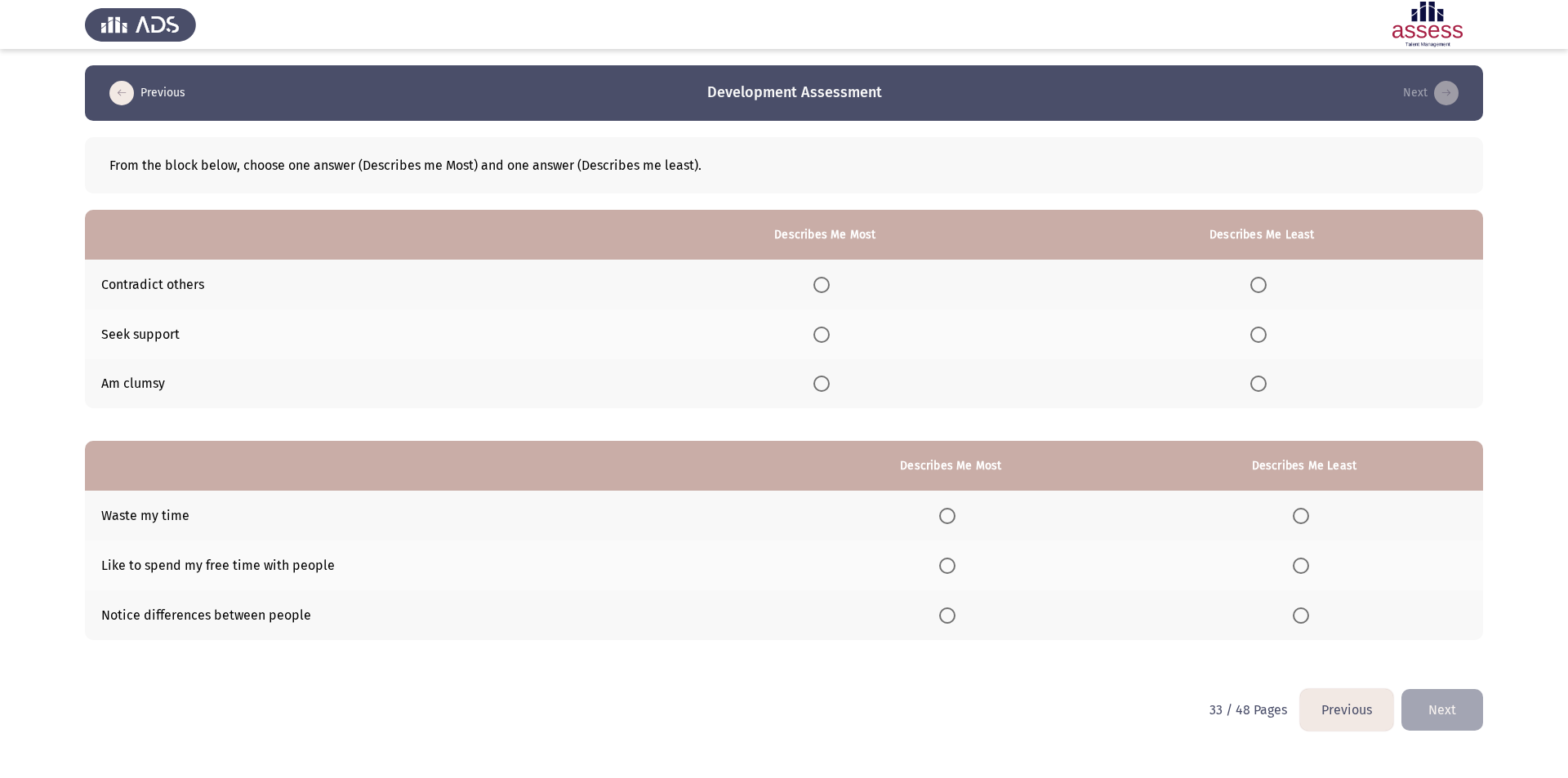
click at [1261, 386] on span "Select an option" at bounding box center [1258, 383] width 16 height 16
click at [1261, 386] on input "Select an option" at bounding box center [1258, 383] width 16 height 16
click at [1262, 279] on span "Select an option" at bounding box center [1258, 285] width 16 height 16
click at [1262, 279] on input "Select an option" at bounding box center [1258, 285] width 16 height 16
click at [821, 335] on span "Select an option" at bounding box center [821, 335] width 0 height 0
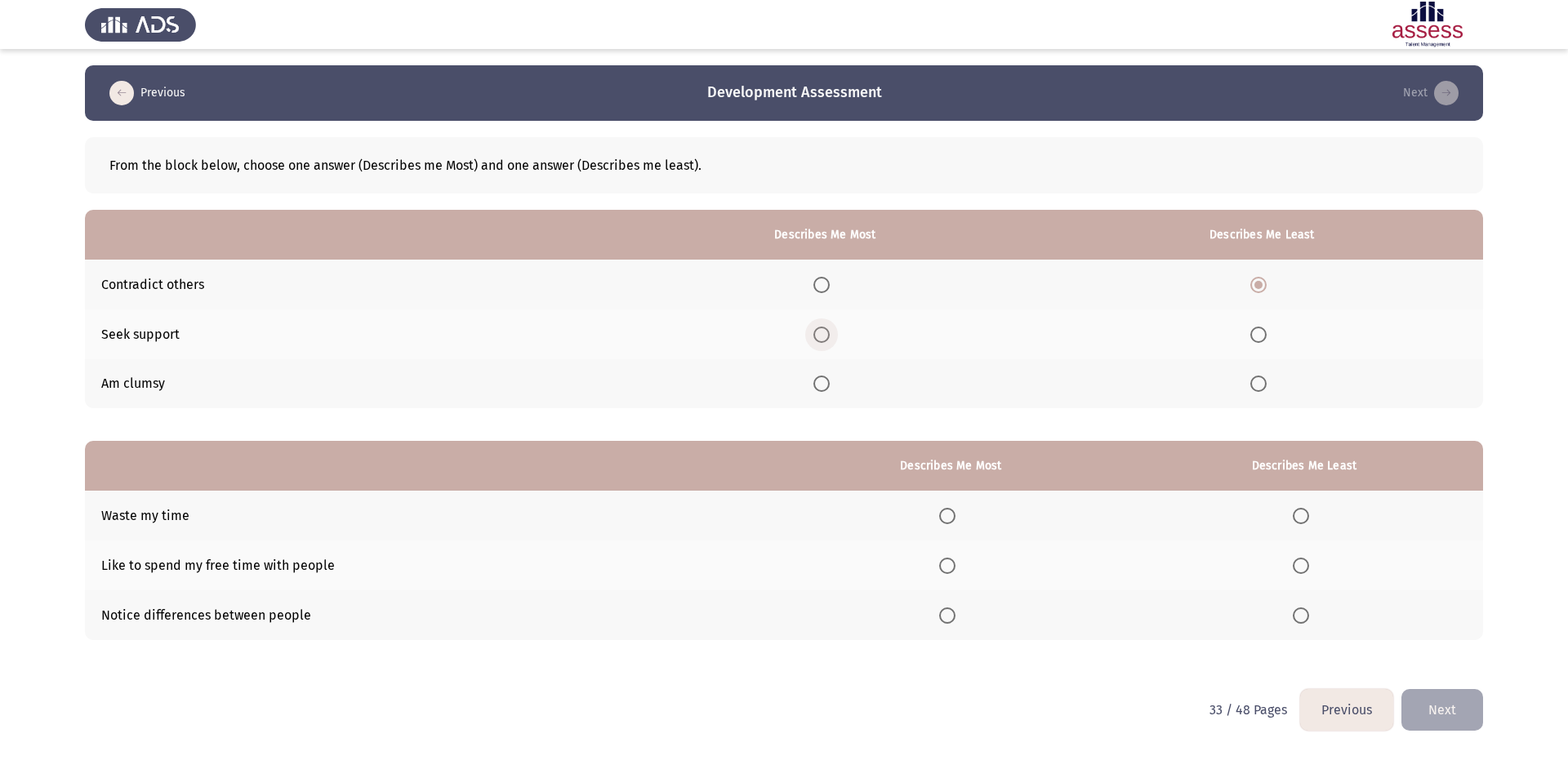
click at [827, 335] on input "Select an option" at bounding box center [821, 335] width 16 height 16
click at [1293, 517] on th at bounding box center [1304, 515] width 358 height 50
click at [1306, 515] on span "Select an option" at bounding box center [1300, 515] width 16 height 16
click at [1306, 515] on input "Select an option" at bounding box center [1300, 515] width 16 height 16
click at [947, 566] on span "Select an option" at bounding box center [947, 566] width 0 height 0
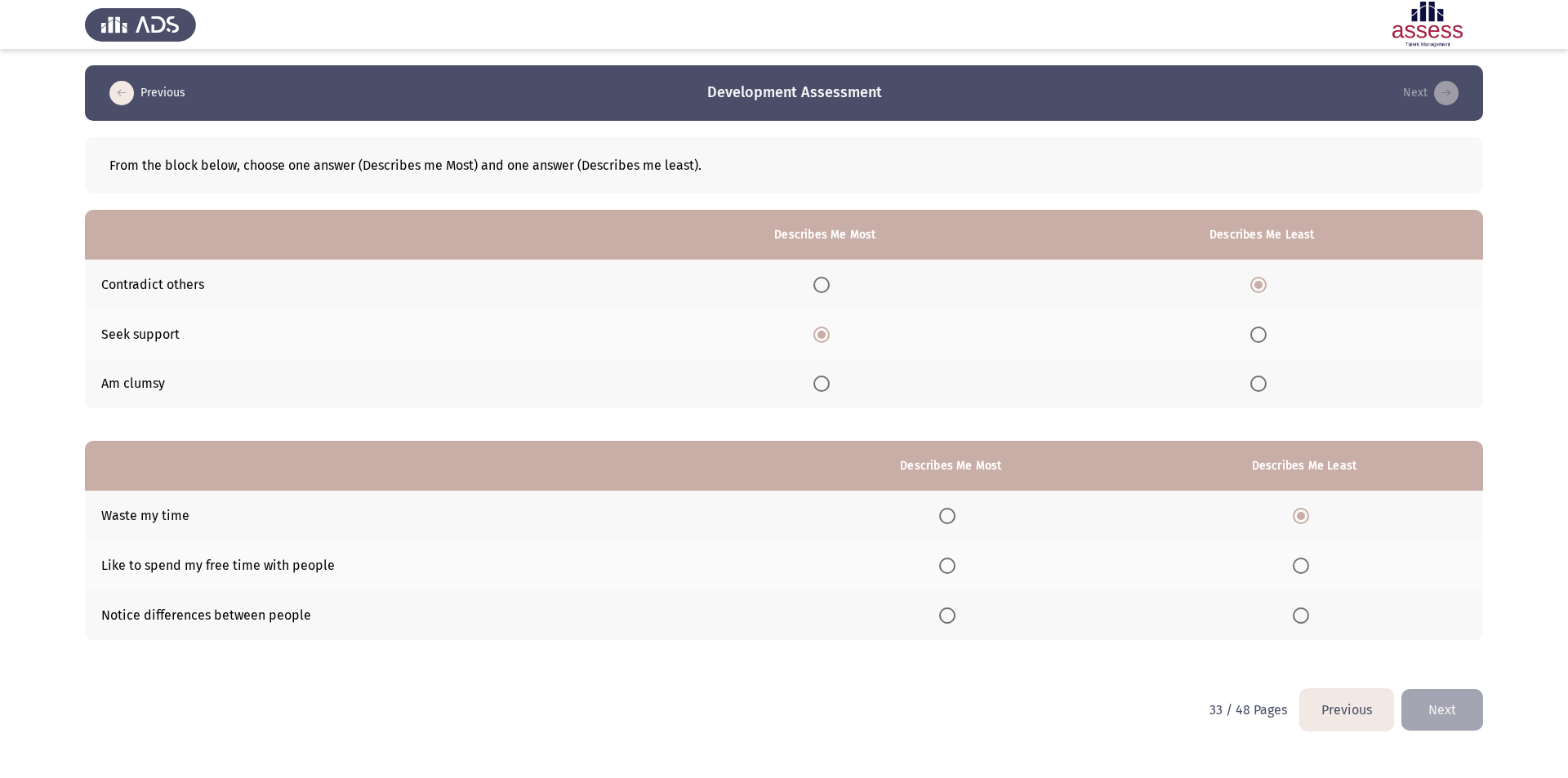
click at [950, 565] on input "Select an option" at bounding box center [947, 565] width 16 height 16
click at [1452, 719] on button "Next" at bounding box center [1442, 710] width 81 height 42
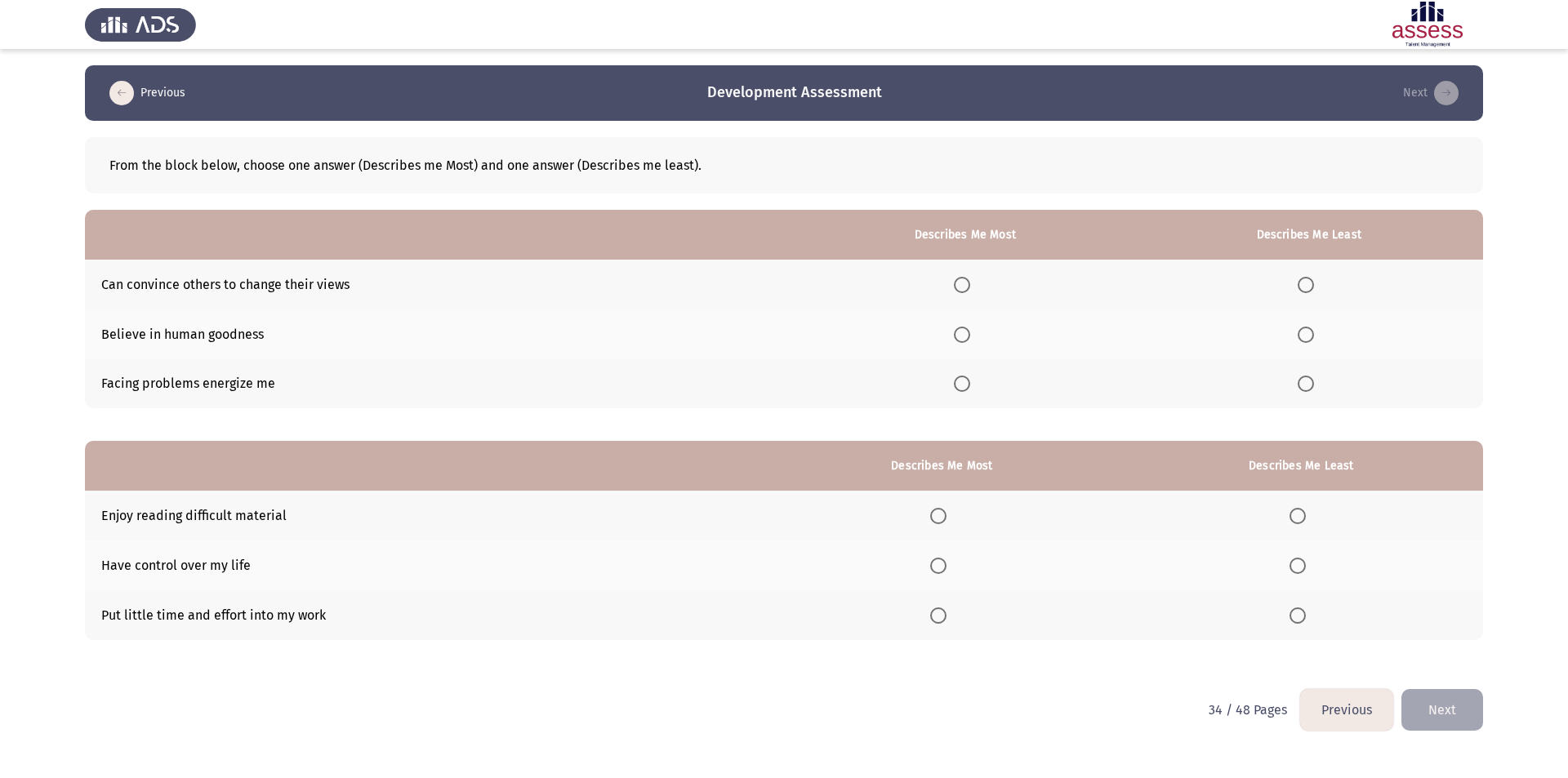
click at [969, 339] on span "Select an option" at bounding box center [962, 335] width 16 height 16
click at [969, 339] on input "Select an option" at bounding box center [962, 335] width 16 height 16
click at [1313, 385] on span "Select an option" at bounding box center [1305, 383] width 16 height 16
click at [1313, 385] on input "Select an option" at bounding box center [1305, 383] width 16 height 16
click at [944, 617] on span "Select an option" at bounding box center [938, 615] width 16 height 16
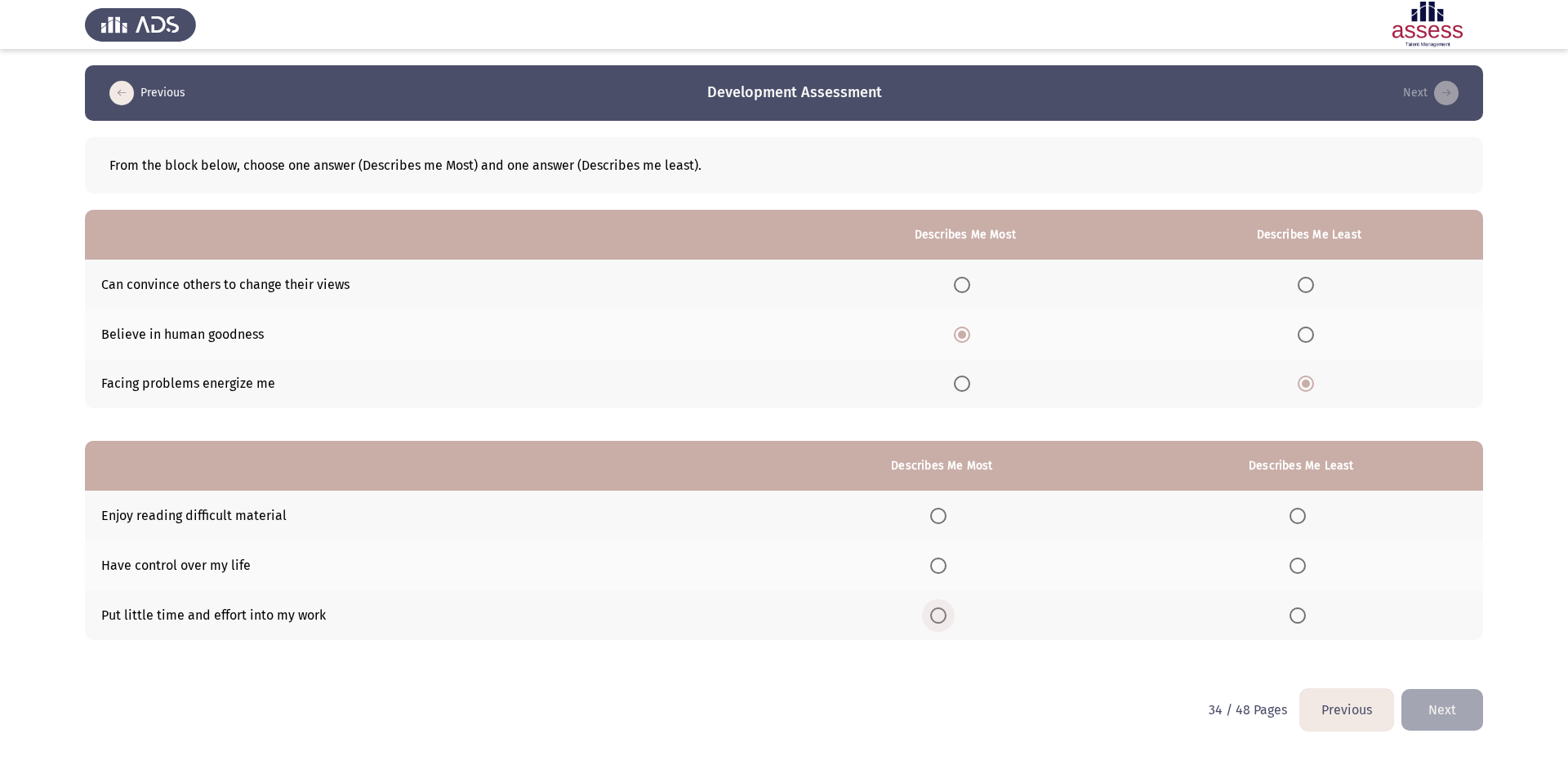
click at [944, 617] on input "Select an option" at bounding box center [938, 615] width 16 height 16
click at [1304, 518] on span "Select an option" at bounding box center [1297, 515] width 16 height 16
click at [1304, 518] on input "Select an option" at bounding box center [1297, 515] width 16 height 16
click at [1443, 719] on button "Next" at bounding box center [1442, 710] width 81 height 42
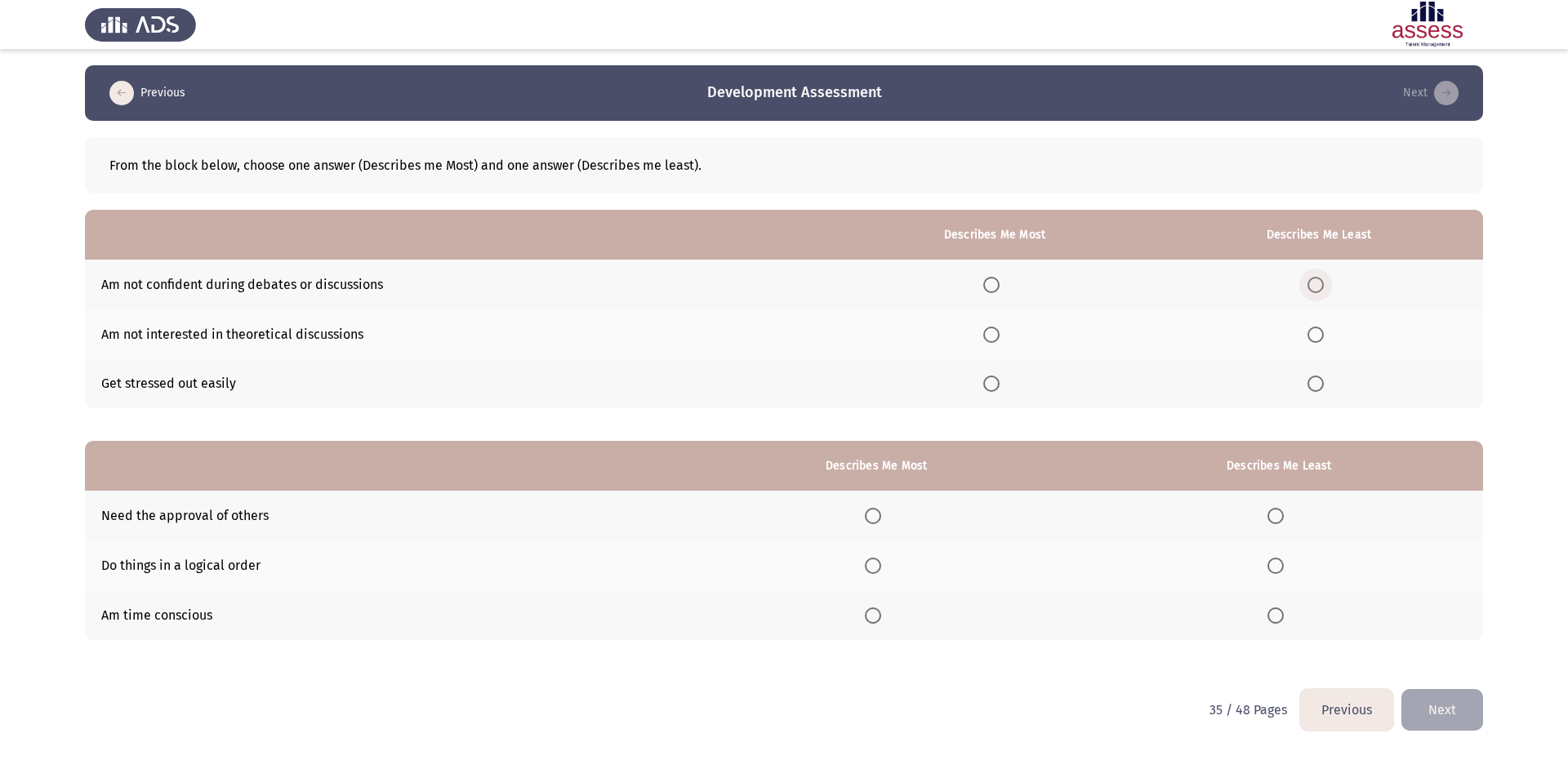
click at [1316, 288] on span "Select an option" at bounding box center [1315, 285] width 16 height 16
click at [1316, 288] on input "Select an option" at bounding box center [1315, 285] width 16 height 16
click at [991, 387] on span "Select an option" at bounding box center [991, 383] width 16 height 16
click at [991, 387] on input "Select an option" at bounding box center [991, 383] width 16 height 16
drag, startPoint x: 232, startPoint y: 333, endPoint x: 394, endPoint y: 330, distance: 162.0
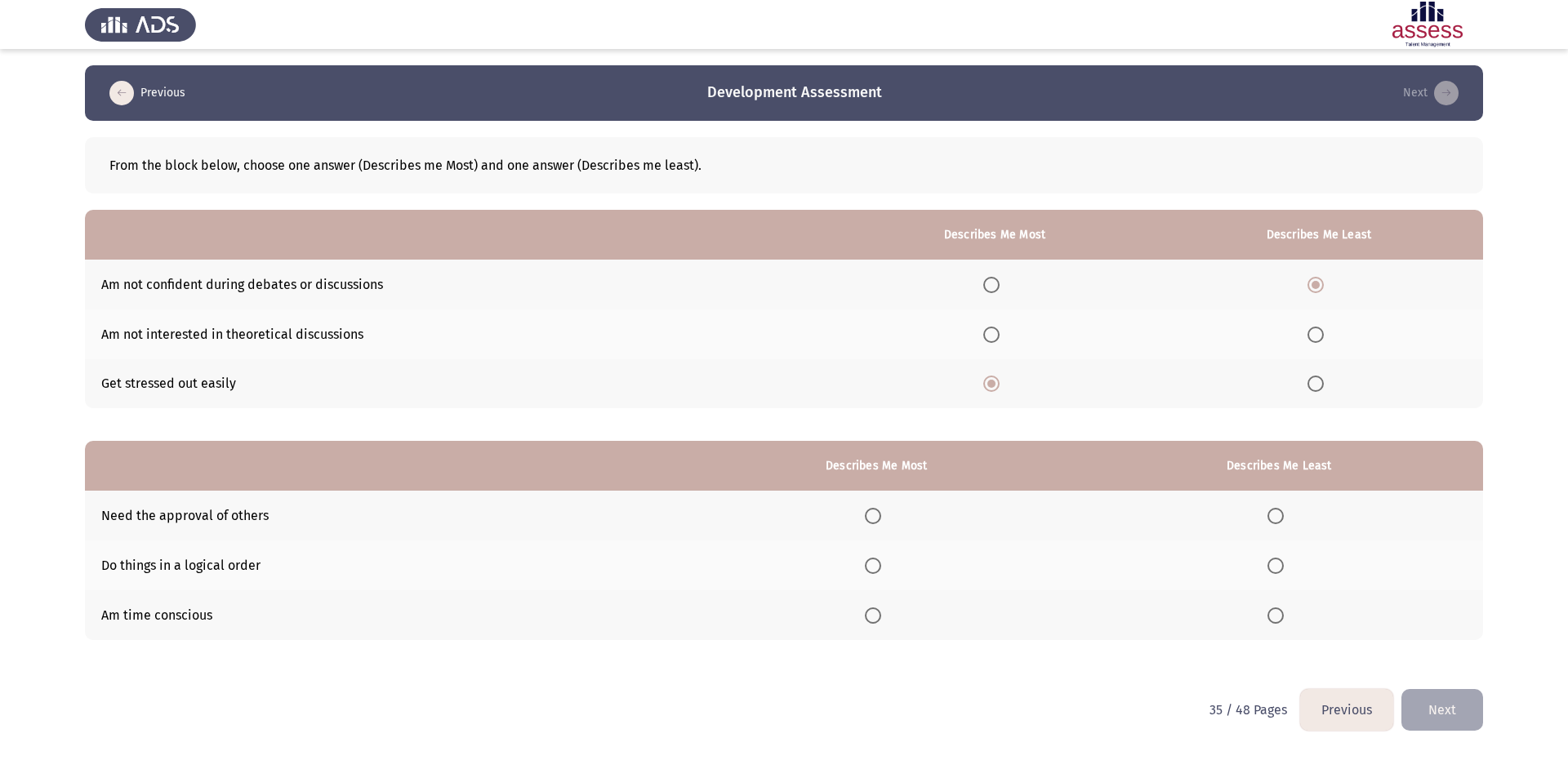
click at [426, 333] on td "Am not interested in theoretical discussions" at bounding box center [460, 335] width 750 height 50
drag, startPoint x: 359, startPoint y: 337, endPoint x: 172, endPoint y: 337, distance: 187.0
click at [172, 337] on td "Am not interested in theoretical discussions" at bounding box center [460, 335] width 750 height 50
click at [880, 567] on span "Select an option" at bounding box center [872, 565] width 16 height 16
click at [880, 567] on input "Select an option" at bounding box center [872, 565] width 16 height 16
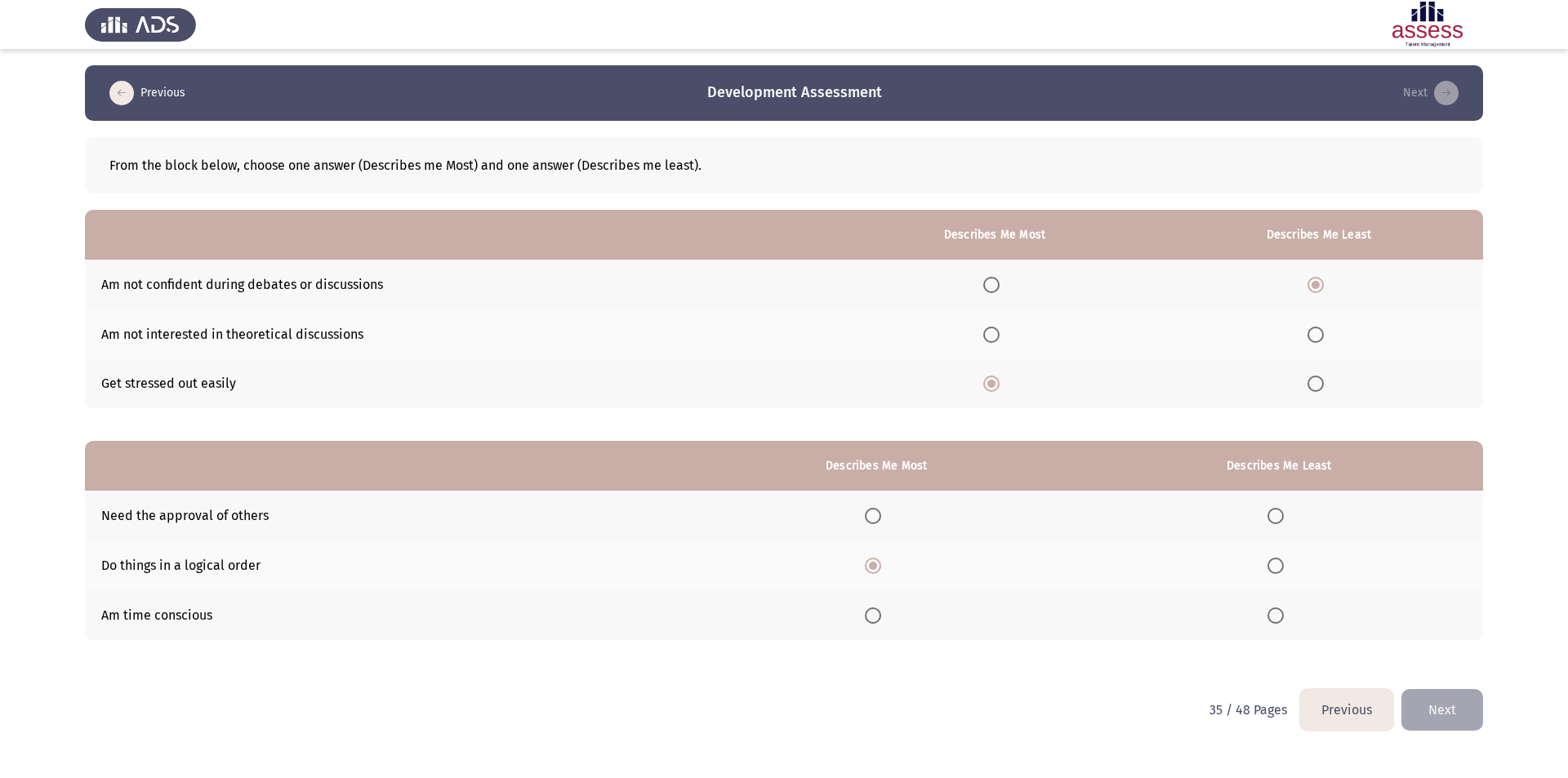
click at [1272, 494] on th at bounding box center [1279, 515] width 407 height 50
click at [1284, 514] on span "Select an option" at bounding box center [1275, 515] width 16 height 16
click at [1284, 514] on input "Select an option" at bounding box center [1275, 515] width 16 height 16
click at [1438, 709] on button "Next" at bounding box center [1442, 710] width 81 height 42
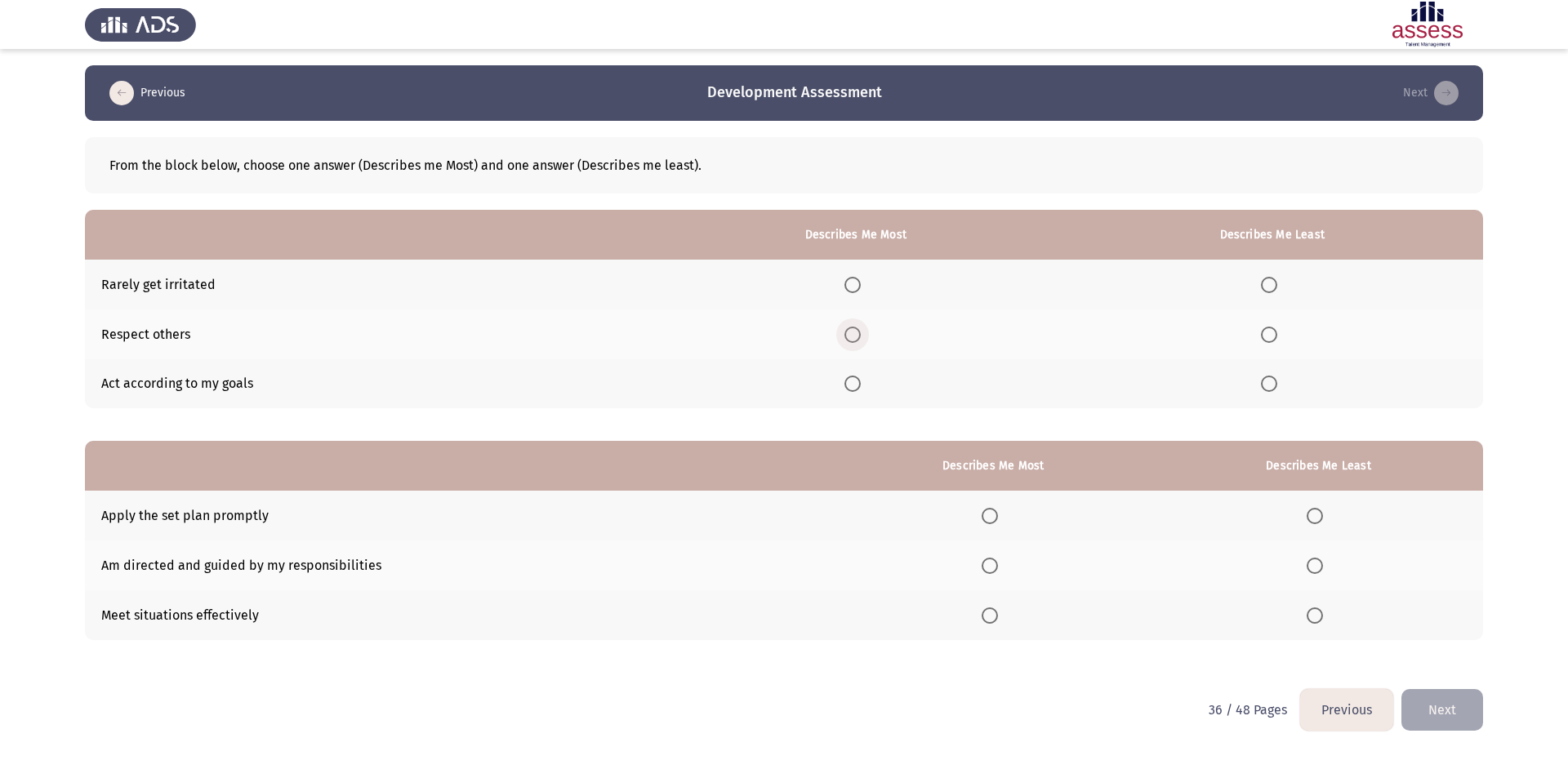
click at [859, 332] on span "Select an option" at bounding box center [852, 335] width 16 height 16
click at [859, 332] on input "Select an option" at bounding box center [852, 335] width 16 height 16
click at [1274, 285] on span "Select an option" at bounding box center [1269, 285] width 16 height 16
click at [1274, 285] on input "Select an option" at bounding box center [1269, 285] width 16 height 16
click at [994, 610] on span "Select an option" at bounding box center [990, 615] width 16 height 16
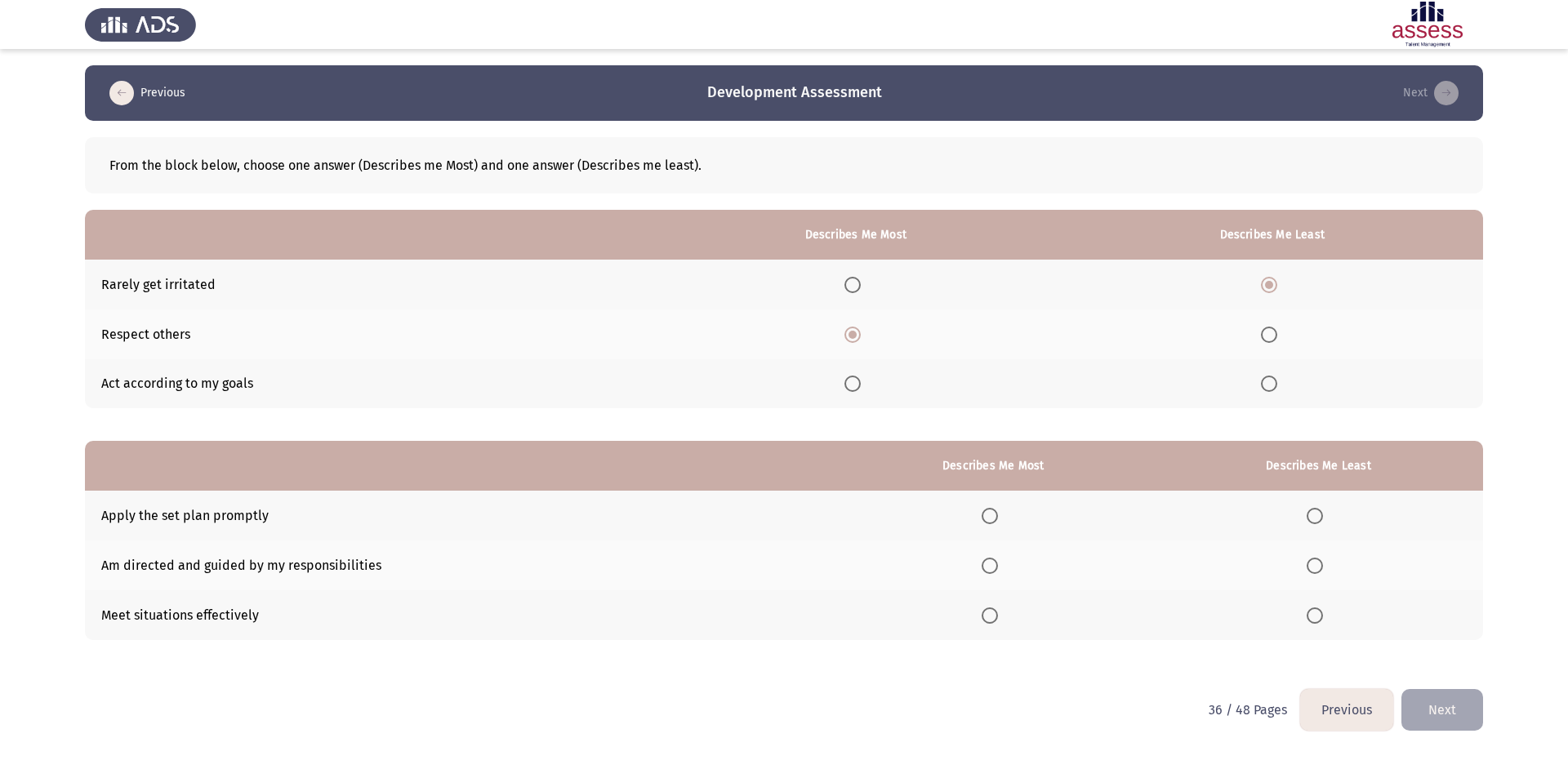
click at [994, 610] on input "Select an option" at bounding box center [990, 615] width 16 height 16
click at [990, 565] on span "Select an option" at bounding box center [990, 565] width 16 height 16
click at [990, 565] on input "Select an option" at bounding box center [990, 565] width 16 height 16
click at [1317, 517] on span "Select an option" at bounding box center [1315, 515] width 16 height 16
click at [1317, 517] on input "Select an option" at bounding box center [1315, 515] width 16 height 16
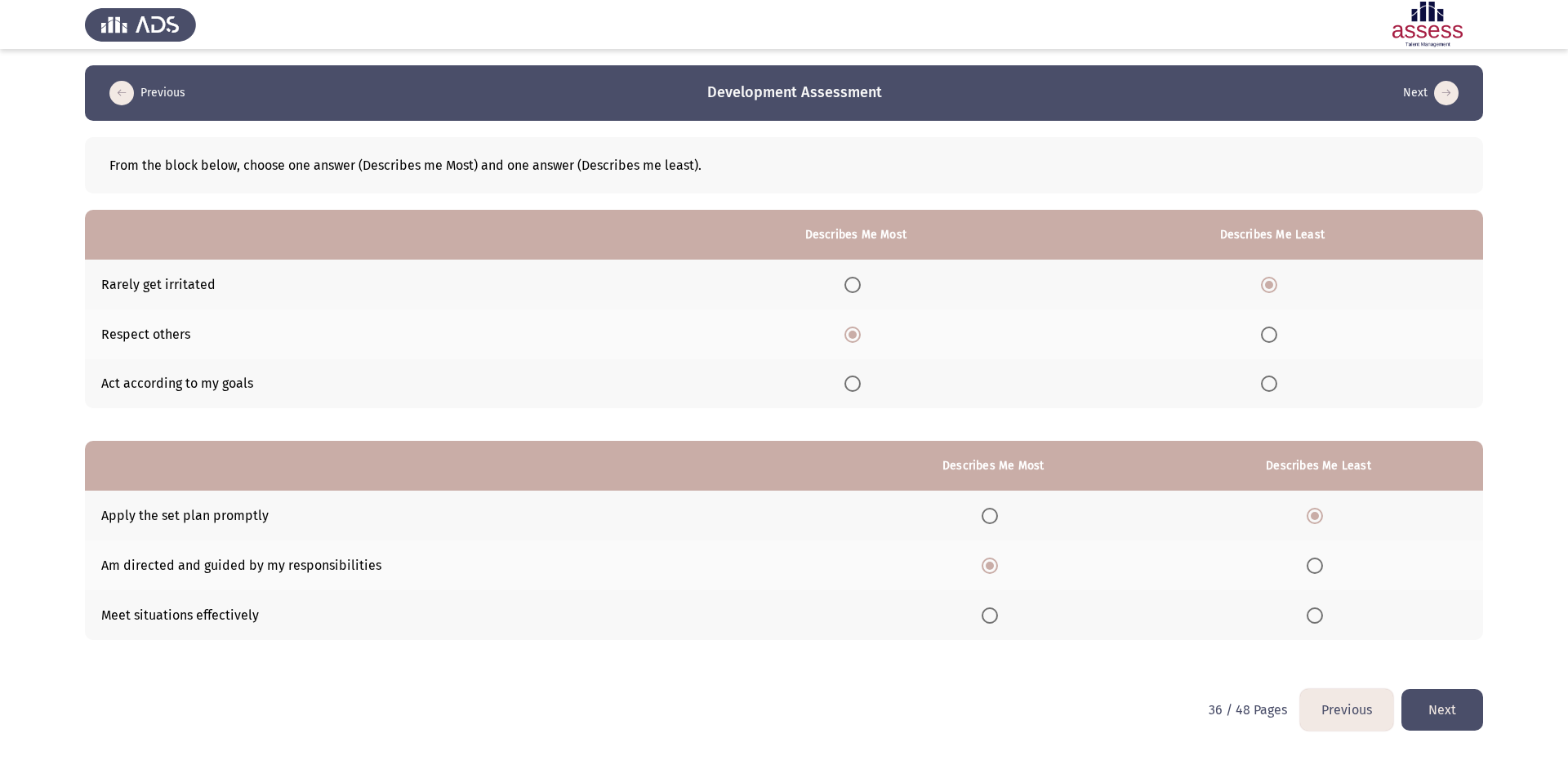
click at [1456, 701] on button "Next" at bounding box center [1442, 710] width 81 height 42
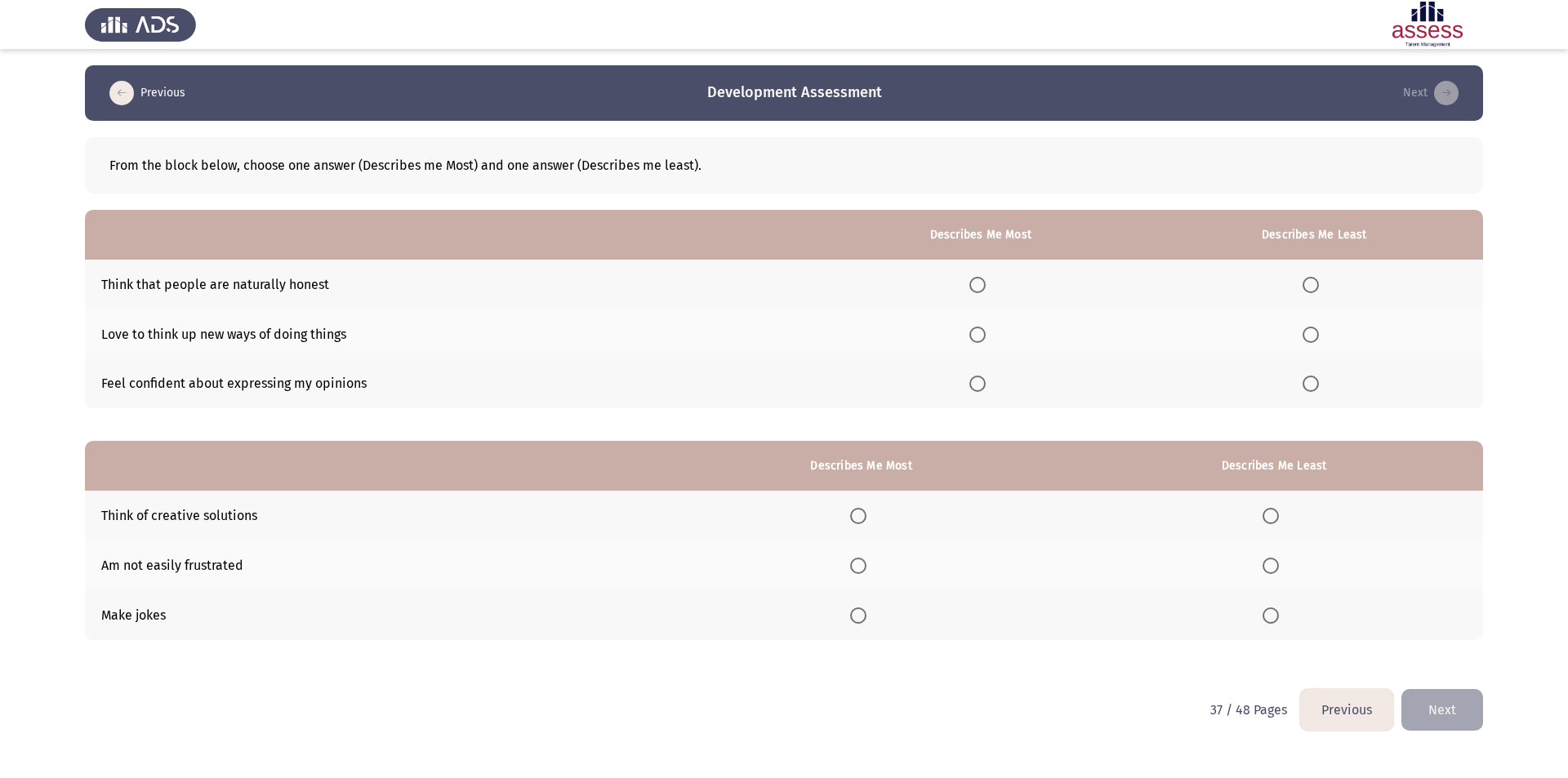
click at [980, 288] on span "Select an option" at bounding box center [977, 285] width 16 height 16
click at [980, 288] on input "Select an option" at bounding box center [977, 285] width 16 height 16
click at [984, 384] on span "Select an option" at bounding box center [977, 383] width 16 height 16
click at [984, 384] on input "Select an option" at bounding box center [977, 383] width 16 height 16
click at [1313, 291] on span "Select an option" at bounding box center [1310, 285] width 16 height 16
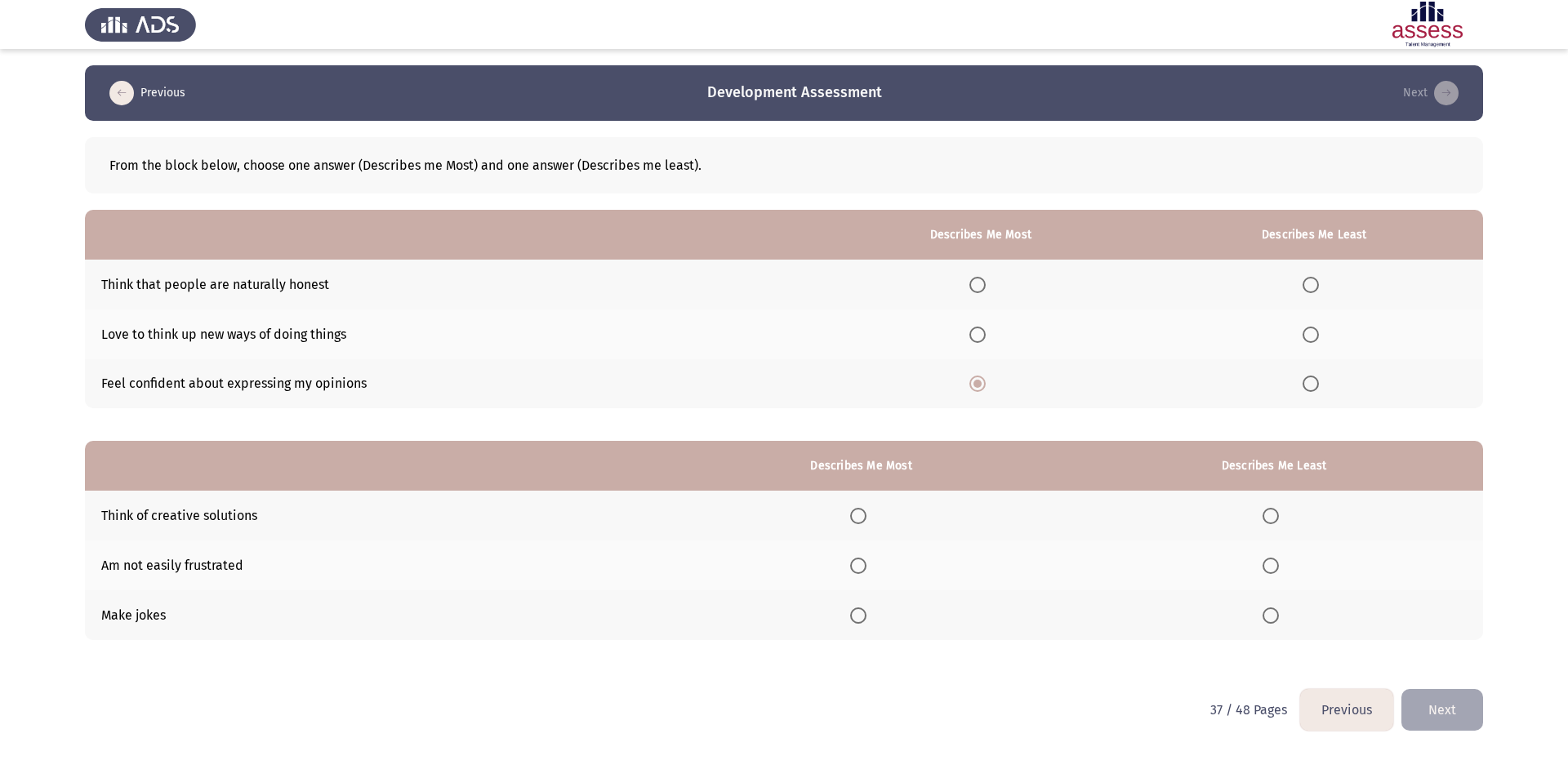
click at [1313, 291] on input "Select an option" at bounding box center [1310, 285] width 16 height 16
click at [1271, 616] on span "Select an option" at bounding box center [1270, 615] width 16 height 16
click at [1271, 616] on input "Select an option" at bounding box center [1270, 615] width 16 height 16
click at [873, 520] on label "Select an option" at bounding box center [861, 515] width 23 height 16
click at [866, 520] on input "Select an option" at bounding box center [858, 515] width 16 height 16
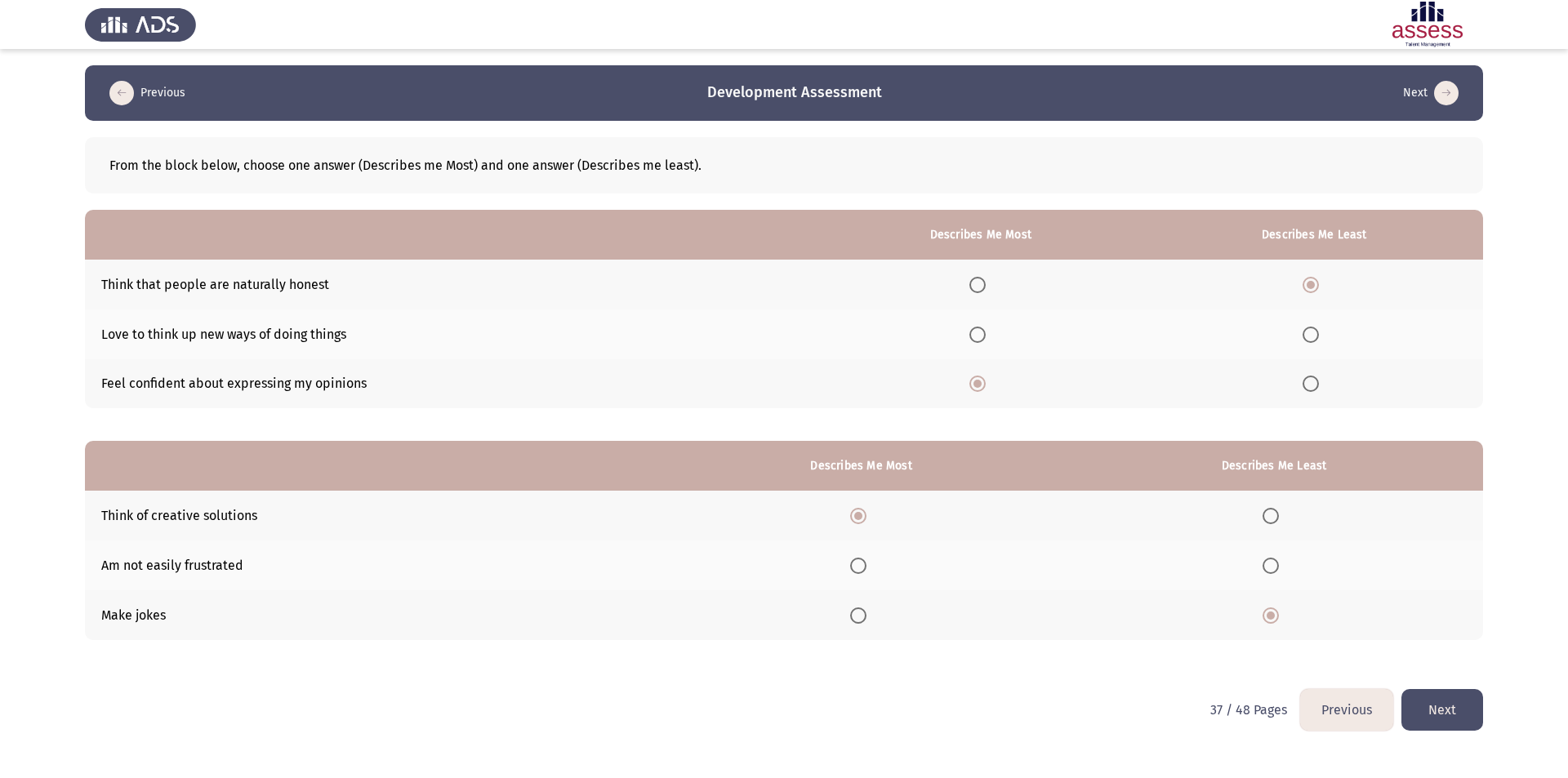
click at [1461, 705] on button "Next" at bounding box center [1442, 710] width 81 height 42
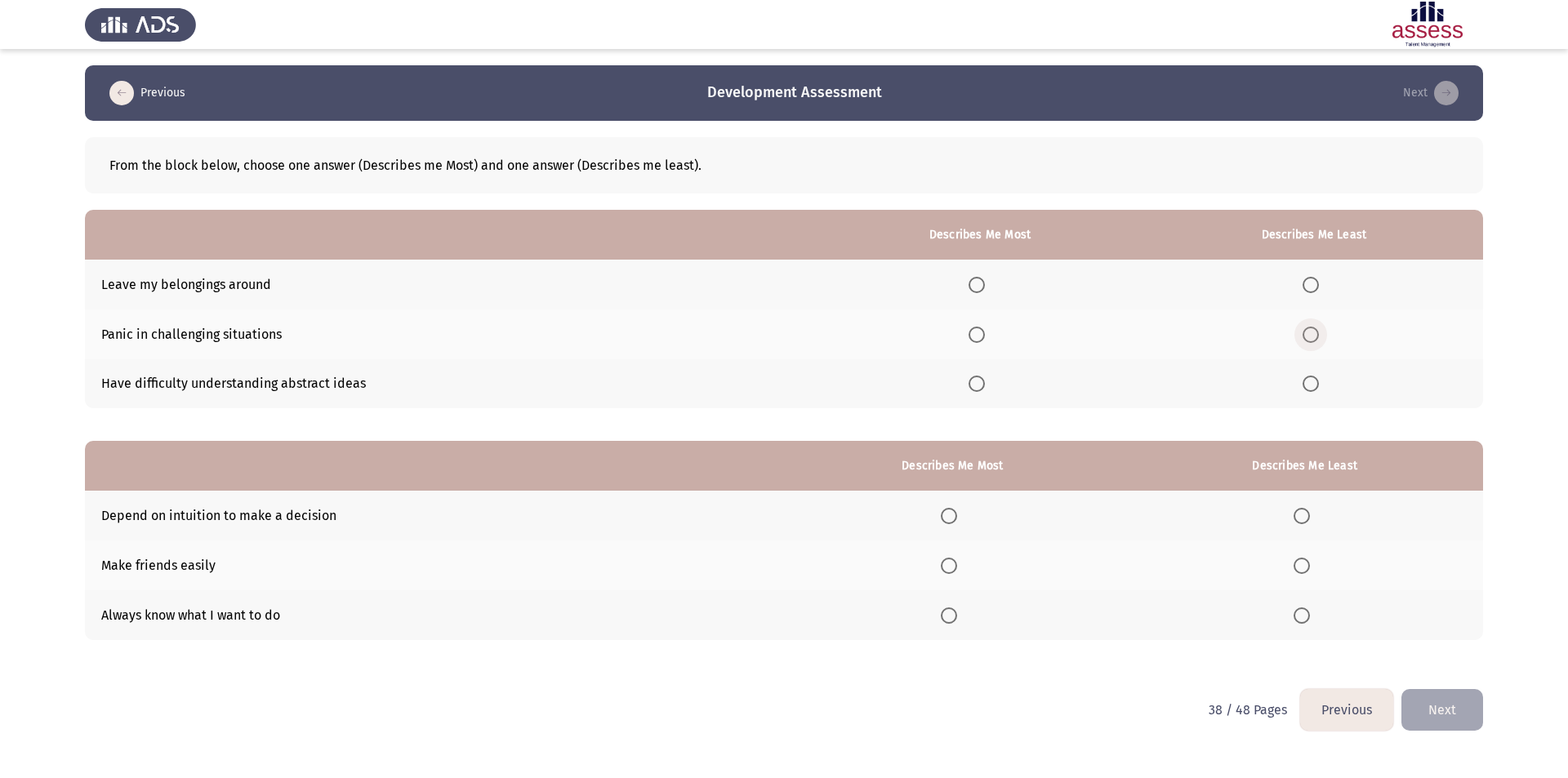
click at [1306, 335] on span "Select an option" at bounding box center [1310, 335] width 16 height 16
click at [1306, 335] on input "Select an option" at bounding box center [1310, 335] width 16 height 16
click at [1317, 384] on span "Select an option" at bounding box center [1310, 383] width 16 height 16
click at [1317, 384] on input "Select an option" at bounding box center [1310, 383] width 16 height 16
click at [981, 338] on span "Select an option" at bounding box center [976, 335] width 16 height 16
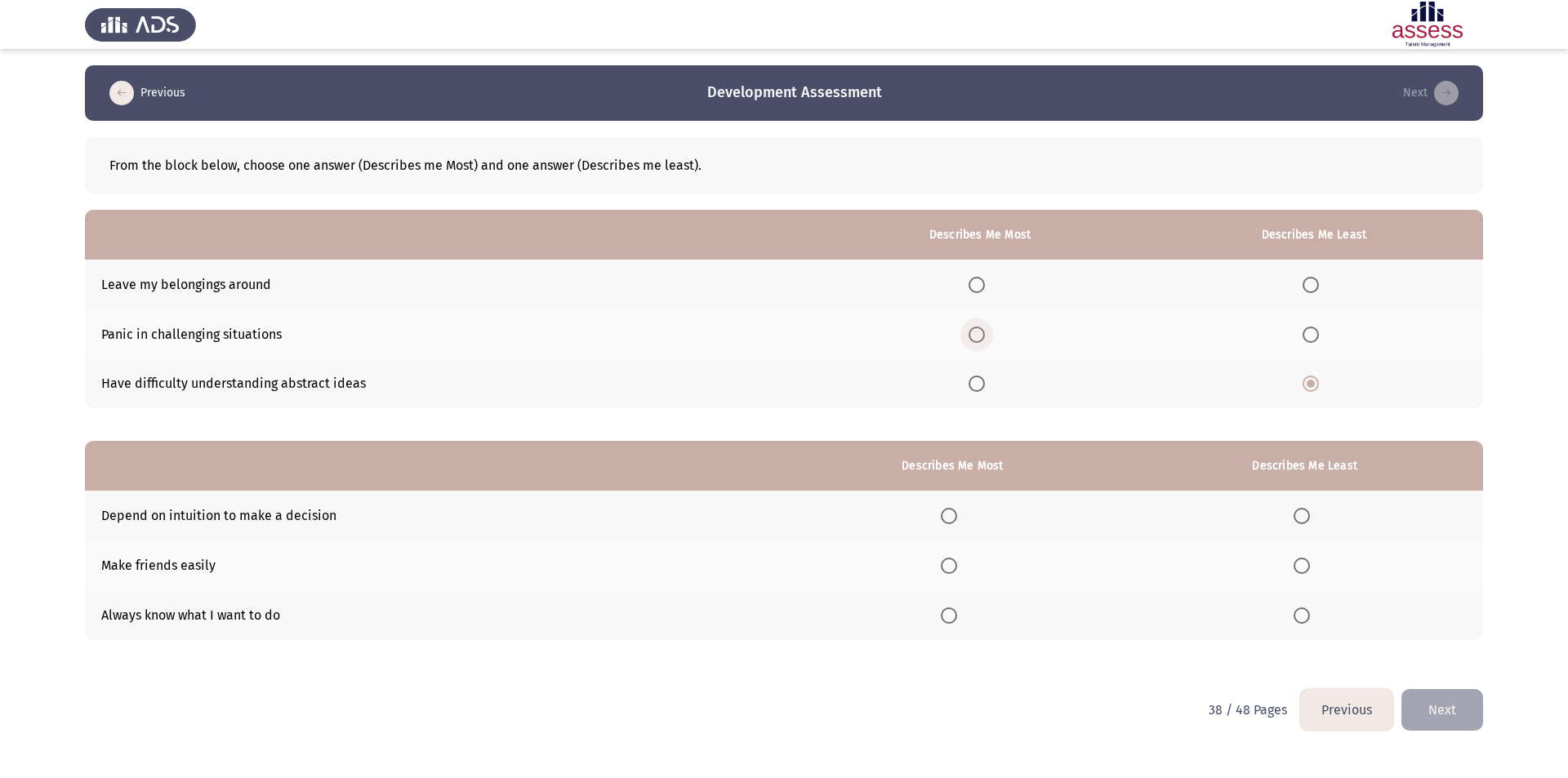
click at [981, 338] on input "Select an option" at bounding box center [976, 335] width 16 height 16
click at [957, 564] on span "Select an option" at bounding box center [948, 565] width 16 height 16
click at [957, 564] on input "Select an option" at bounding box center [948, 565] width 16 height 16
click at [1301, 515] on span "Select an option" at bounding box center [1301, 515] width 16 height 16
click at [1301, 515] on input "Select an option" at bounding box center [1301, 515] width 16 height 16
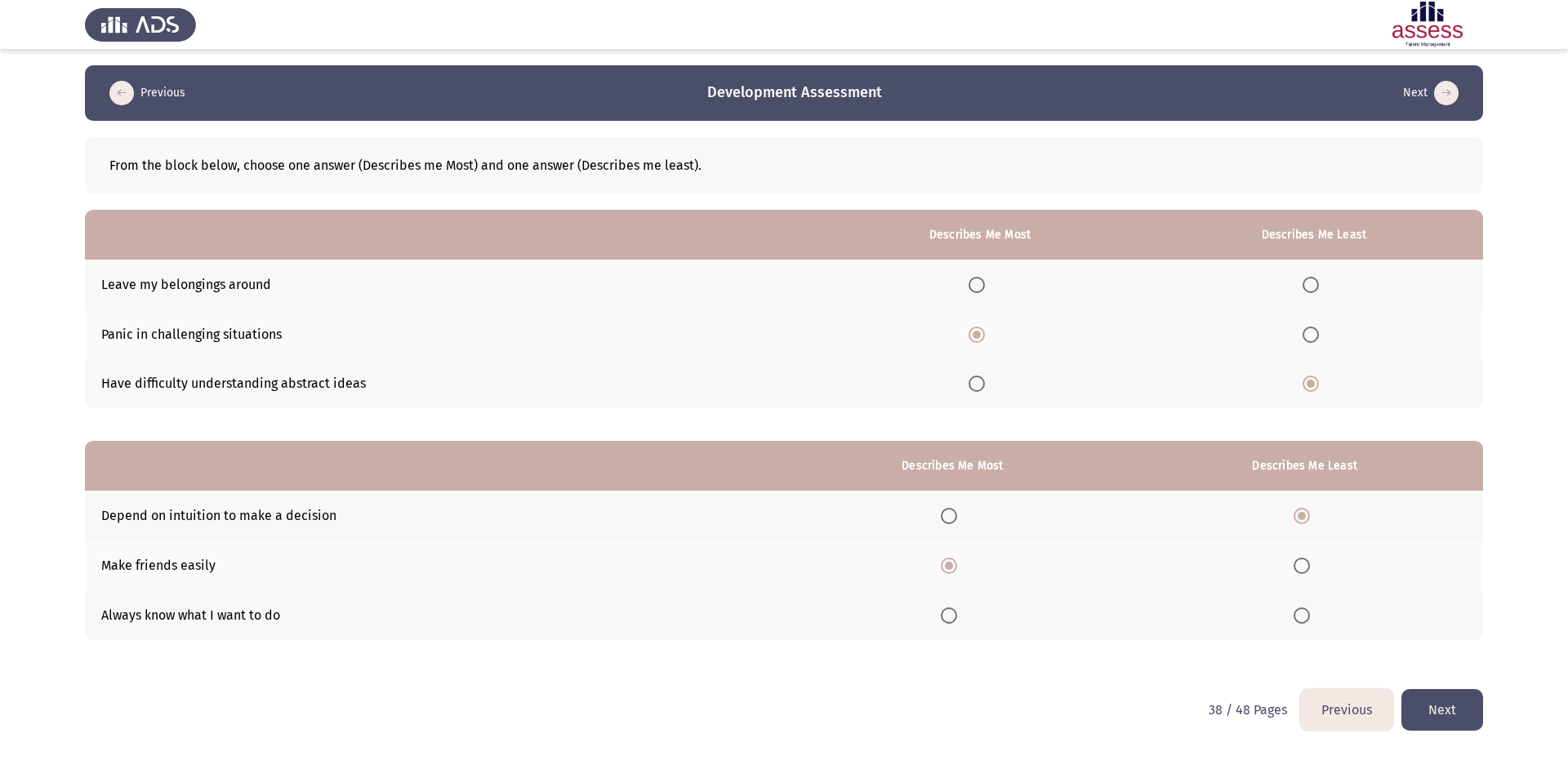
click at [1438, 697] on button "Next" at bounding box center [1442, 710] width 81 height 42
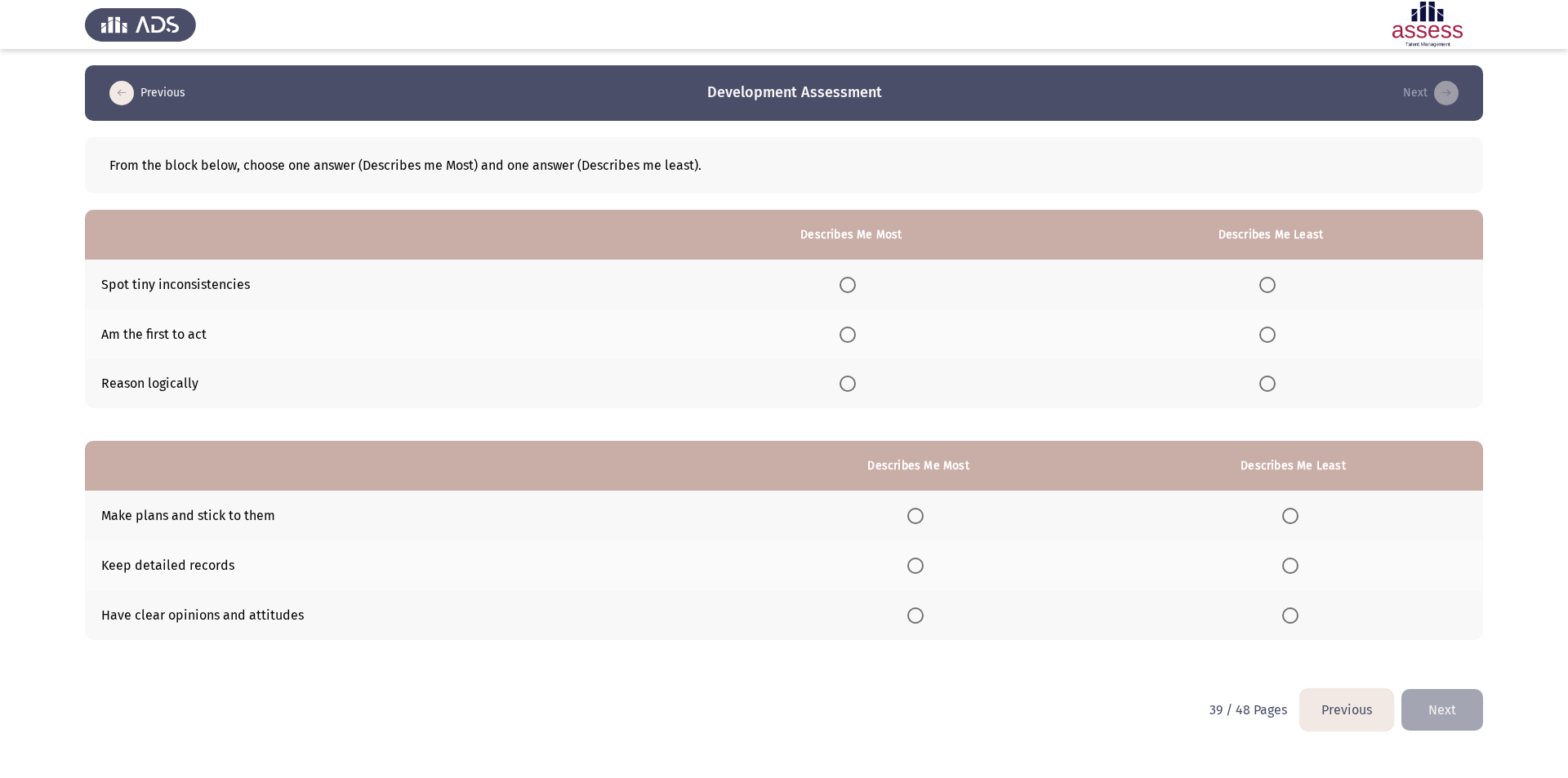
click at [850, 382] on span "Select an option" at bounding box center [847, 383] width 16 height 16
click at [850, 382] on input "Select an option" at bounding box center [847, 383] width 16 height 16
click at [1263, 335] on span "Select an option" at bounding box center [1267, 335] width 16 height 16
click at [1263, 335] on input "Select an option" at bounding box center [1267, 335] width 16 height 16
click at [924, 568] on span "Select an option" at bounding box center [915, 565] width 16 height 16
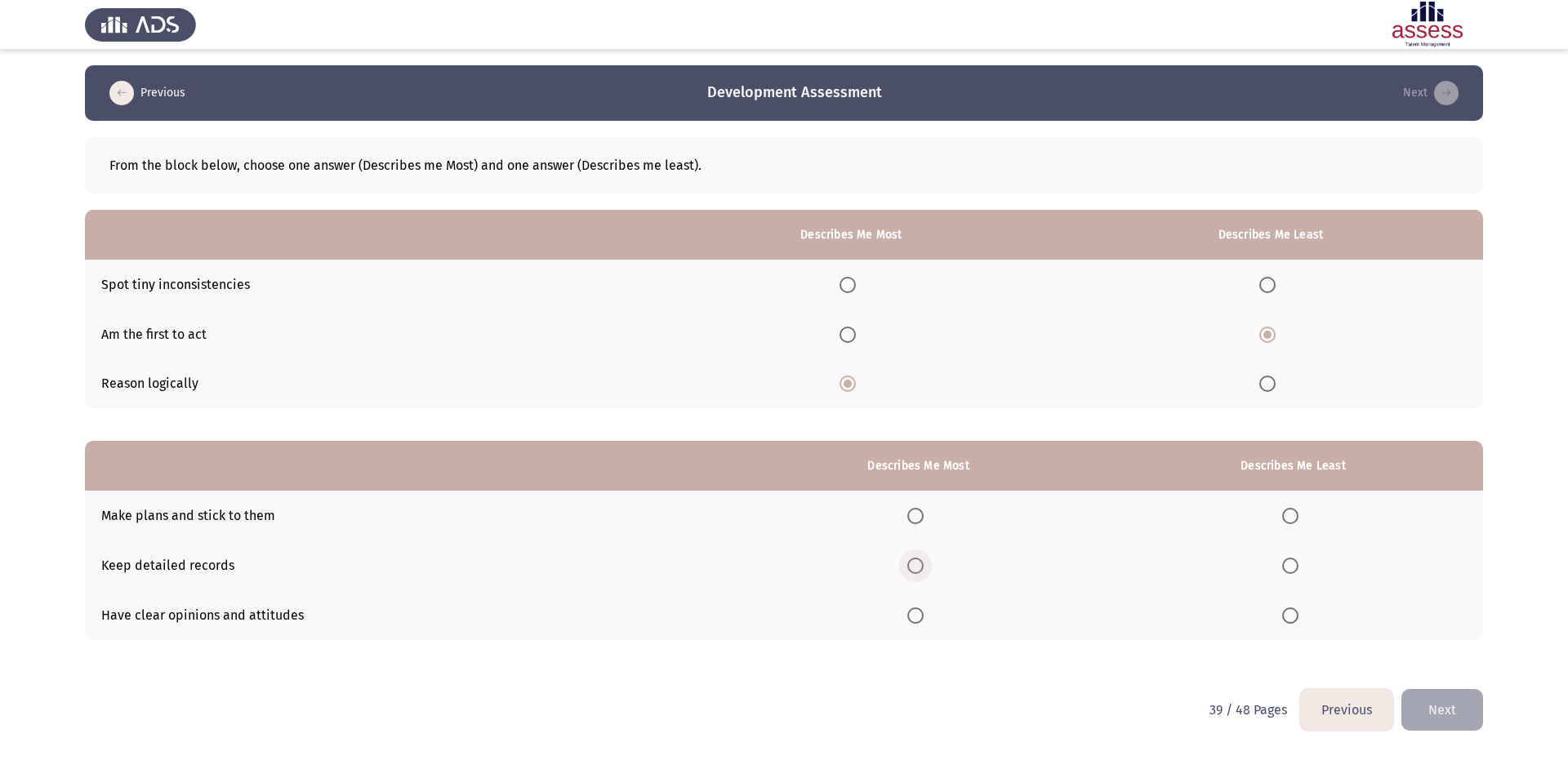
click at [924, 568] on input "Select an option" at bounding box center [915, 565] width 16 height 16
click at [1289, 515] on span "Select an option" at bounding box center [1290, 515] width 16 height 16
click at [1289, 515] on input "Select an option" at bounding box center [1290, 515] width 16 height 16
click at [1452, 711] on button "Next" at bounding box center [1442, 710] width 81 height 42
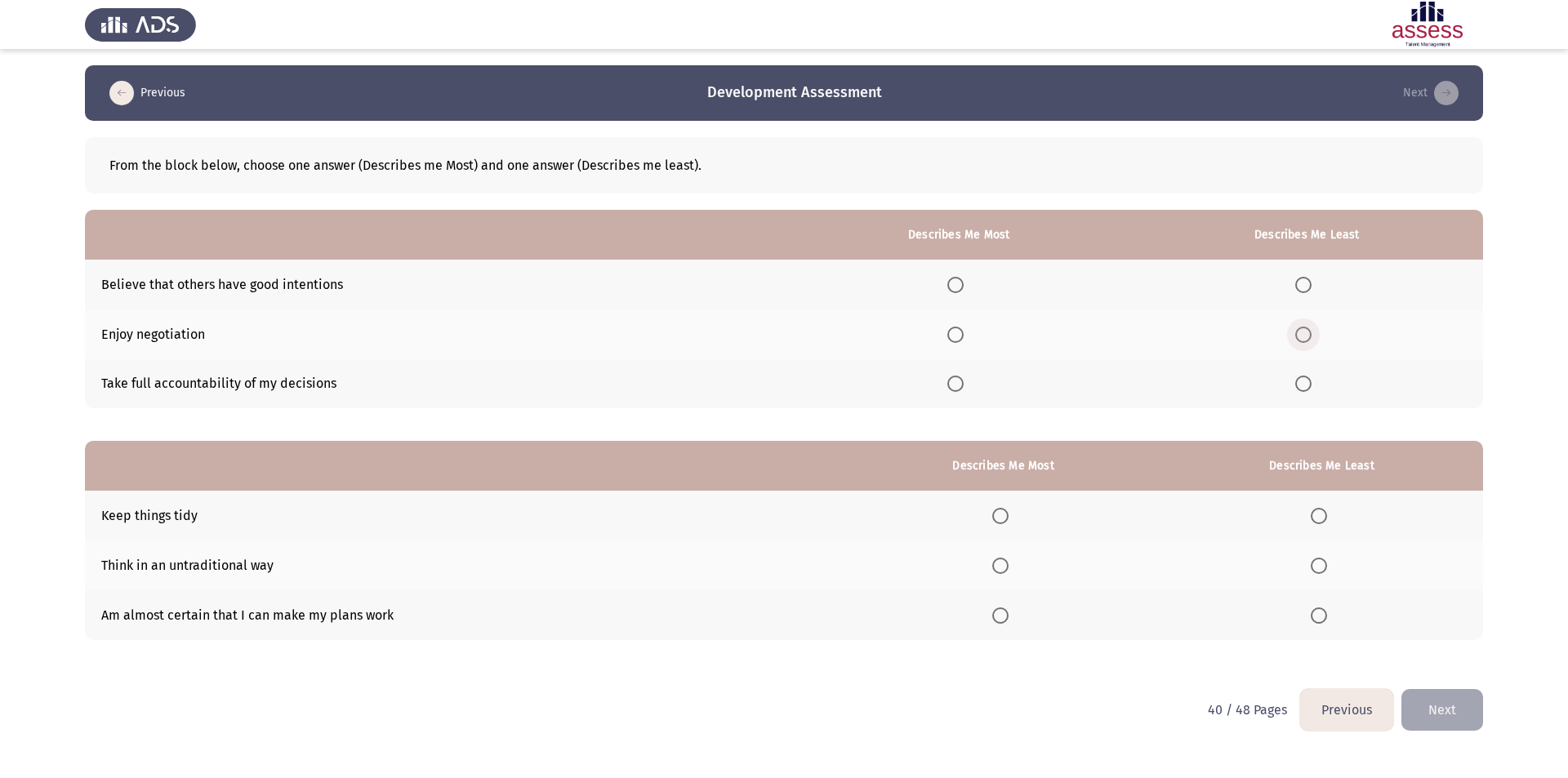
click at [1308, 335] on span "Select an option" at bounding box center [1303, 335] width 16 height 16
click at [1308, 335] on input "Select an option" at bounding box center [1303, 335] width 16 height 16
click at [964, 280] on span "Select an option" at bounding box center [955, 285] width 16 height 16
click at [964, 280] on input "Select an option" at bounding box center [955, 285] width 16 height 16
click at [1004, 618] on span "Select an option" at bounding box center [1000, 615] width 16 height 16
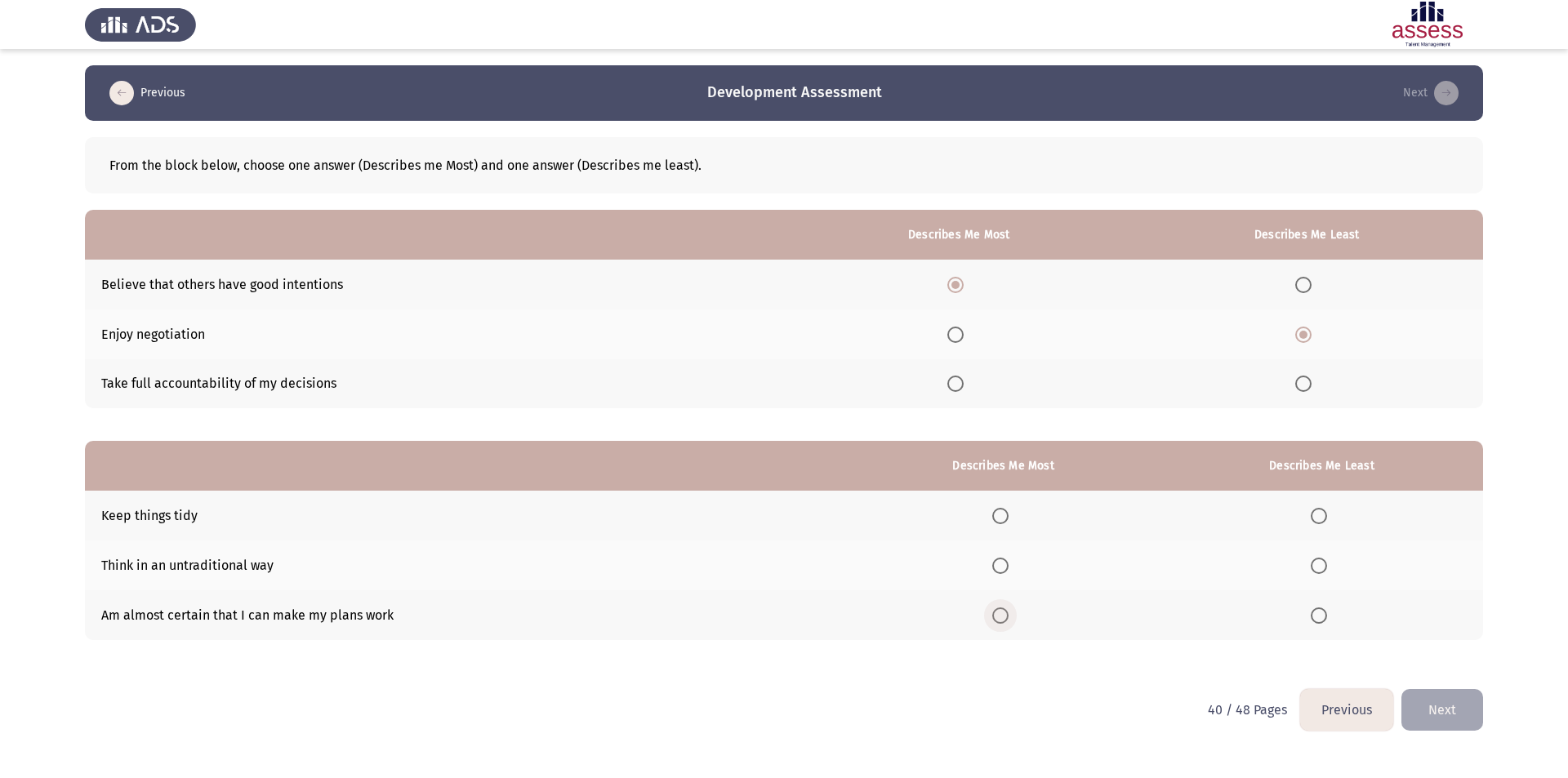
click at [1004, 618] on input "Select an option" at bounding box center [1000, 615] width 16 height 16
click at [1323, 563] on span "Select an option" at bounding box center [1318, 565] width 16 height 16
click at [1323, 563] on input "Select an option" at bounding box center [1318, 565] width 16 height 16
click at [1445, 682] on div "From the block below, choose one answer (Describes me Most) and one answer (Des…" at bounding box center [784, 404] width 1398 height 568
click at [1441, 725] on button "Next" at bounding box center [1442, 710] width 81 height 42
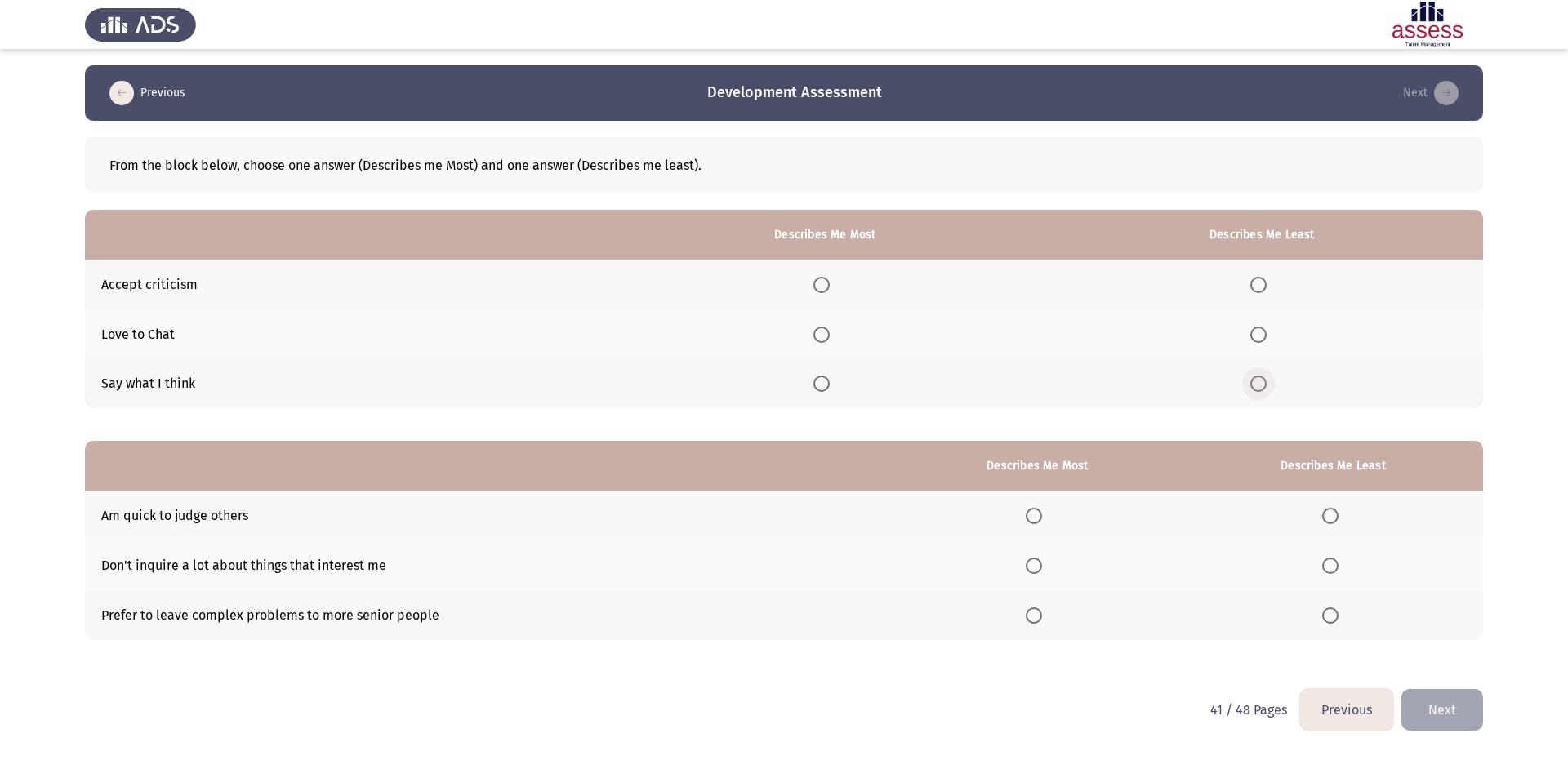
click at [1264, 383] on span "Select an option" at bounding box center [1258, 383] width 16 height 16
click at [1264, 383] on input "Select an option" at bounding box center [1258, 383] width 16 height 16
click at [823, 275] on th at bounding box center [824, 285] width 431 height 50
click at [826, 287] on span "Select an option" at bounding box center [821, 285] width 16 height 16
click at [826, 287] on input "Select an option" at bounding box center [821, 285] width 16 height 16
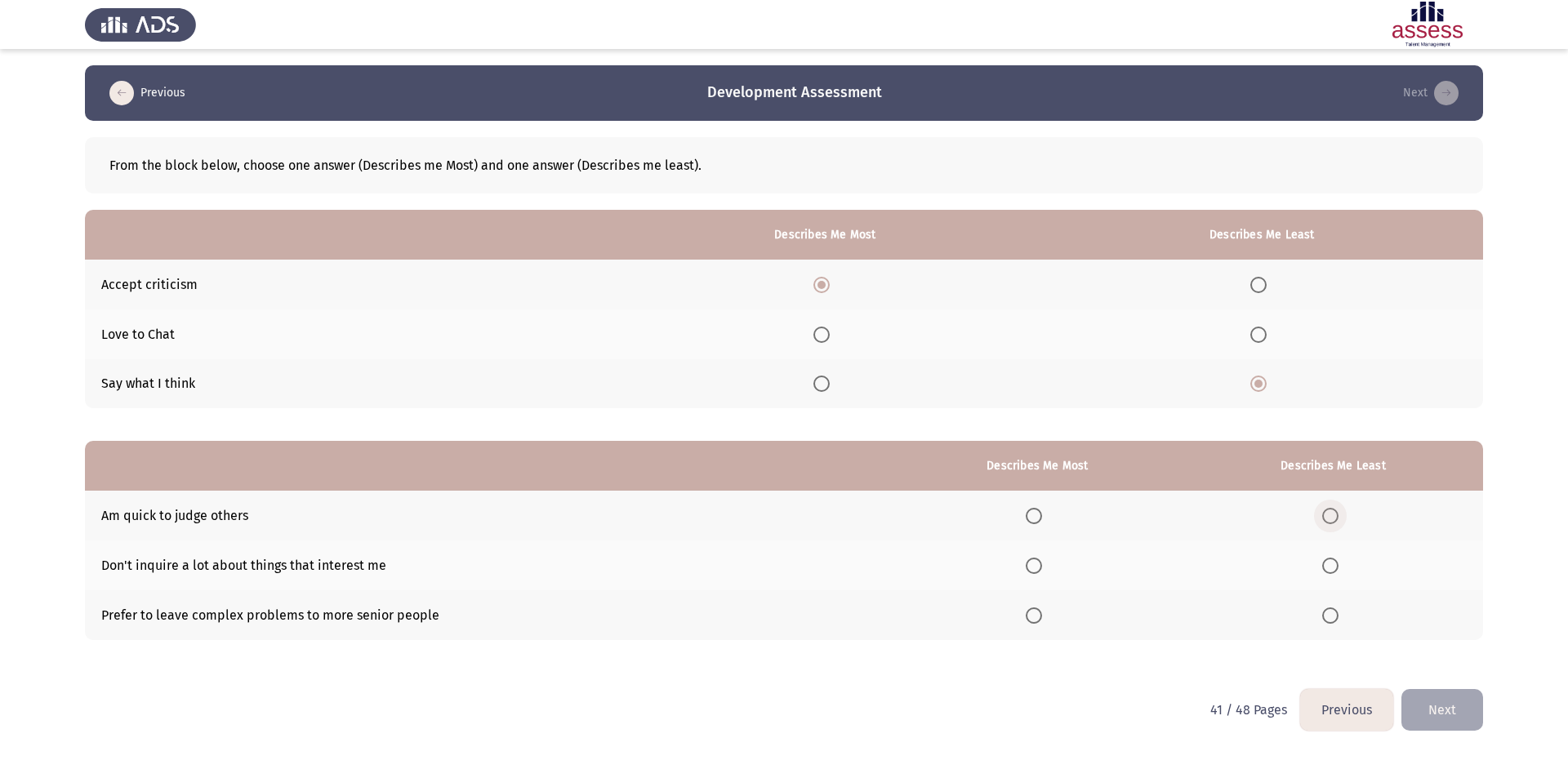
click at [1335, 515] on span "Select an option" at bounding box center [1330, 515] width 16 height 16
click at [1335, 515] on input "Select an option" at bounding box center [1330, 515] width 16 height 16
click at [1038, 615] on span "Select an option" at bounding box center [1034, 615] width 16 height 16
click at [1038, 615] on input "Select an option" at bounding box center [1034, 615] width 16 height 16
click at [1445, 719] on button "Next" at bounding box center [1442, 710] width 81 height 42
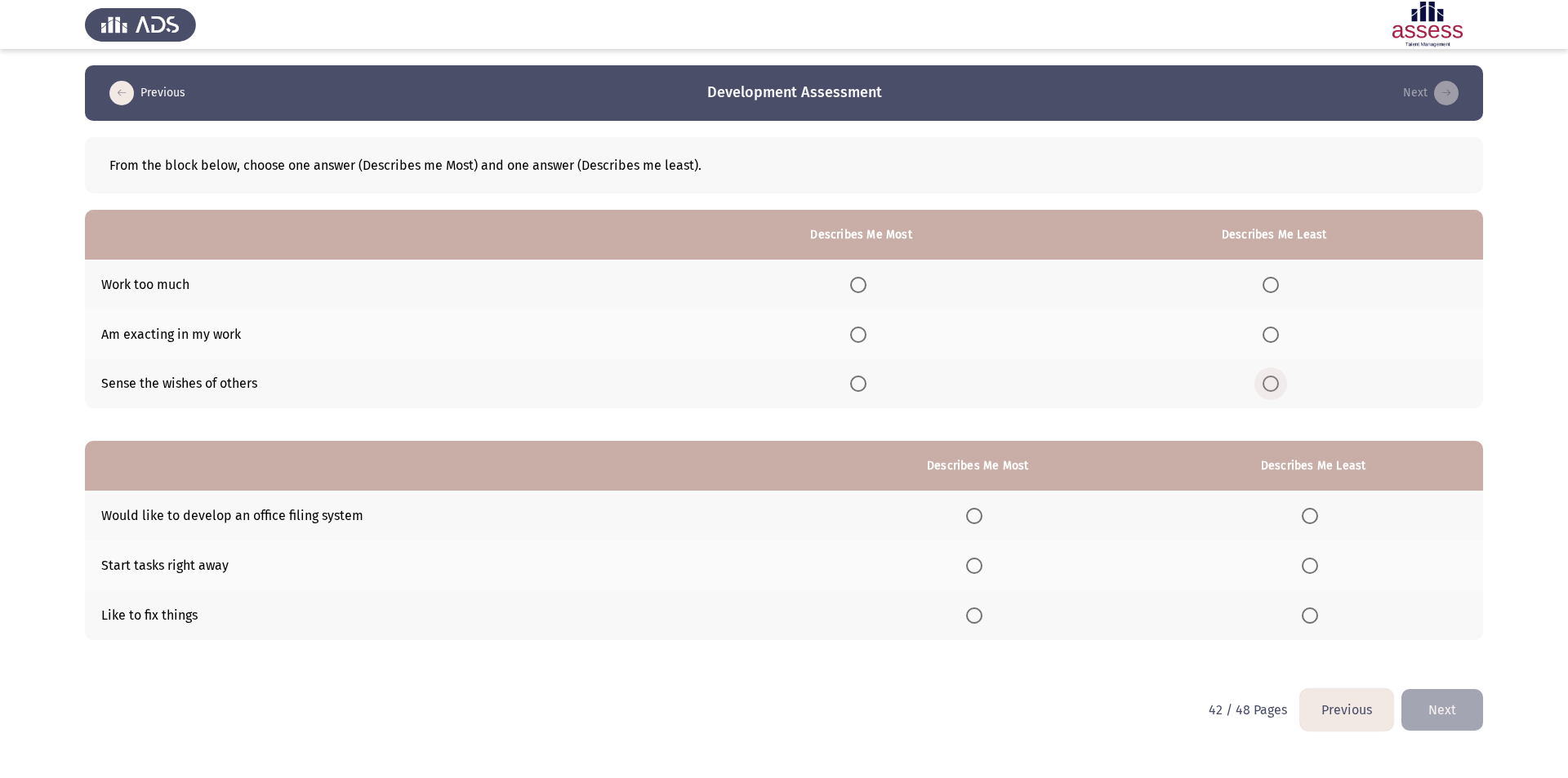
click at [1272, 387] on span "Select an option" at bounding box center [1270, 383] width 16 height 16
click at [1272, 387] on input "Select an option" at bounding box center [1270, 383] width 16 height 16
click at [1269, 332] on span "Select an option" at bounding box center [1270, 335] width 16 height 16
click at [1269, 332] on input "Select an option" at bounding box center [1270, 335] width 16 height 16
click at [866, 383] on span "Select an option" at bounding box center [858, 383] width 16 height 16
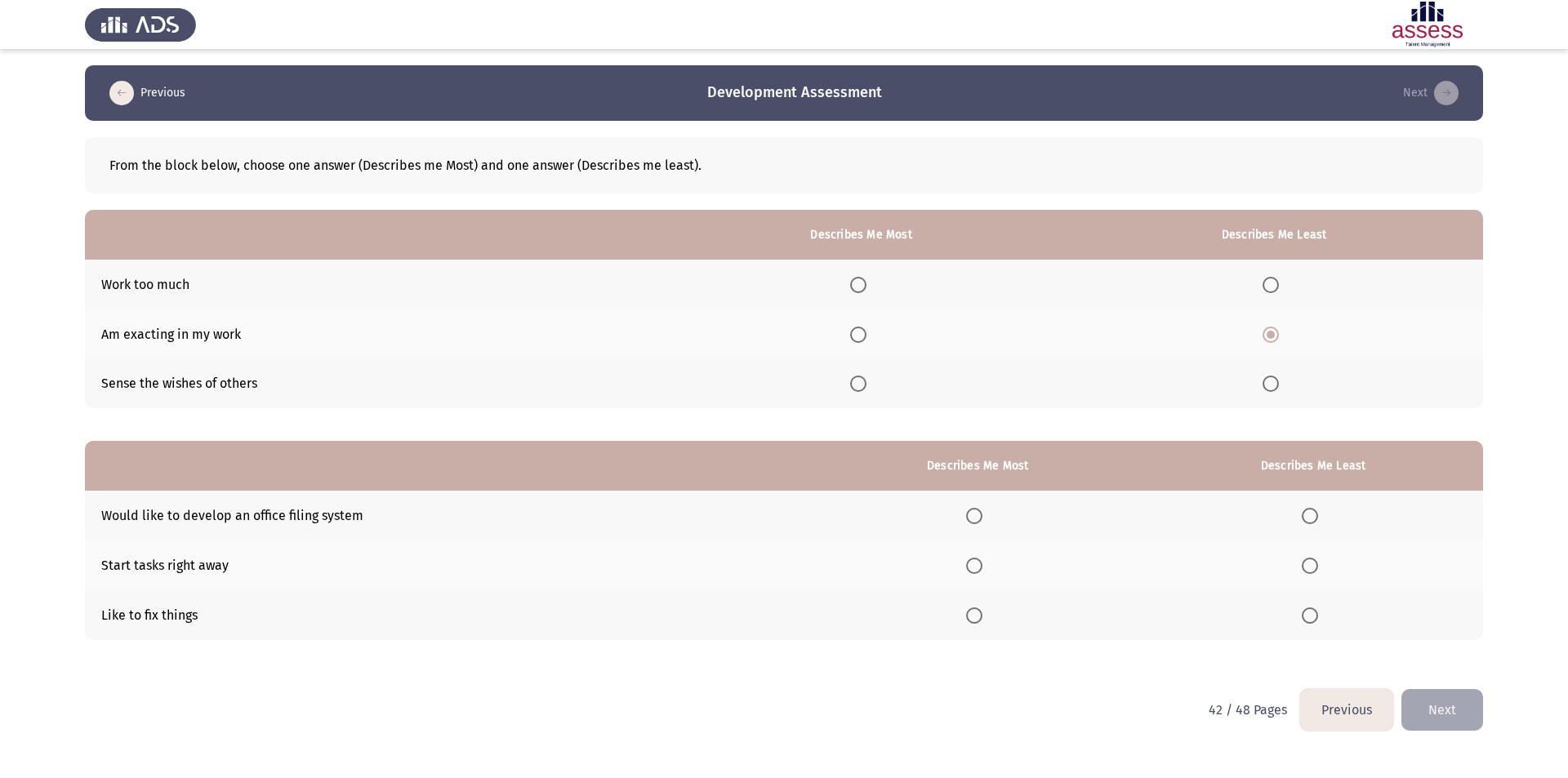
click at [866, 383] on input "Select an option" at bounding box center [858, 383] width 16 height 16
click at [974, 521] on span "Select an option" at bounding box center [973, 515] width 16 height 16
click at [974, 521] on input "Select an option" at bounding box center [973, 515] width 16 height 16
click at [1314, 561] on span "Select an option" at bounding box center [1309, 565] width 16 height 16
click at [1314, 561] on input "Select an option" at bounding box center [1309, 565] width 16 height 16
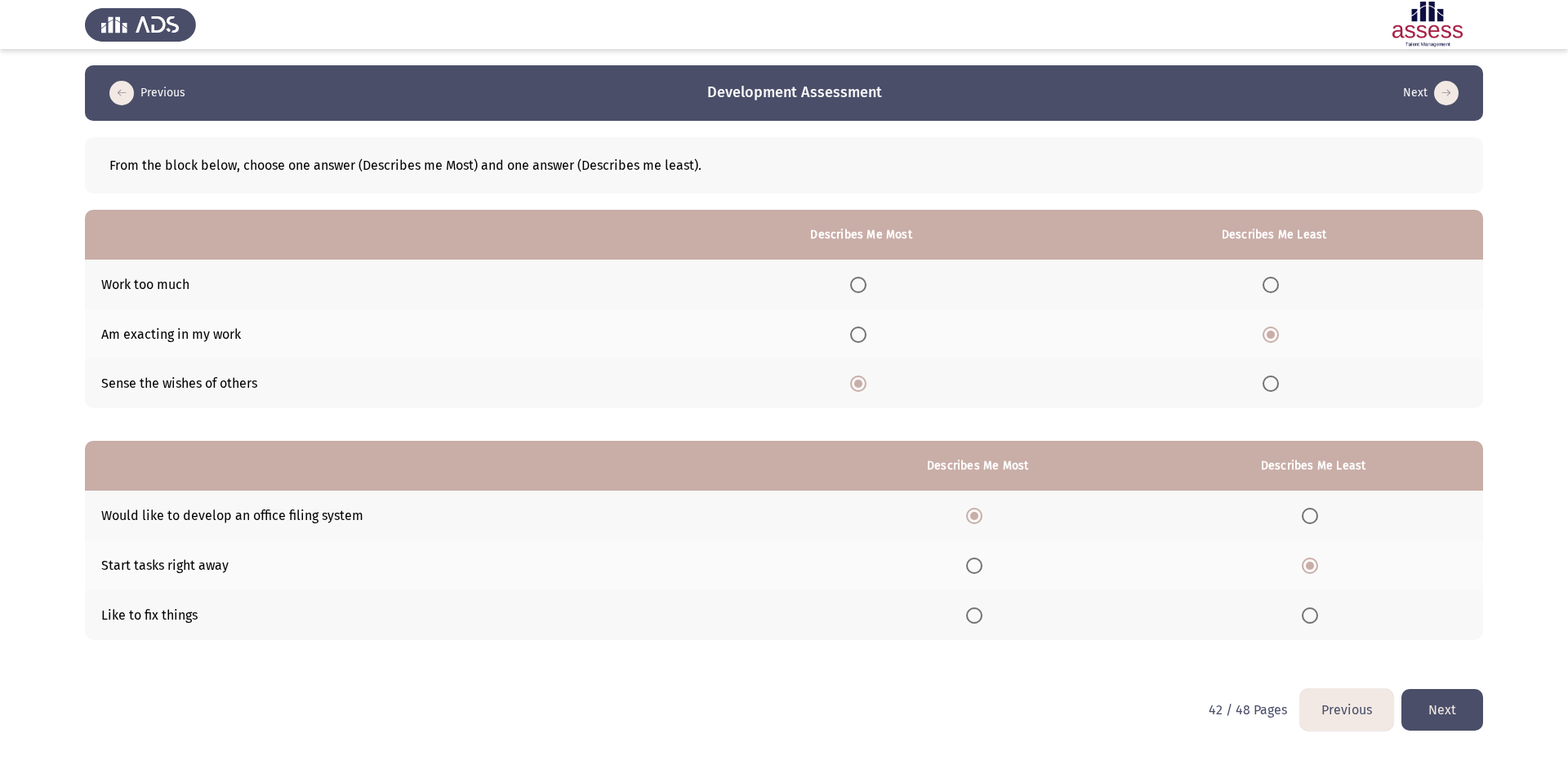
click at [1436, 702] on button "Next" at bounding box center [1442, 710] width 81 height 42
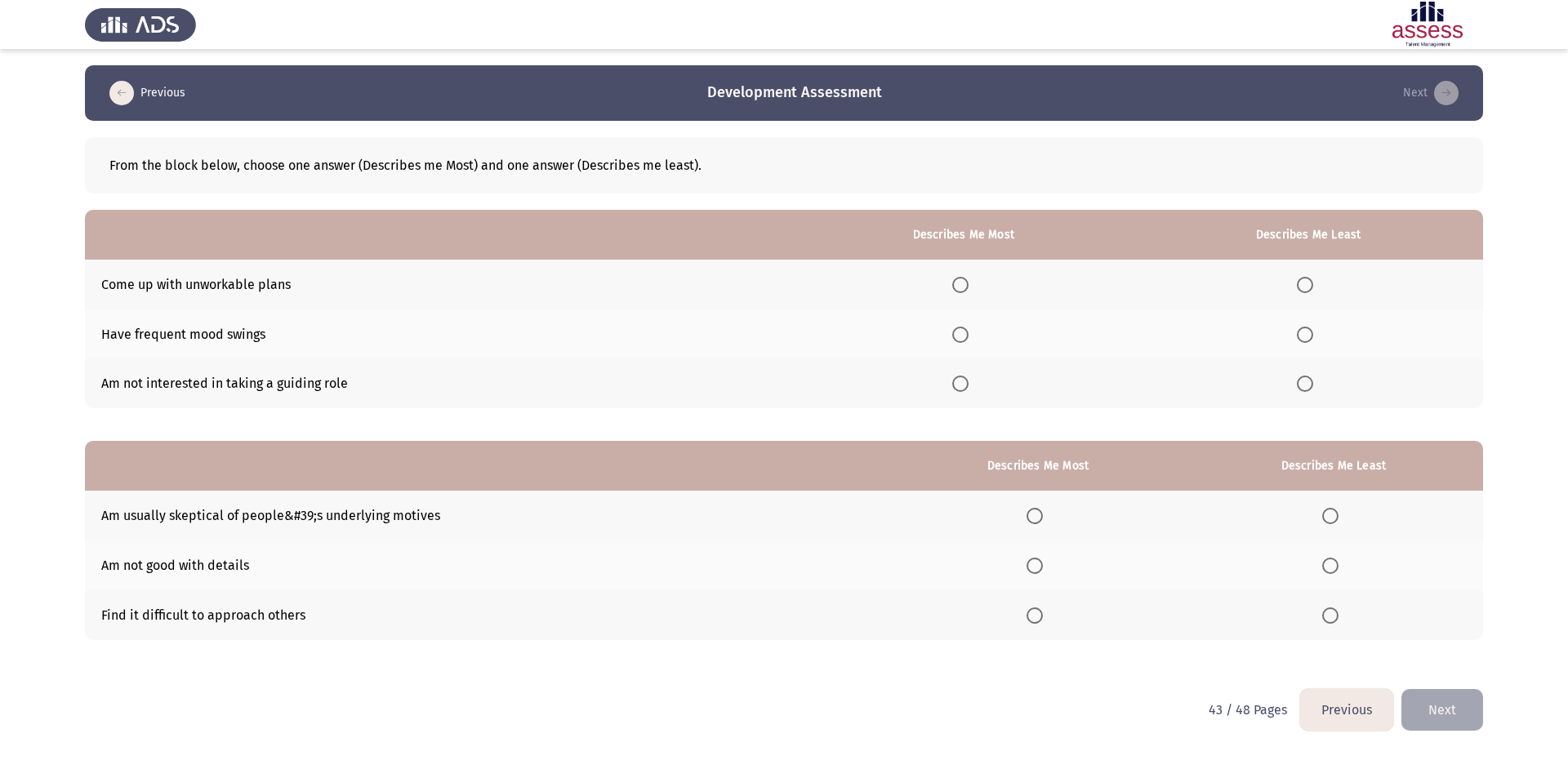
click at [1322, 338] on th at bounding box center [1308, 335] width 350 height 50
click at [1310, 338] on span "Select an option" at bounding box center [1304, 335] width 16 height 16
click at [1310, 338] on input "Select an option" at bounding box center [1304, 335] width 16 height 16
click at [967, 383] on span "Select an option" at bounding box center [960, 383] width 16 height 16
click at [967, 383] on input "Select an option" at bounding box center [960, 383] width 16 height 16
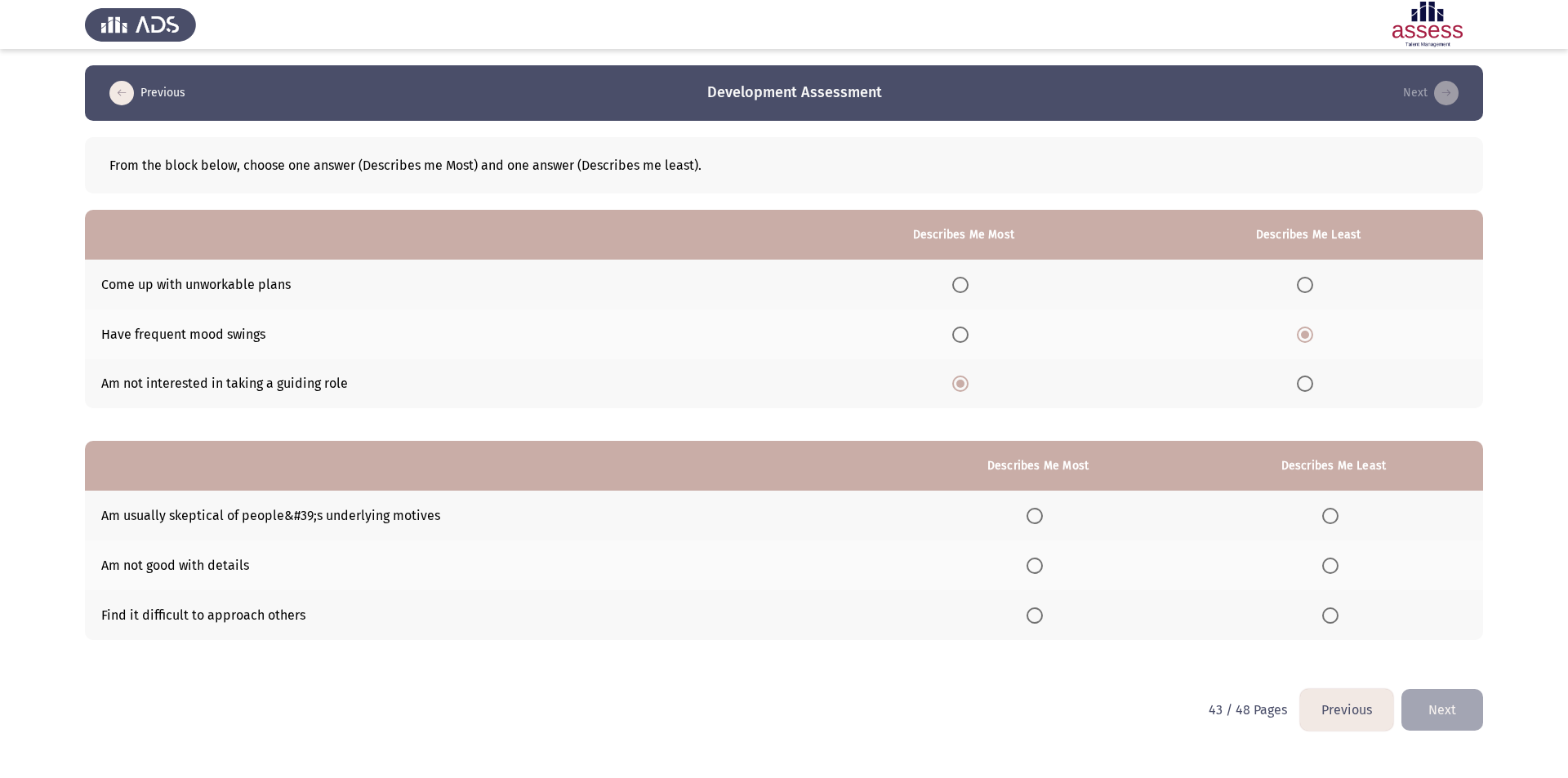
click at [1338, 568] on span "Select an option" at bounding box center [1330, 565] width 16 height 16
click at [1338, 568] on input "Select an option" at bounding box center [1330, 565] width 16 height 16
click at [294, 514] on td "Am usually skeptical of people&#39;s underlying motives" at bounding box center [489, 515] width 808 height 50
click at [350, 528] on td "Am usually skeptical of people&#39;s underlying motives" at bounding box center [489, 515] width 808 height 50
click at [1049, 515] on label "Select an option" at bounding box center [1038, 515] width 23 height 16
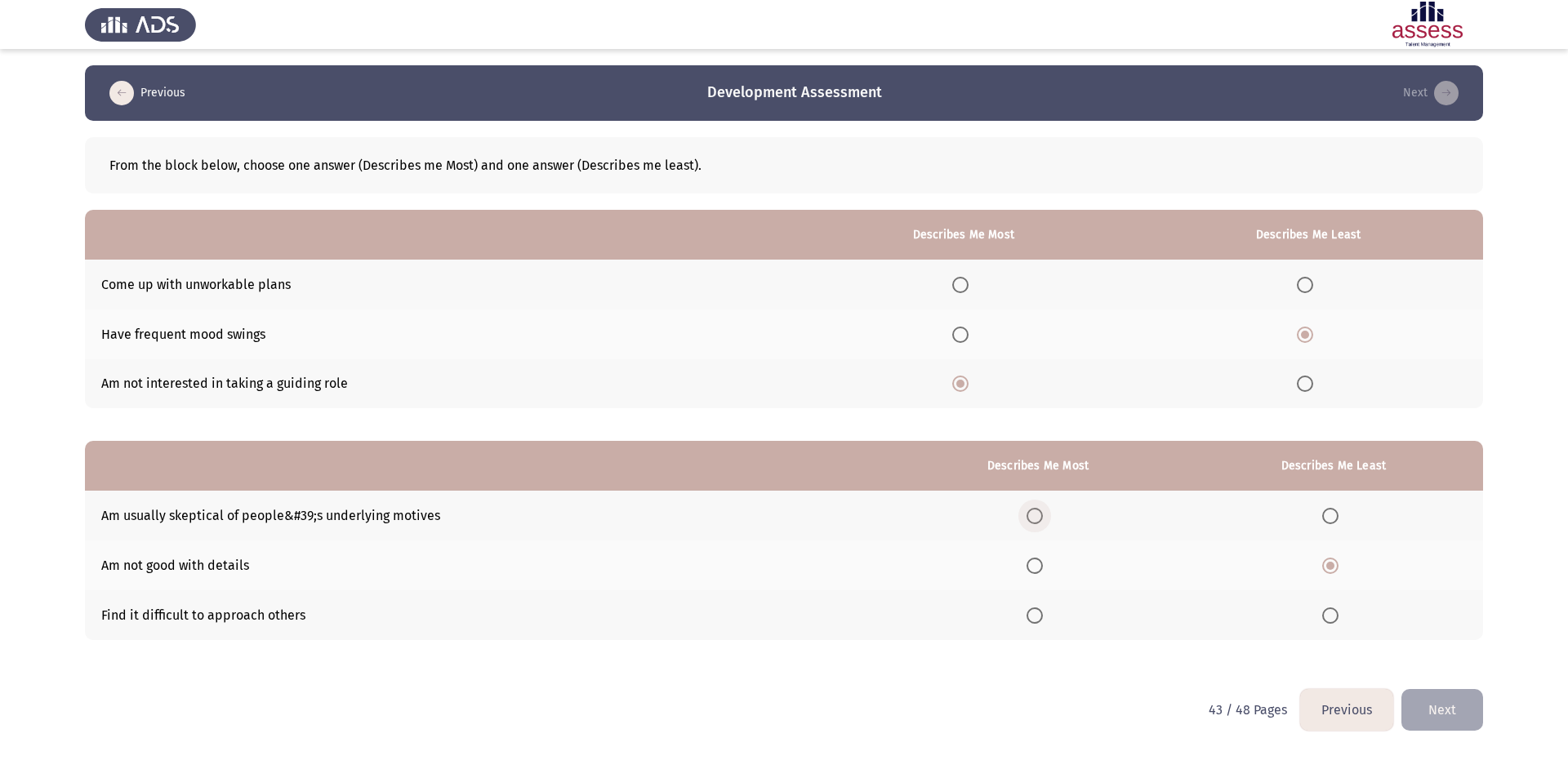
click at [1043, 515] on input "Select an option" at bounding box center [1034, 515] width 16 height 16
click at [1452, 710] on button "Next" at bounding box center [1442, 710] width 81 height 42
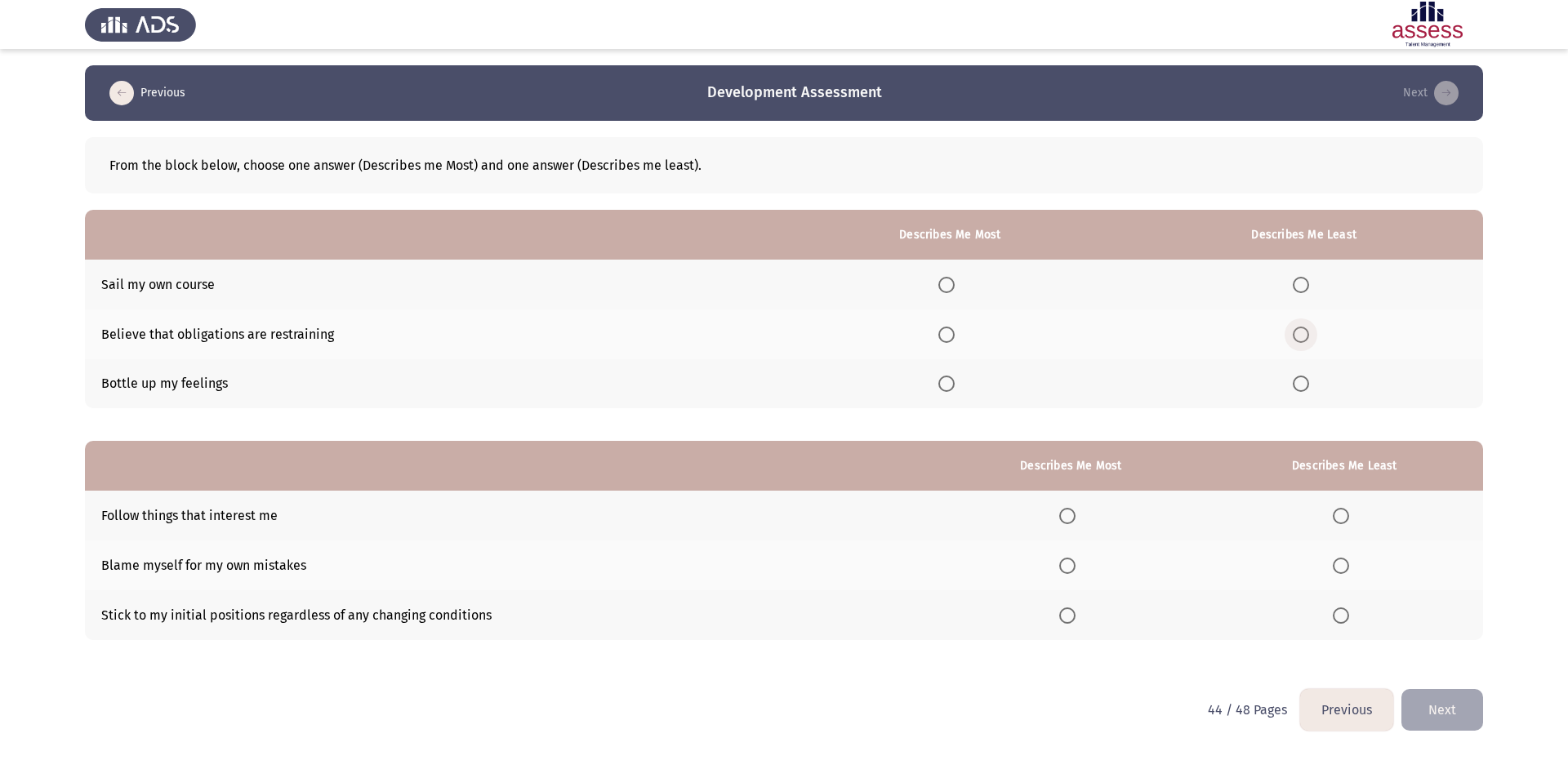
click at [1305, 338] on span "Select an option" at bounding box center [1300, 335] width 16 height 16
click at [1305, 338] on input "Select an option" at bounding box center [1300, 335] width 16 height 16
click at [1303, 386] on span "Select an option" at bounding box center [1300, 383] width 16 height 16
click at [1303, 386] on input "Select an option" at bounding box center [1300, 383] width 16 height 16
click at [945, 288] on span "Select an option" at bounding box center [946, 285] width 16 height 16
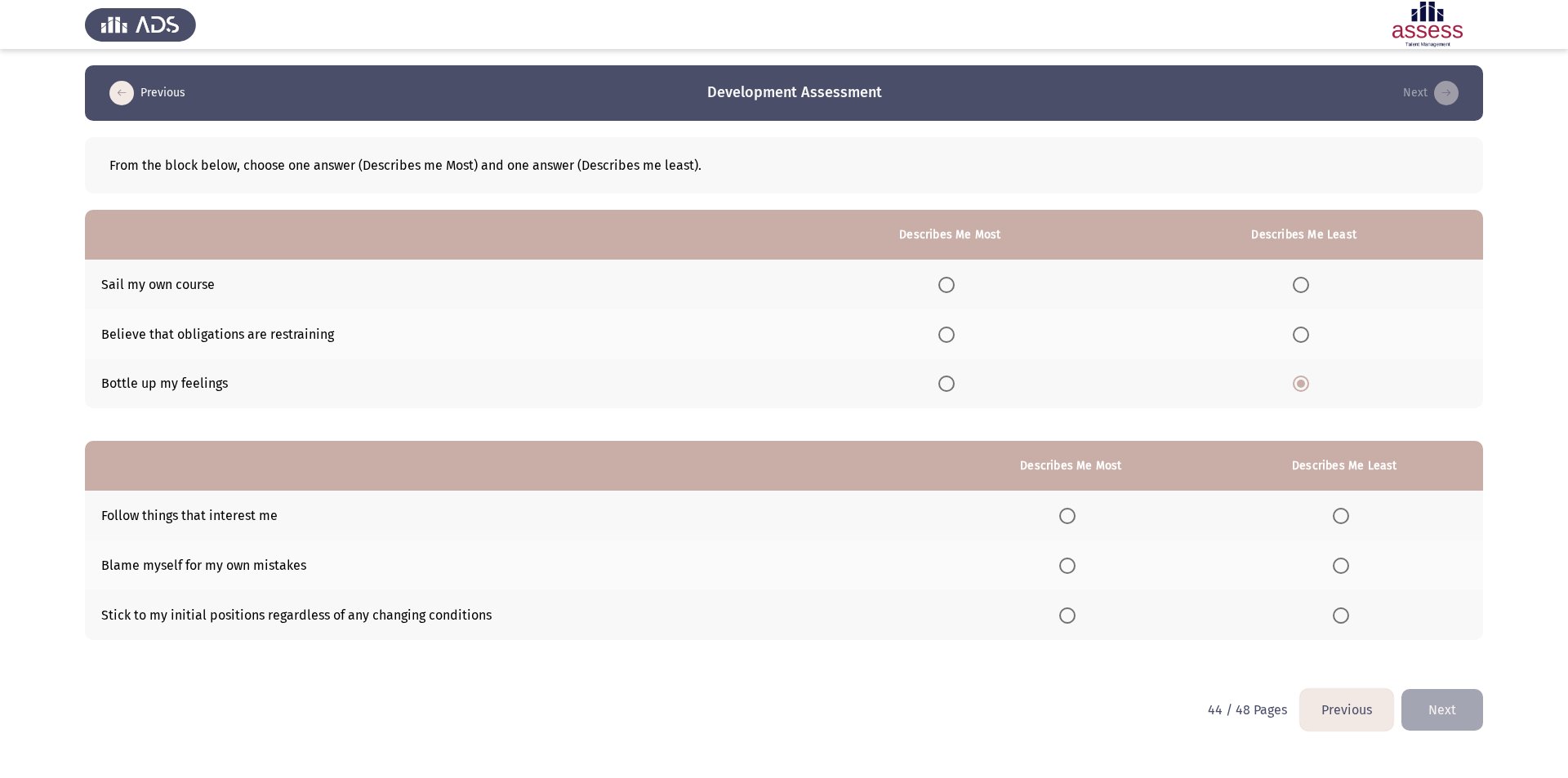
click at [945, 288] on input "Select an option" at bounding box center [946, 285] width 16 height 16
click at [1067, 566] on span "Select an option" at bounding box center [1067, 566] width 0 height 0
click at [1072, 566] on input "Select an option" at bounding box center [1067, 565] width 16 height 16
click at [1354, 616] on label "Select an option" at bounding box center [1344, 615] width 23 height 16
click at [1349, 616] on input "Select an option" at bounding box center [1340, 615] width 16 height 16
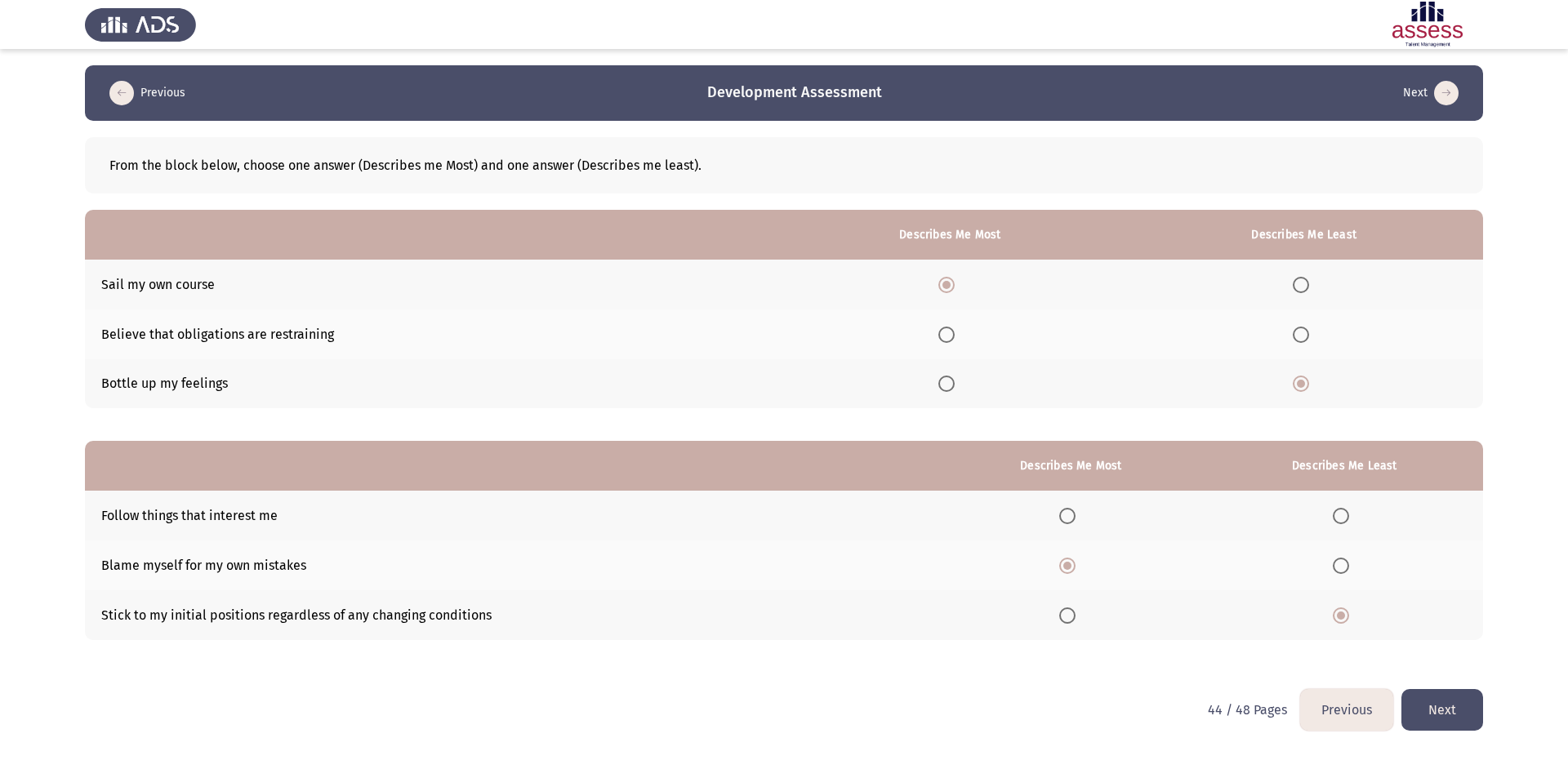
click at [1436, 715] on button "Next" at bounding box center [1442, 710] width 81 height 42
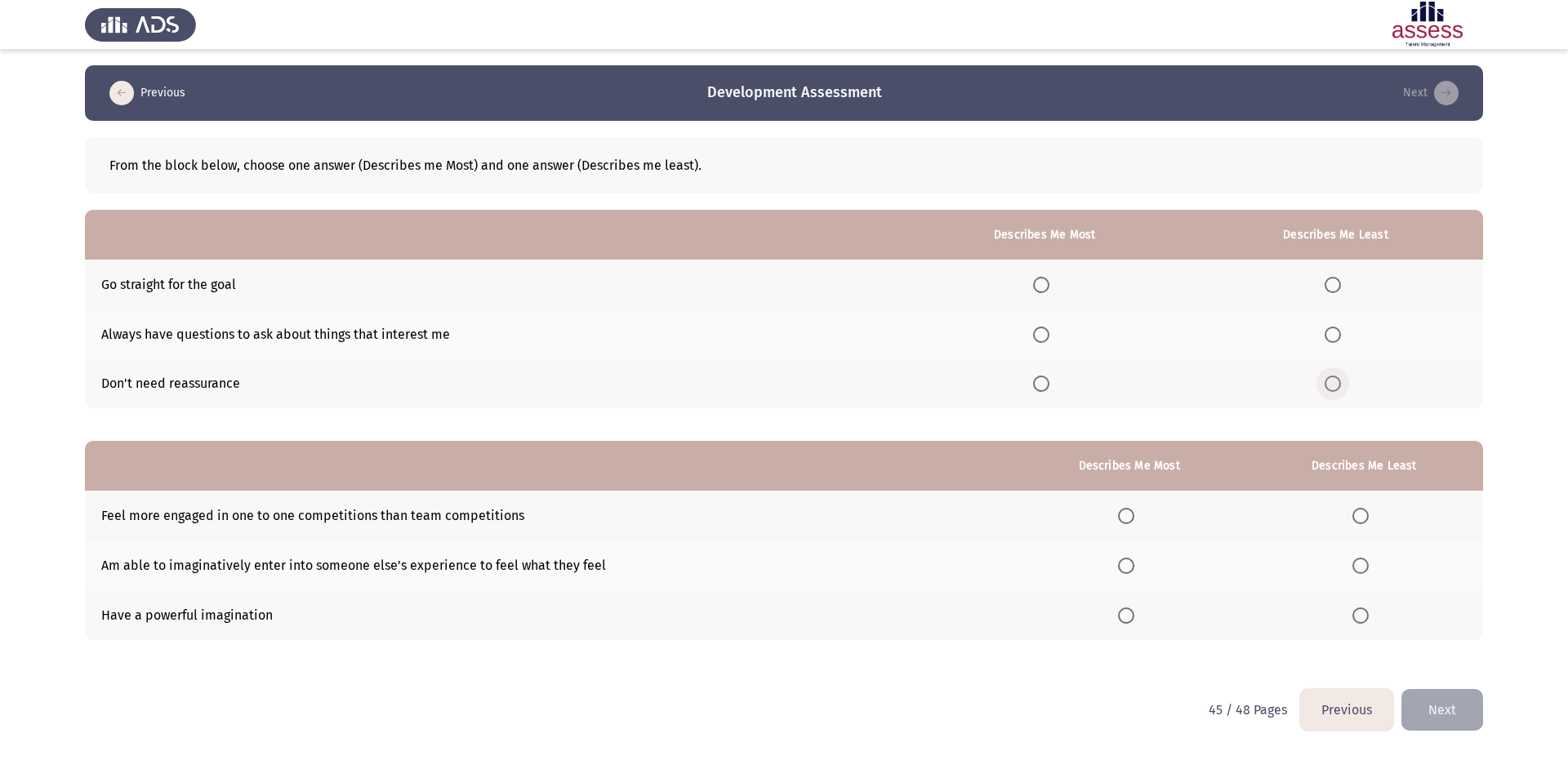
click at [1340, 382] on span "Select an option" at bounding box center [1332, 383] width 16 height 16
click at [1340, 382] on input "Select an option" at bounding box center [1332, 383] width 16 height 16
click at [1056, 333] on label "Select an option" at bounding box center [1044, 335] width 23 height 16
click at [1049, 333] on input "Select an option" at bounding box center [1040, 335] width 16 height 16
click at [1368, 513] on span "Select an option" at bounding box center [1360, 515] width 16 height 16
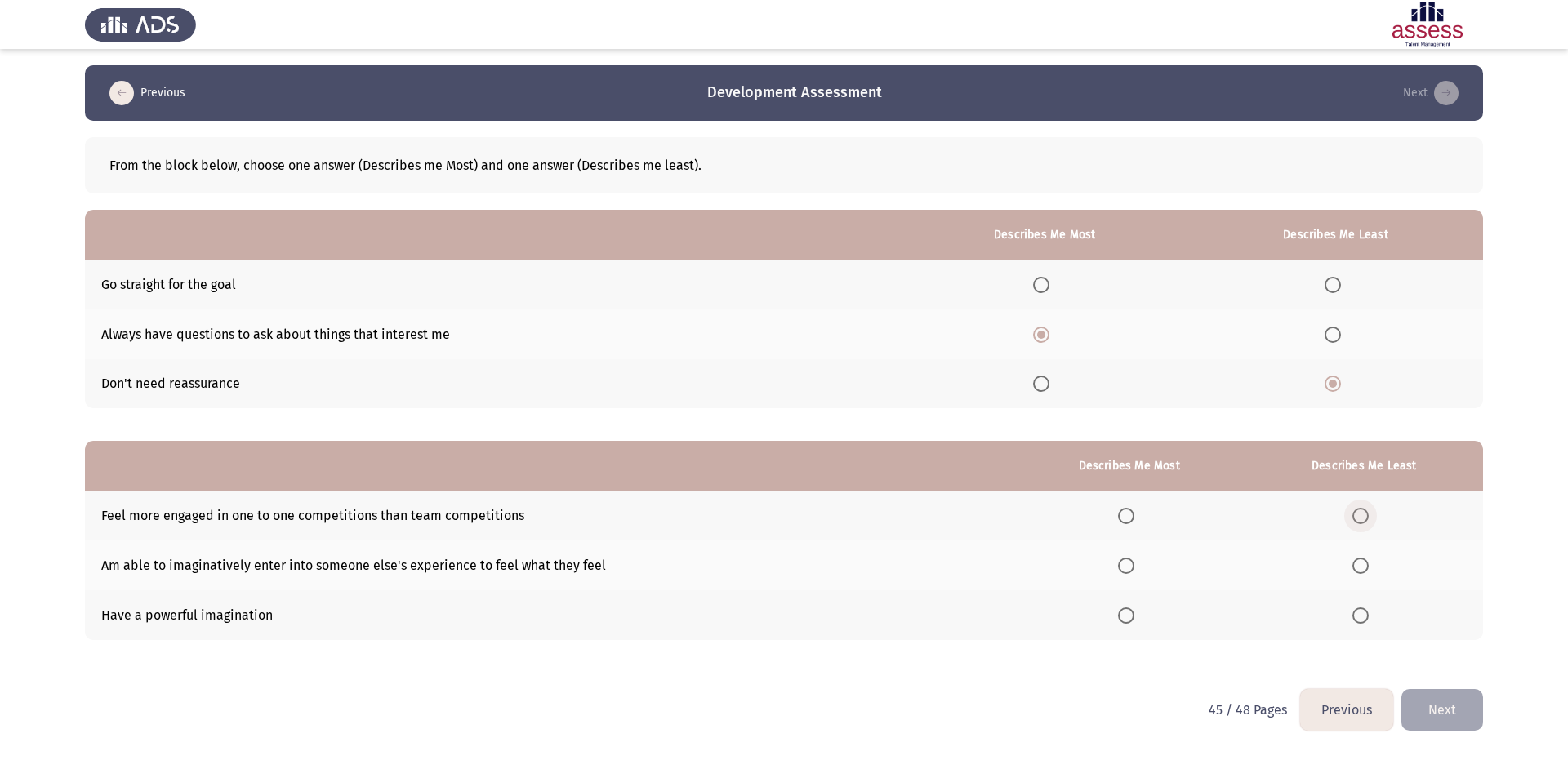
click at [1368, 513] on input "Select an option" at bounding box center [1360, 515] width 16 height 16
click at [1134, 609] on span "Select an option" at bounding box center [1125, 615] width 16 height 16
click at [1134, 609] on input "Select an option" at bounding box center [1125, 615] width 16 height 16
drag, startPoint x: 1449, startPoint y: 710, endPoint x: 1440, endPoint y: 710, distance: 9.0
click at [1449, 710] on button "Next" at bounding box center [1442, 710] width 81 height 42
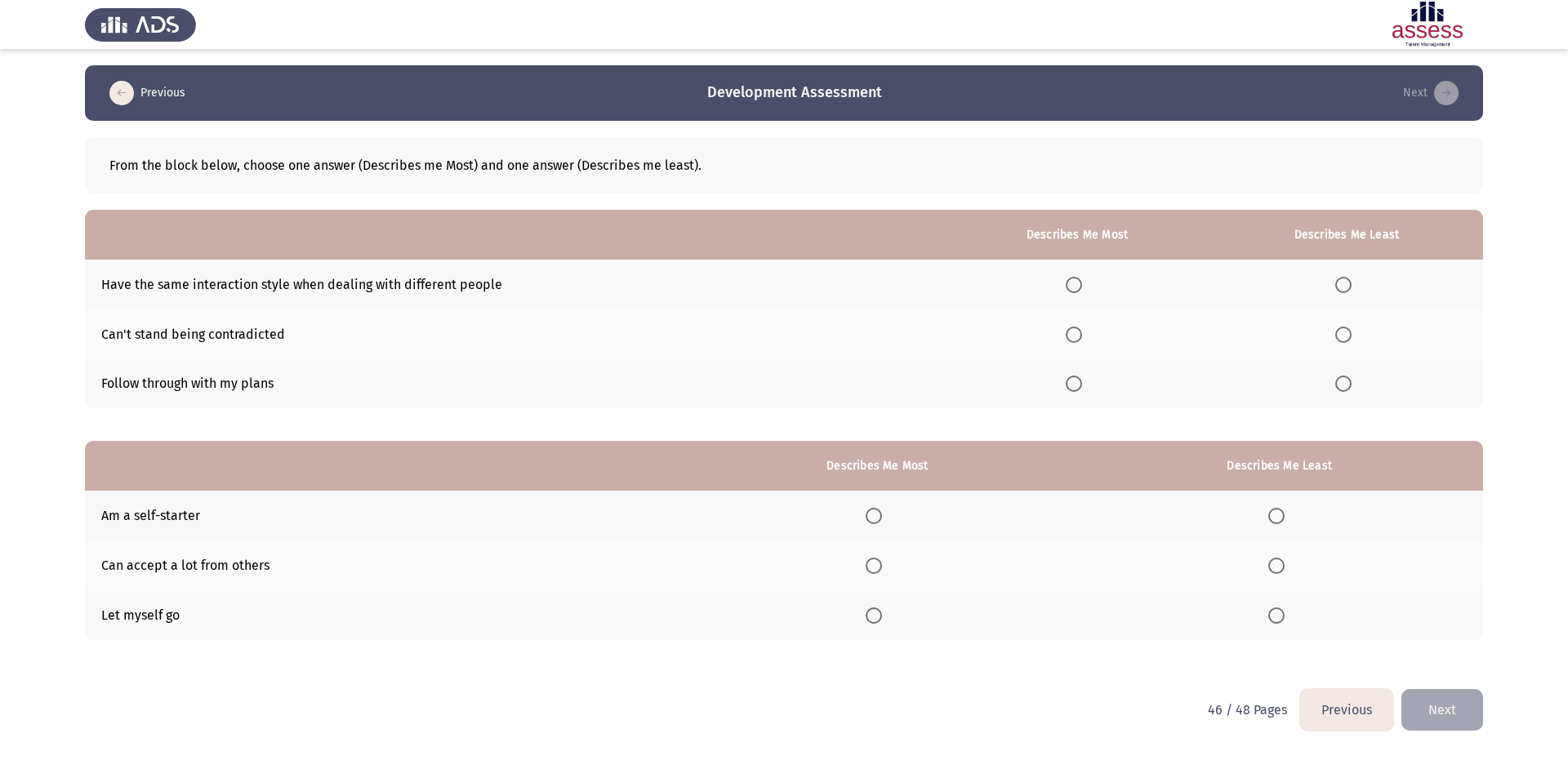
click at [874, 566] on span "Select an option" at bounding box center [874, 566] width 0 height 0
click at [878, 566] on input "Select an option" at bounding box center [873, 565] width 16 height 16
click at [1278, 619] on span "Select an option" at bounding box center [1275, 615] width 16 height 16
click at [1278, 619] on input "Select an option" at bounding box center [1275, 615] width 16 height 16
click at [1339, 294] on th at bounding box center [1346, 285] width 272 height 50
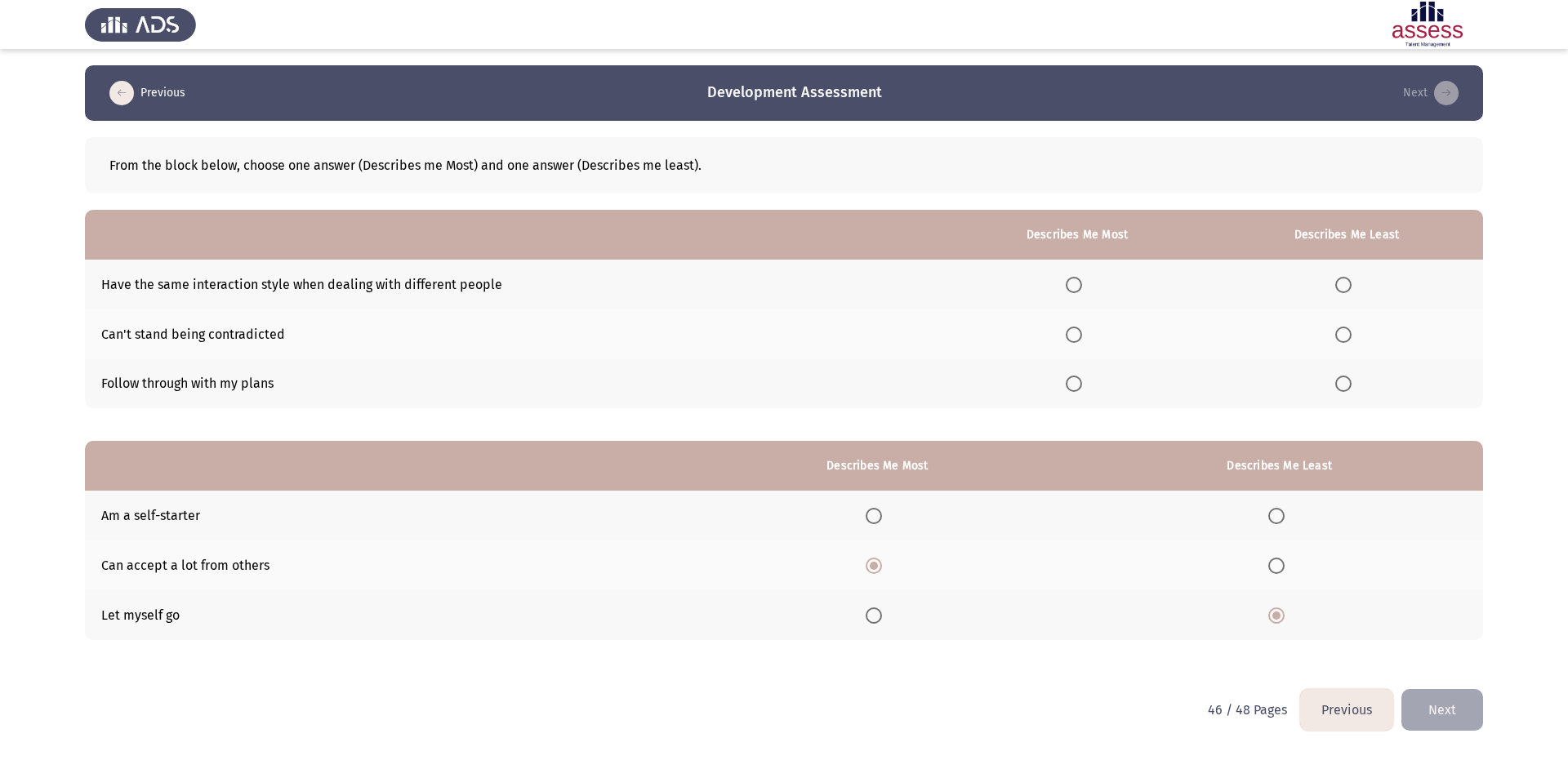
click at [1343, 289] on span "Select an option" at bounding box center [1342, 285] width 16 height 16
click at [1343, 289] on input "Select an option" at bounding box center [1342, 285] width 16 height 16
click at [1080, 385] on span "Select an option" at bounding box center [1074, 383] width 16 height 16
click at [1080, 385] on input "Select an option" at bounding box center [1074, 383] width 16 height 16
click at [1439, 719] on button "Next" at bounding box center [1442, 710] width 81 height 42
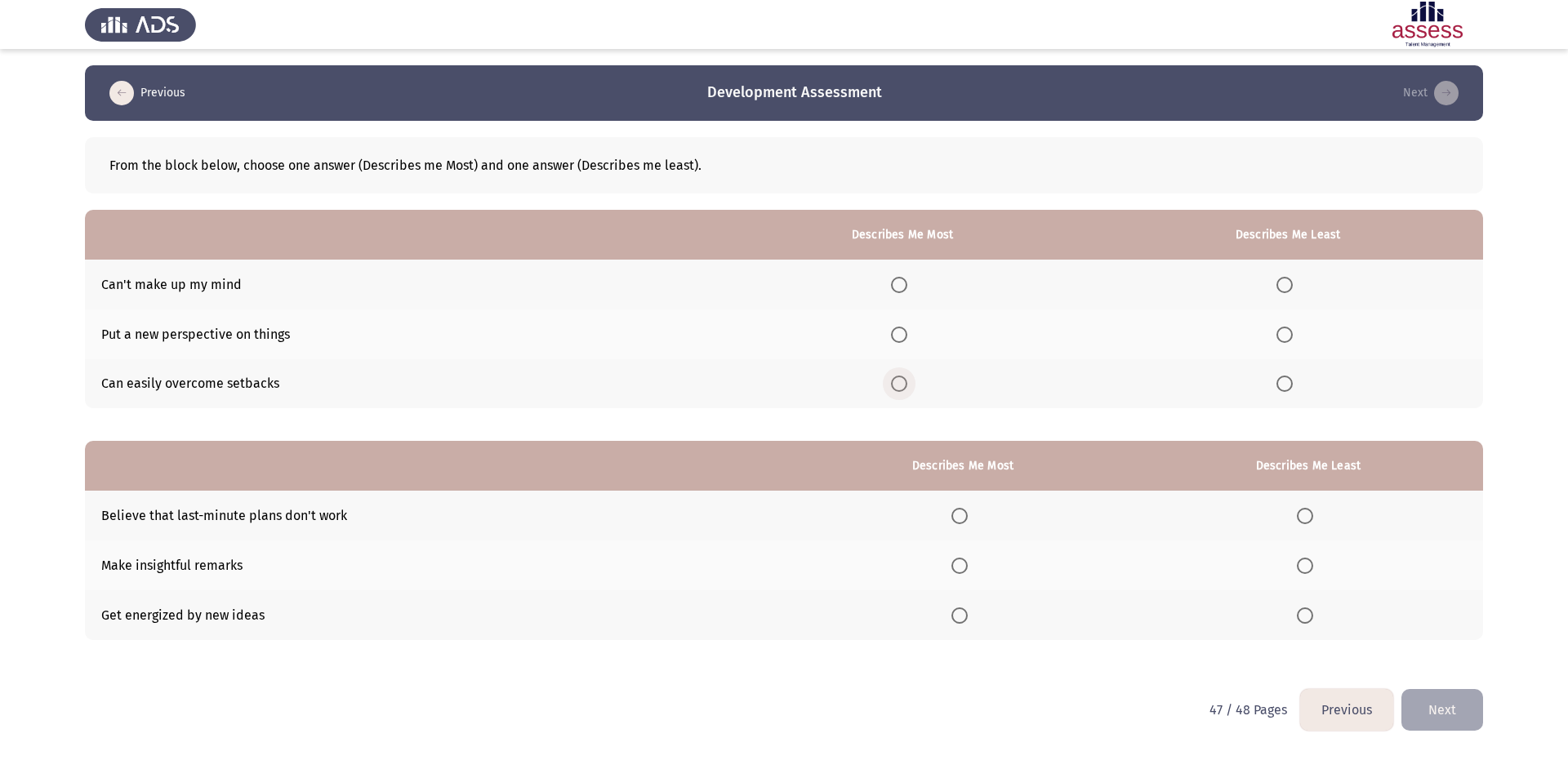
click at [907, 384] on span "Select an option" at bounding box center [899, 383] width 16 height 16
click at [907, 384] on input "Select an option" at bounding box center [899, 383] width 16 height 16
click at [1290, 292] on span "Select an option" at bounding box center [1284, 285] width 16 height 16
click at [1290, 292] on input "Select an option" at bounding box center [1284, 285] width 16 height 16
click at [892, 279] on th at bounding box center [903, 285] width 381 height 50
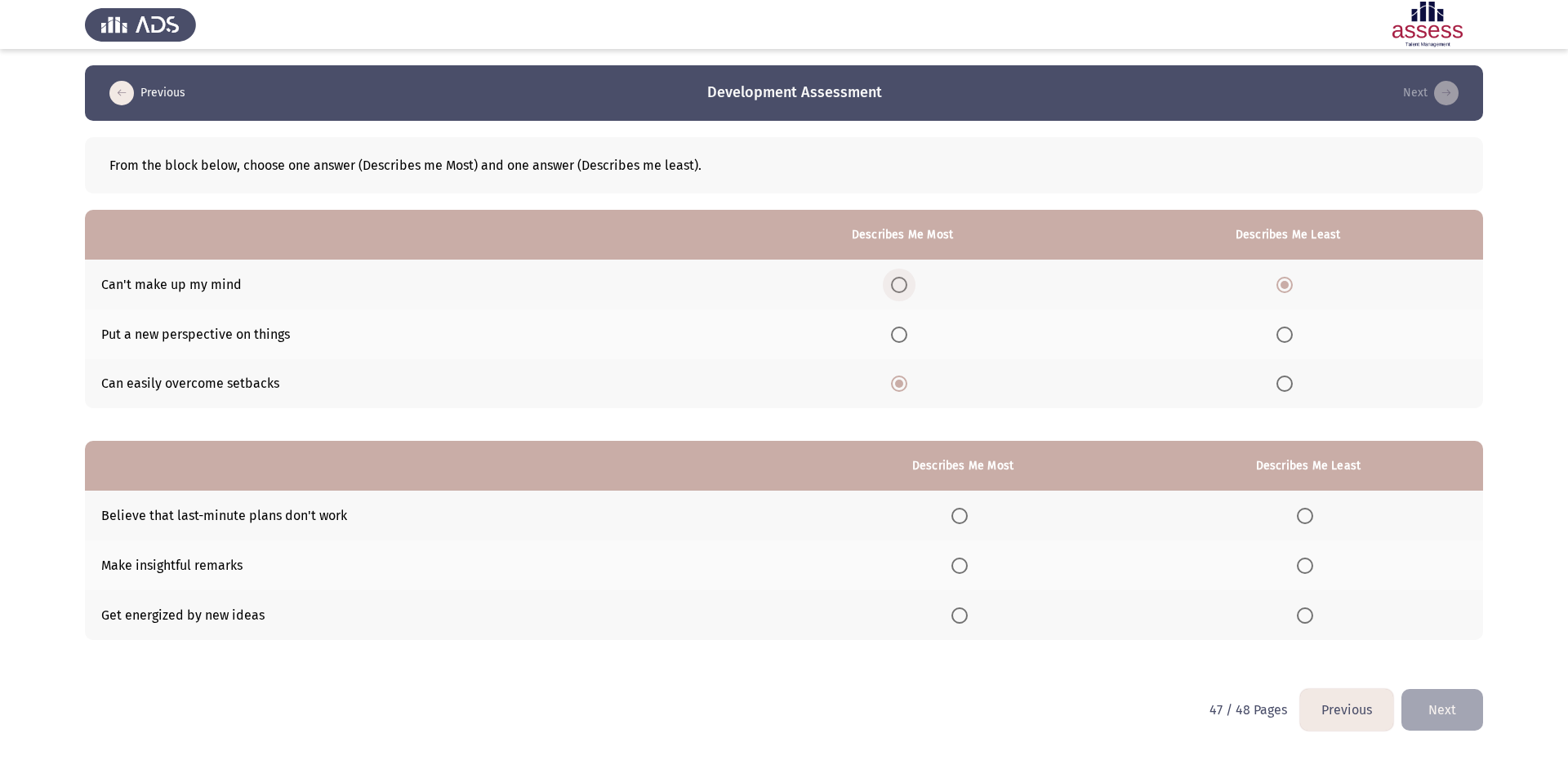
click at [907, 285] on span "Select an option" at bounding box center [899, 285] width 16 height 16
click at [907, 285] on input "Select an option" at bounding box center [899, 285] width 16 height 16
click at [907, 329] on span "Select an option" at bounding box center [899, 335] width 16 height 16
click at [907, 329] on input "Select an option" at bounding box center [899, 335] width 16 height 16
click at [907, 287] on span "Select an option" at bounding box center [899, 285] width 16 height 16
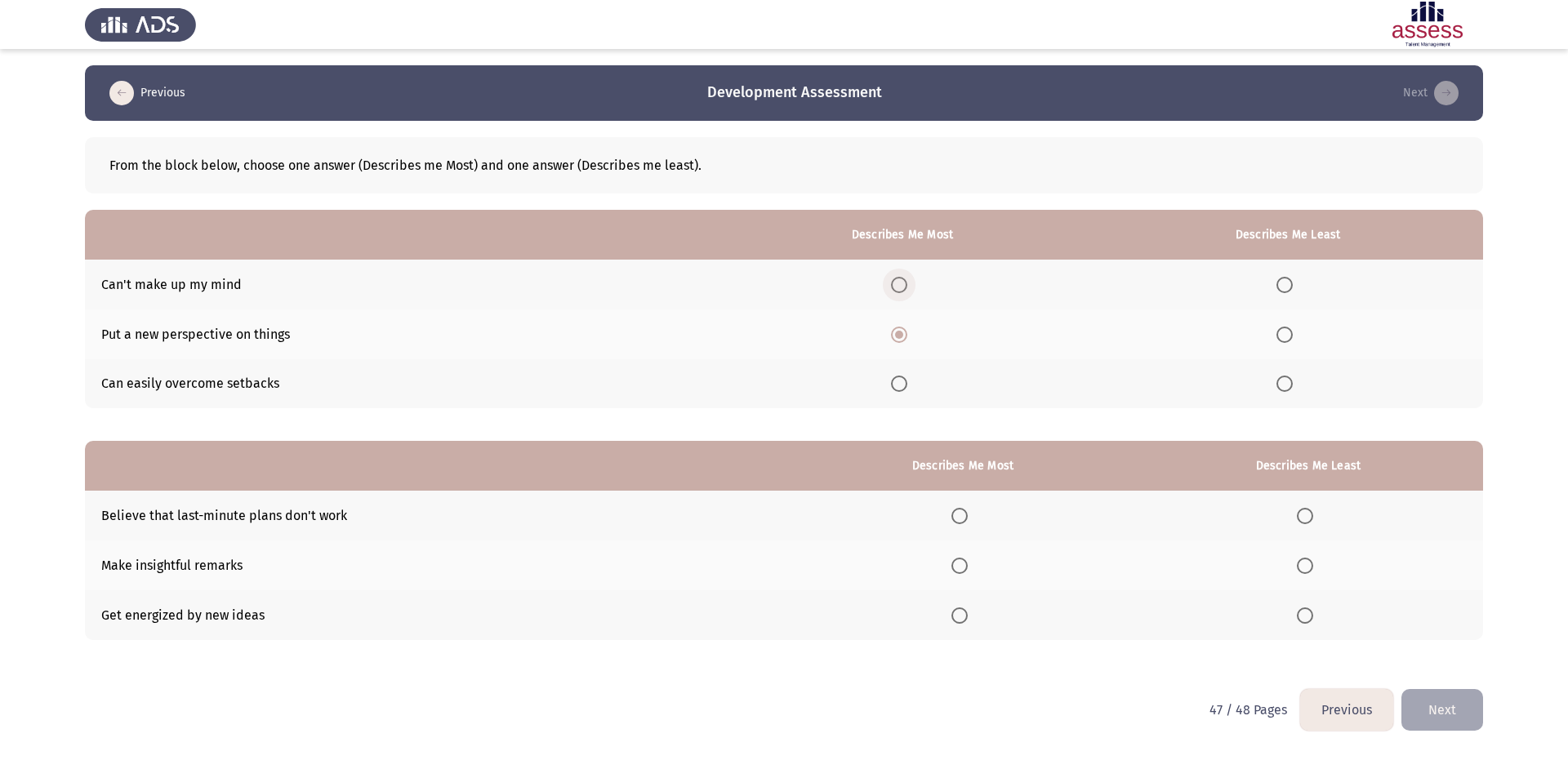
click at [907, 287] on input "Select an option" at bounding box center [899, 285] width 16 height 16
click at [904, 390] on span "Select an option" at bounding box center [899, 383] width 16 height 16
click at [904, 390] on input "Select an option" at bounding box center [899, 383] width 16 height 16
click at [1287, 381] on span "Select an option" at bounding box center [1284, 383] width 16 height 16
click at [1287, 381] on input "Select an option" at bounding box center [1284, 383] width 16 height 16
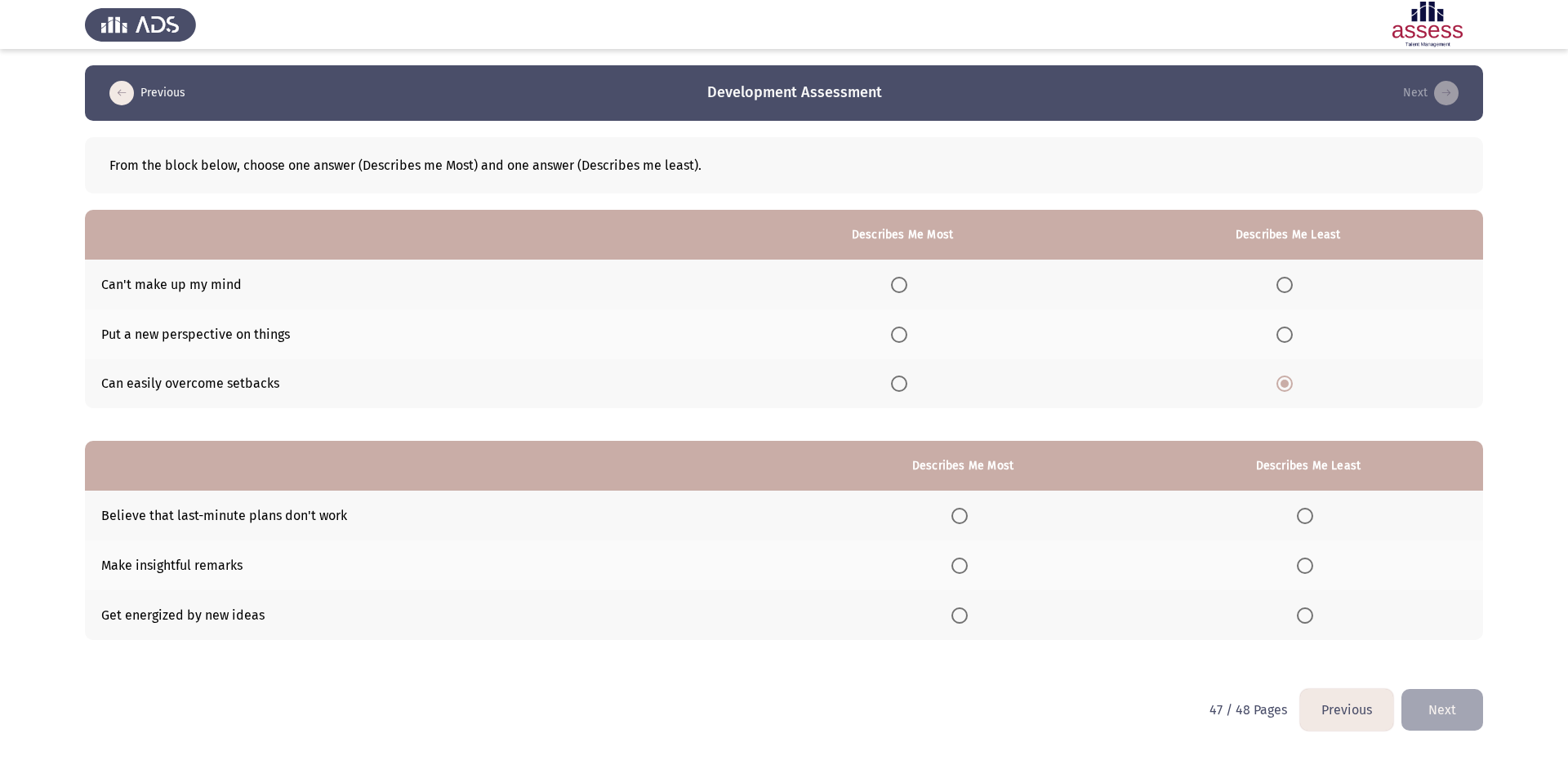
click at [914, 332] on label "Select an option" at bounding box center [903, 335] width 23 height 16
click at [907, 332] on input "Select an option" at bounding box center [899, 335] width 16 height 16
click at [1309, 512] on span "Select an option" at bounding box center [1304, 515] width 16 height 16
click at [1309, 512] on input "Select an option" at bounding box center [1304, 515] width 16 height 16
click at [957, 618] on span "Select an option" at bounding box center [959, 615] width 16 height 16
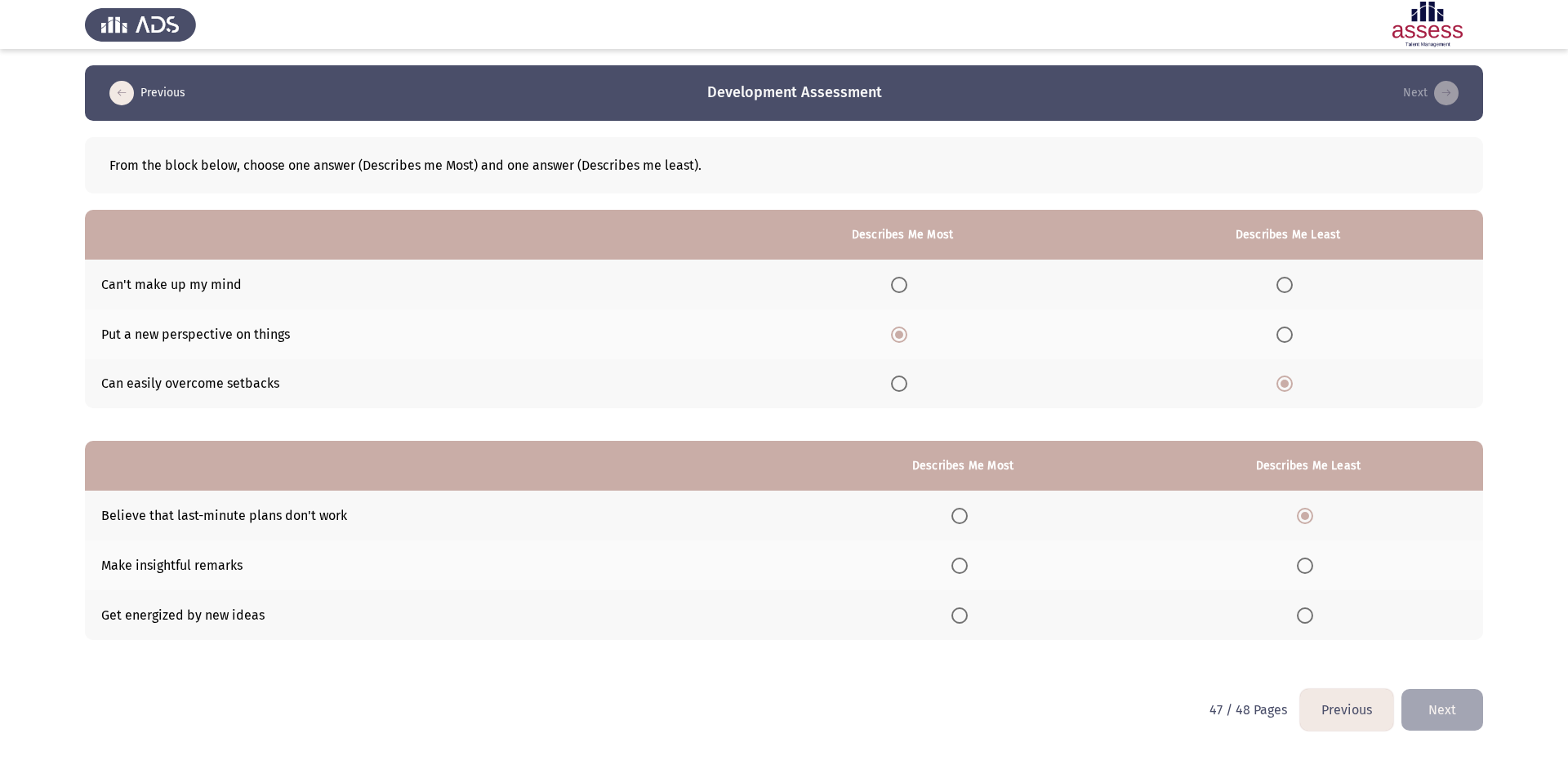
click at [957, 618] on input "Select an option" at bounding box center [959, 615] width 16 height 16
click at [1448, 711] on button "Next" at bounding box center [1442, 710] width 81 height 42
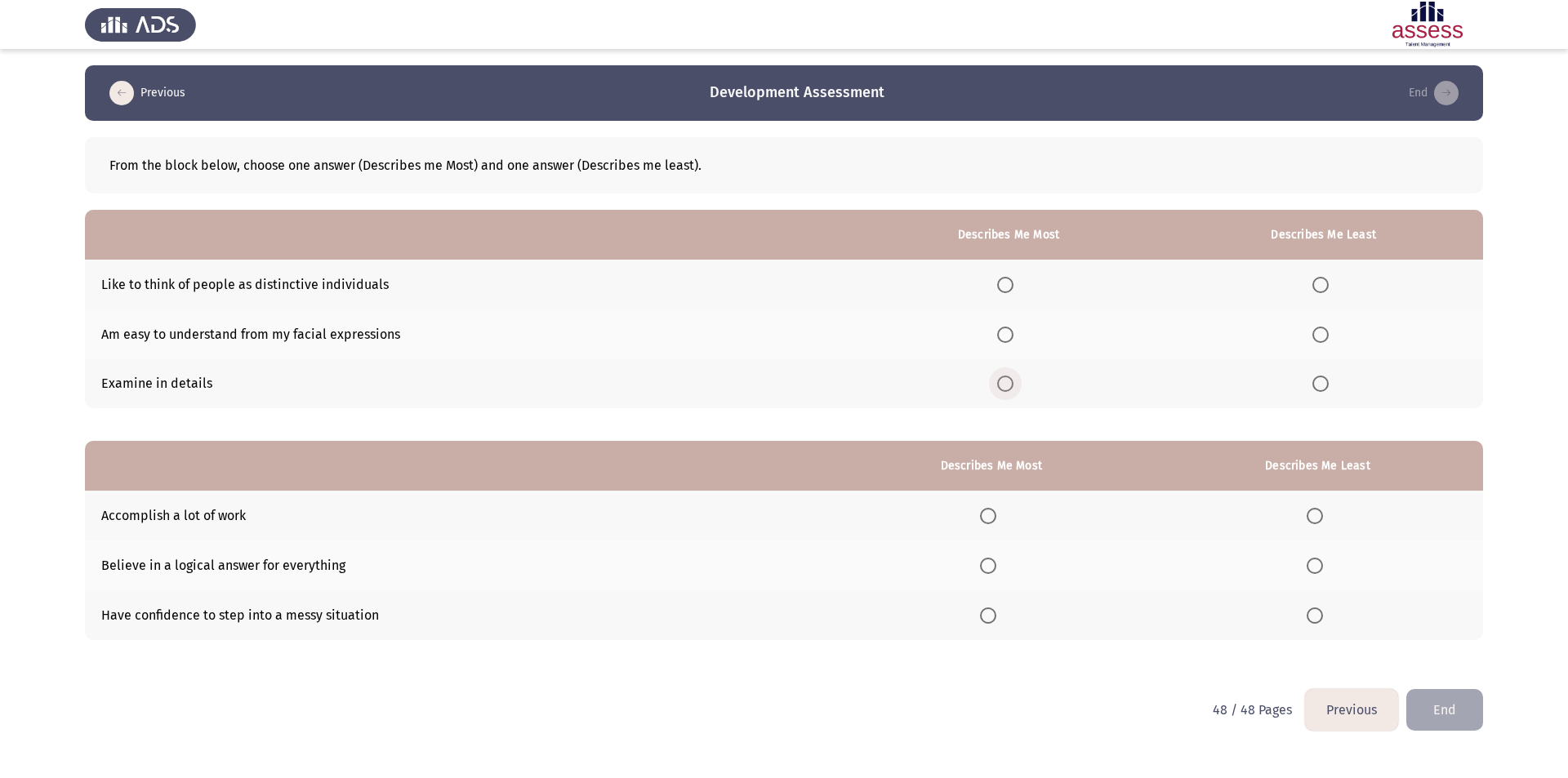
click at [1006, 385] on span "Select an option" at bounding box center [1005, 383] width 16 height 16
click at [1006, 385] on input "Select an option" at bounding box center [1005, 383] width 16 height 16
click at [1319, 286] on span "Select an option" at bounding box center [1320, 285] width 16 height 16
click at [1319, 286] on input "Select an option" at bounding box center [1320, 285] width 16 height 16
click at [1325, 332] on span "Select an option" at bounding box center [1320, 335] width 16 height 16
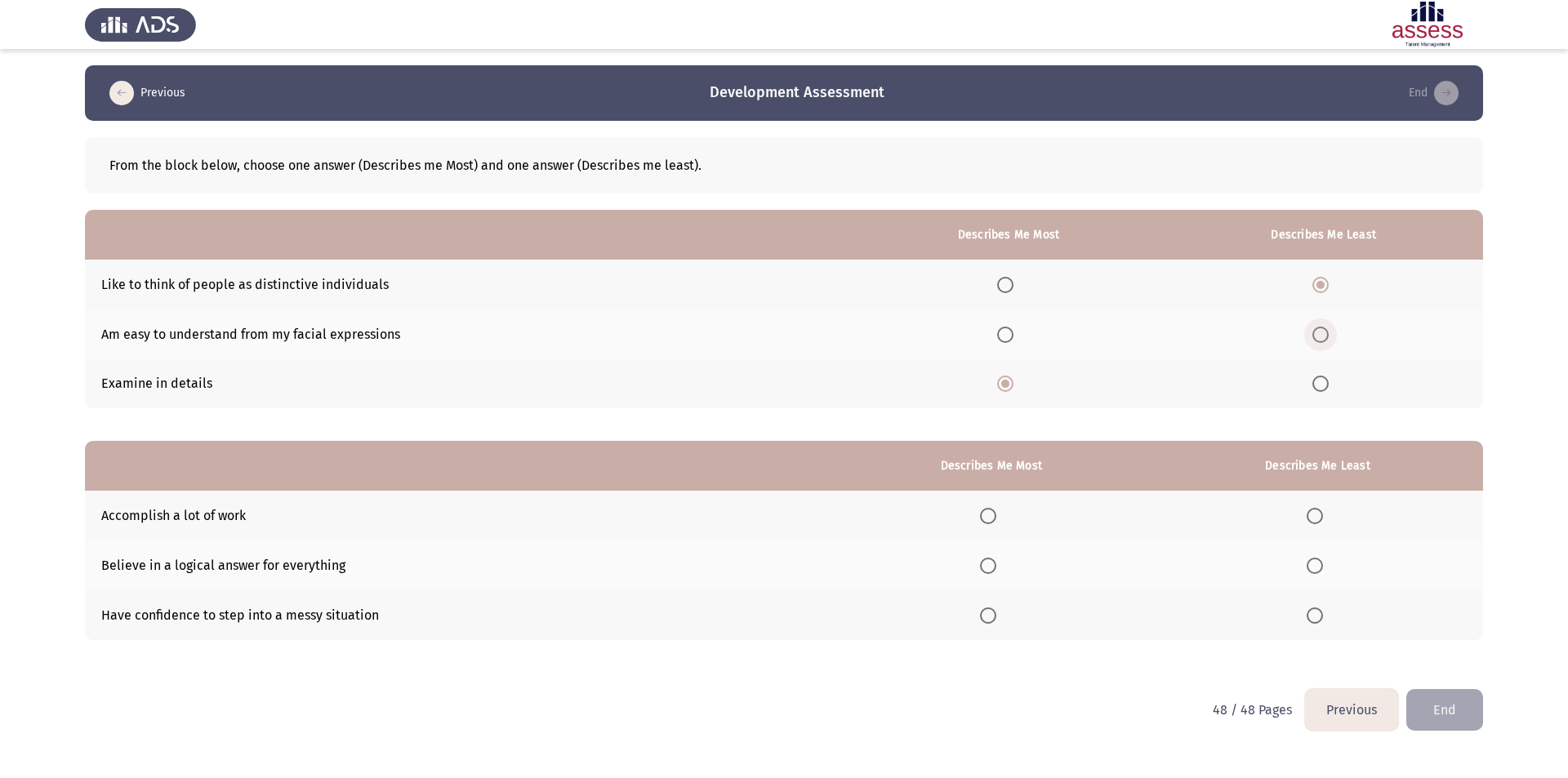
click at [1325, 332] on input "Select an option" at bounding box center [1320, 335] width 16 height 16
click at [994, 608] on span "Select an option" at bounding box center [988, 615] width 16 height 16
click at [994, 608] on input "Select an option" at bounding box center [988, 615] width 16 height 16
click at [1318, 568] on span "Select an option" at bounding box center [1315, 565] width 16 height 16
click at [1318, 568] on input "Select an option" at bounding box center [1315, 565] width 16 height 16
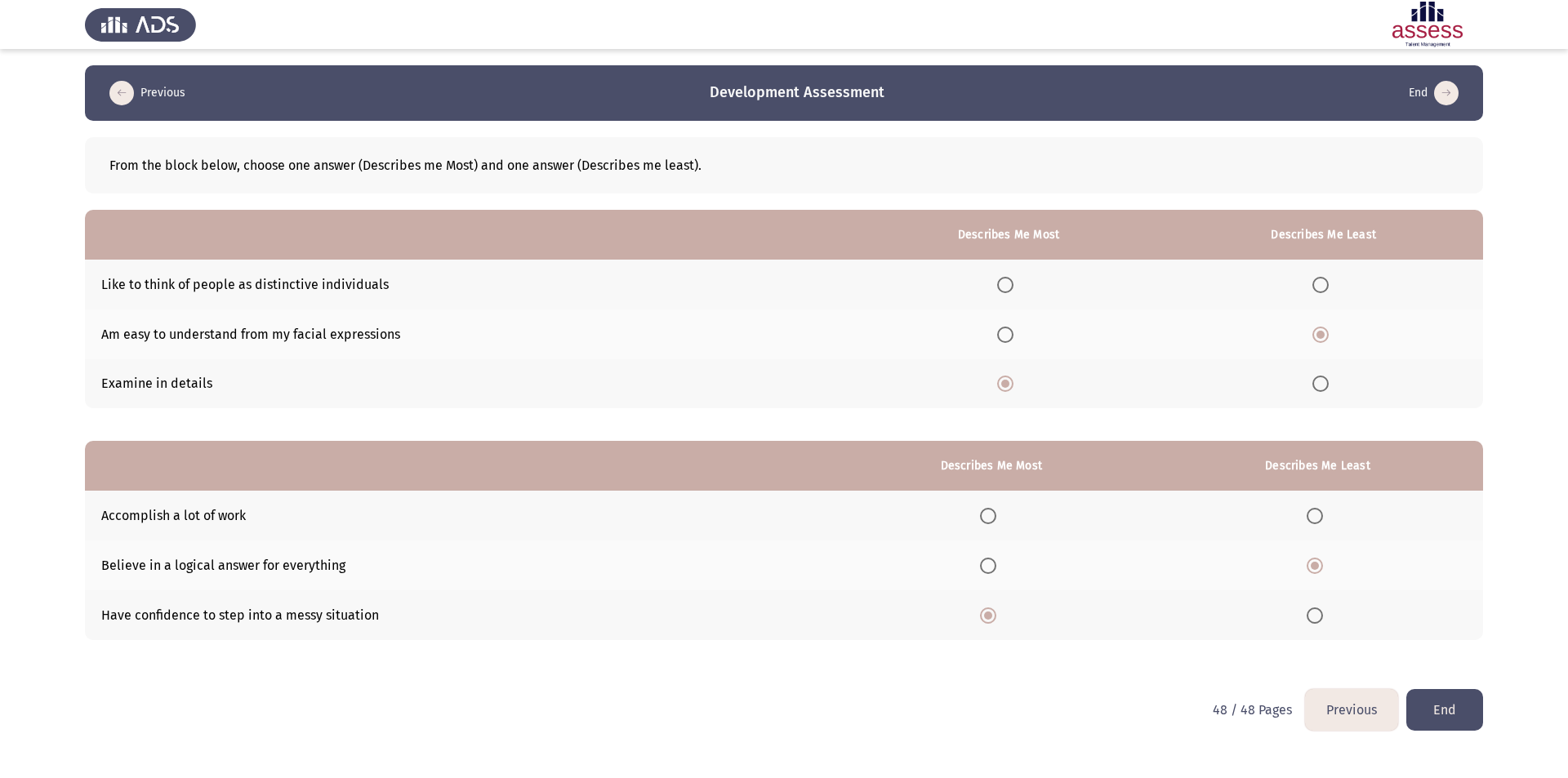
click at [1440, 724] on button "End" at bounding box center [1445, 710] width 76 height 42
